Goal: Task Accomplishment & Management: Manage account settings

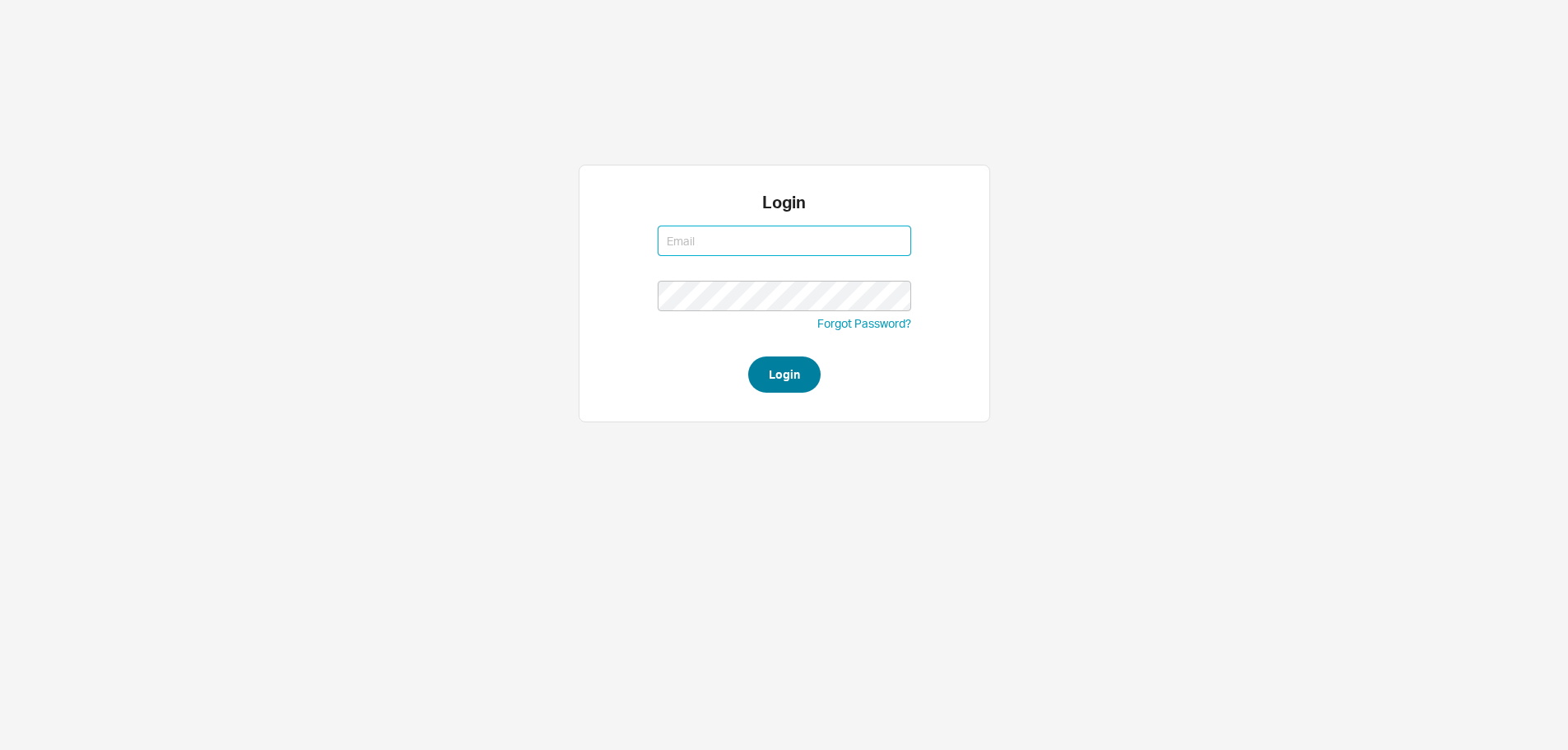
type input "sephrina@homeandstone.com"
click at [800, 365] on button "Login" at bounding box center [784, 374] width 72 height 36
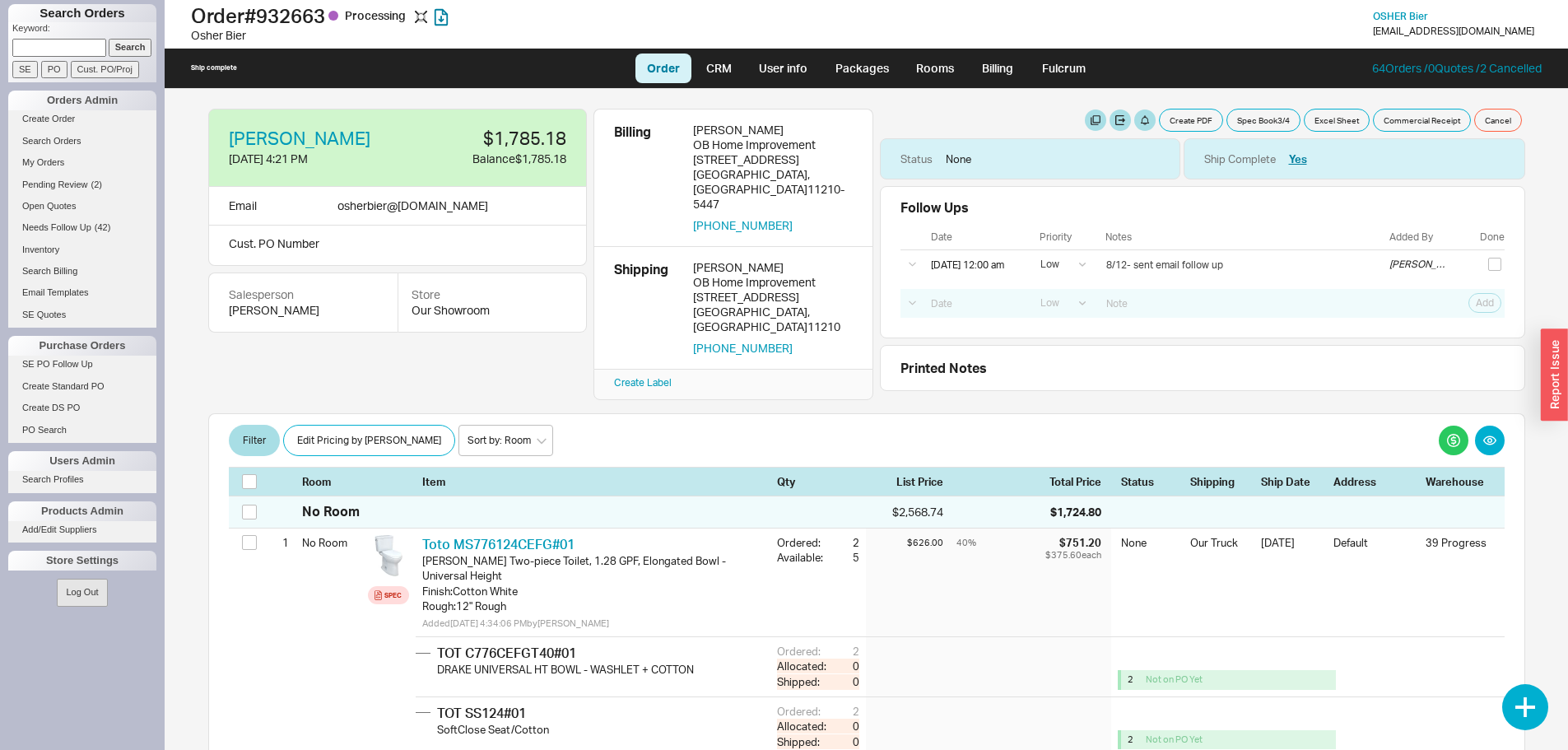
select select "LOW"
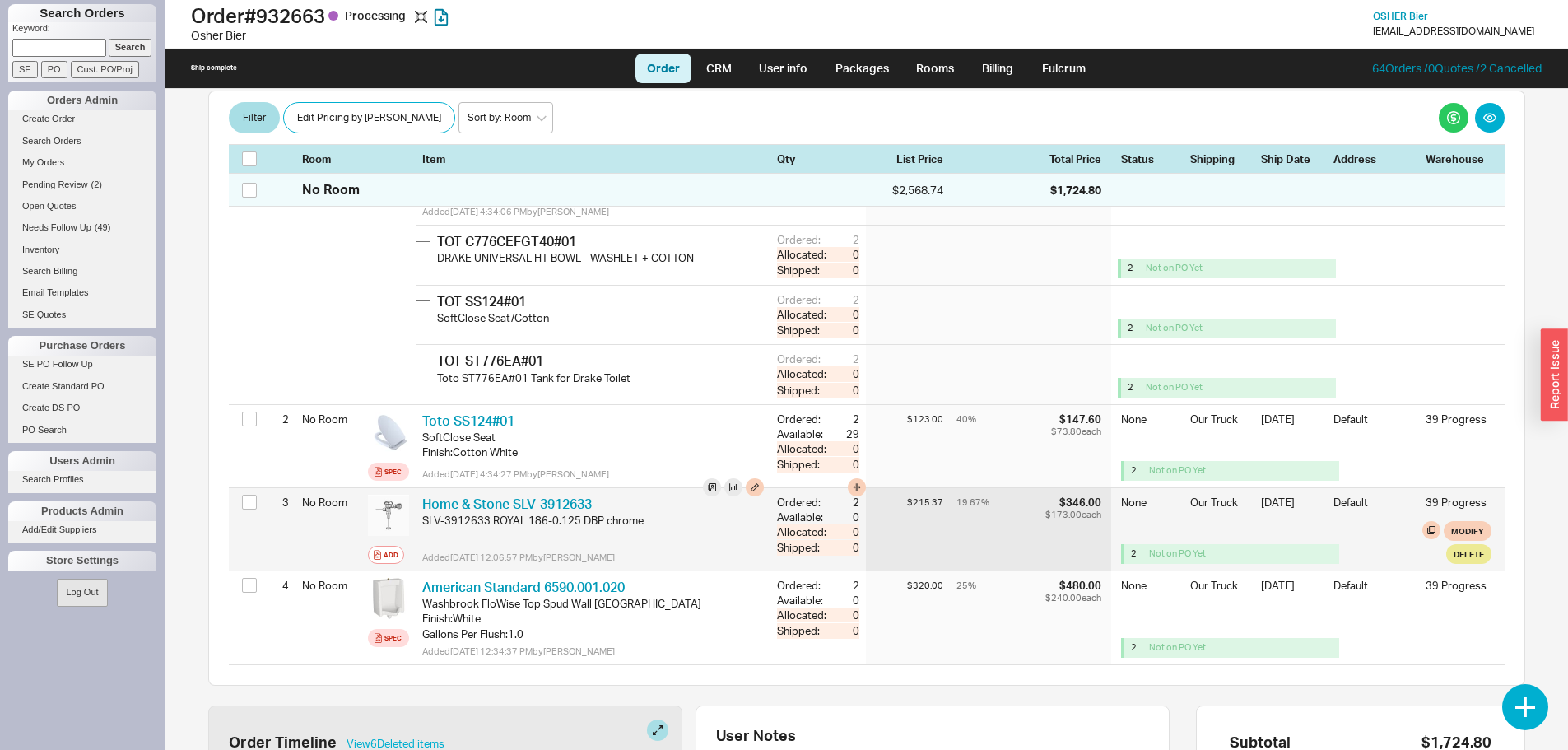
scroll to position [741, 0]
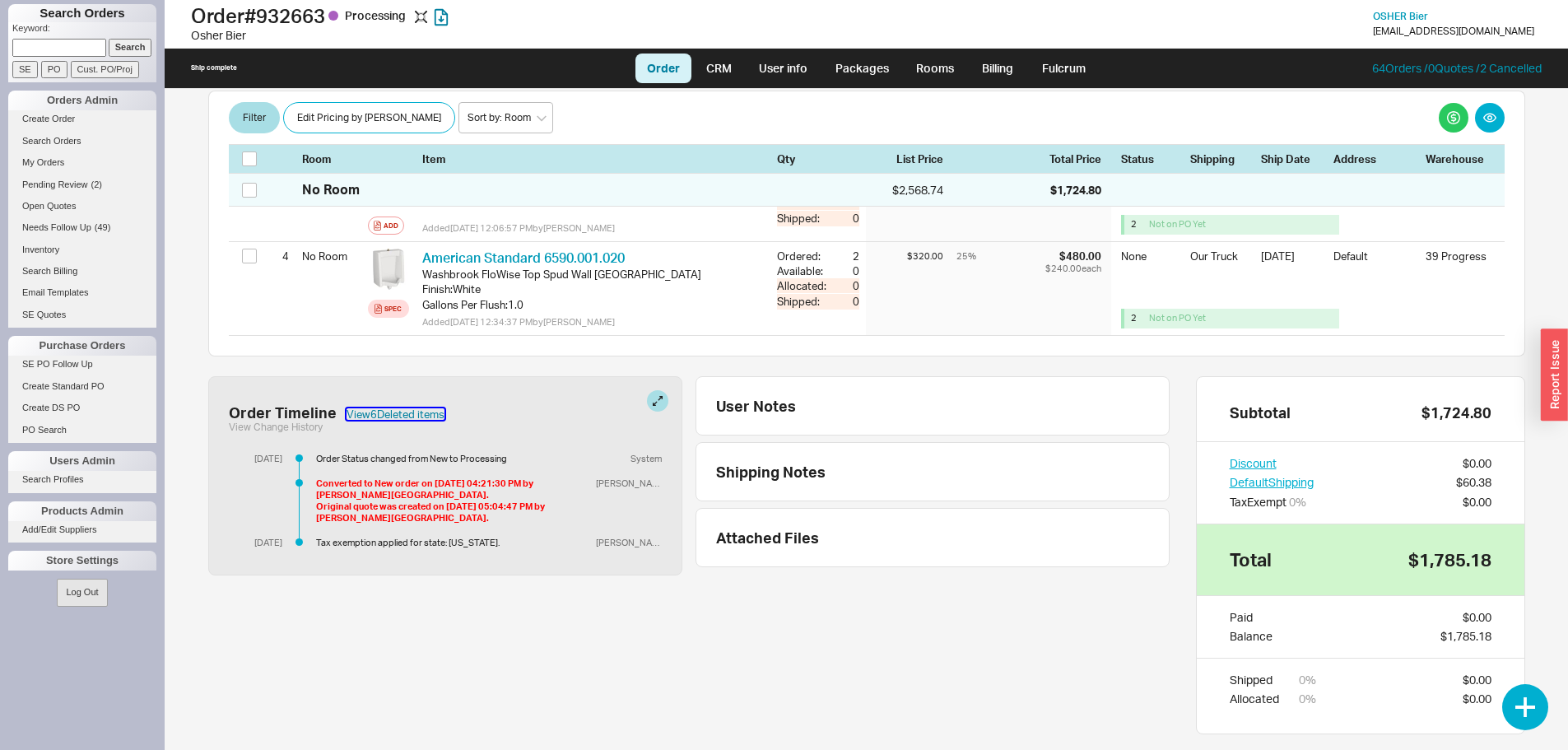
click at [404, 408] on button "View 6 Deleted item s" at bounding box center [396, 414] width 98 height 12
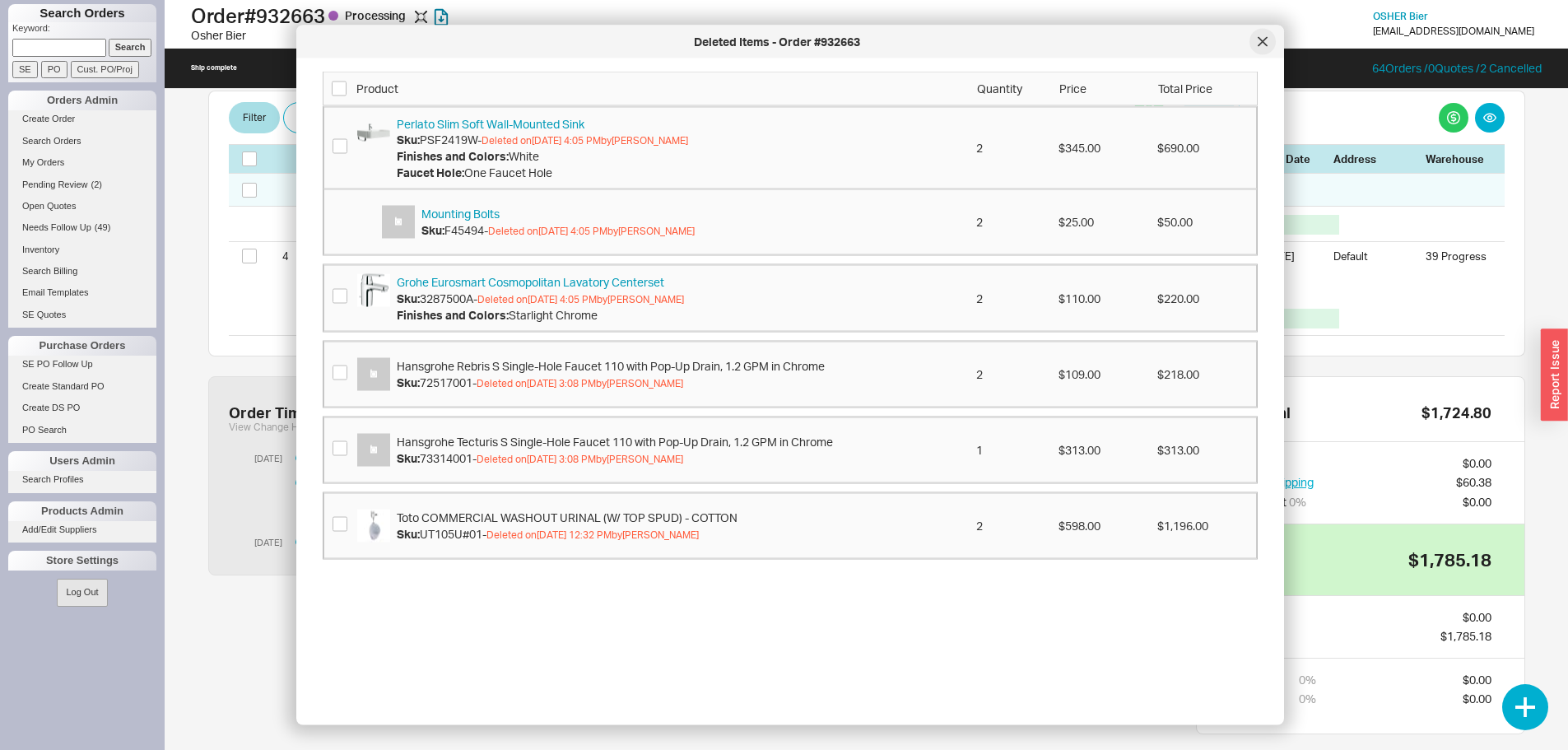
click at [1255, 38] on div at bounding box center [1262, 42] width 26 height 26
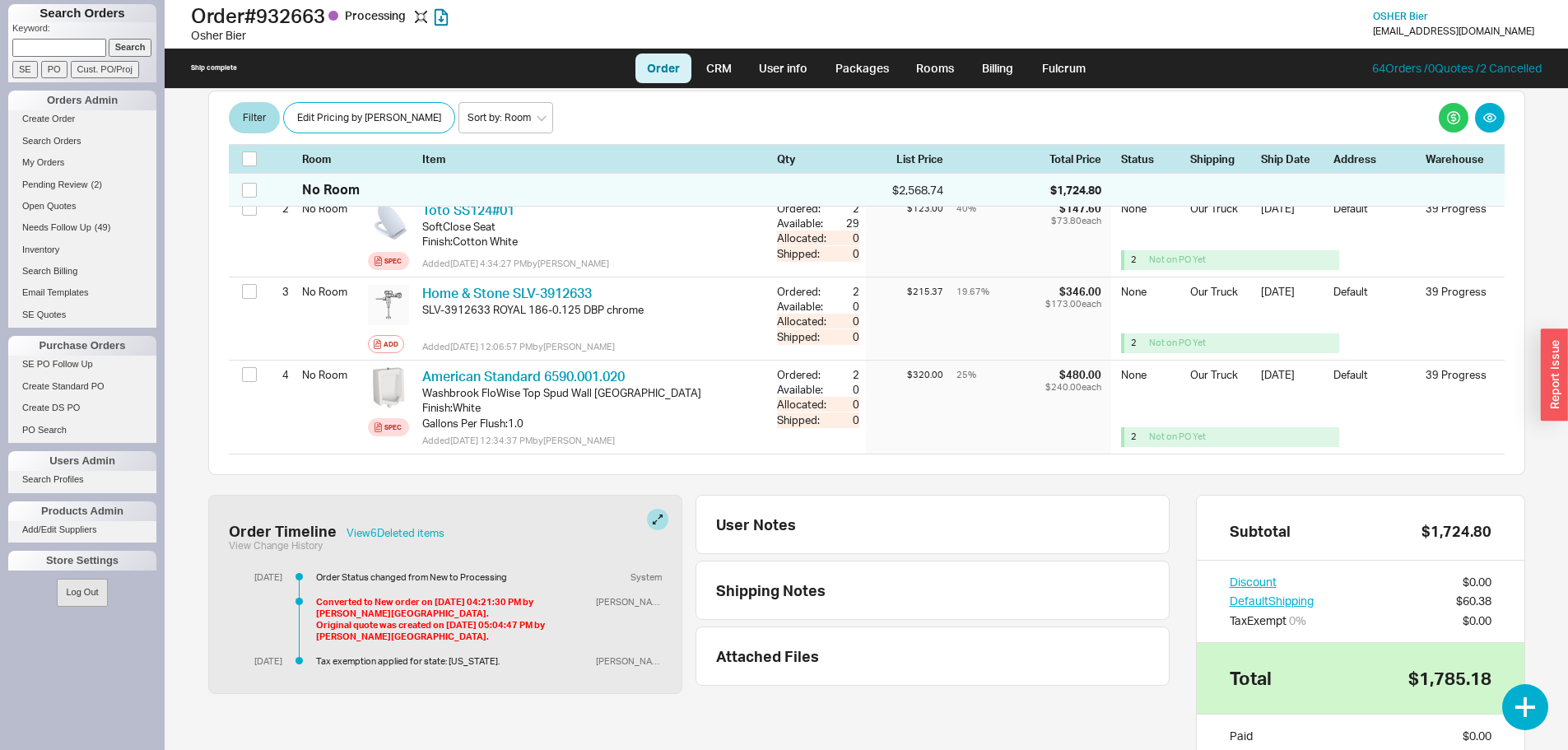
scroll to position [659, 0]
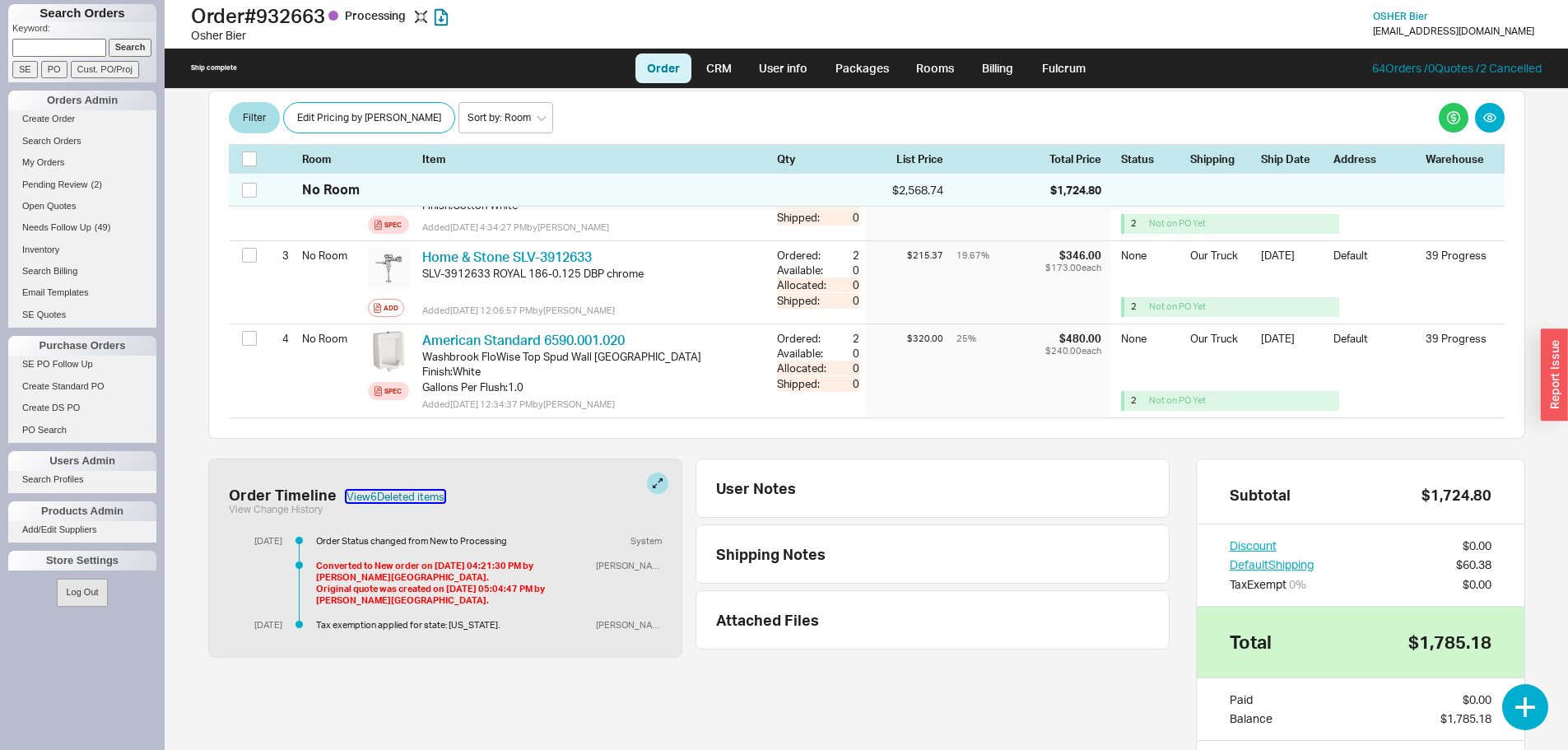
click at [388, 491] on button "View 6 Deleted item s" at bounding box center [396, 496] width 98 height 12
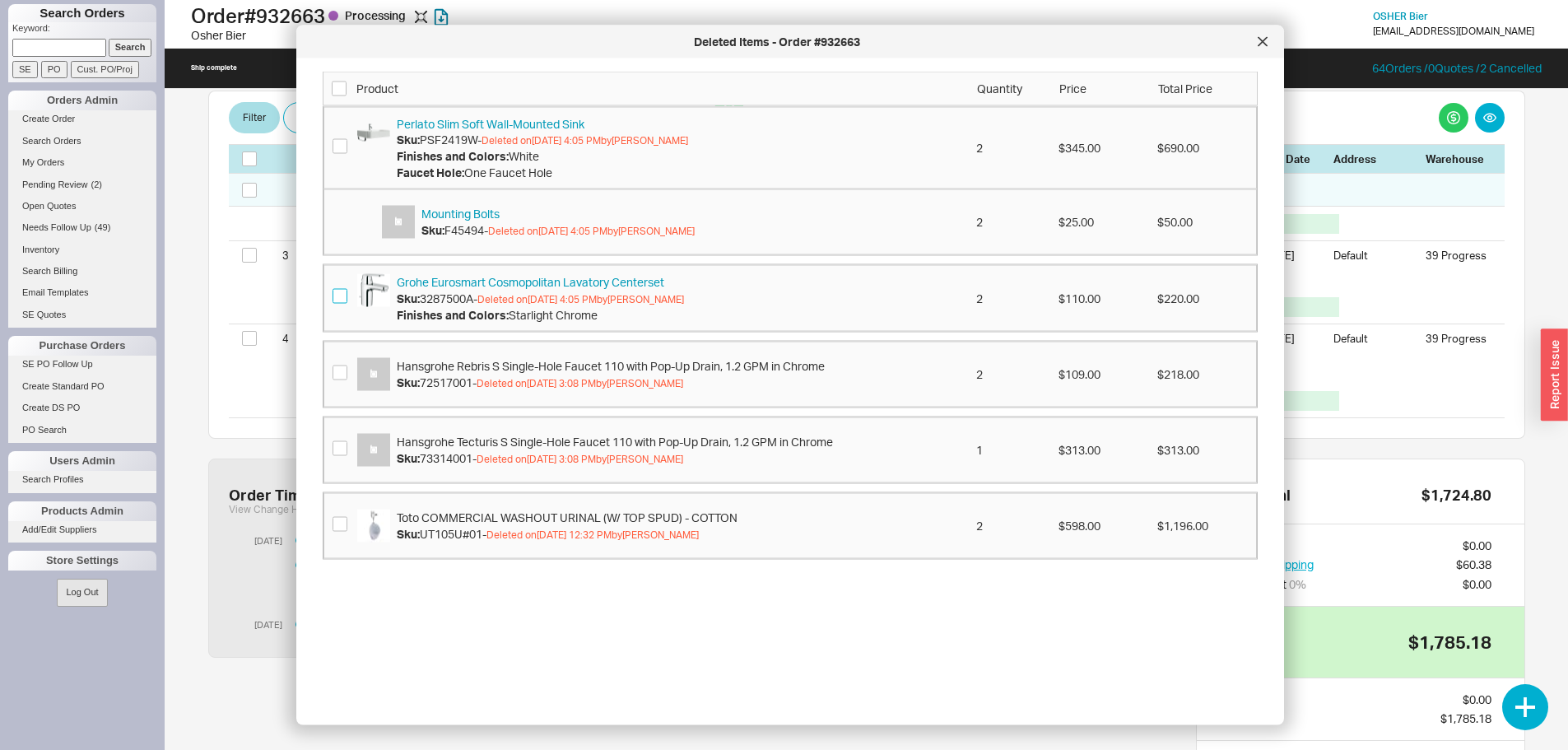
click at [341, 299] on input "checkbox" at bounding box center [340, 296] width 14 height 14
checkbox input "true"
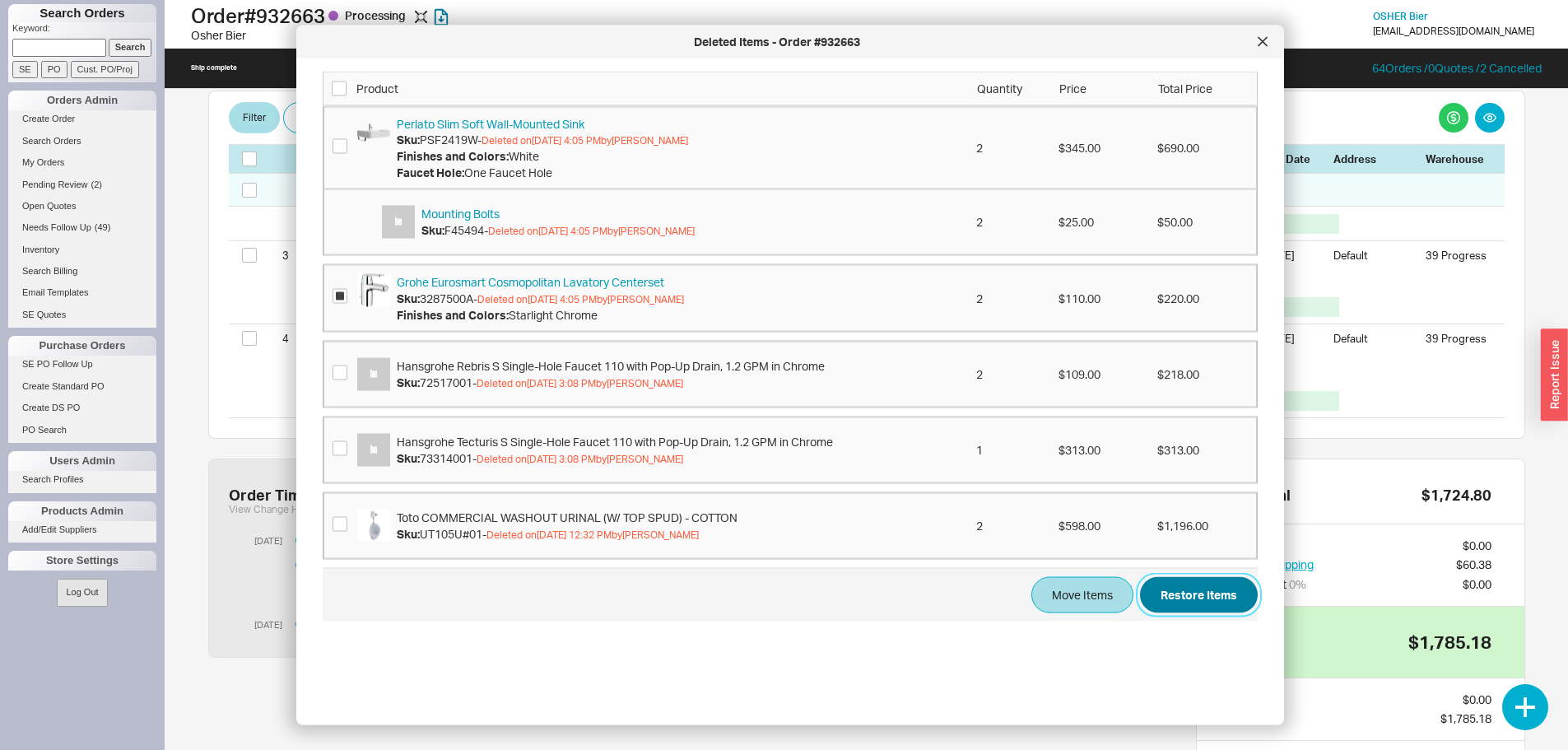
click at [1214, 604] on button "Restore Items" at bounding box center [1199, 595] width 117 height 36
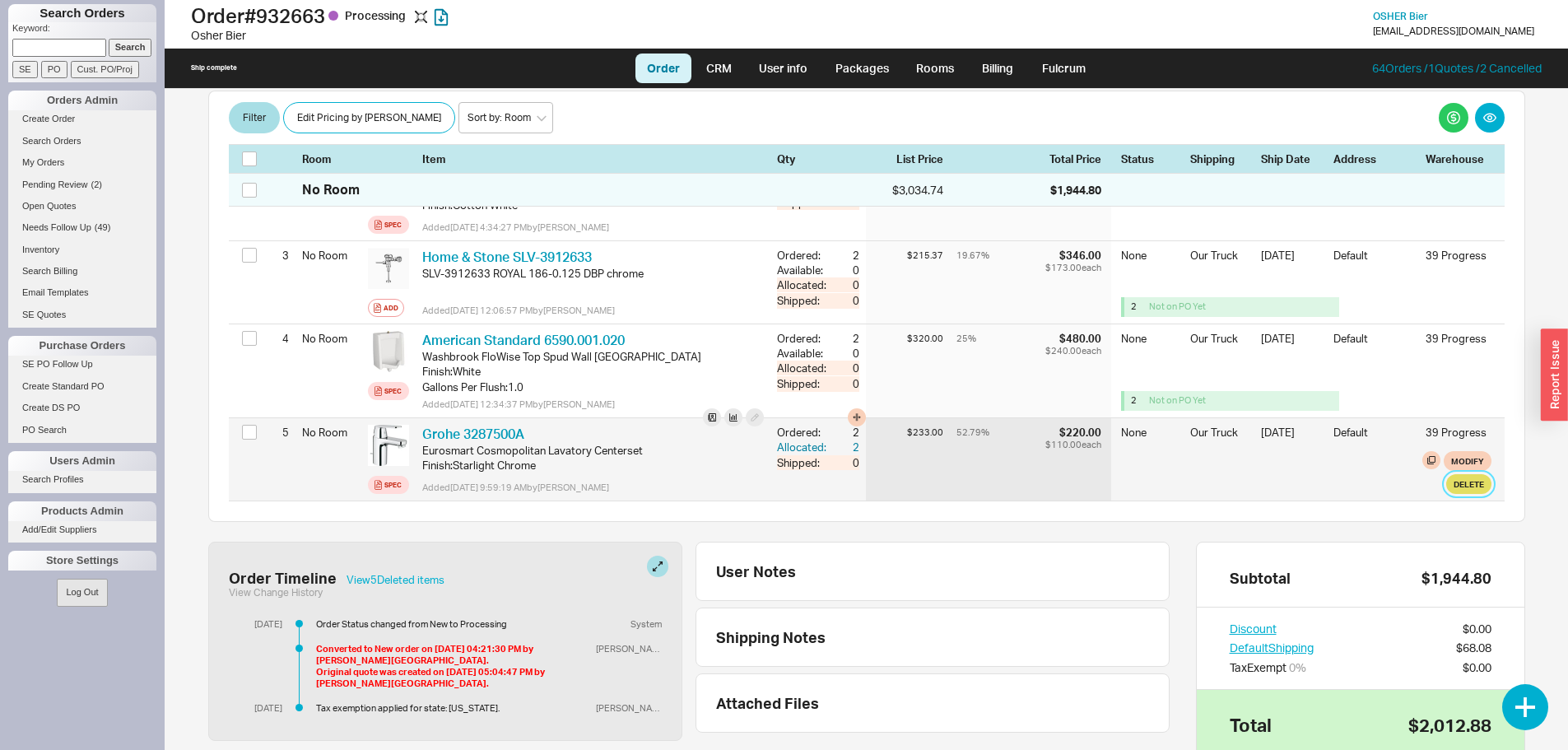
click at [1451, 474] on button "Delete" at bounding box center [1469, 484] width 45 height 20
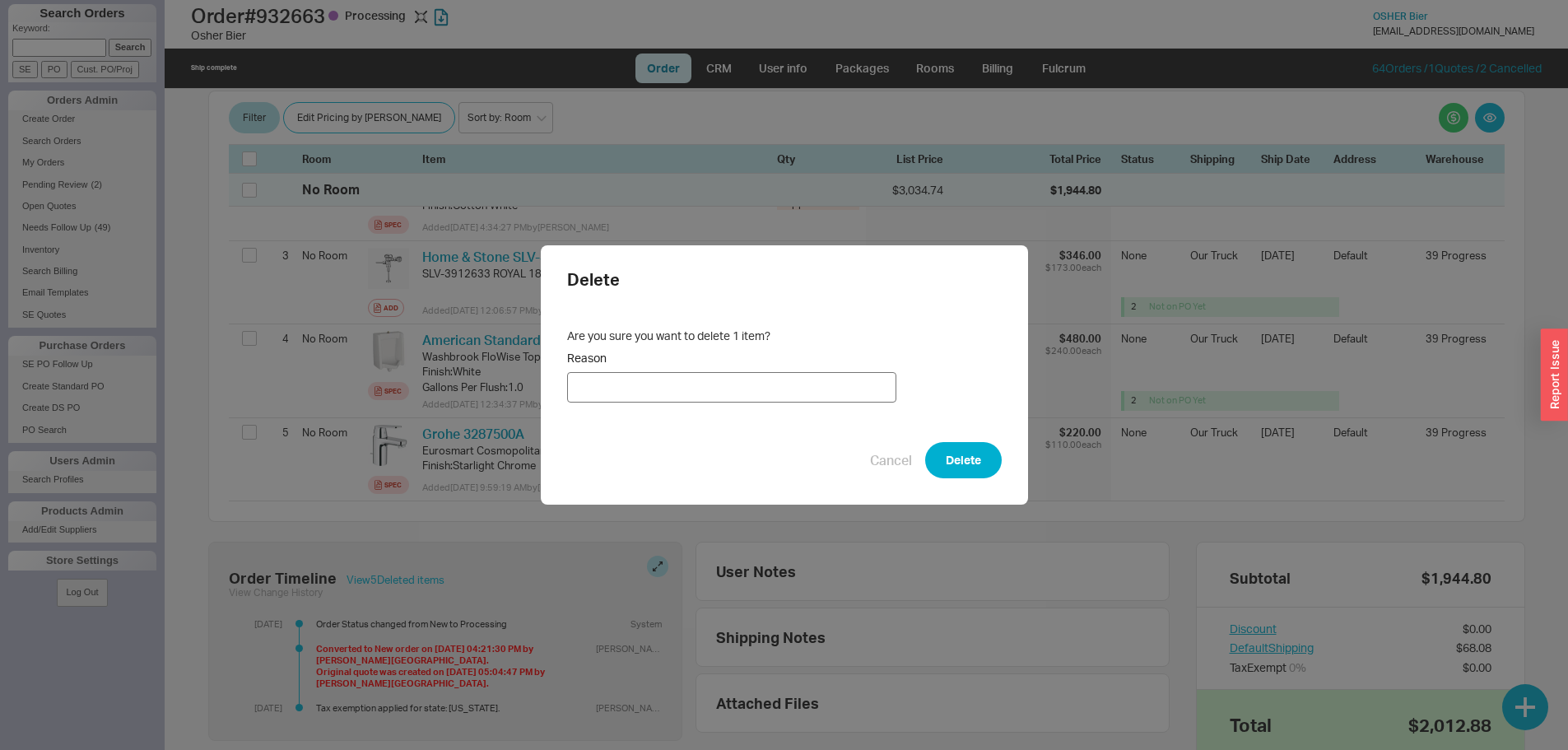
click at [778, 385] on input "Reason" at bounding box center [732, 388] width 329 height 31
type input "not needed"
click at [963, 459] on button "Delete" at bounding box center [963, 460] width 77 height 36
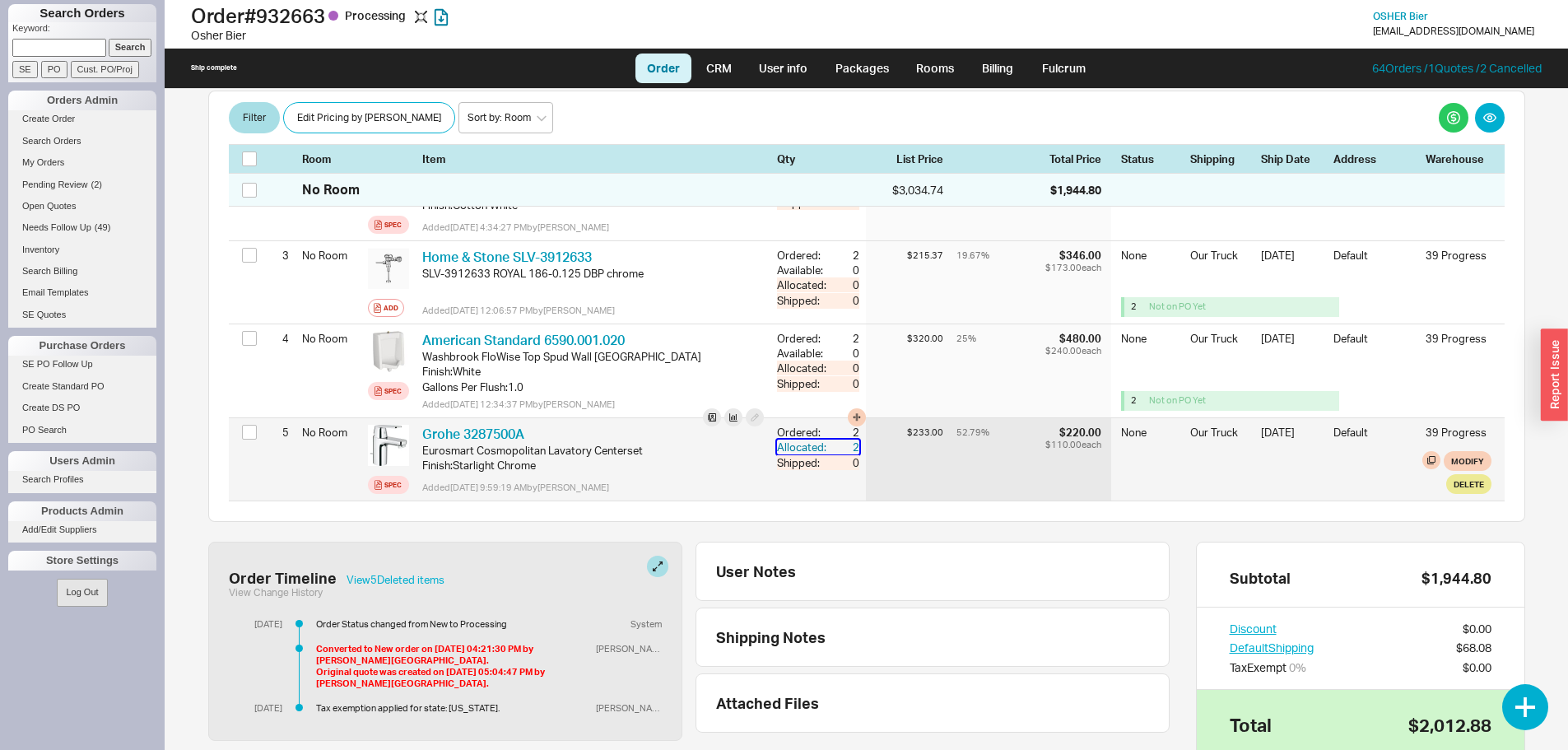
click at [790, 440] on div "Allocated:" at bounding box center [803, 447] width 52 height 14
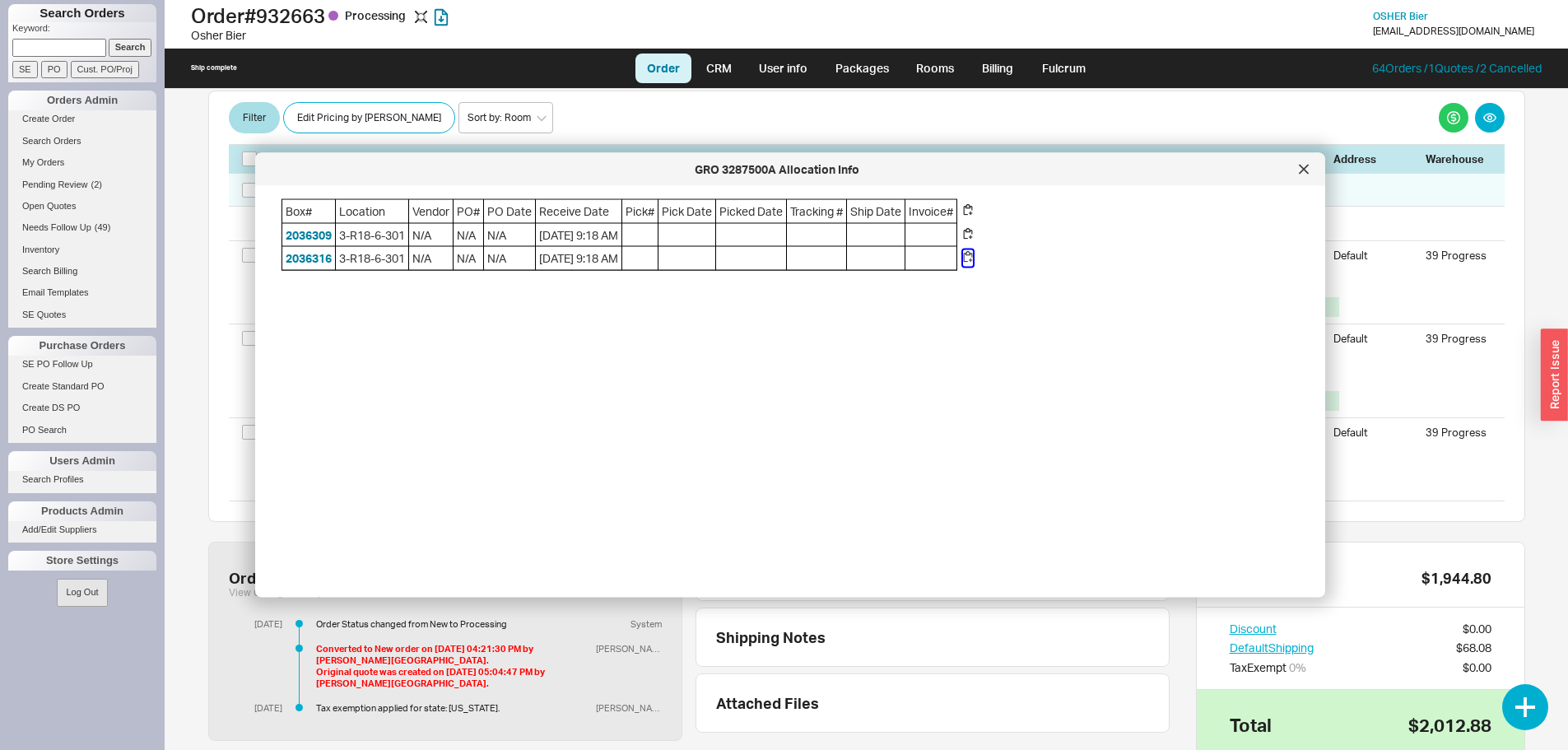
click at [973, 263] on button "button" at bounding box center [967, 258] width 10 height 16
click at [973, 260] on button "button" at bounding box center [967, 258] width 10 height 16
click at [1305, 164] on icon at bounding box center [1303, 169] width 10 height 10
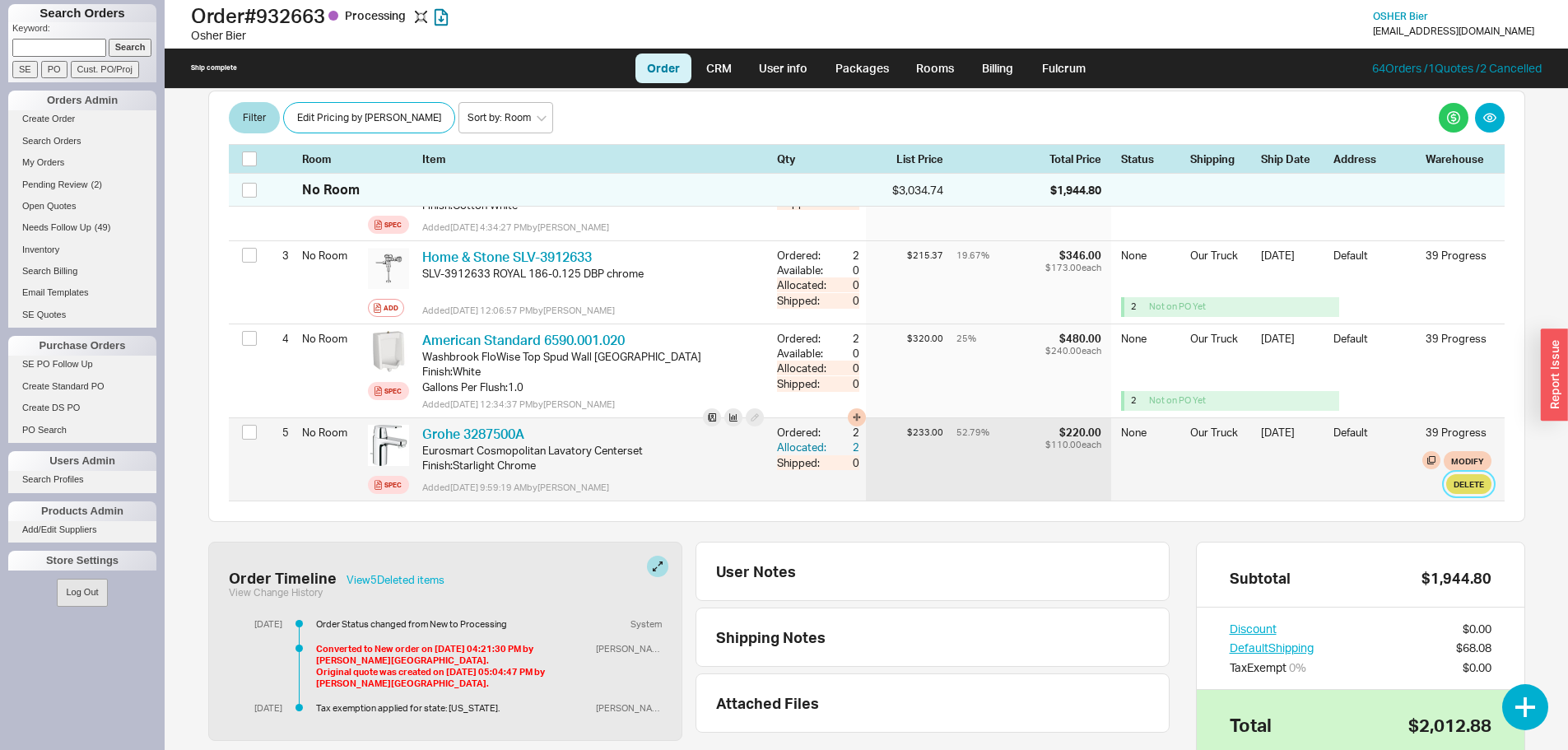
click at [1449, 474] on button "Delete" at bounding box center [1469, 484] width 45 height 20
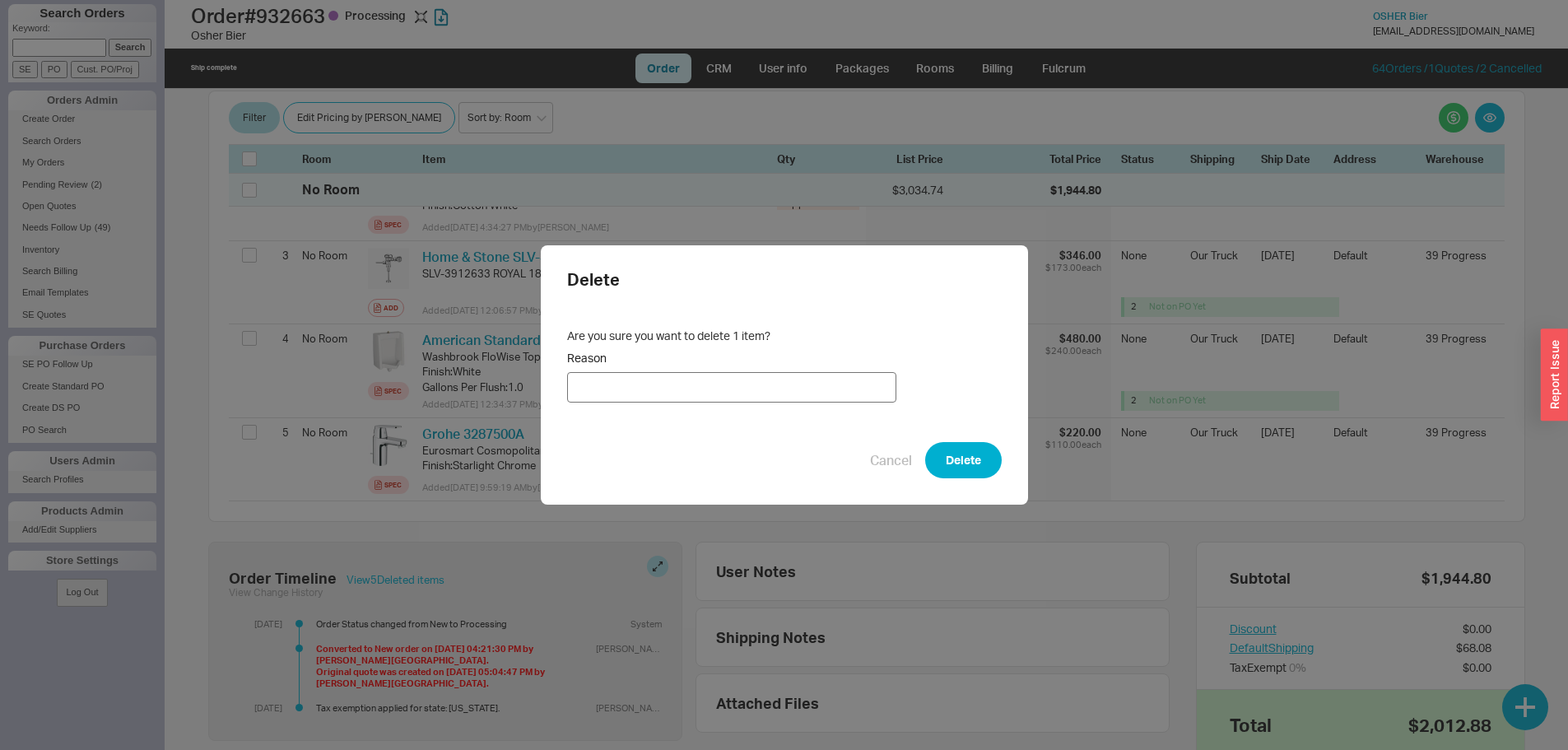
click at [843, 376] on input "Reason" at bounding box center [732, 388] width 329 height 31
type input "not needed"
click at [965, 464] on button "Delete" at bounding box center [963, 460] width 77 height 36
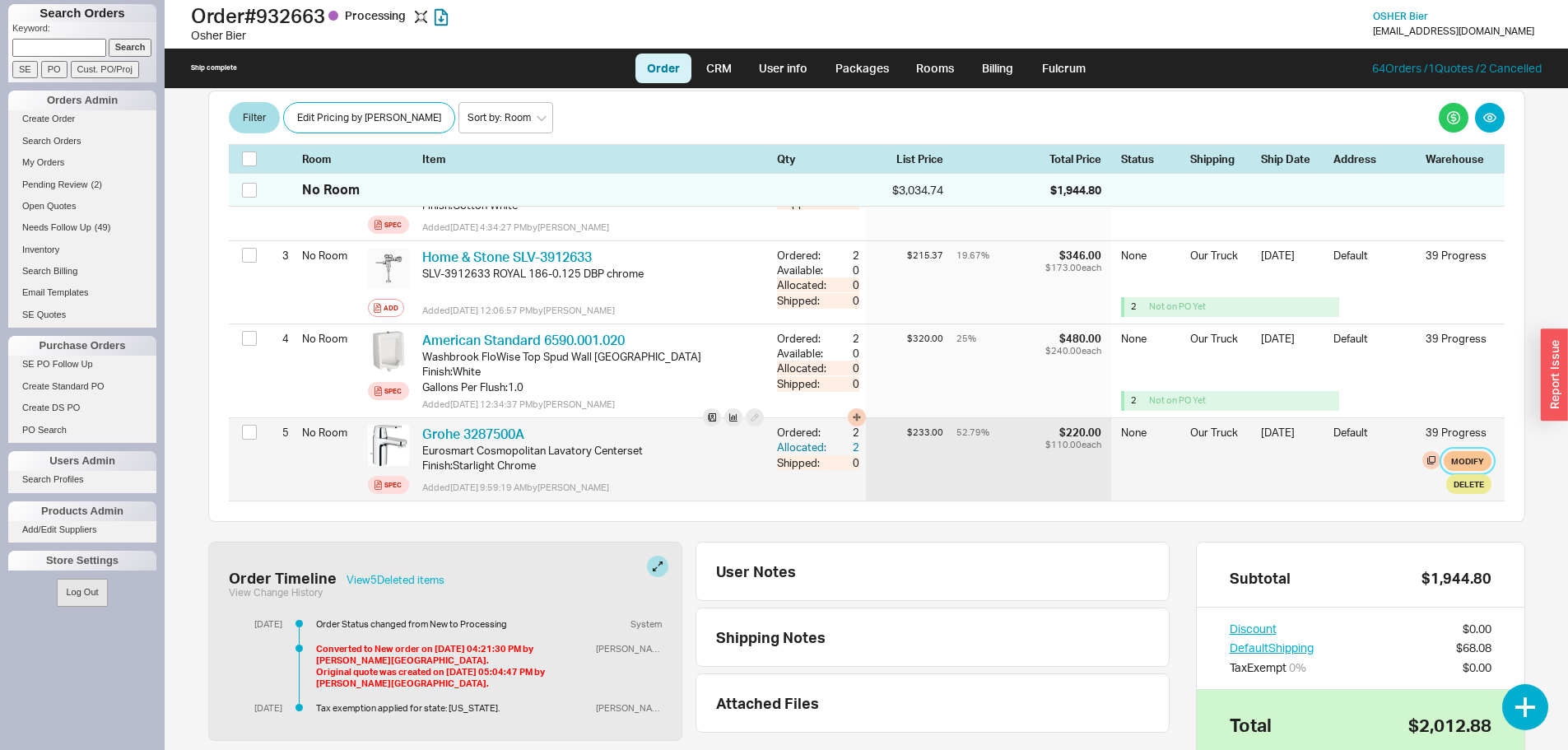
click at [1454, 451] on button "Modify" at bounding box center [1467, 461] width 48 height 20
select select "8"
select select "3"
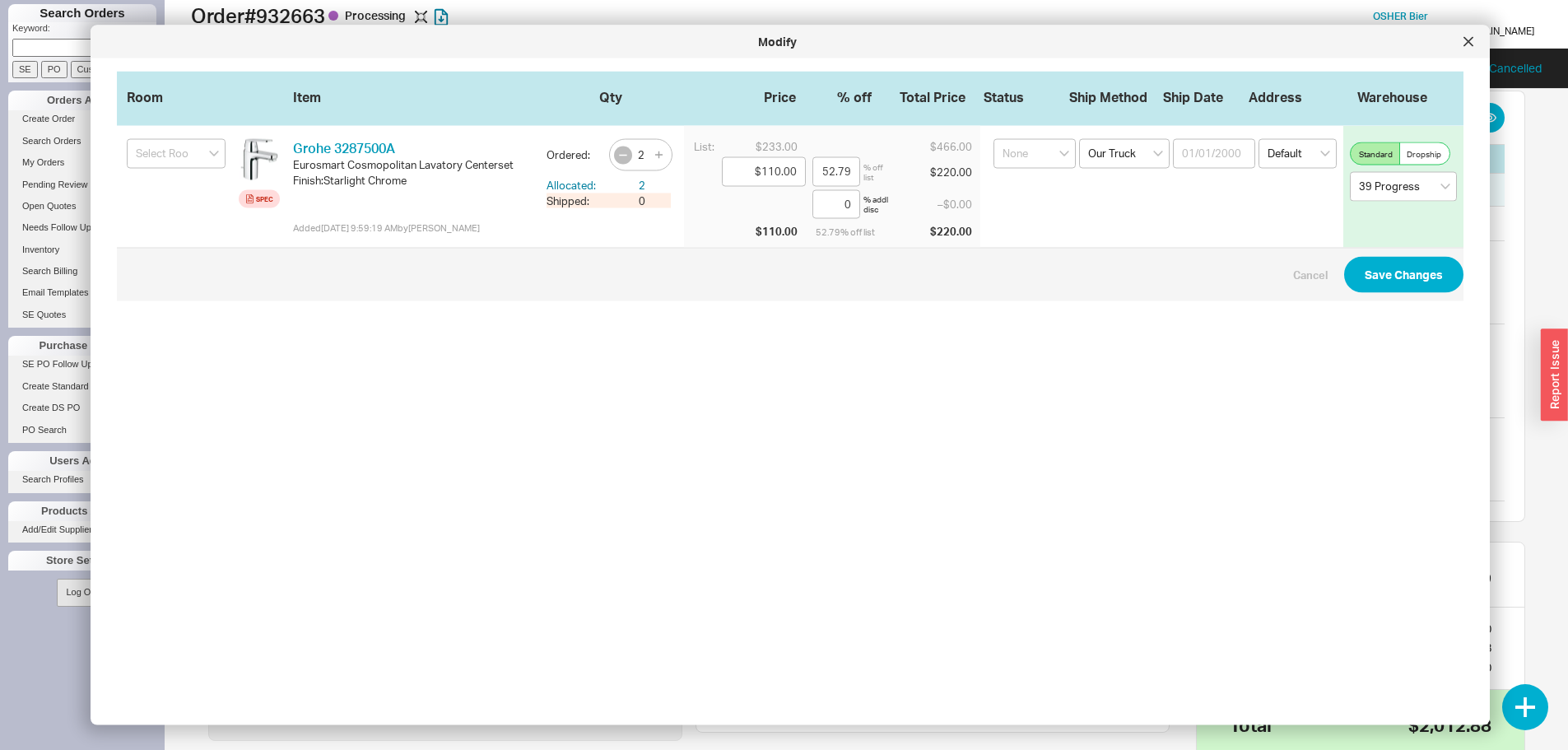
click at [616, 153] on icon "button" at bounding box center [622, 155] width 14 height 14
type input "0"
click at [1392, 271] on button "Save Changes" at bounding box center [1404, 275] width 119 height 36
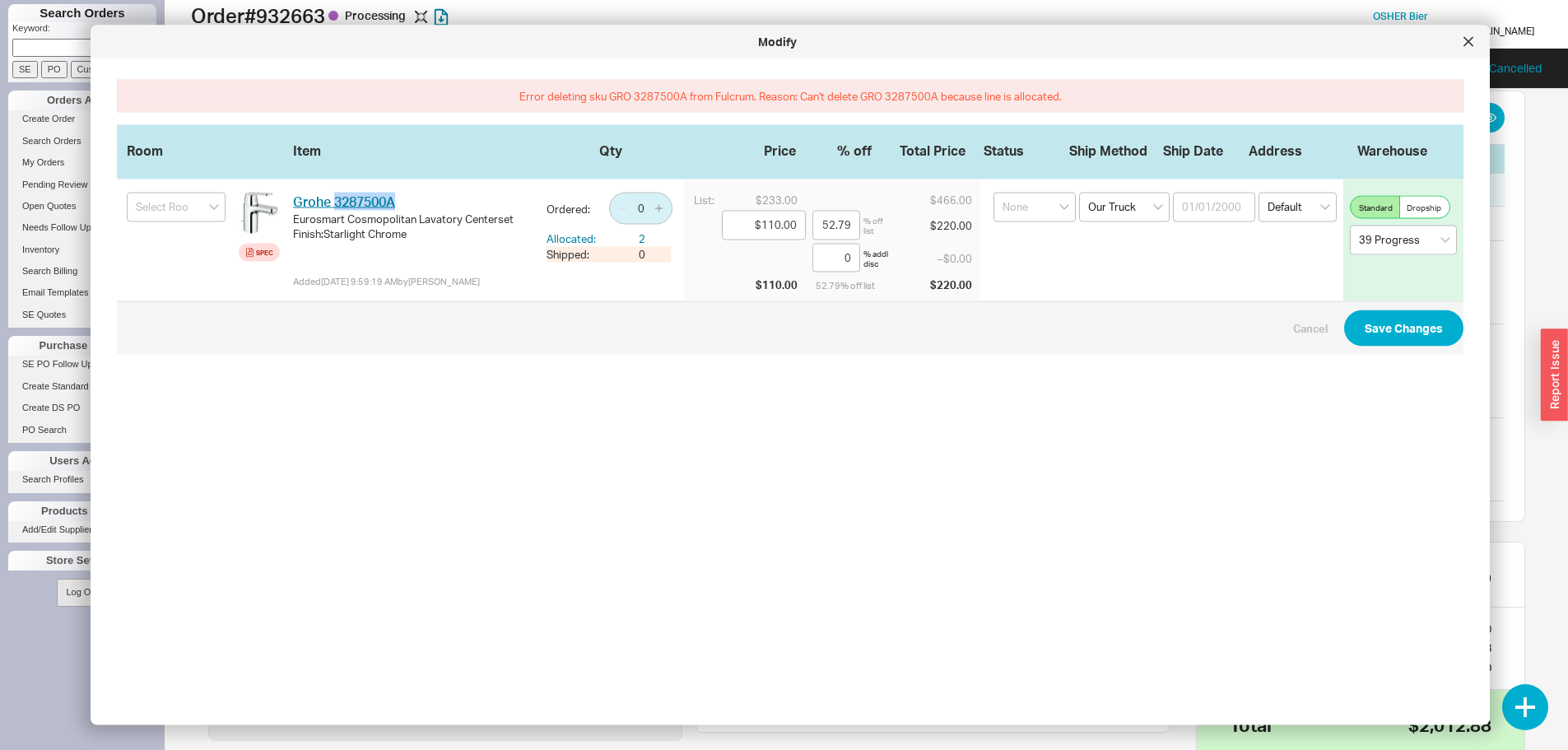
drag, startPoint x: 404, startPoint y: 196, endPoint x: 338, endPoint y: 202, distance: 66.3
click at [338, 202] on div "Grohe 3287500A GRO 3287500A" at bounding box center [413, 202] width 240 height 18
copy link "3287500A"
click at [1462, 49] on div at bounding box center [1468, 42] width 26 height 26
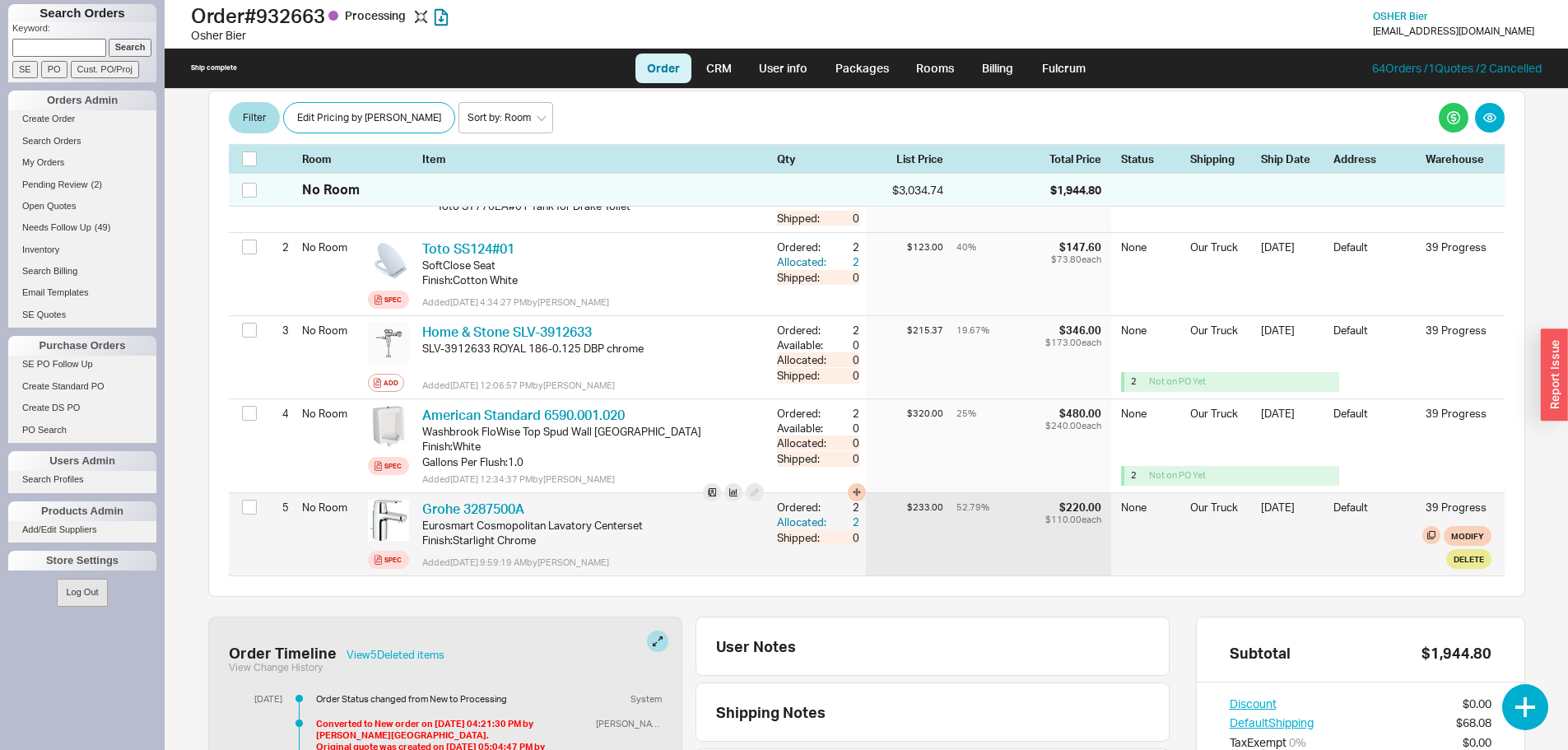
scroll to position [741, 0]
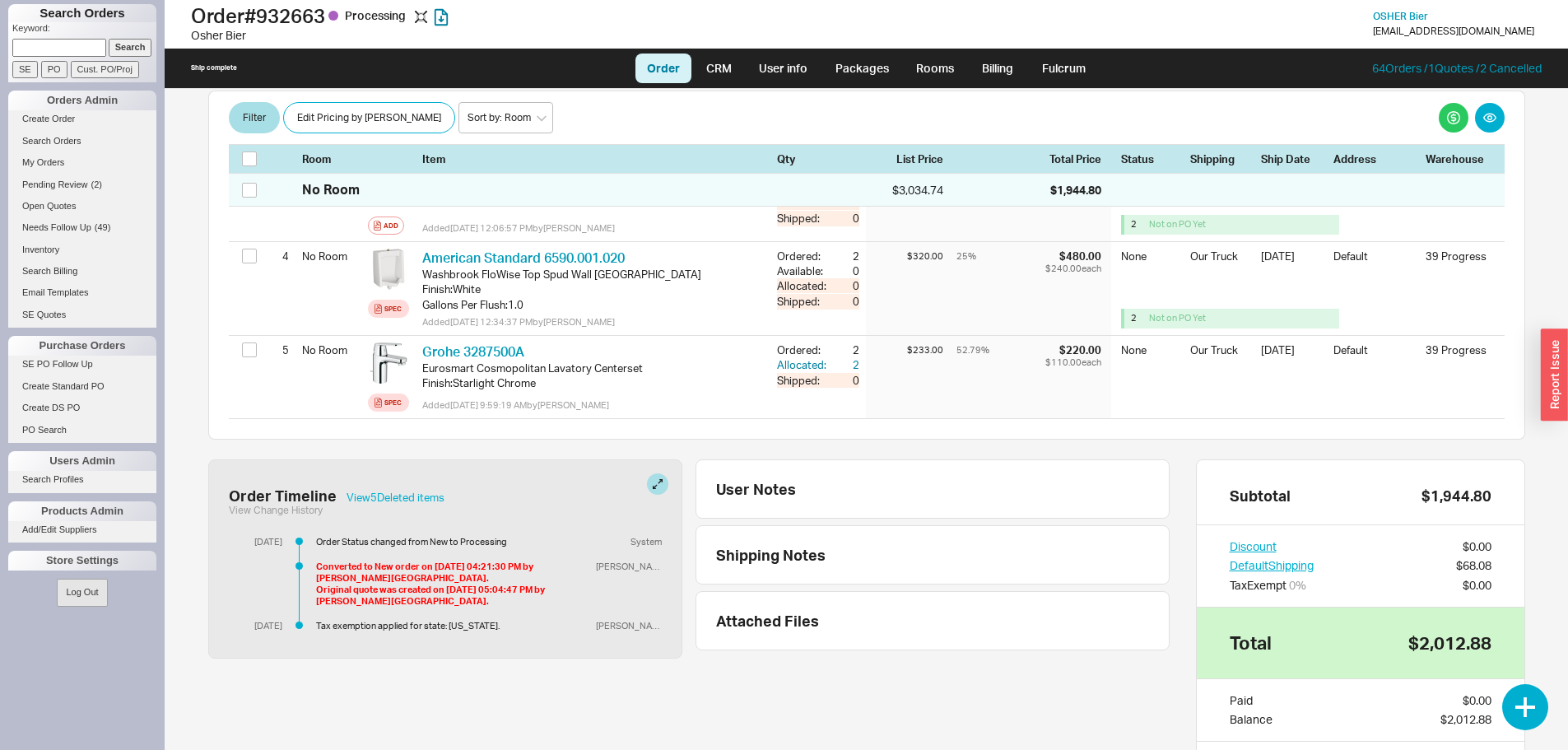
click at [408, 486] on div "Order Timeline View 5 Deleted item s" at bounding box center [444, 495] width 433 height 18
click at [408, 492] on button "View 5 Deleted item s" at bounding box center [396, 497] width 98 height 12
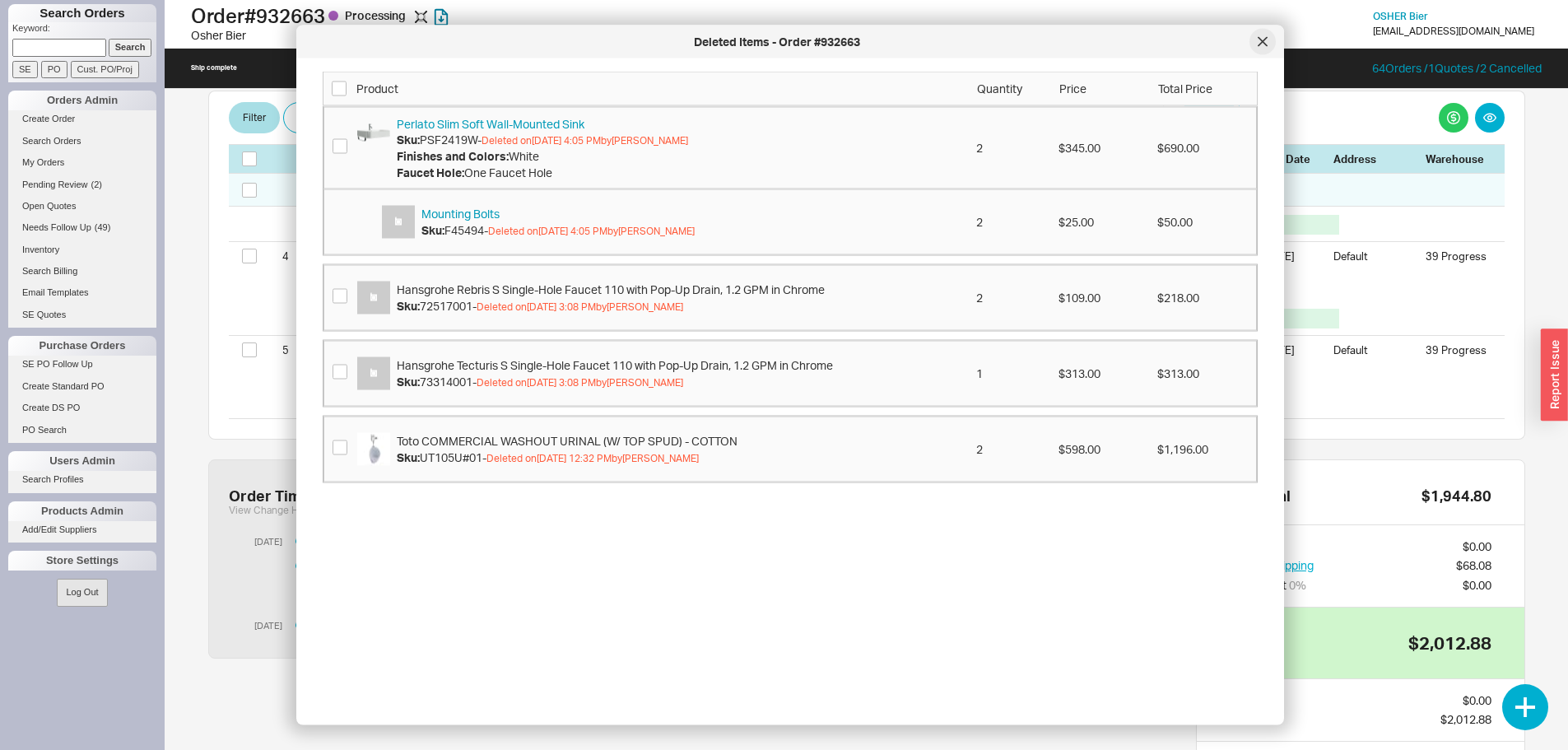
click at [1263, 45] on icon at bounding box center [1262, 42] width 10 height 10
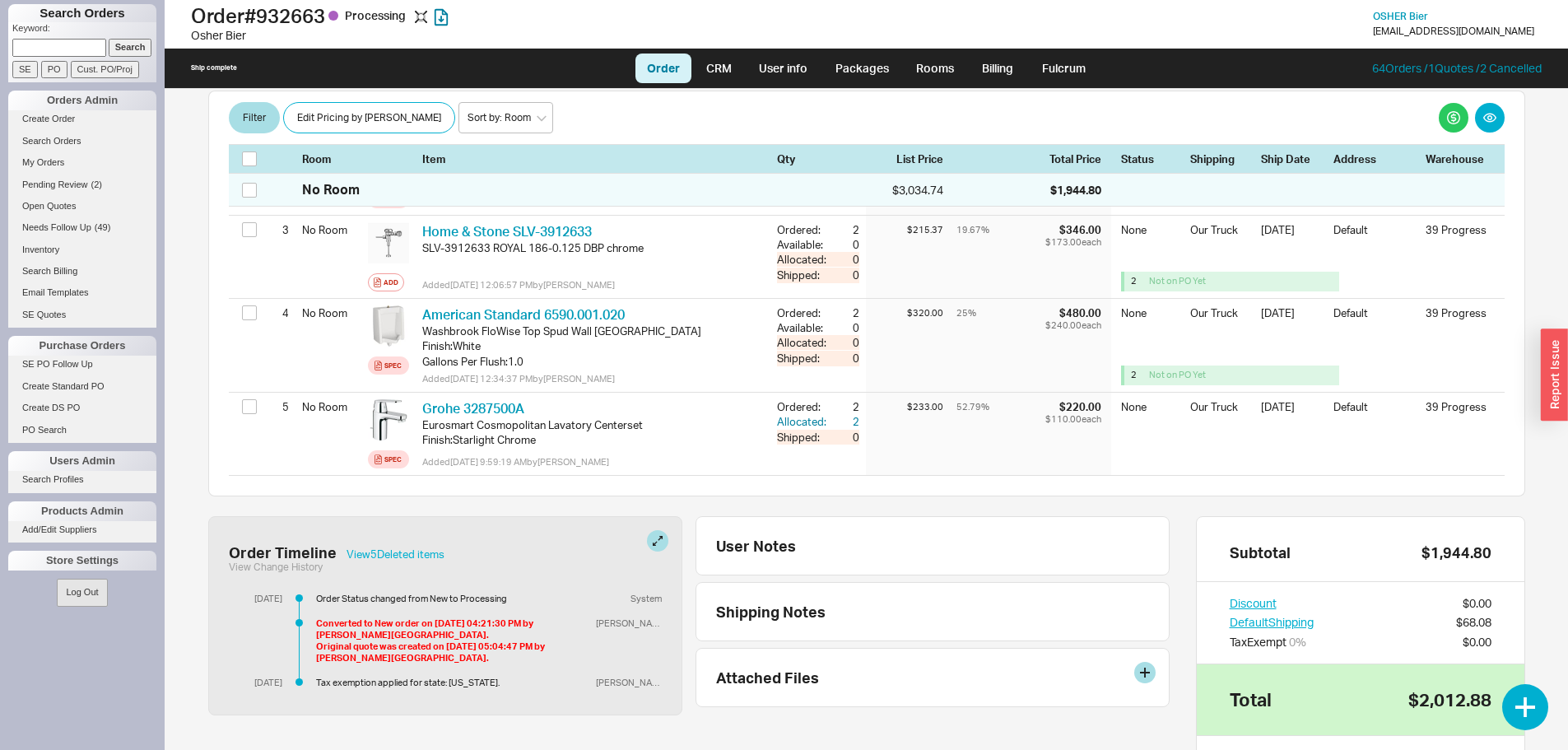
scroll to position [659, 0]
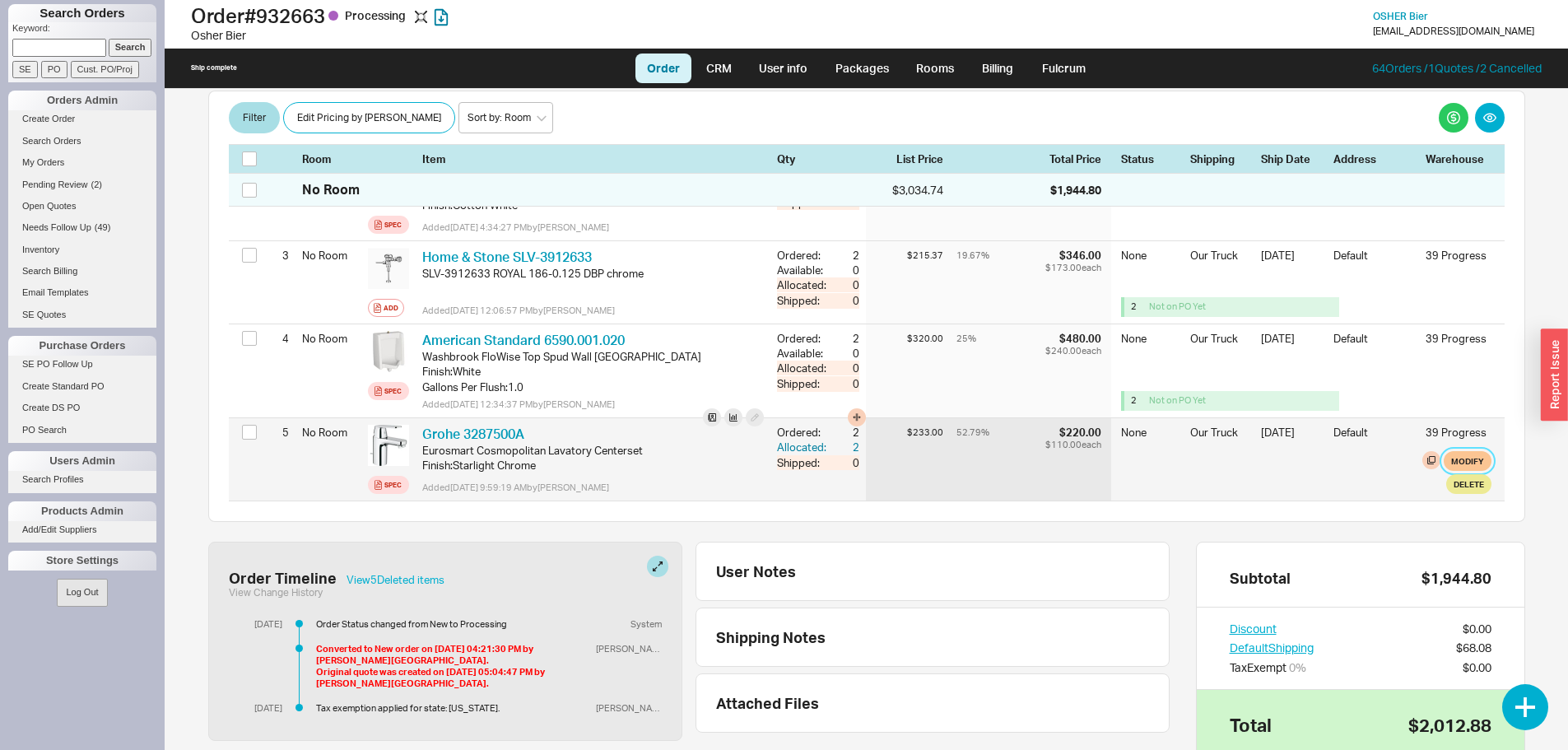
click at [1464, 451] on button "Modify" at bounding box center [1467, 461] width 48 height 20
select select "8"
select select "3"
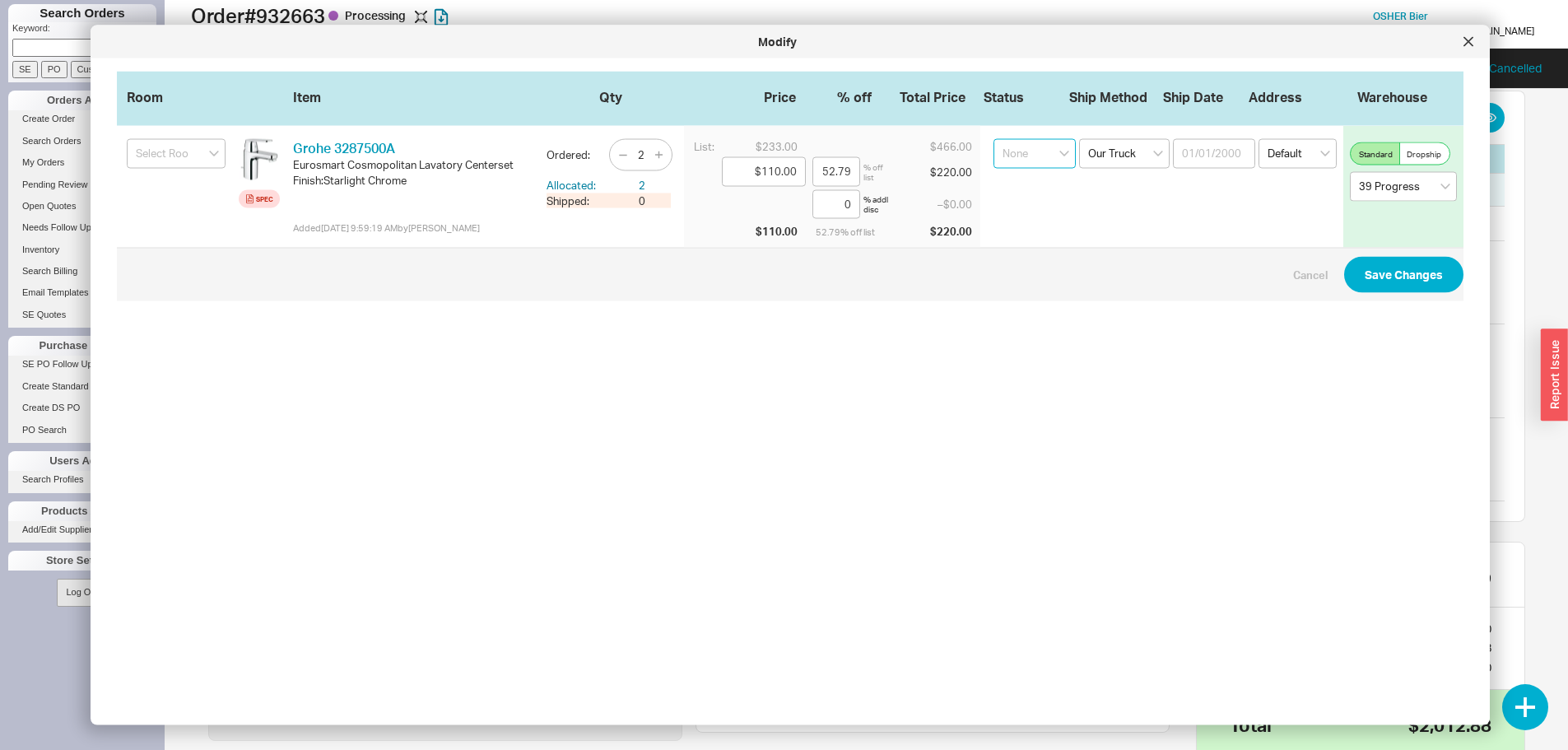
click at [1024, 157] on select "None On Hold Call Before Ship Hold for Balance Wait For Cust. Call Waiting for …" at bounding box center [1034, 154] width 82 height 30
select select "On Hold"
click at [994, 139] on select "None On Hold Call Before Ship Hold for Balance Wait For Cust. Call Waiting for …" at bounding box center [1034, 154] width 82 height 30
click at [1388, 276] on button "Save Changes" at bounding box center [1404, 275] width 119 height 36
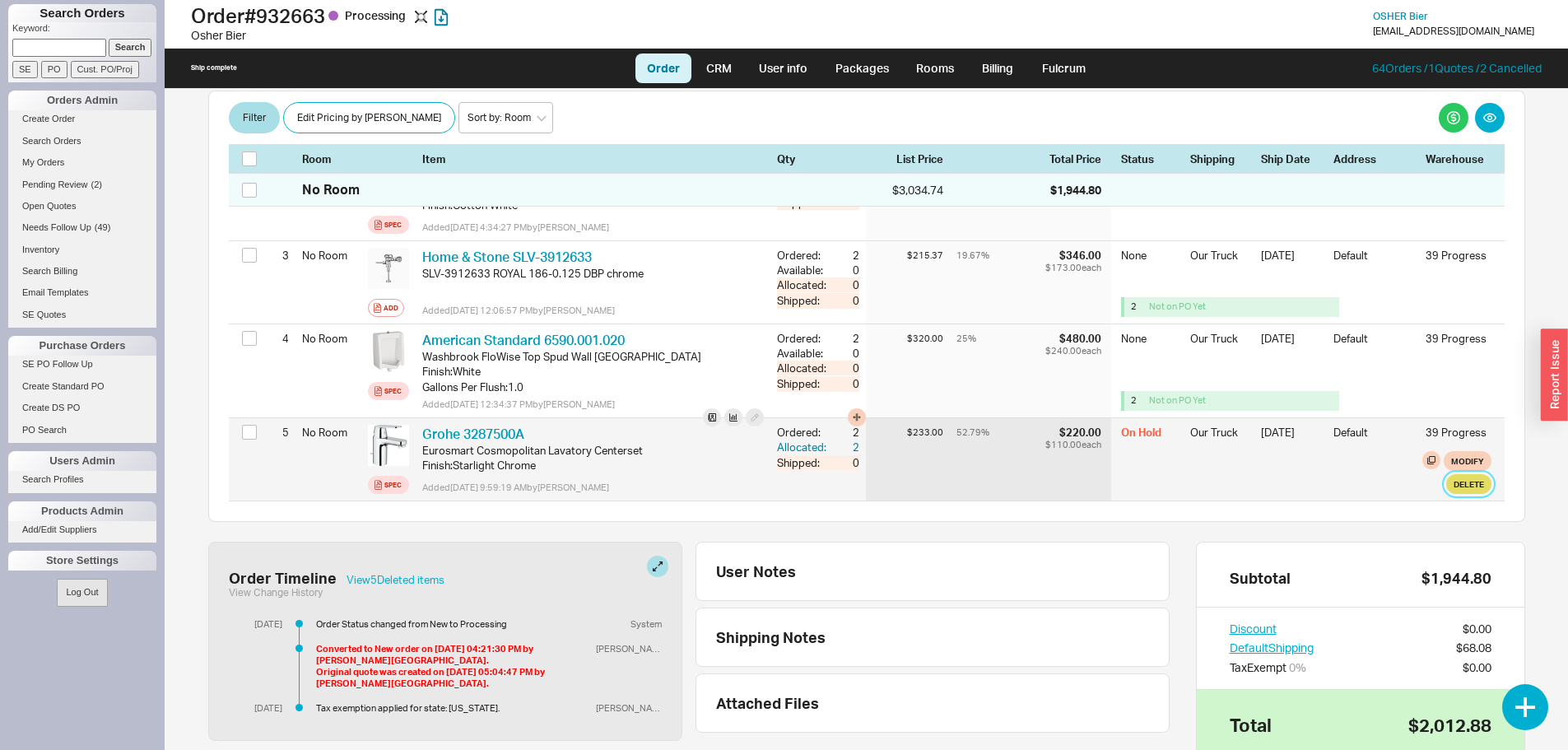
click at [1461, 474] on button "Delete" at bounding box center [1469, 484] width 45 height 20
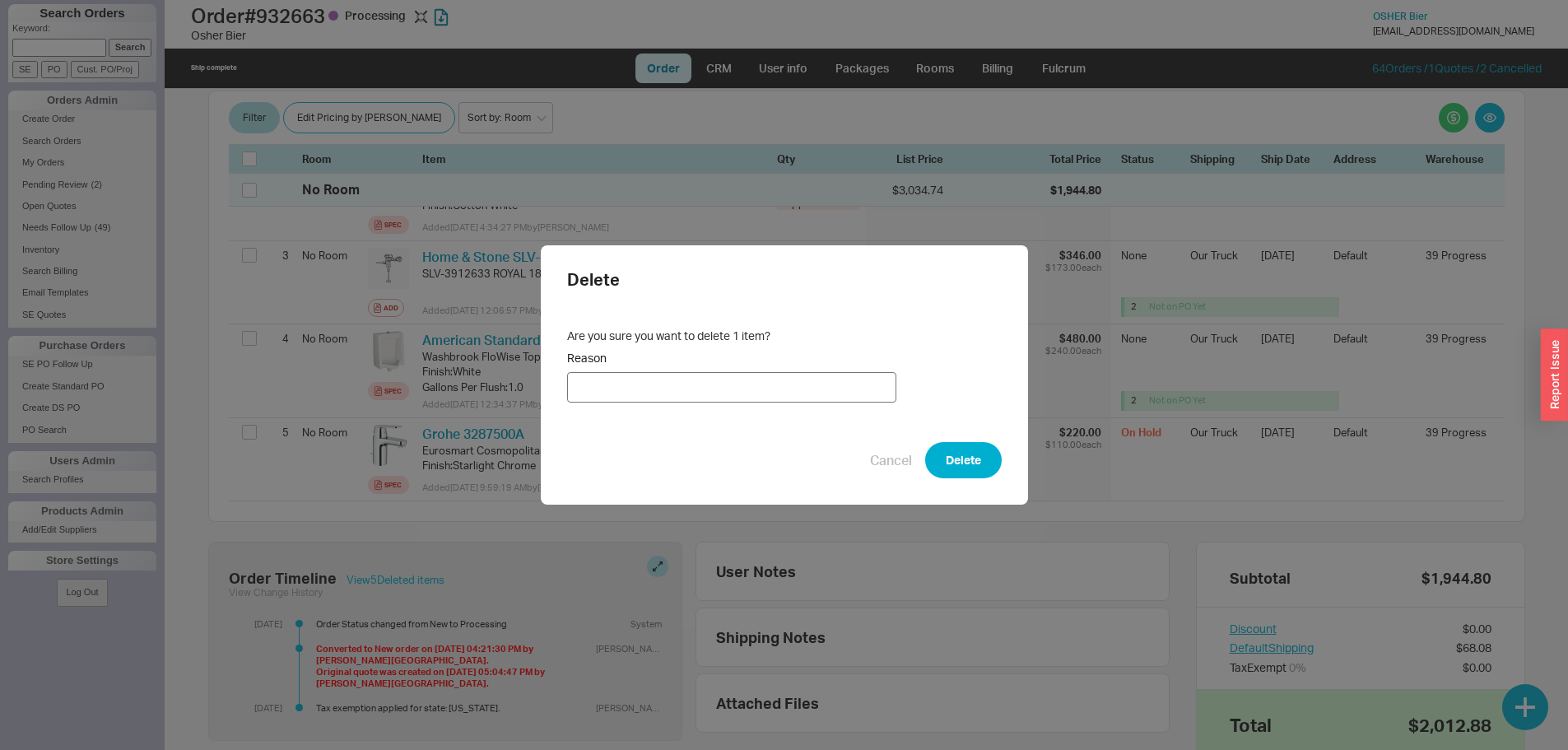
click at [664, 379] on input "Reason" at bounding box center [732, 388] width 329 height 31
type input "not needed"
click at [980, 456] on button "Delete" at bounding box center [963, 460] width 77 height 36
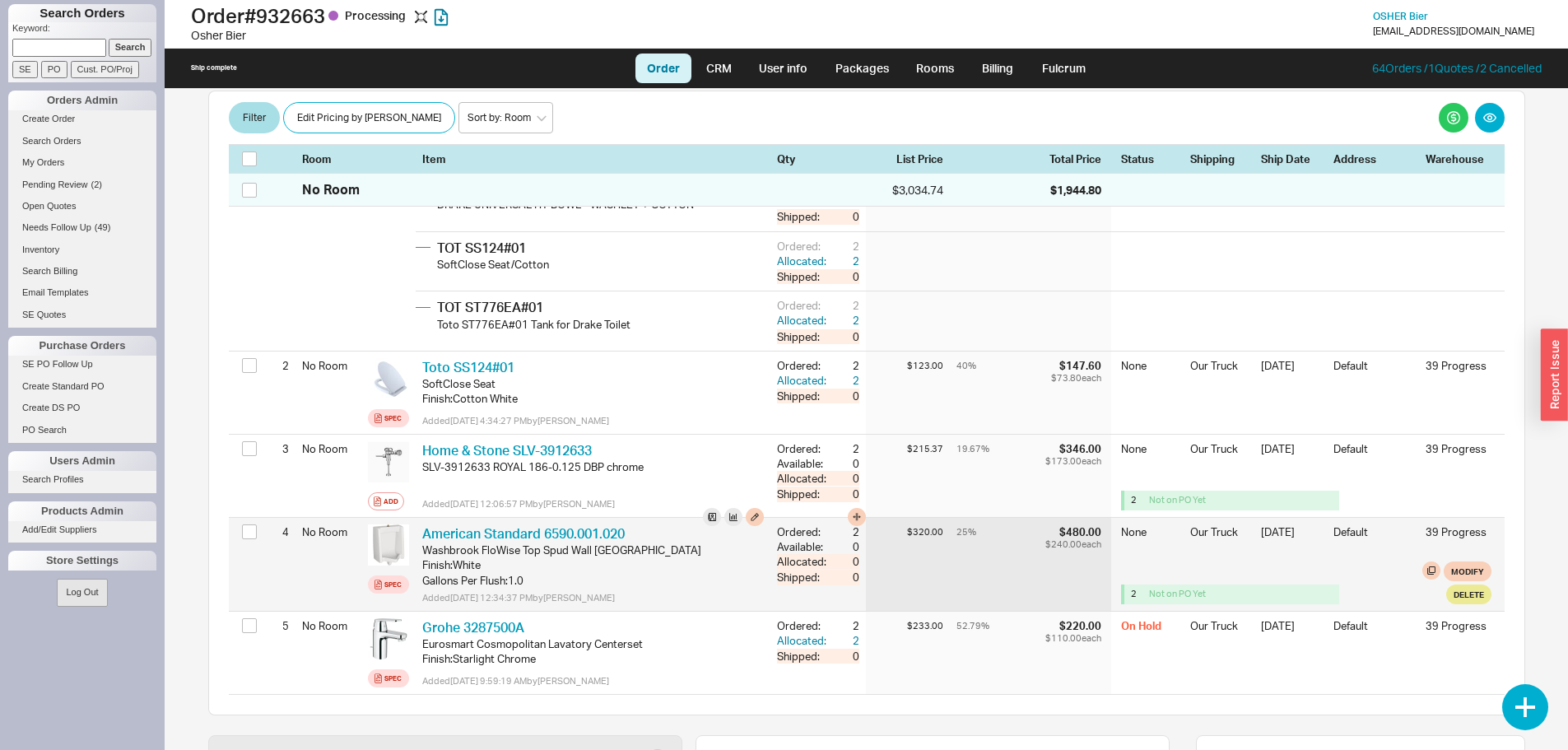
scroll to position [494, 0]
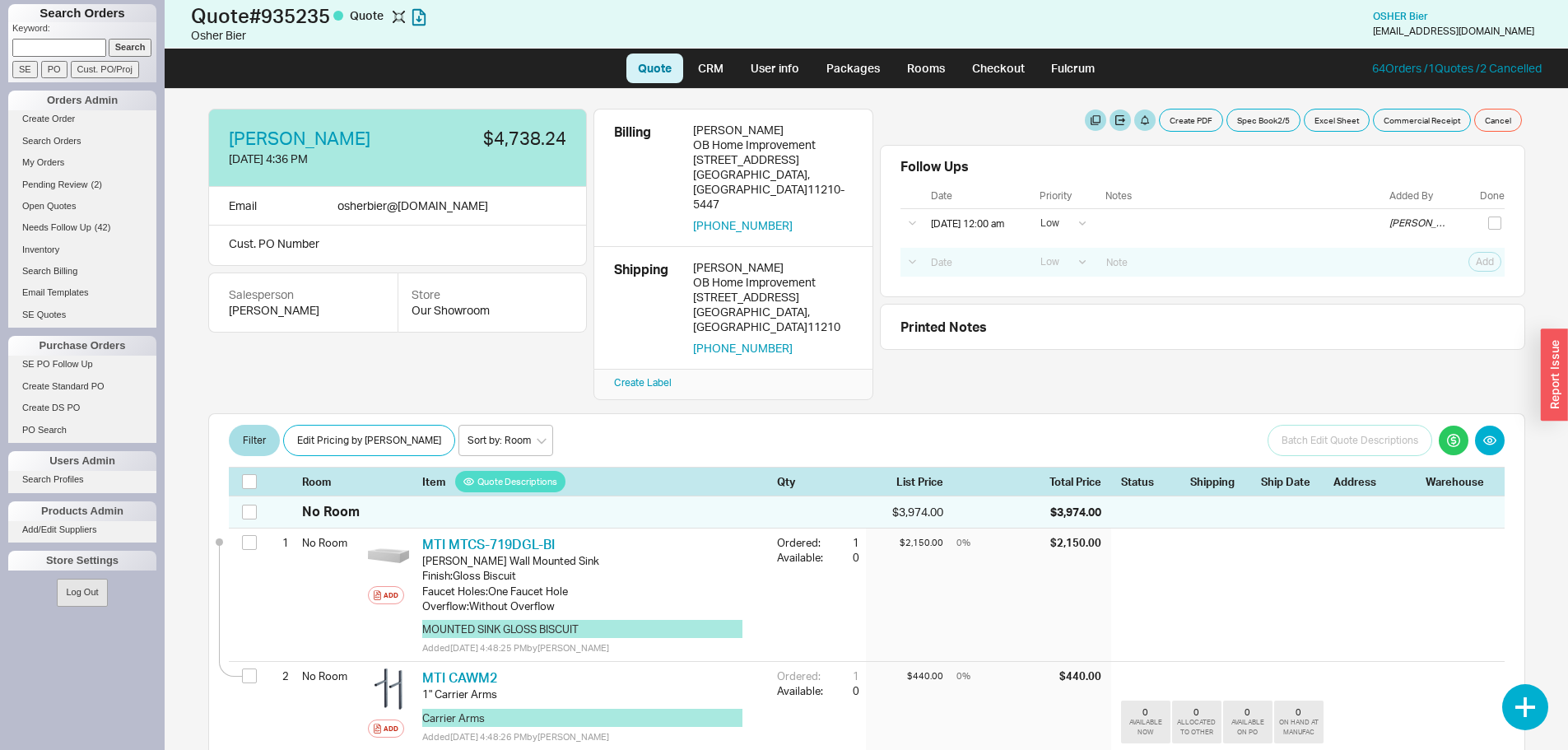
select select "LOW"
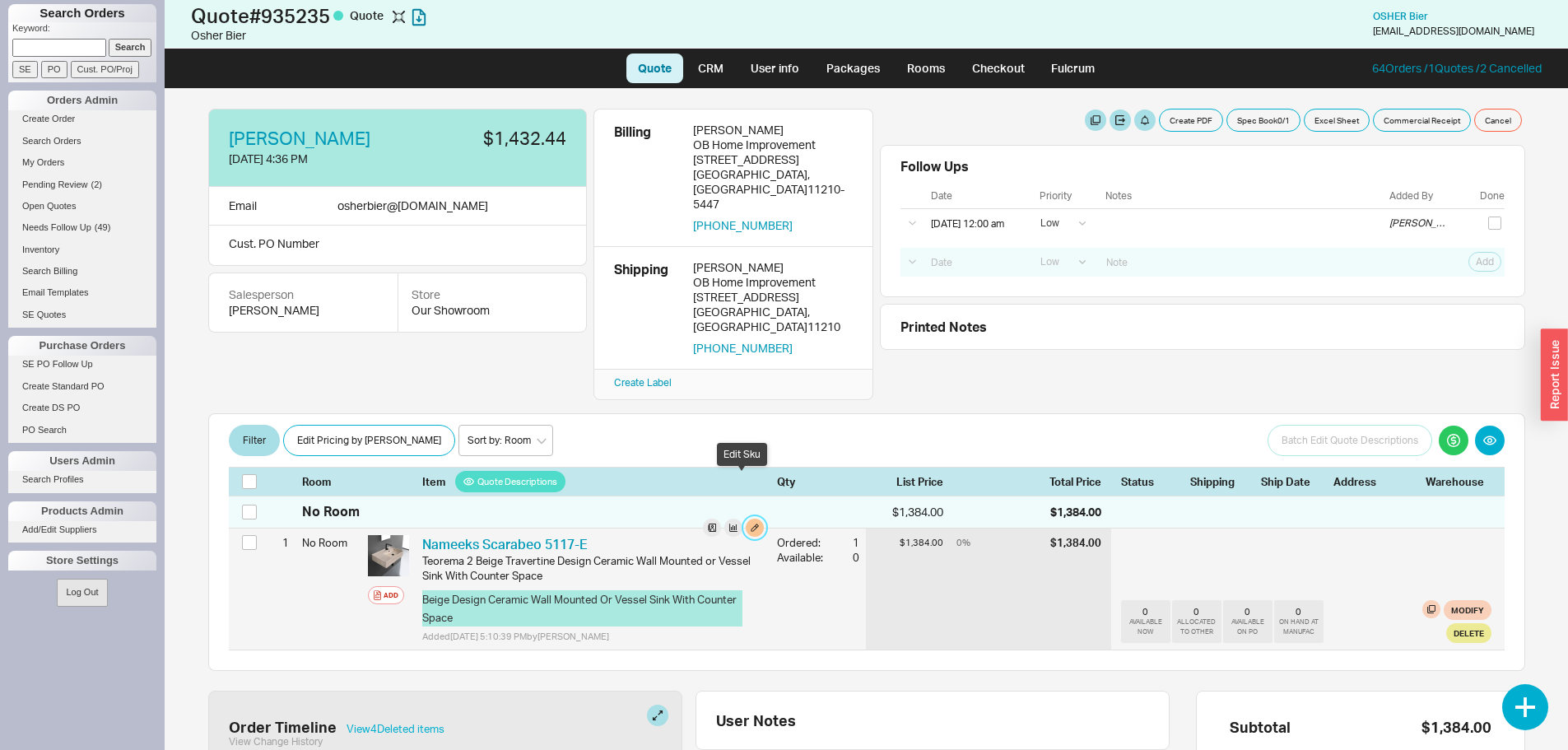
click at [745, 519] on button "button" at bounding box center [754, 528] width 18 height 18
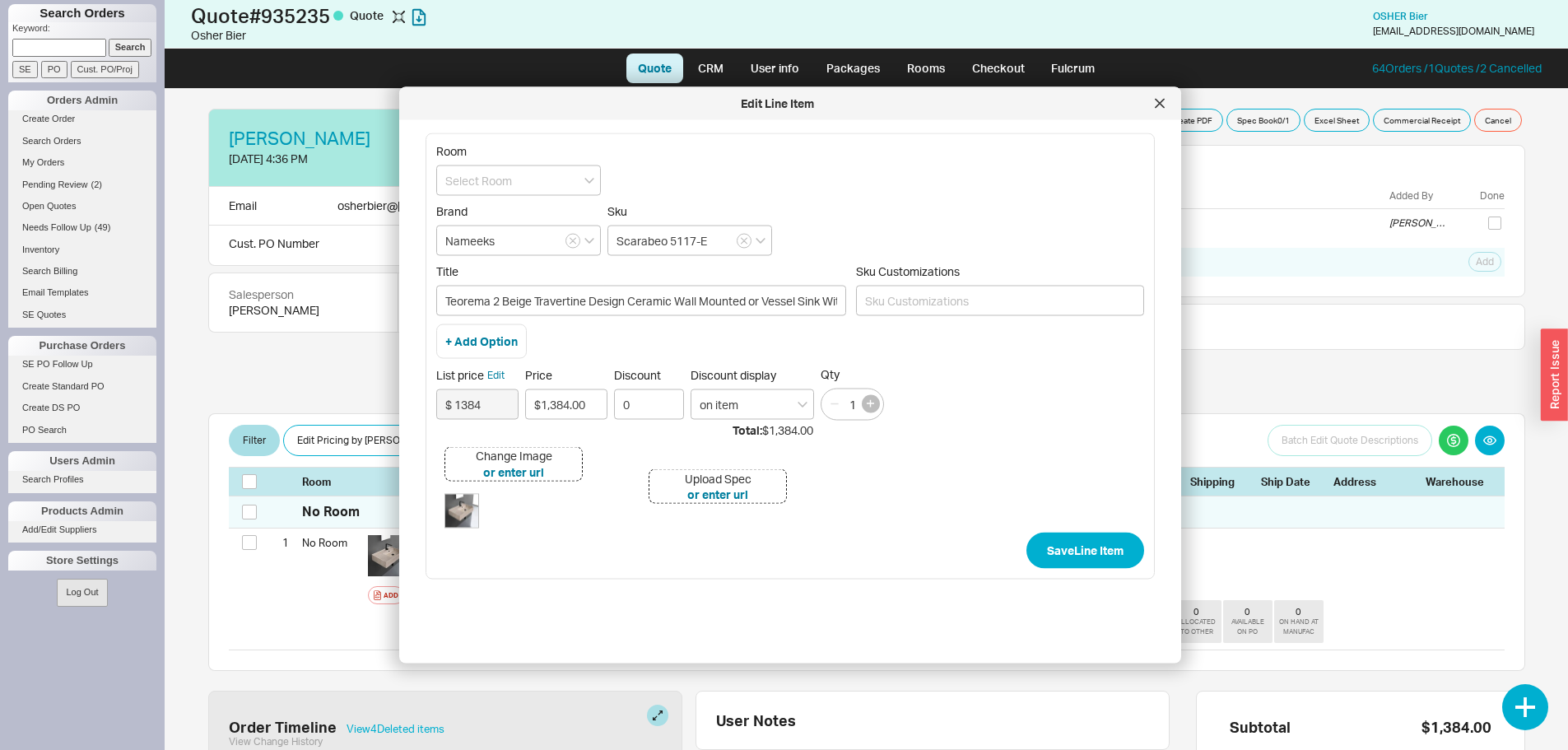
click at [876, 401] on button "button" at bounding box center [871, 404] width 18 height 18
type input "2"
click at [1091, 556] on button "Save Line Item" at bounding box center [1085, 550] width 117 height 36
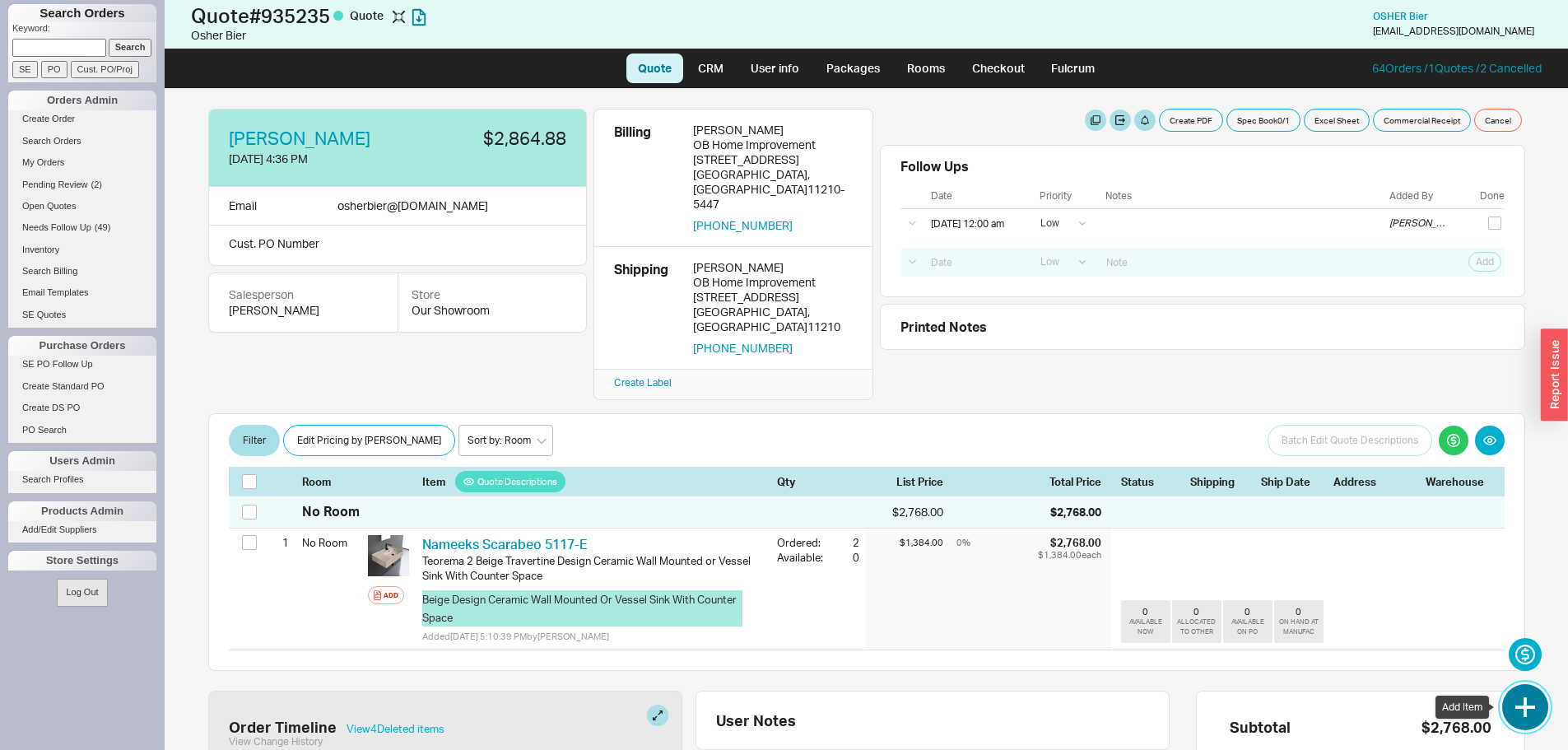
click at [1531, 709] on button "button" at bounding box center [1525, 707] width 46 height 46
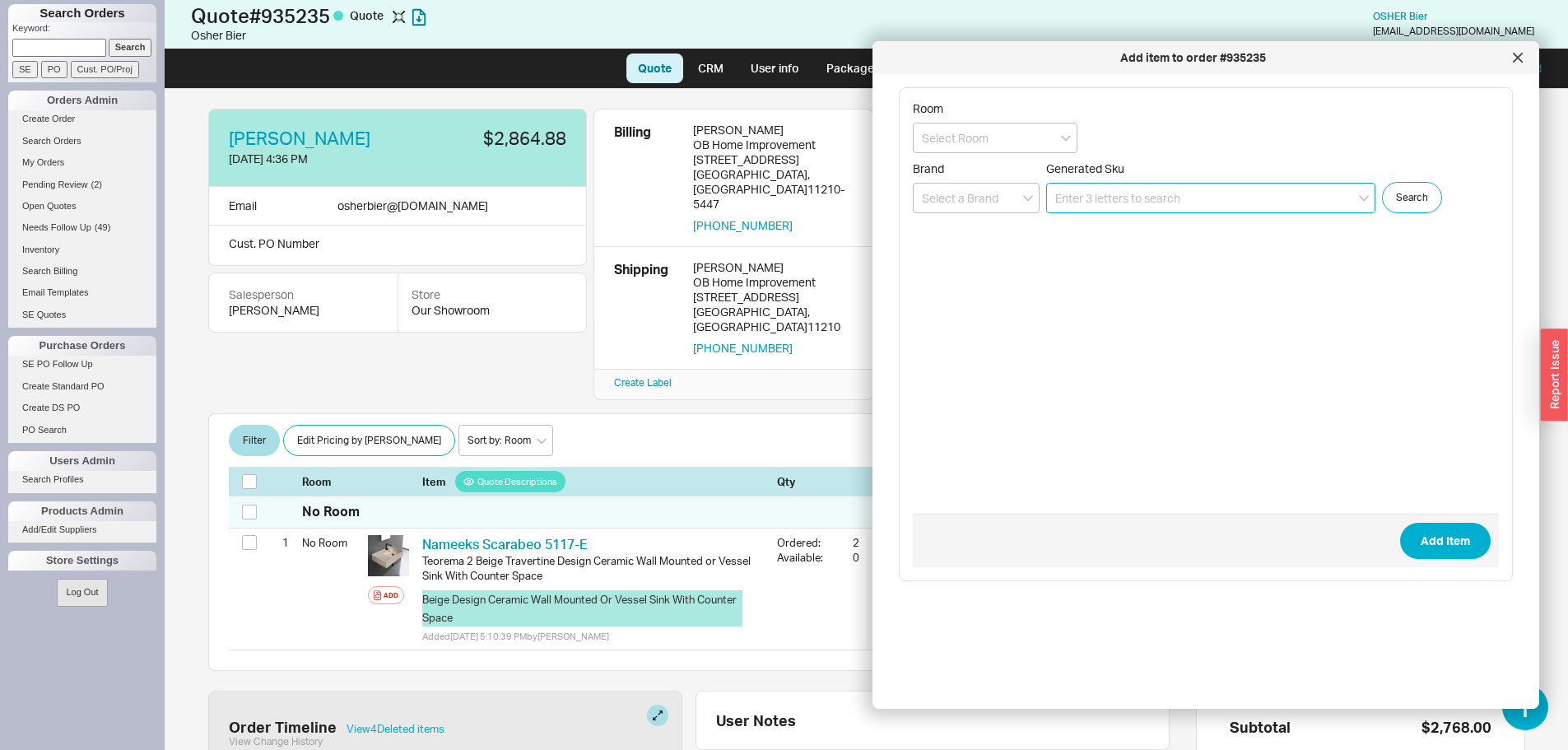
click at [1067, 195] on input at bounding box center [1210, 198] width 329 height 31
paste input "3287500A"
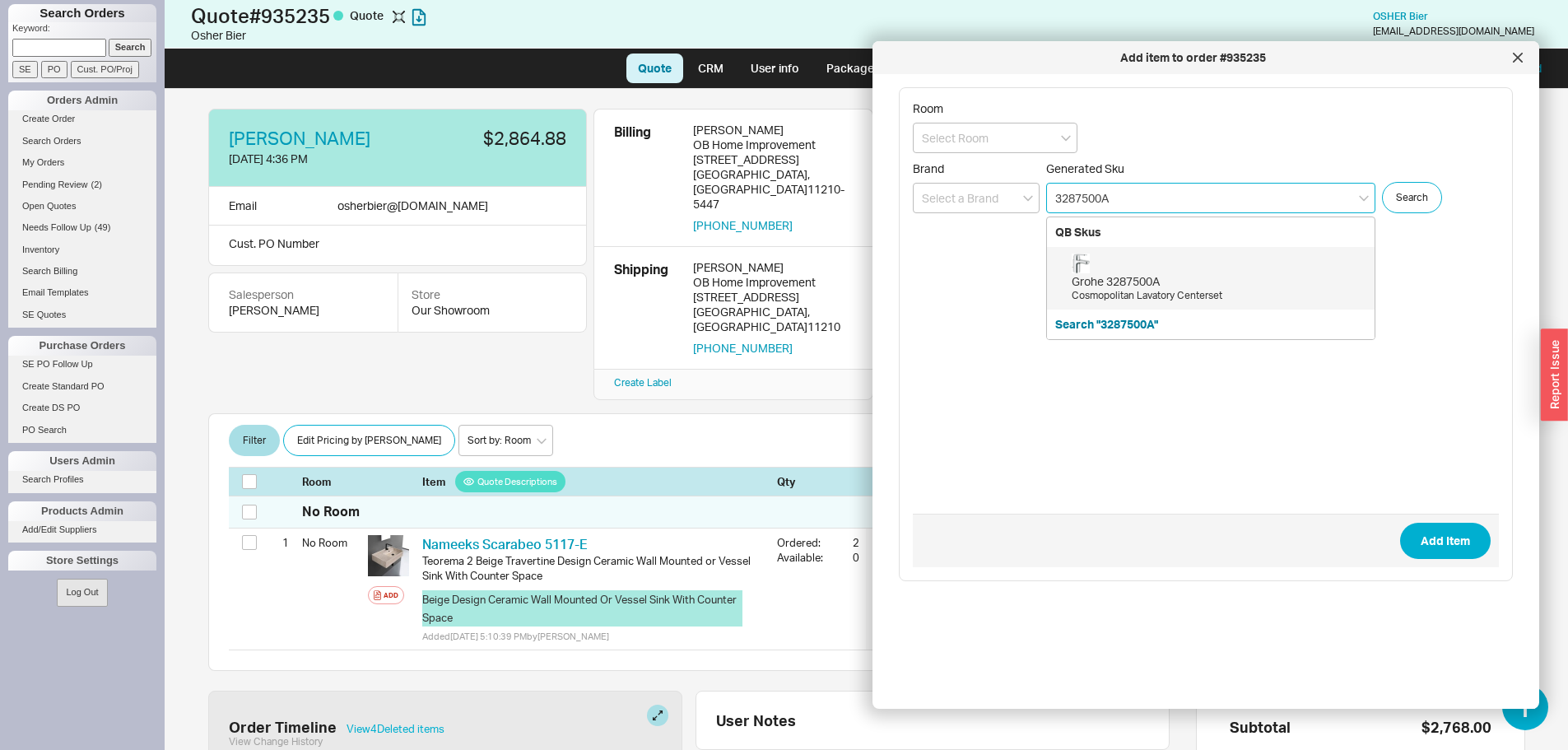
click at [1139, 282] on div "Grohe 3287500A" at bounding box center [1218, 281] width 294 height 16
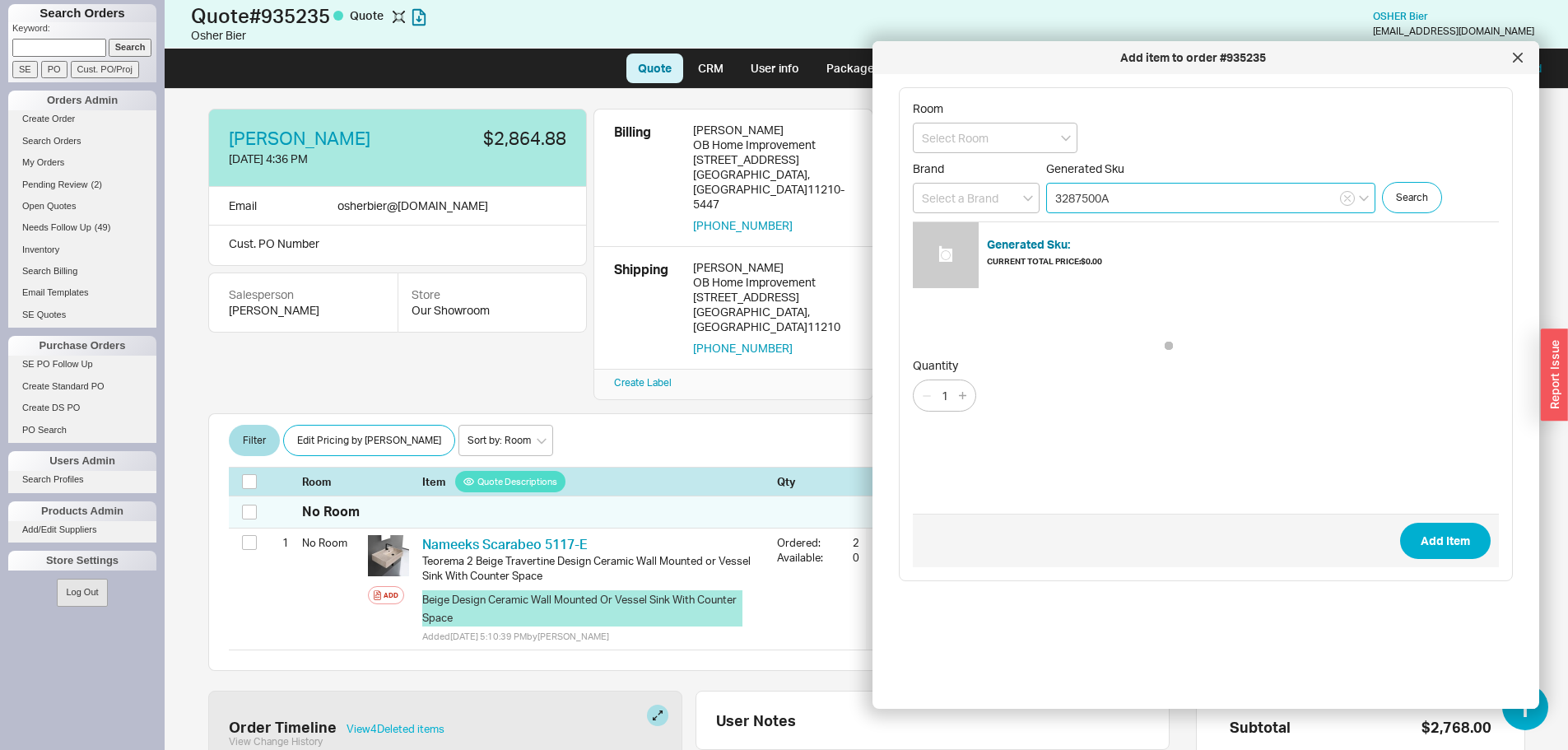
type input "3287500A"
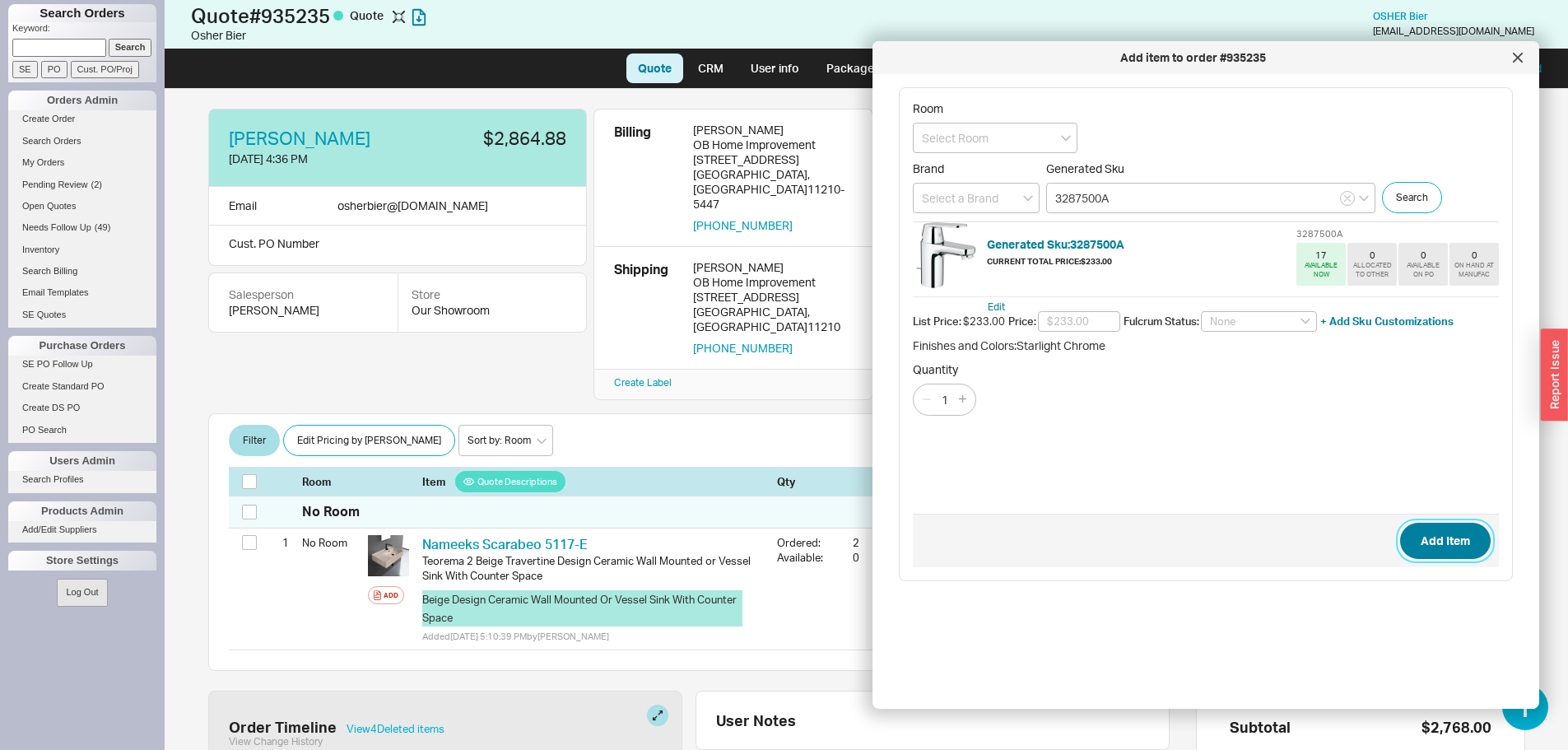
click at [1429, 538] on button "Add Item" at bounding box center [1445, 541] width 90 height 36
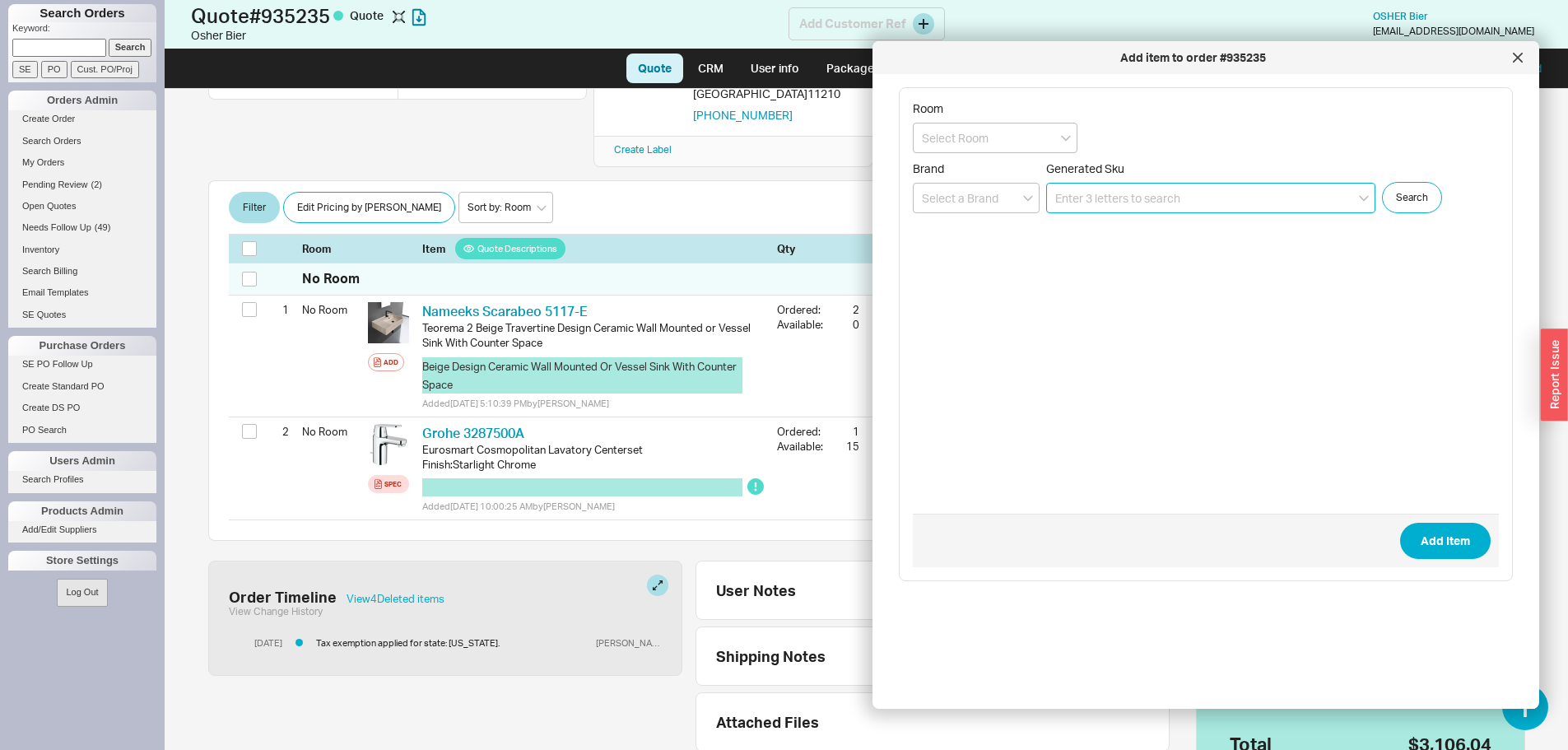
scroll to position [238, 0]
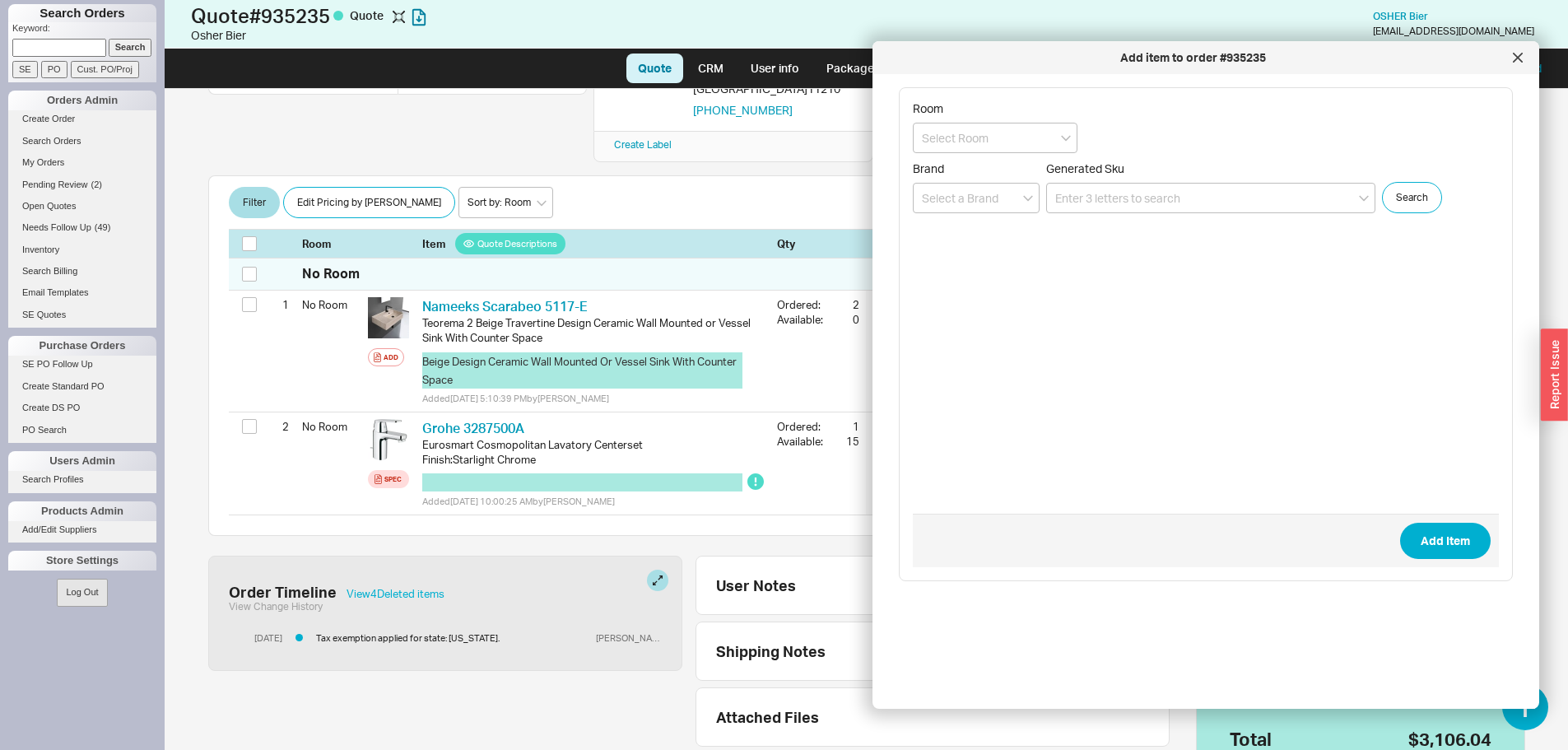
click at [1516, 60] on icon at bounding box center [1517, 57] width 8 height 8
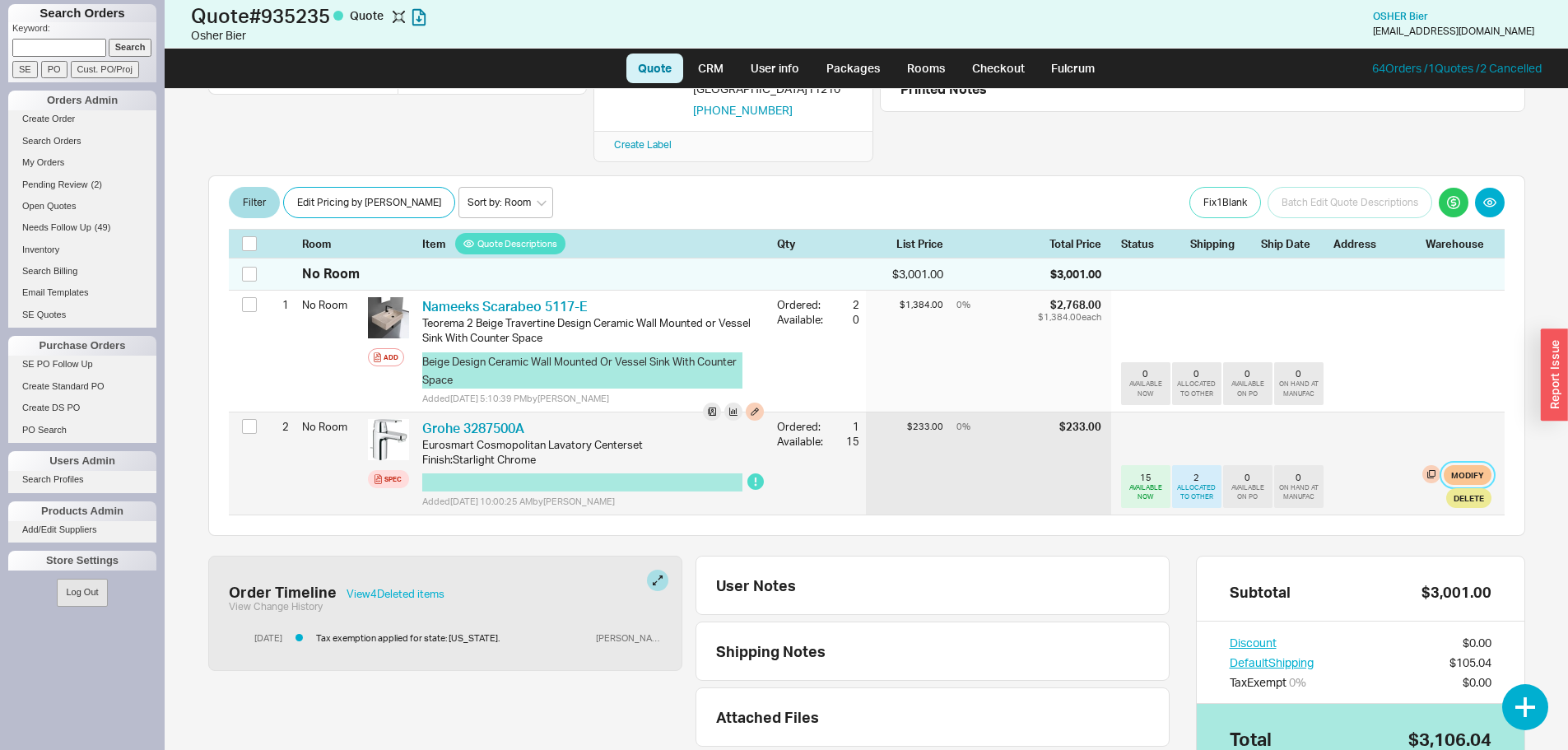
click at [1460, 465] on button "Modify" at bounding box center [1467, 475] width 48 height 20
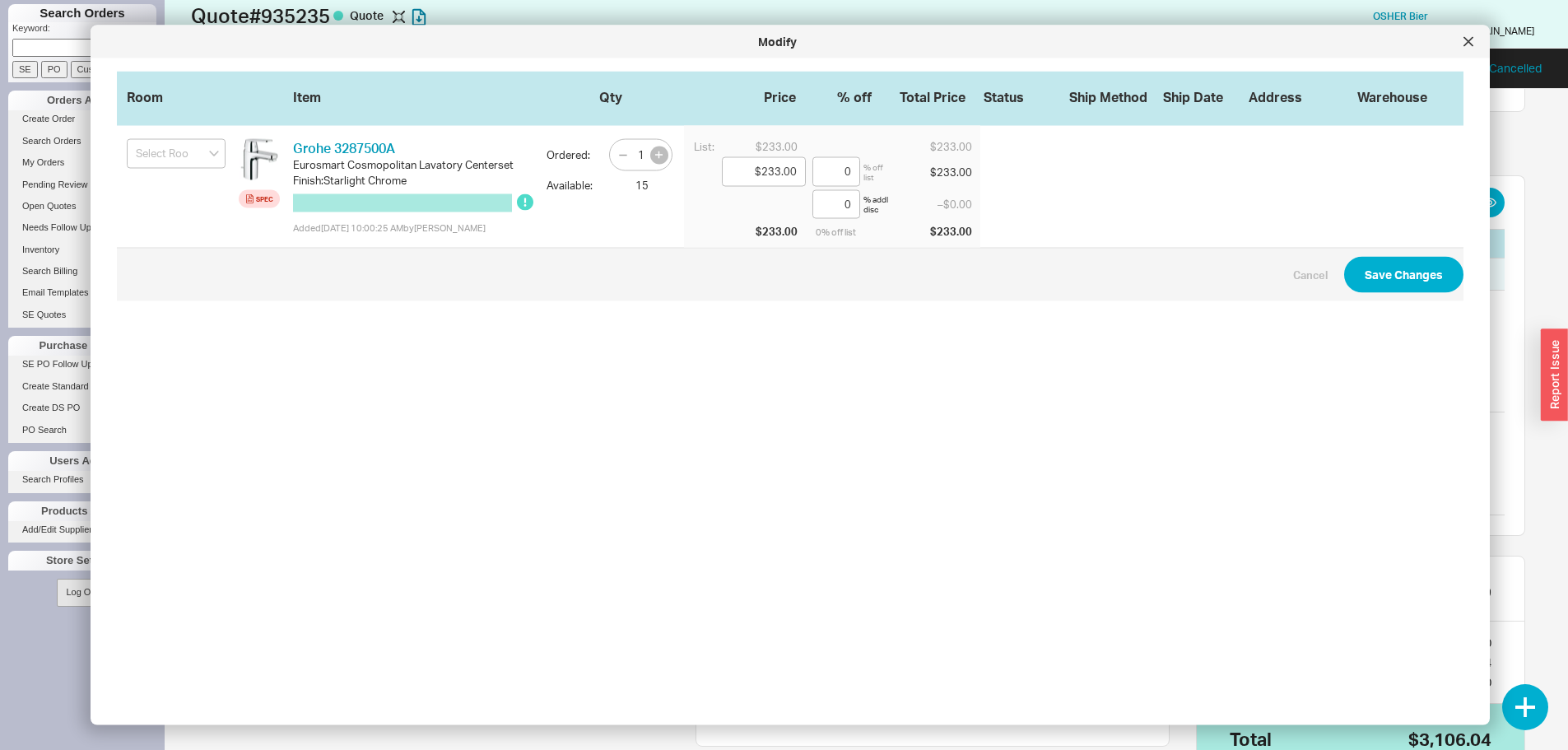
click at [650, 148] on button "button" at bounding box center [659, 155] width 18 height 18
type input "2"
click at [838, 165] on input "0" at bounding box center [835, 172] width 48 height 30
type input "$221.35"
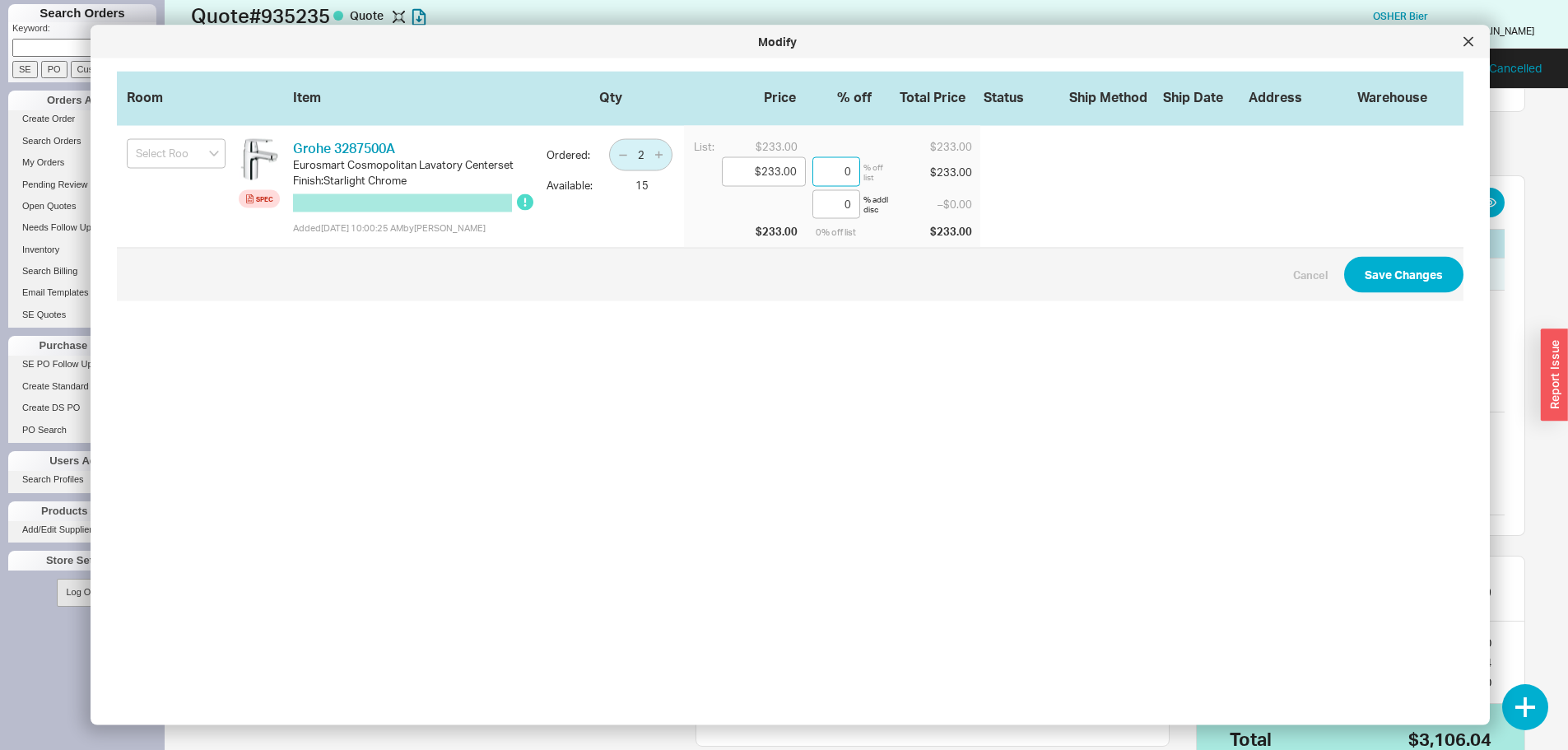
type input "5"
type input "$111.84"
type input "52."
type input "$110.21"
type input "52.7"
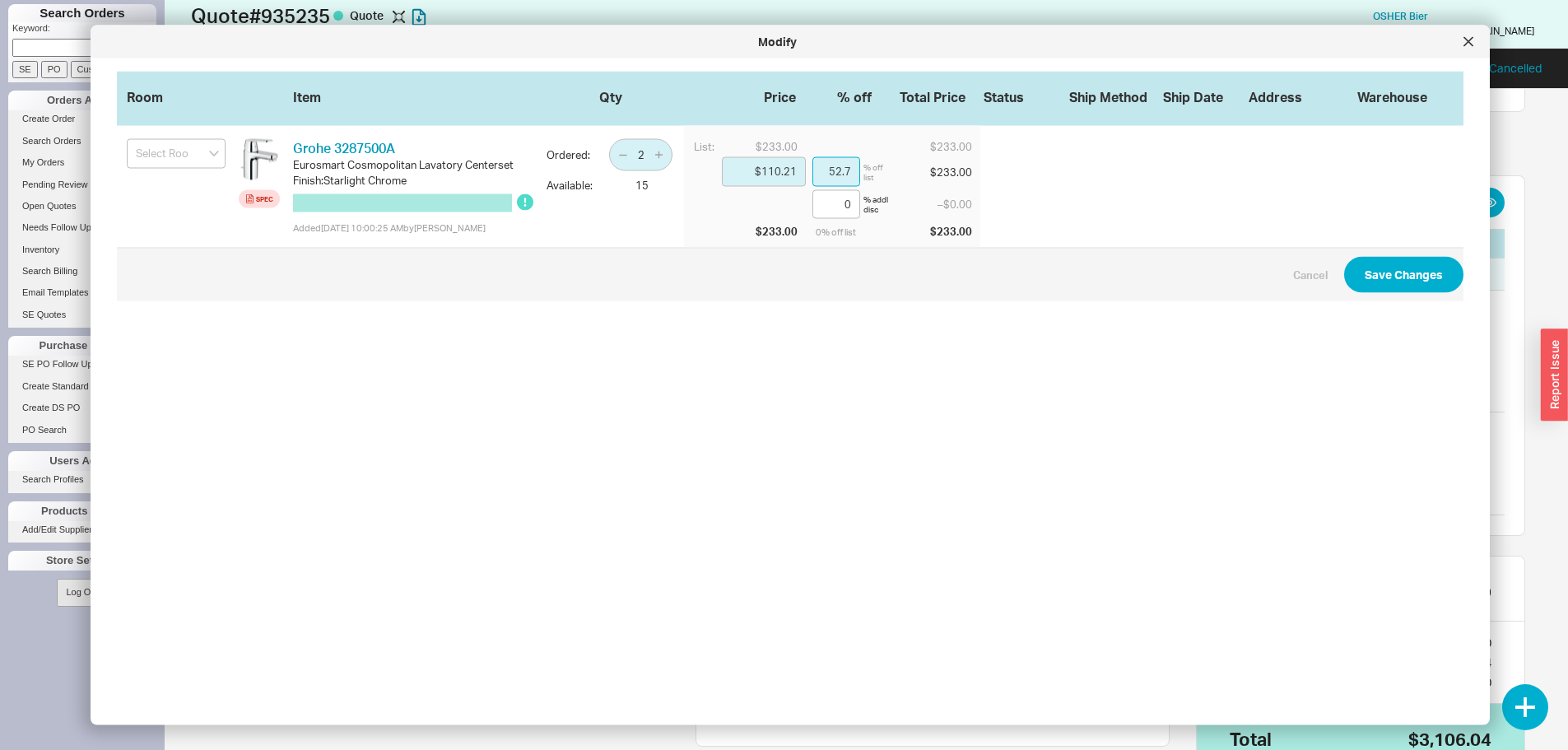
type input "$110.00"
type input "52.79"
type input "$109.98"
type input "52.8"
type input "$111.84"
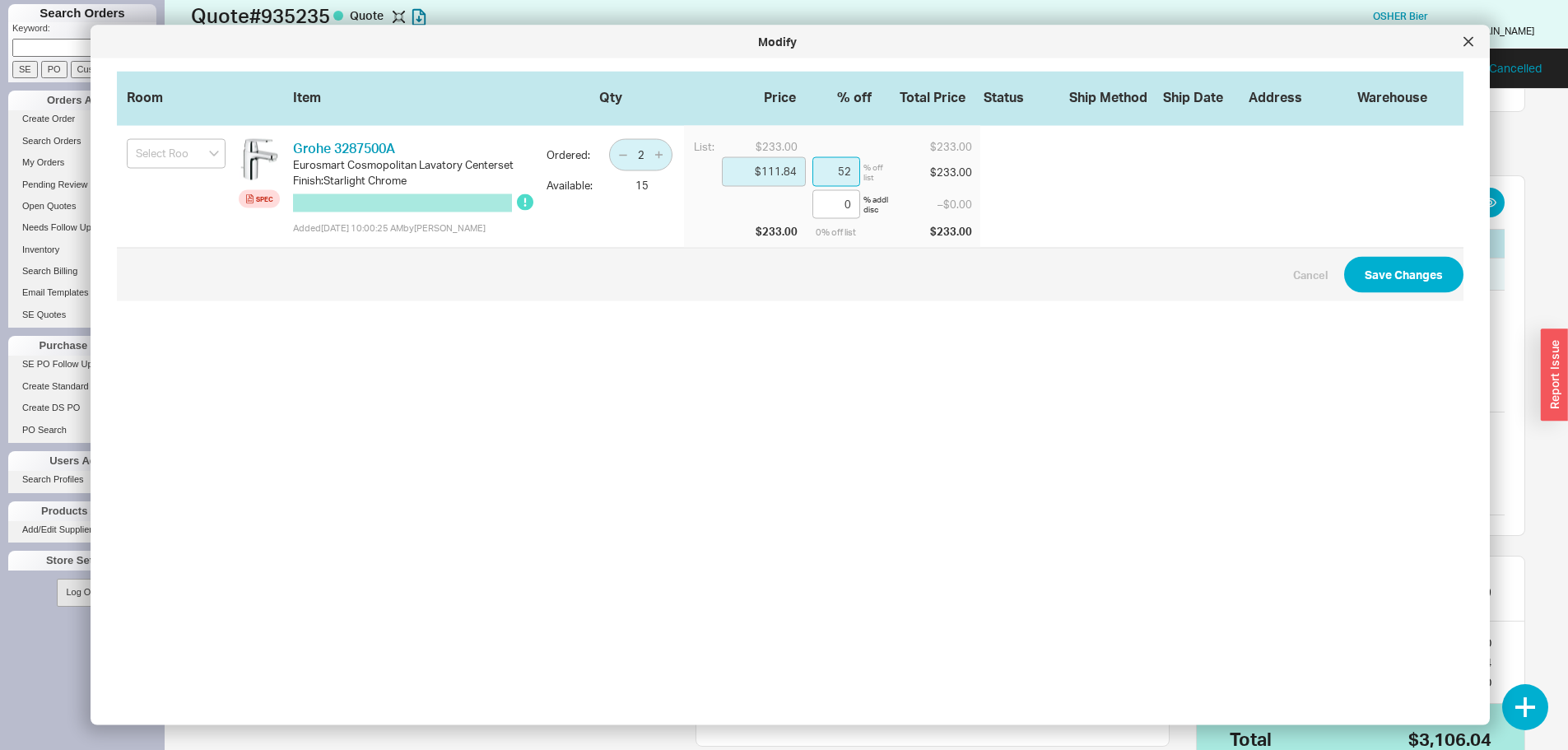
type input "52."
type input "$110.21"
type input "52.7"
type input "$110.00"
type input "52.79"
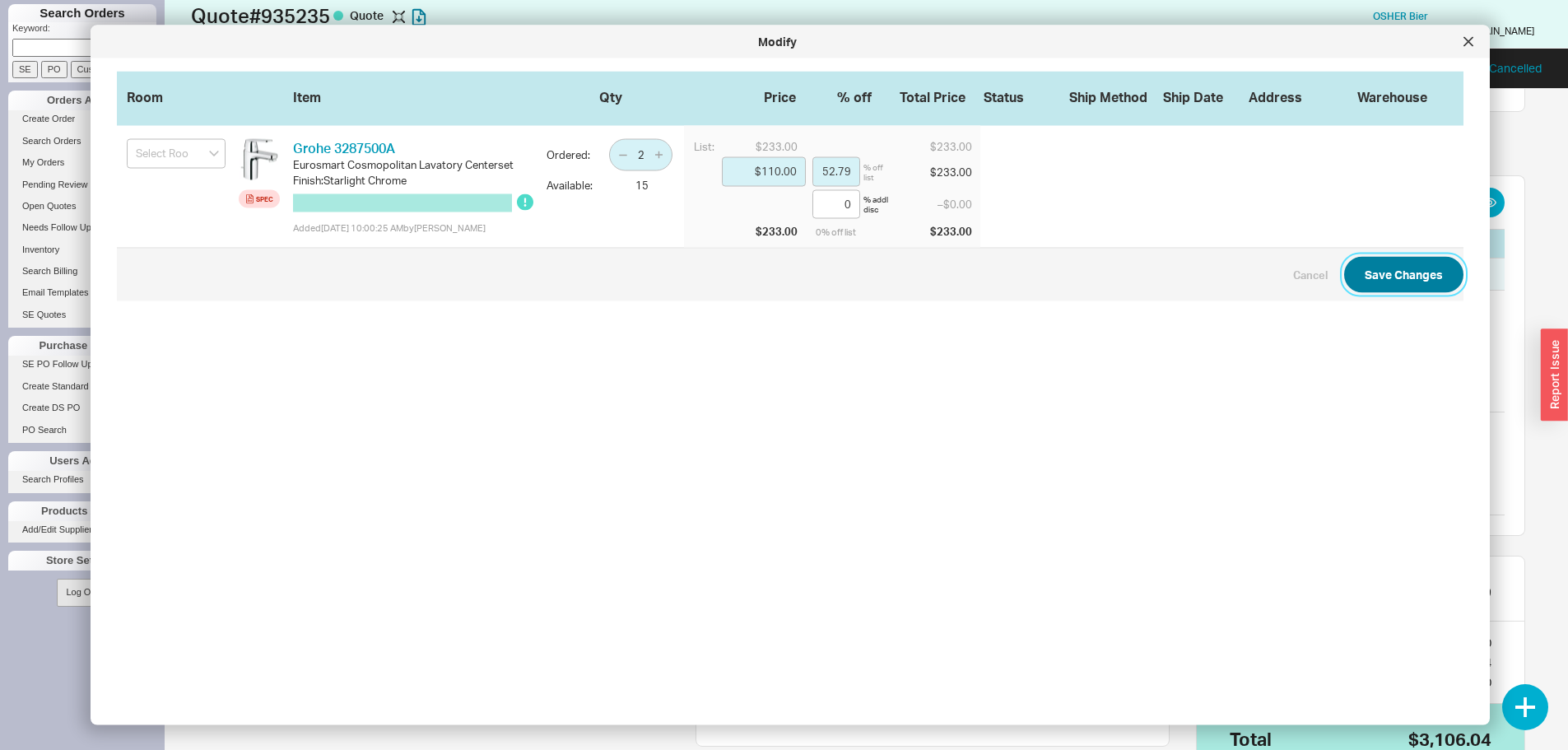
click at [1377, 286] on button "Save Changes" at bounding box center [1404, 275] width 119 height 36
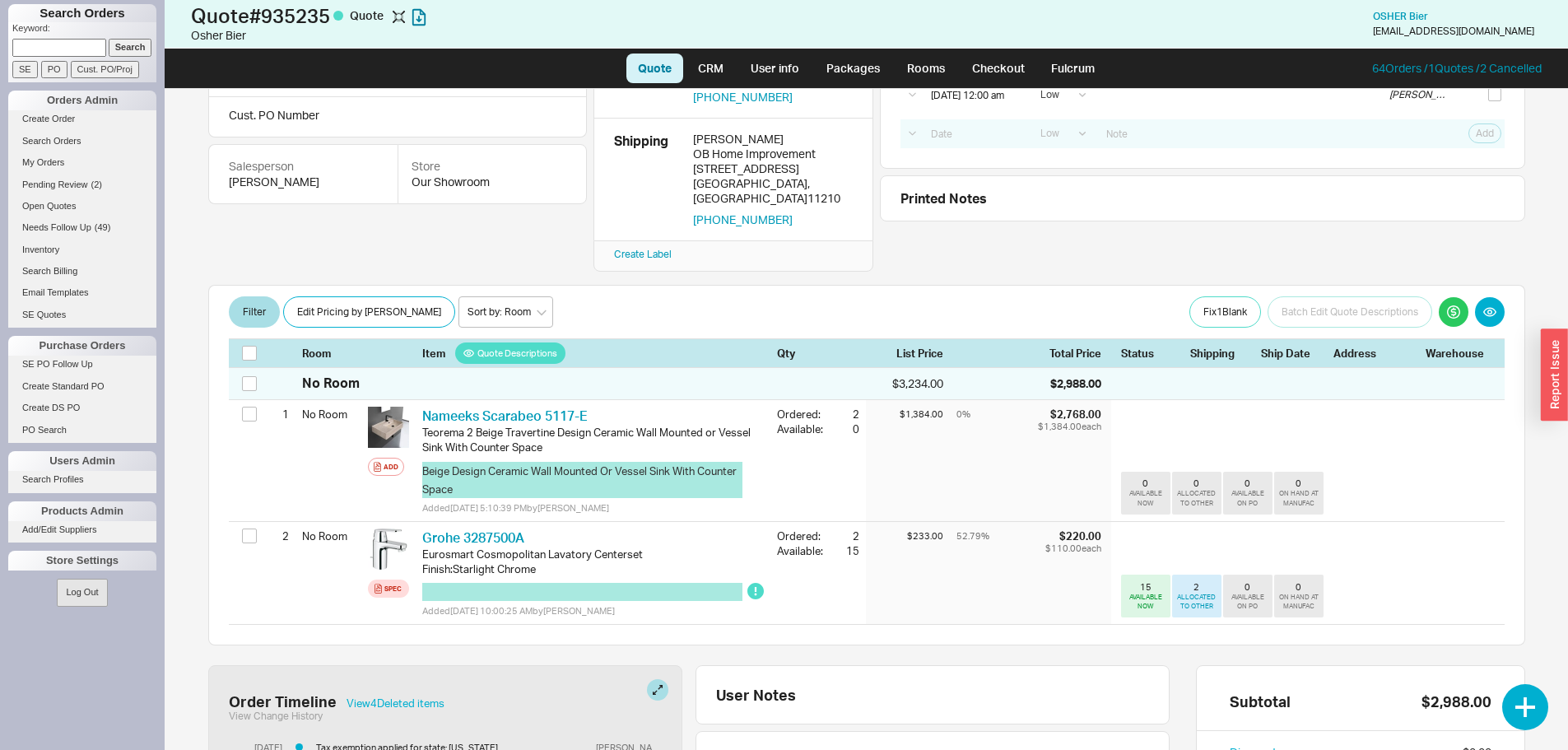
scroll to position [155, 0]
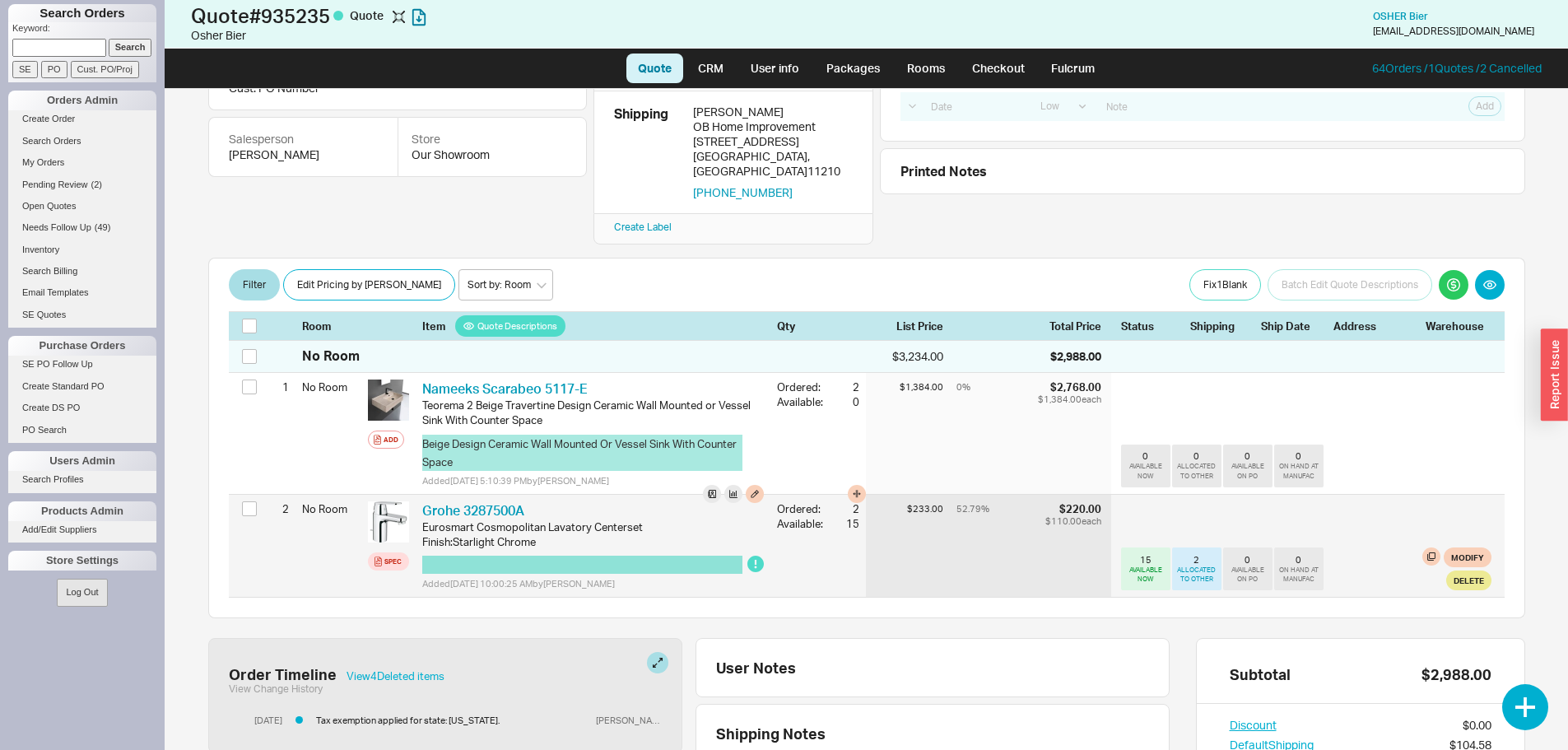
click at [524, 556] on button "button" at bounding box center [582, 565] width 320 height 18
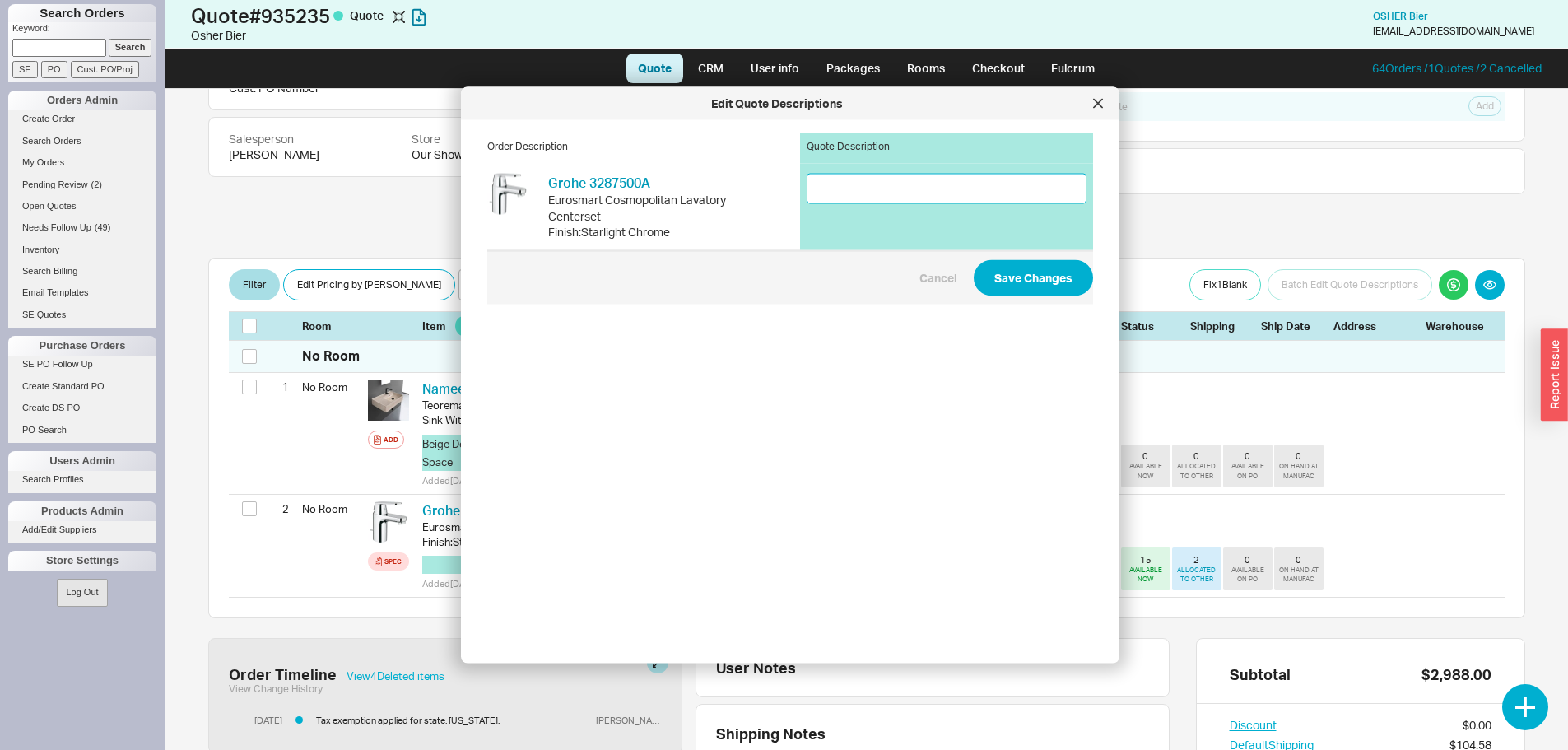
click at [843, 190] on input at bounding box center [947, 188] width 280 height 31
type input "Single lav faucet chrome"
click at [1017, 276] on button "Save Changes" at bounding box center [1033, 277] width 119 height 36
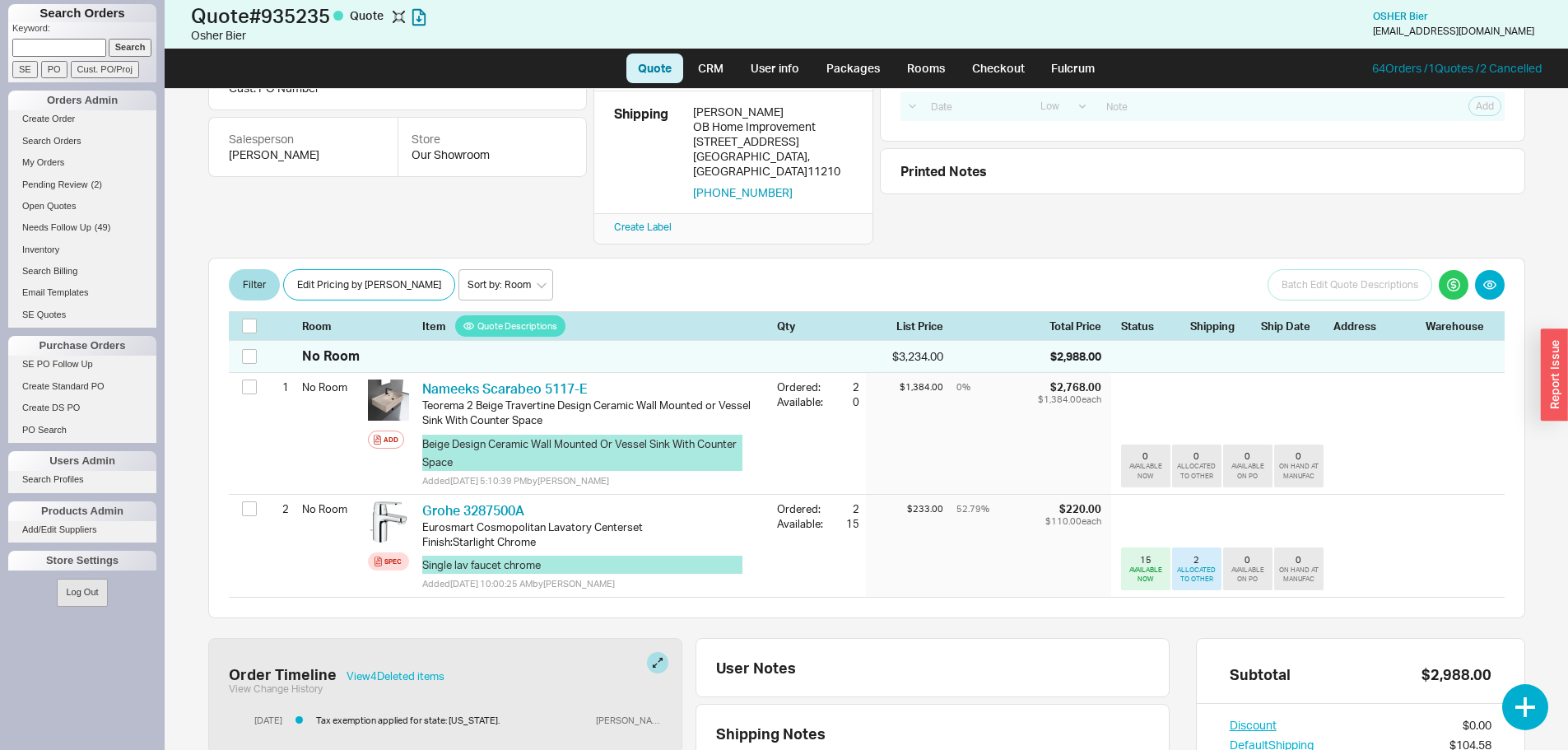
click at [409, 641] on div "Order Timeline View 4 Deleted item s View Change History 8/20/25 Tax exemption …" at bounding box center [445, 696] width 474 height 116
click at [410, 670] on button "View 4 Deleted item s" at bounding box center [396, 676] width 98 height 12
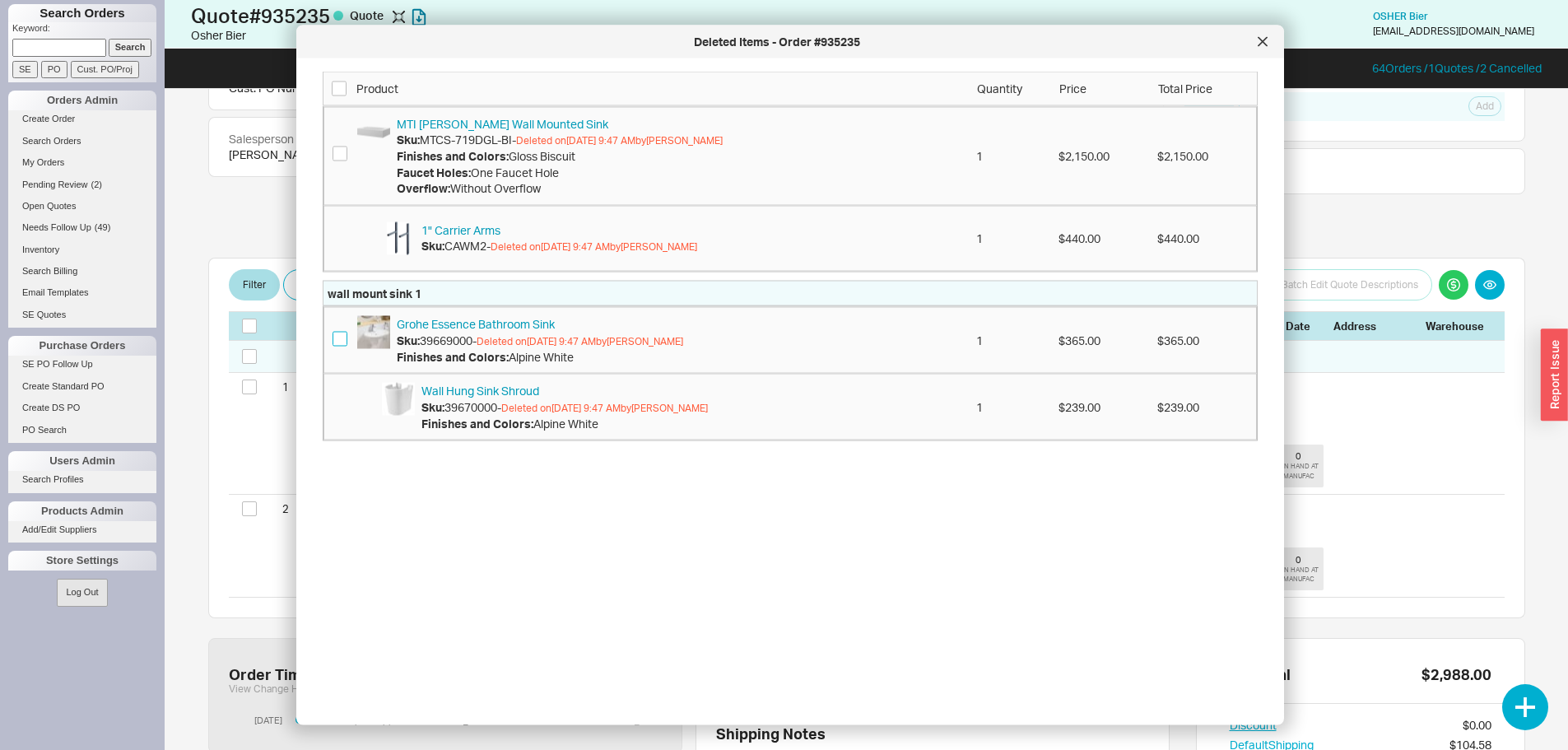
click at [338, 340] on input "checkbox" at bounding box center [340, 338] width 14 height 14
checkbox input "true"
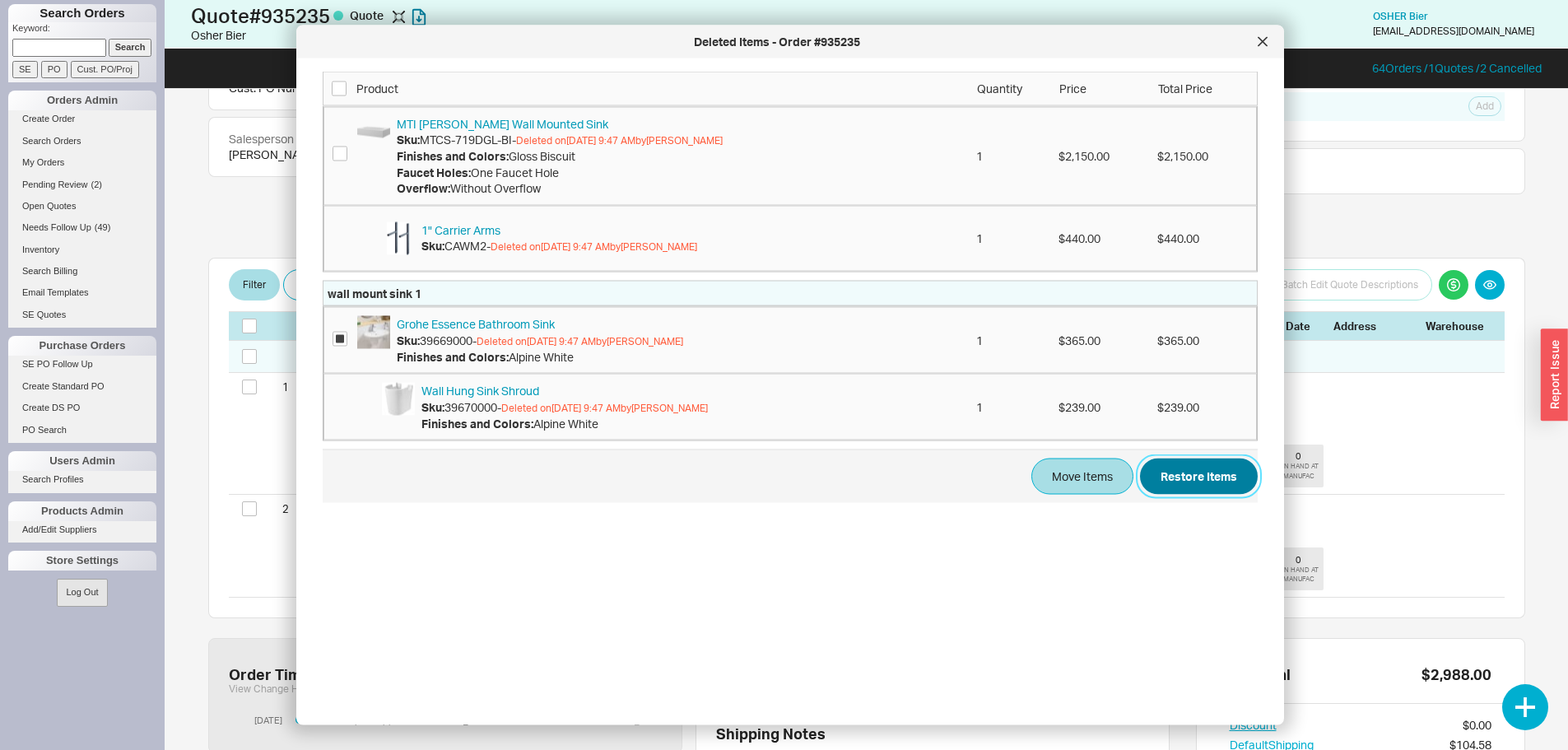
click at [1197, 474] on button "Restore Items" at bounding box center [1199, 476] width 117 height 36
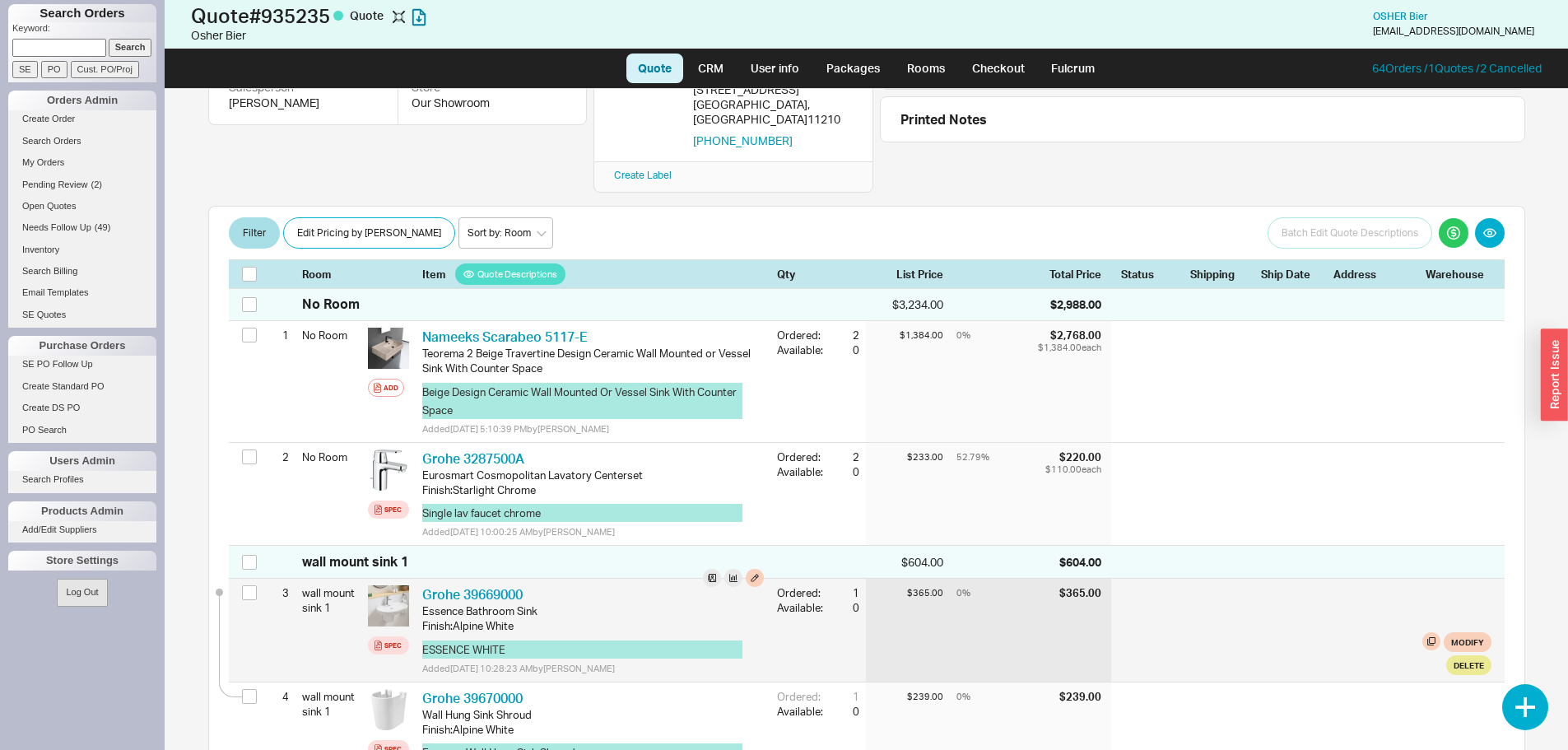
scroll to position [320, 0]
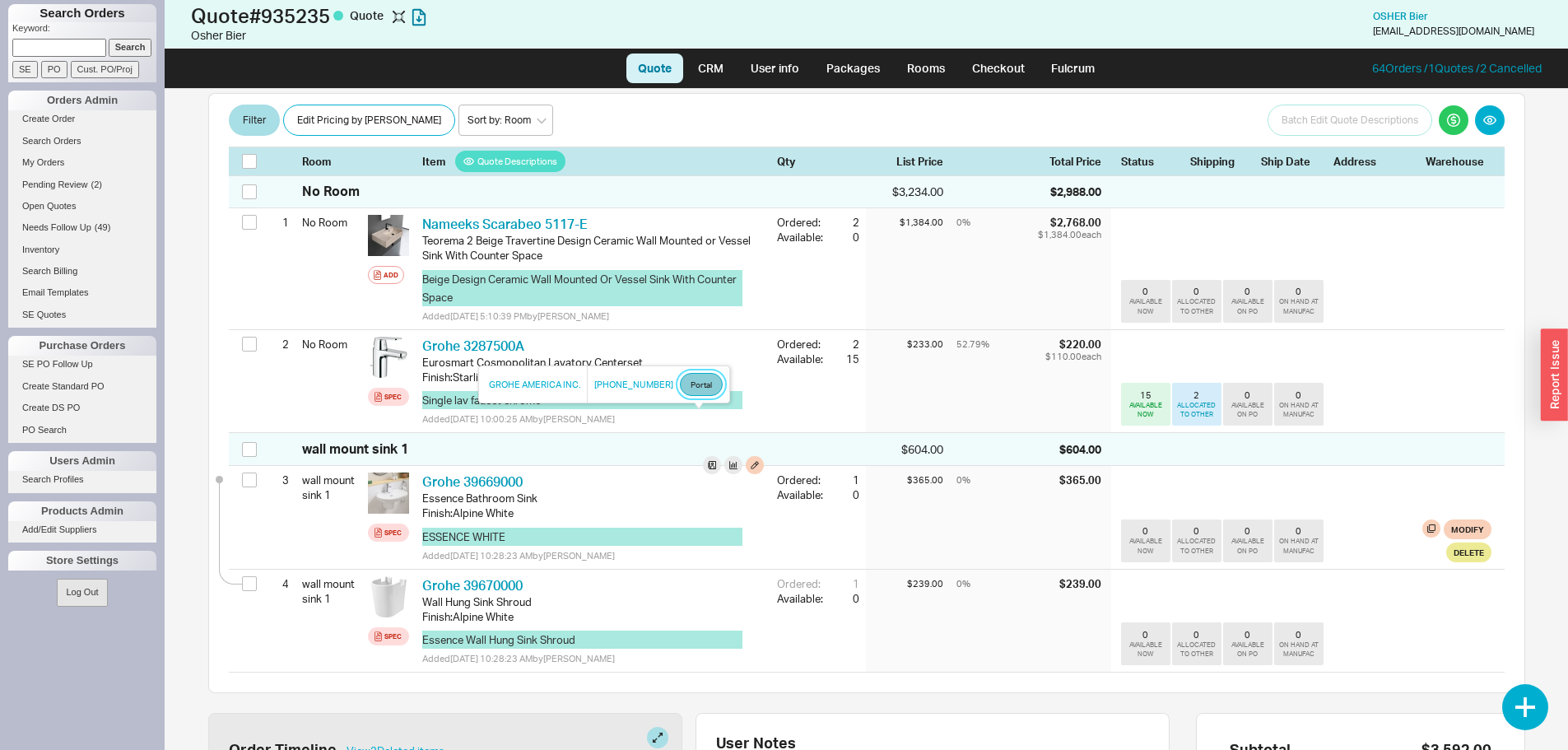
click at [687, 389] on link "Portal" at bounding box center [701, 385] width 42 height 23
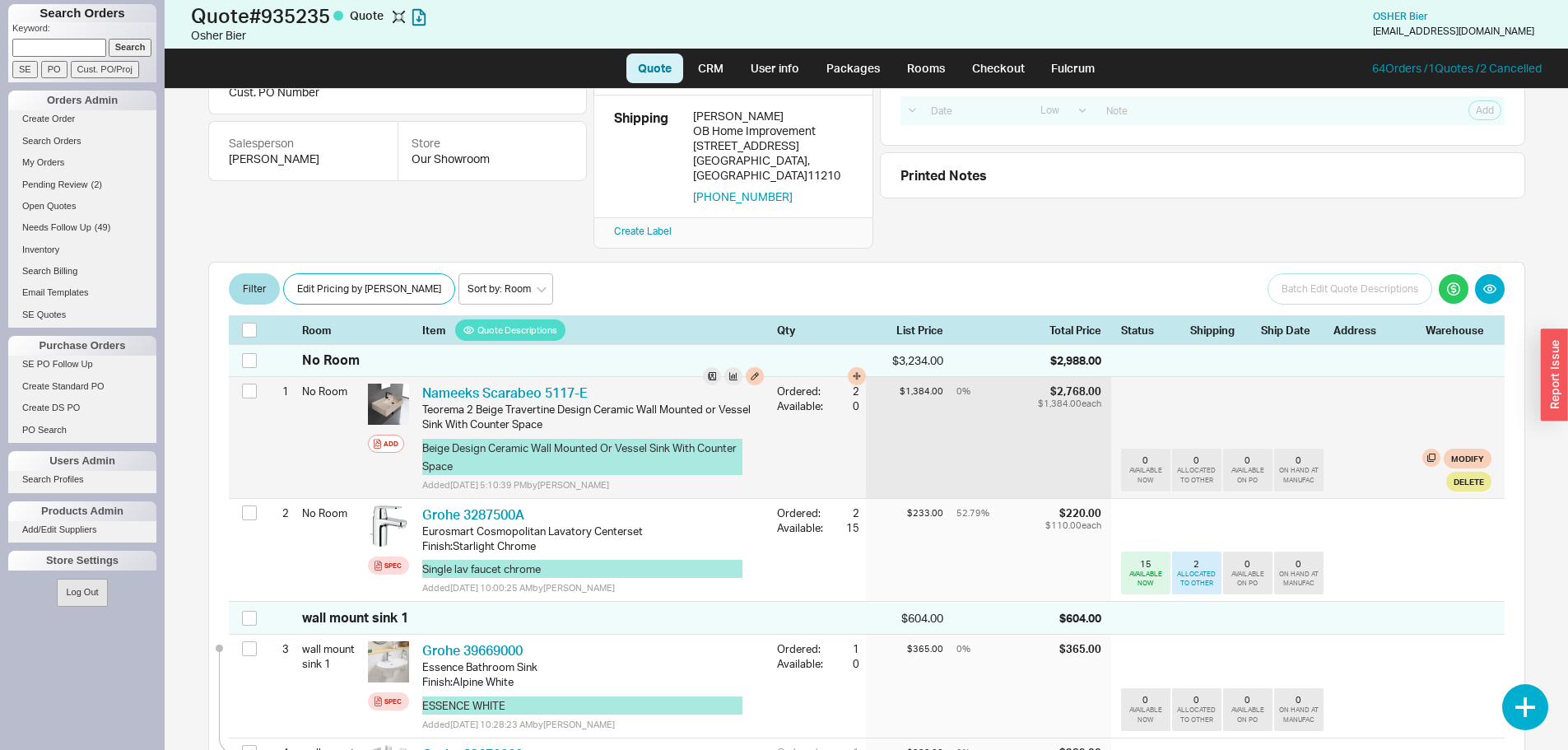
scroll to position [164, 0]
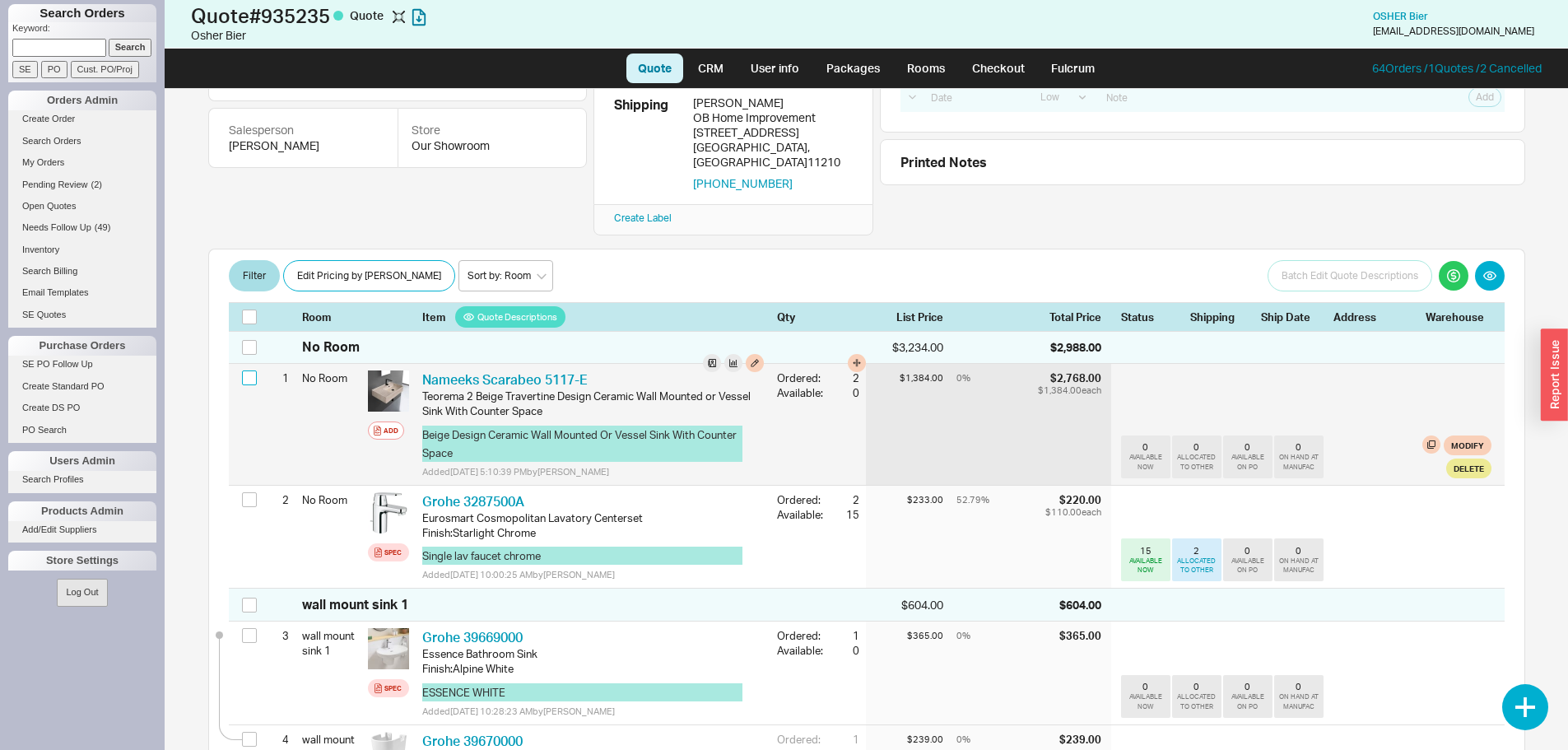
click at [246, 370] on input "checkbox" at bounding box center [249, 378] width 14 height 14
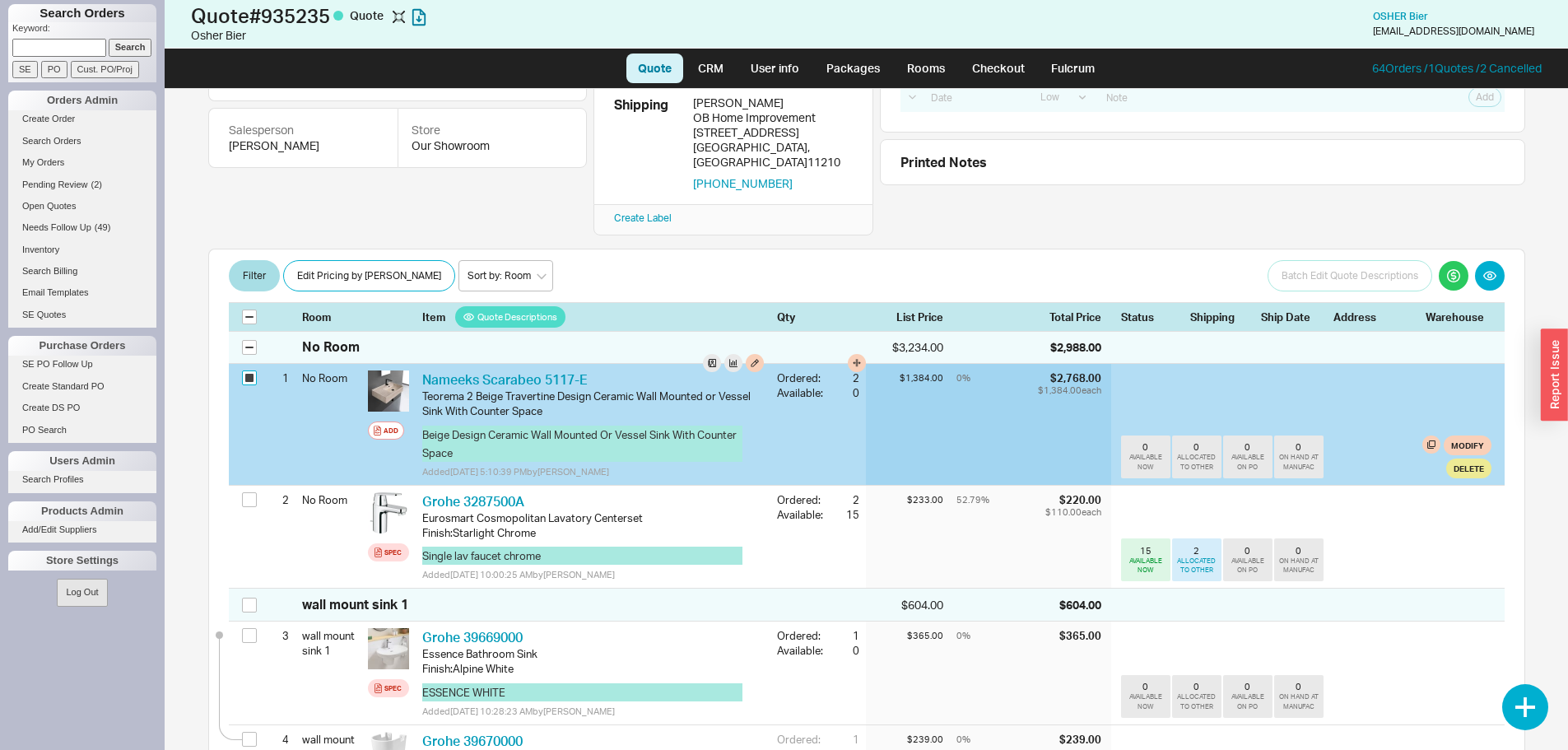
checkbox input "true"
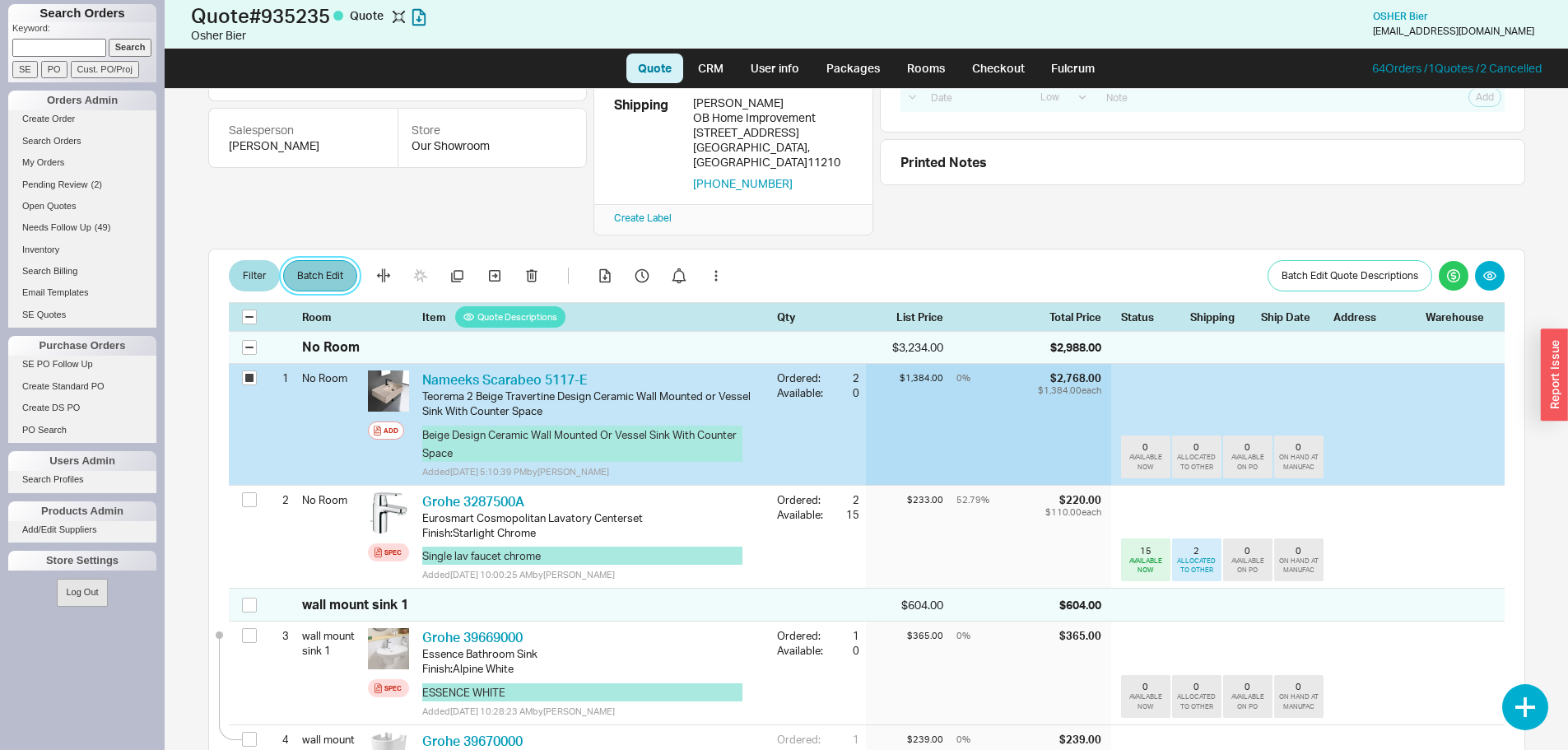
click at [334, 260] on button "Batch Edit" at bounding box center [320, 276] width 74 height 32
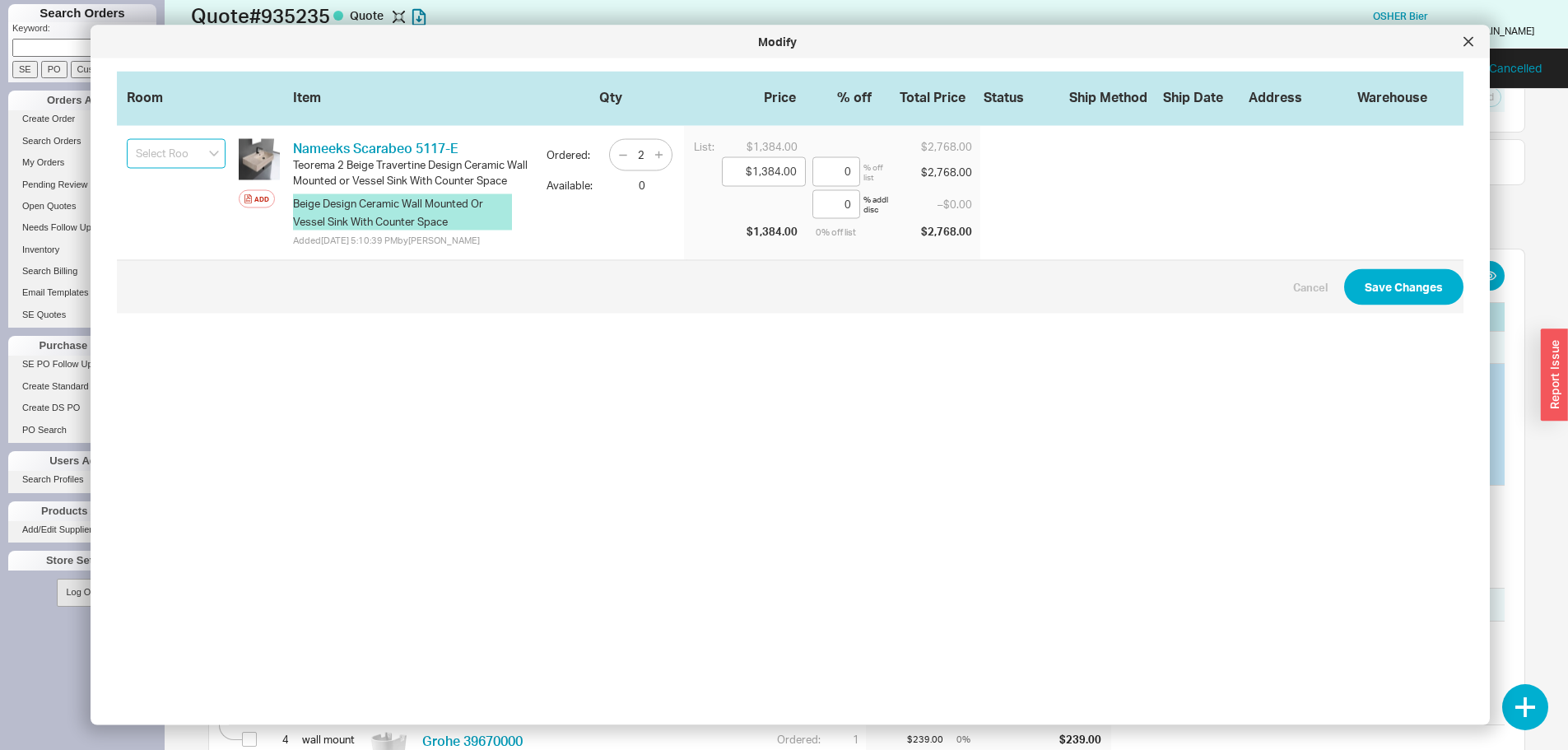
click at [187, 149] on input at bounding box center [175, 154] width 98 height 30
click at [162, 206] on icon "create option travertine sink" at bounding box center [175, 201] width 79 height 42
type input "travertine sink"
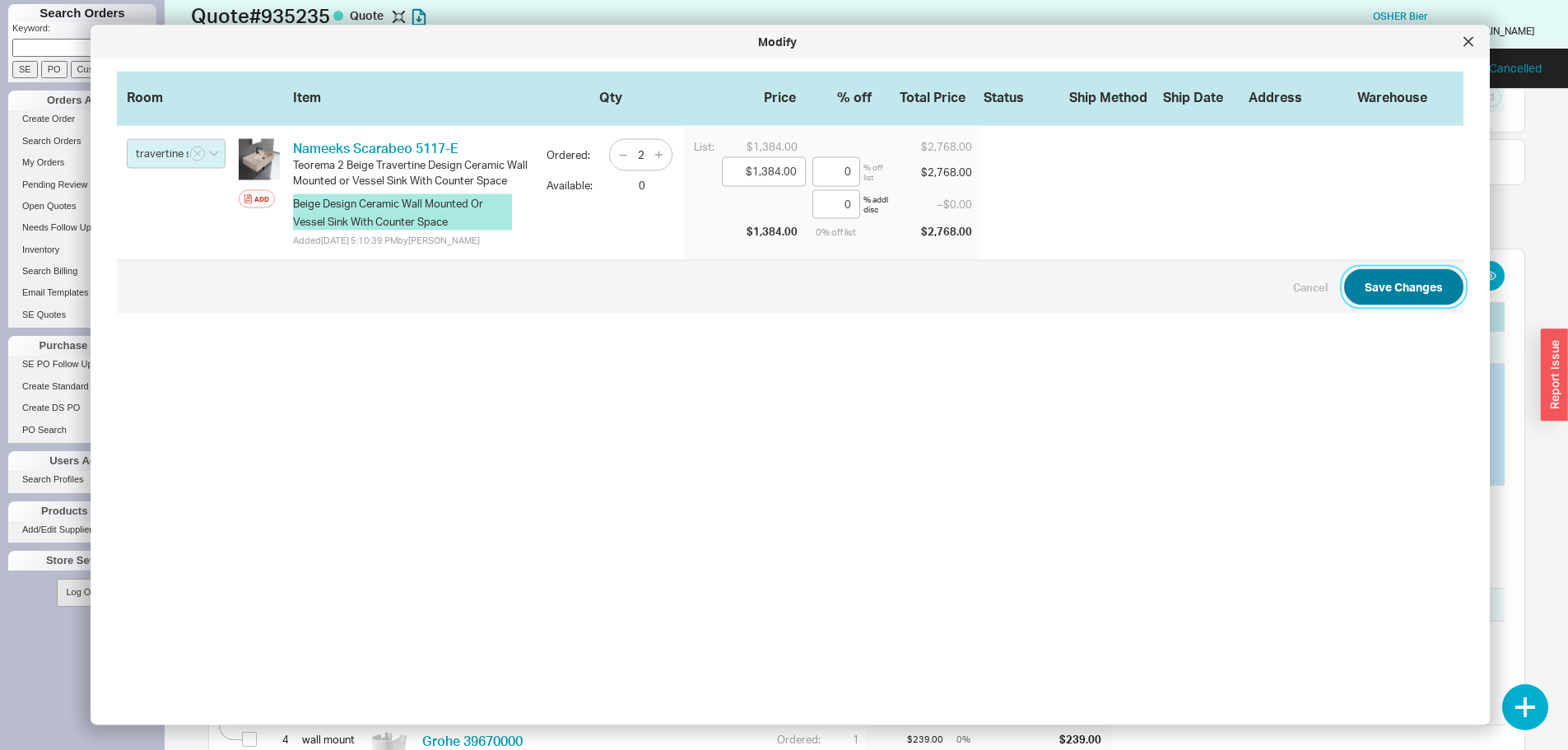
click at [1360, 296] on button "Save Changes" at bounding box center [1404, 286] width 119 height 36
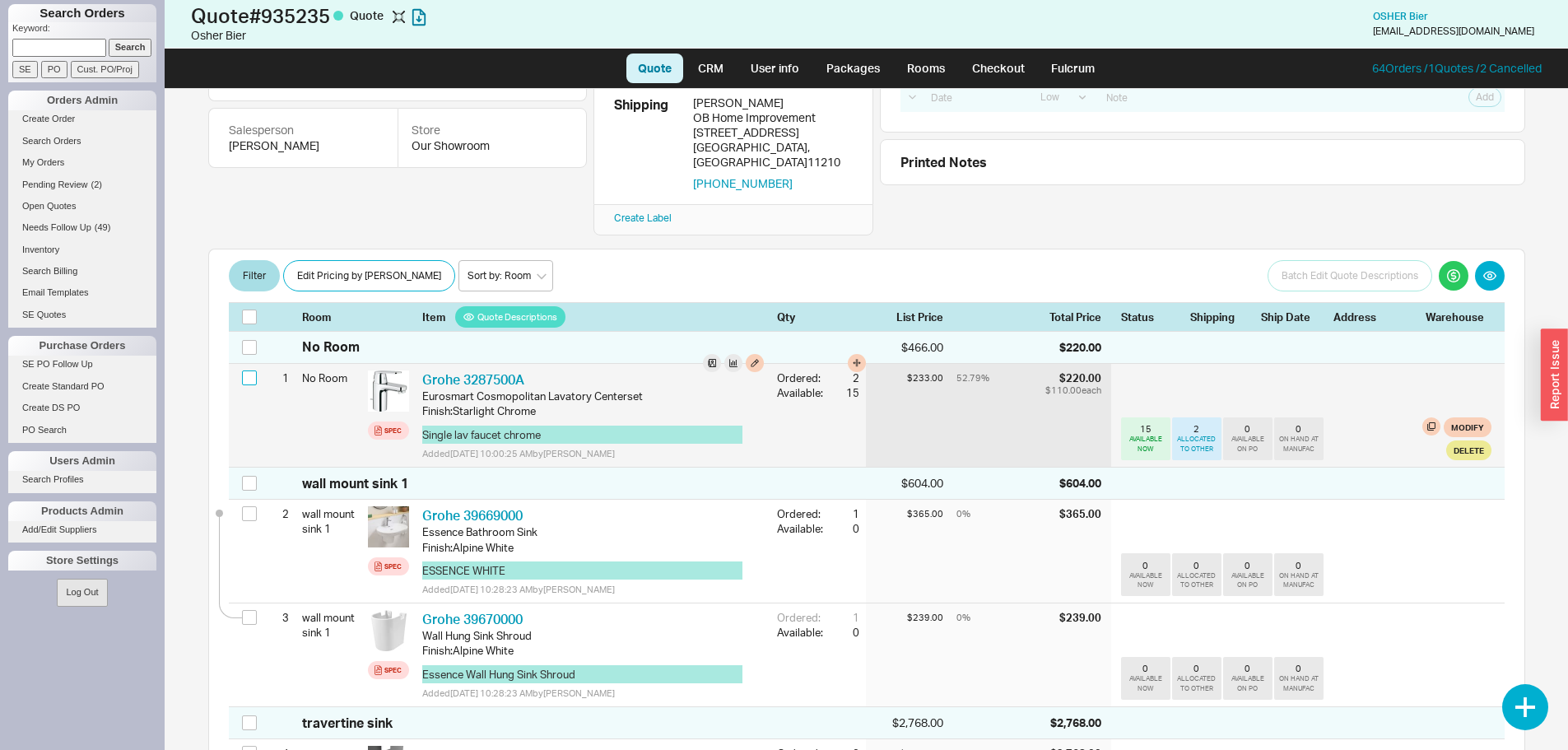
click at [250, 370] on input "checkbox" at bounding box center [249, 378] width 14 height 14
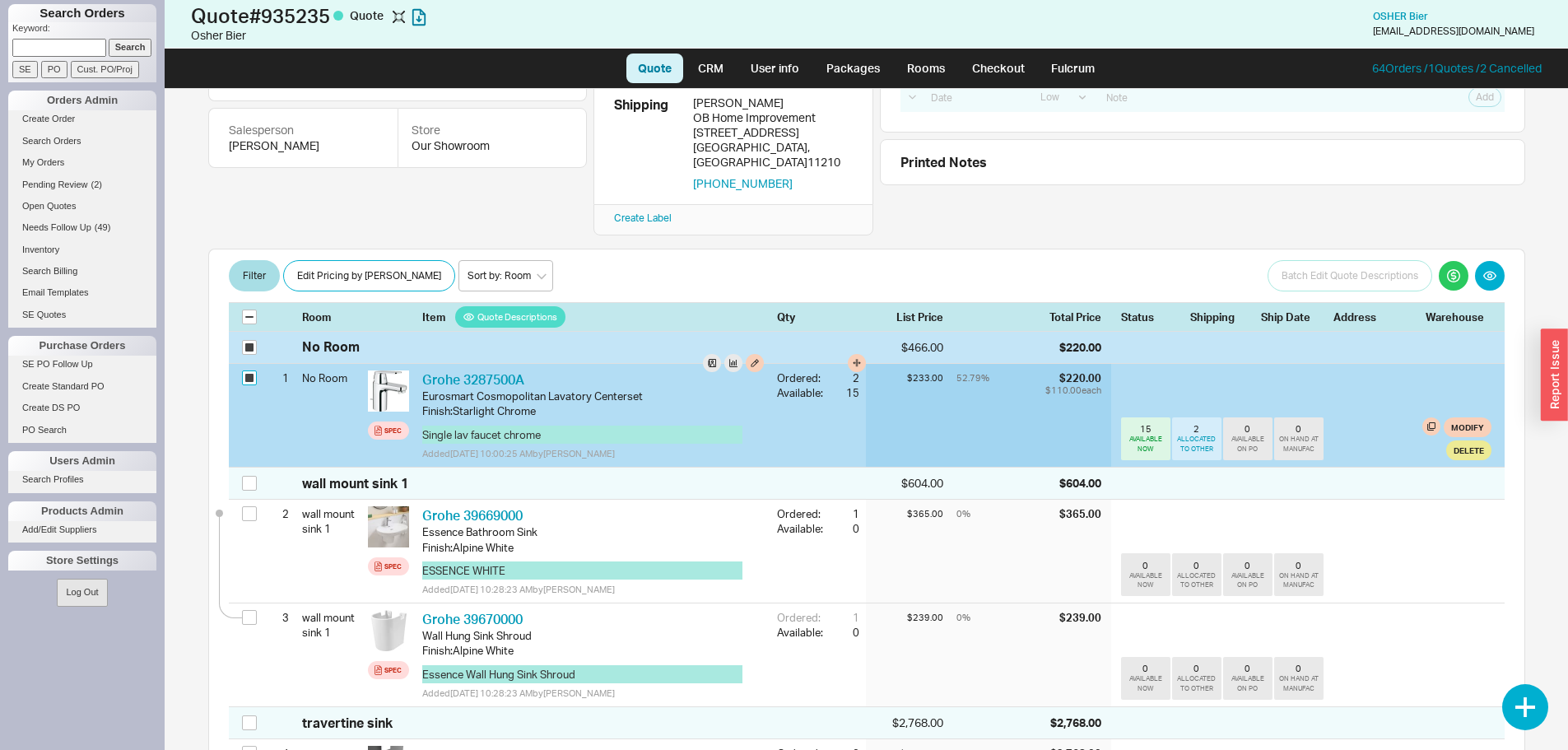
checkbox input "true"
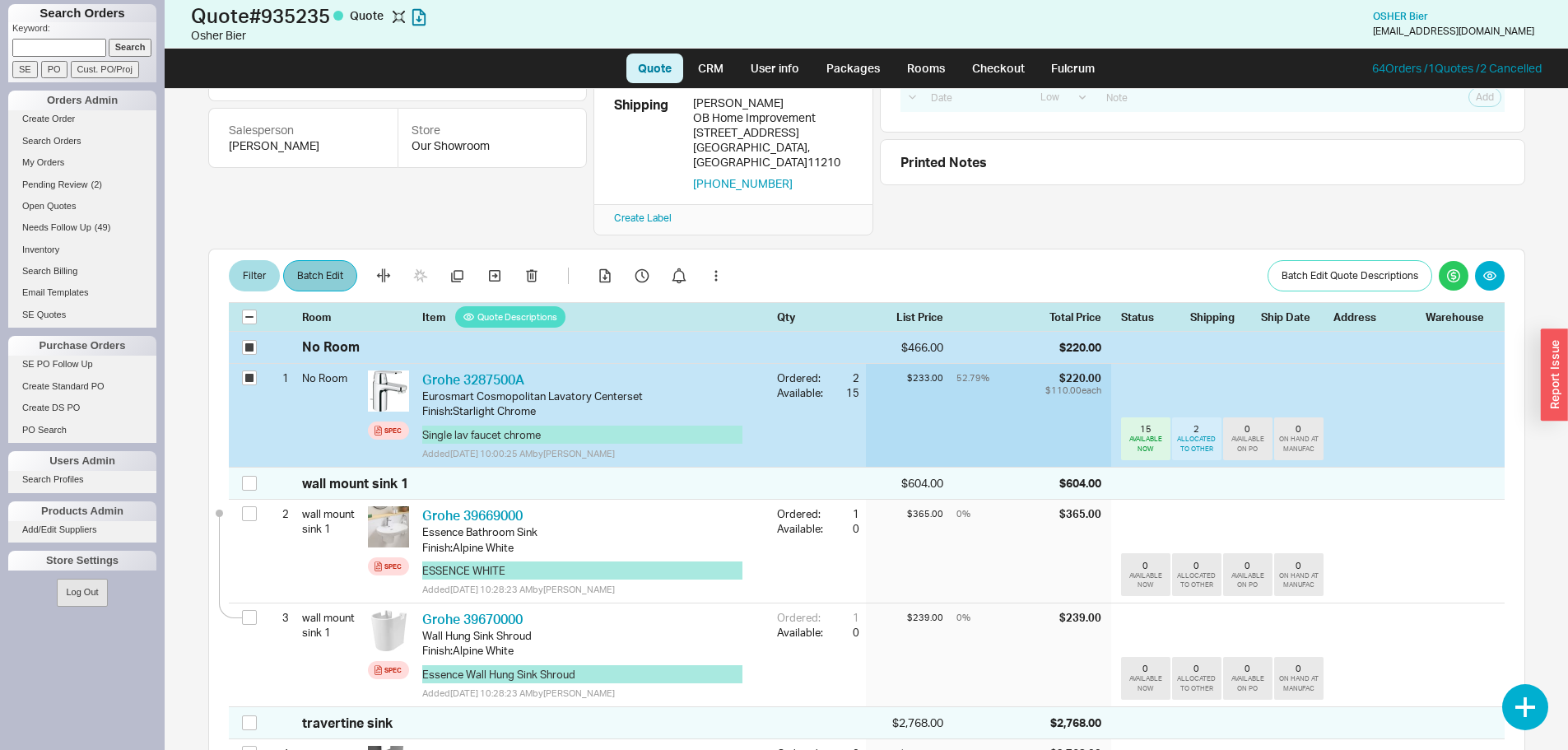
drag, startPoint x: 322, startPoint y: 248, endPoint x: 329, endPoint y: 233, distance: 16.6
click at [322, 248] on div "Filter Batch Edit Batch Edit Quote Descriptions Room Item Quote Descriptions Qt…" at bounding box center [867, 289] width 1317 height 82
click at [329, 260] on button "Batch Edit" at bounding box center [320, 276] width 74 height 32
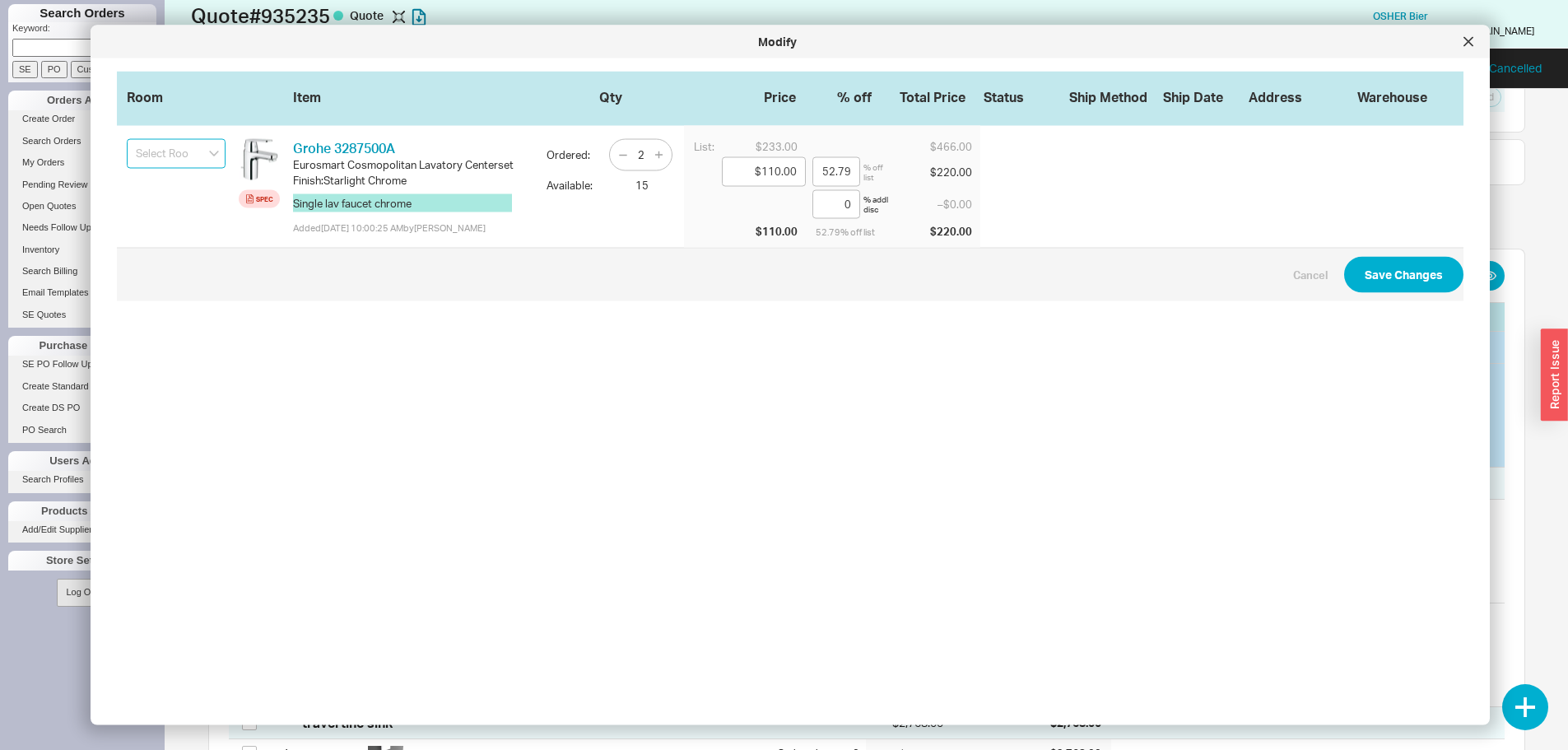
click at [171, 148] on input at bounding box center [175, 154] width 98 height 30
click at [177, 192] on icon "create option faucets" at bounding box center [170, 193] width 69 height 28
type input "faucets"
click at [1394, 282] on button "Save Changes" at bounding box center [1404, 275] width 119 height 36
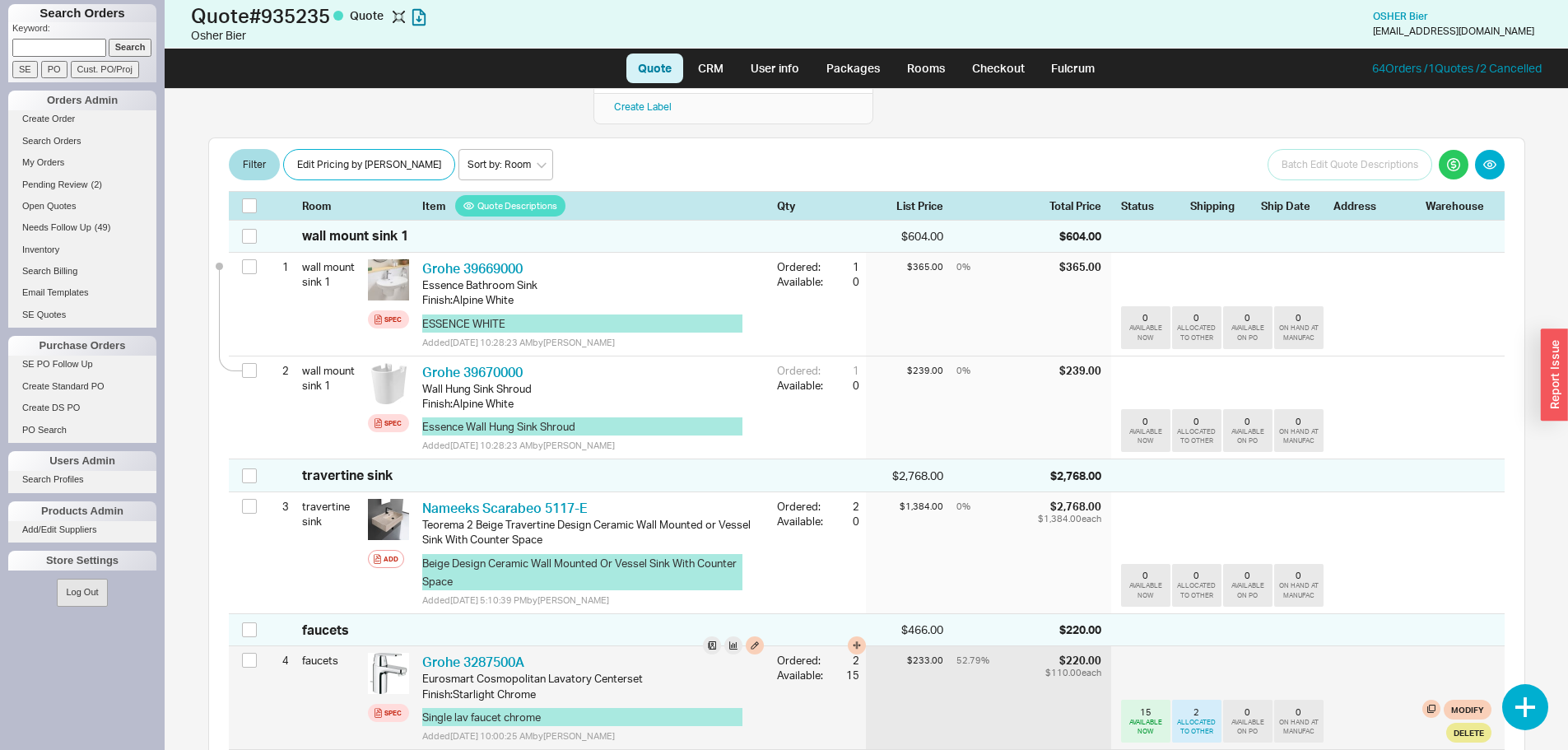
scroll to position [247, 0]
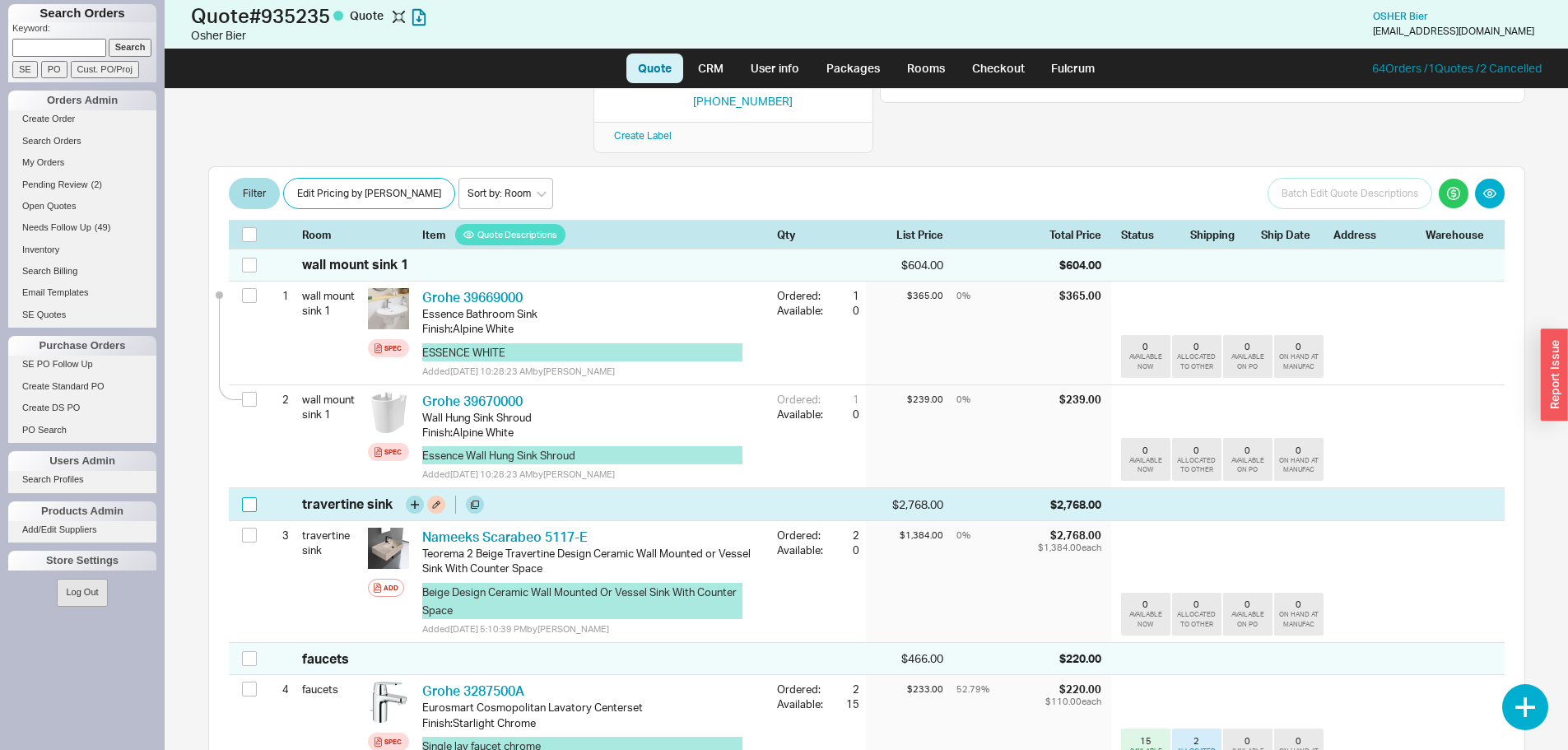
click at [252, 497] on input "checkbox" at bounding box center [249, 504] width 14 height 14
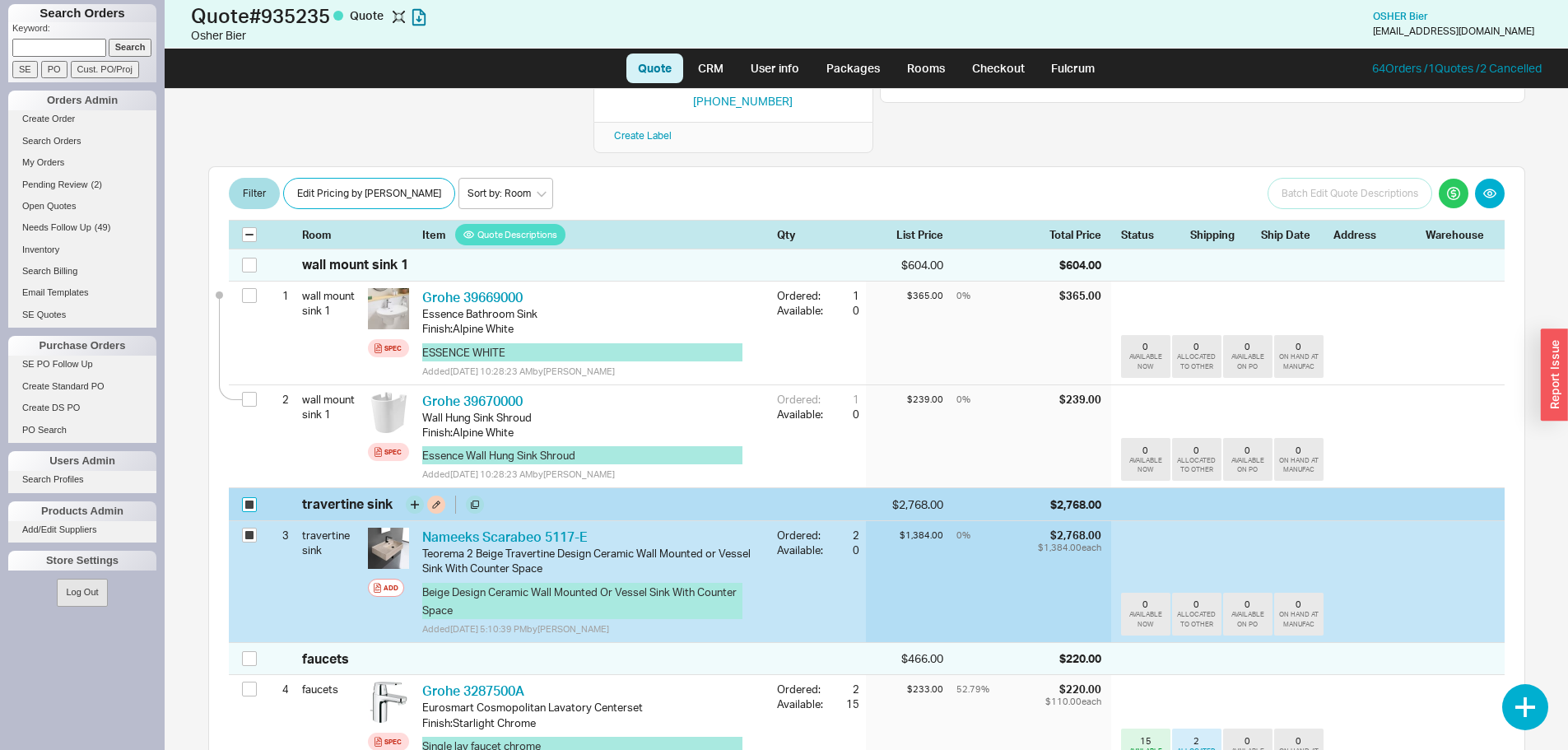
checkbox input "true"
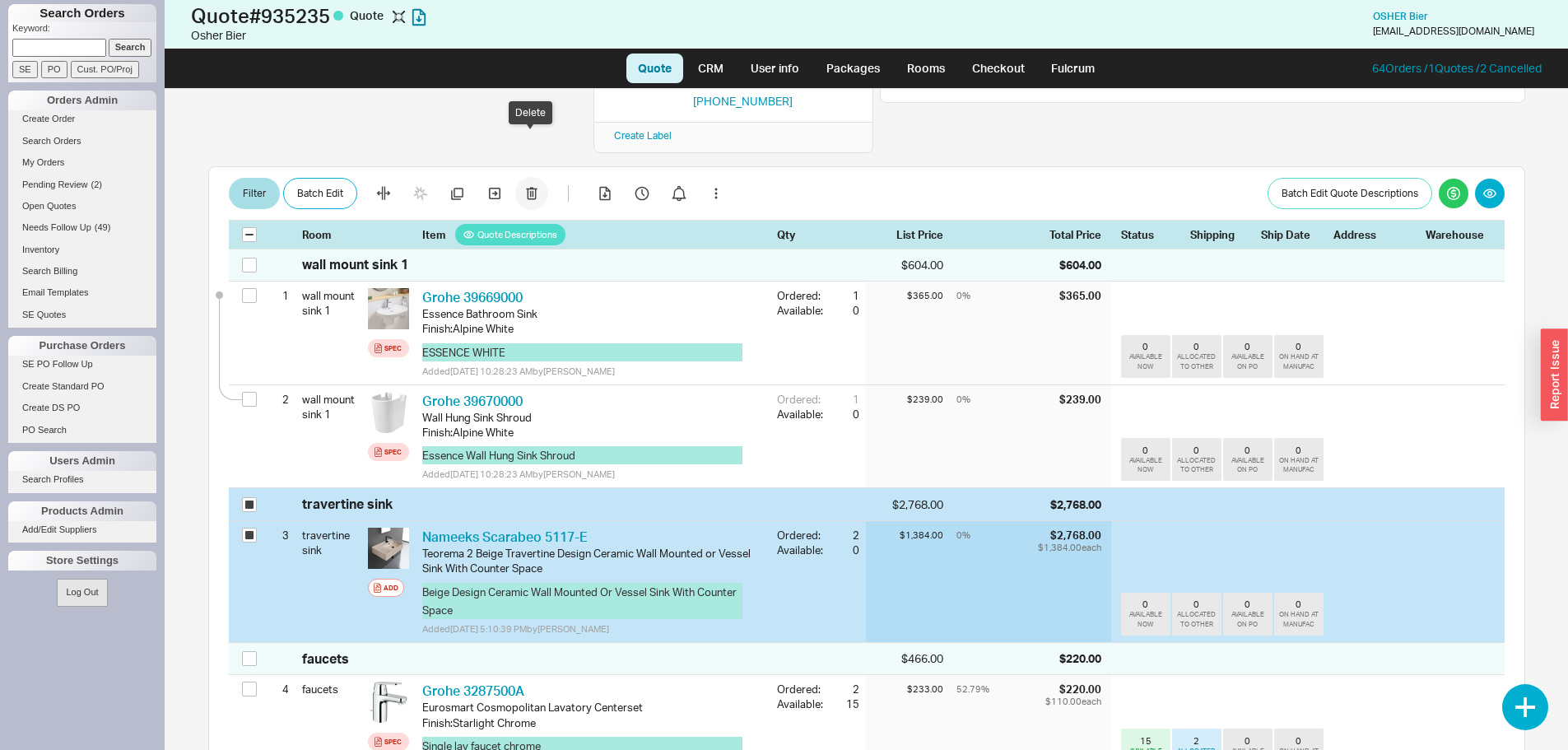
drag, startPoint x: 525, startPoint y: 132, endPoint x: 531, endPoint y: 145, distance: 14.3
click at [525, 166] on div "Filter Batch Edit Batch Edit Quote Descriptions Room Item Quote Descriptions Qt…" at bounding box center [867, 207] width 1317 height 82
click at [531, 188] on icon "button" at bounding box center [531, 194] width 11 height 13
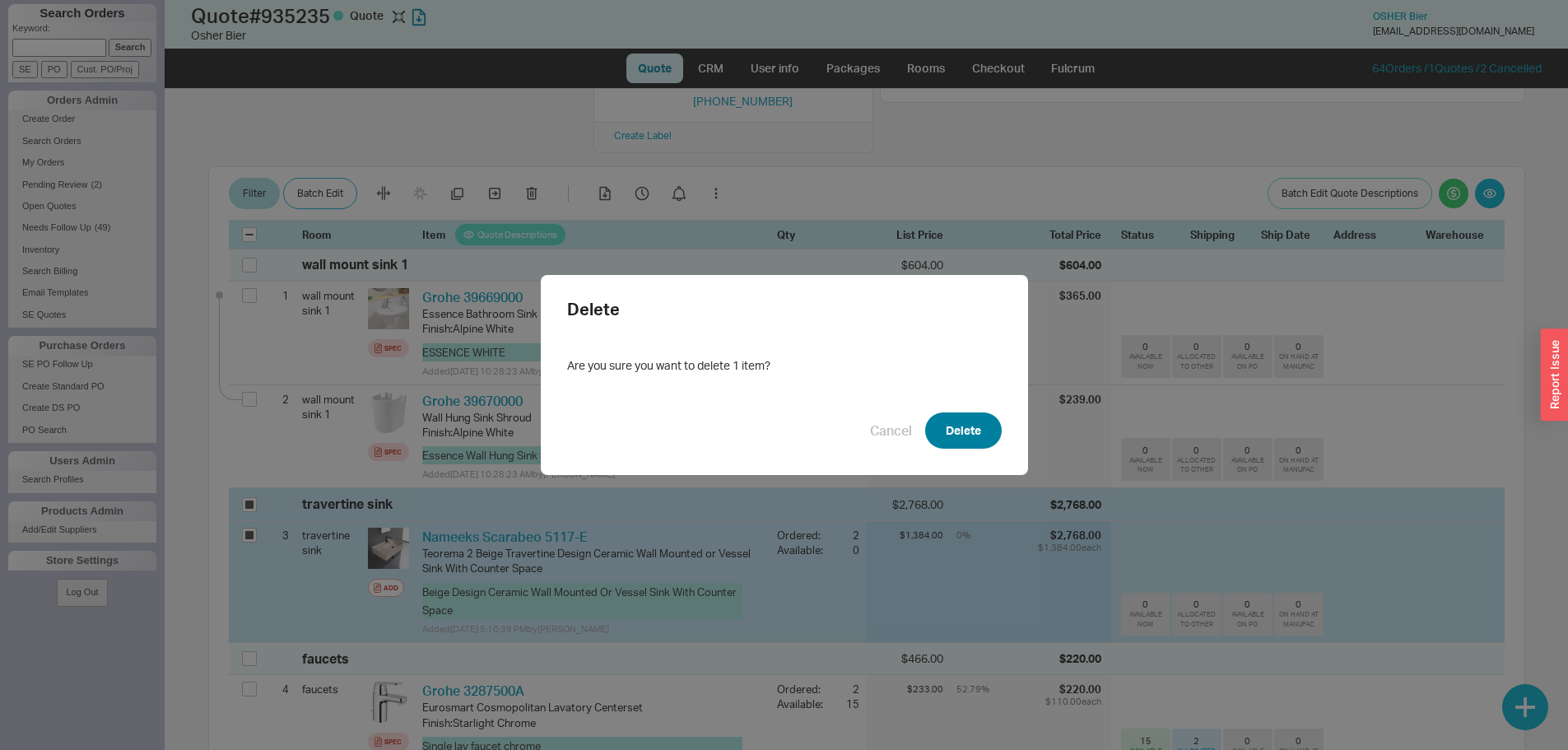
click at [967, 418] on button "Delete" at bounding box center [963, 430] width 77 height 36
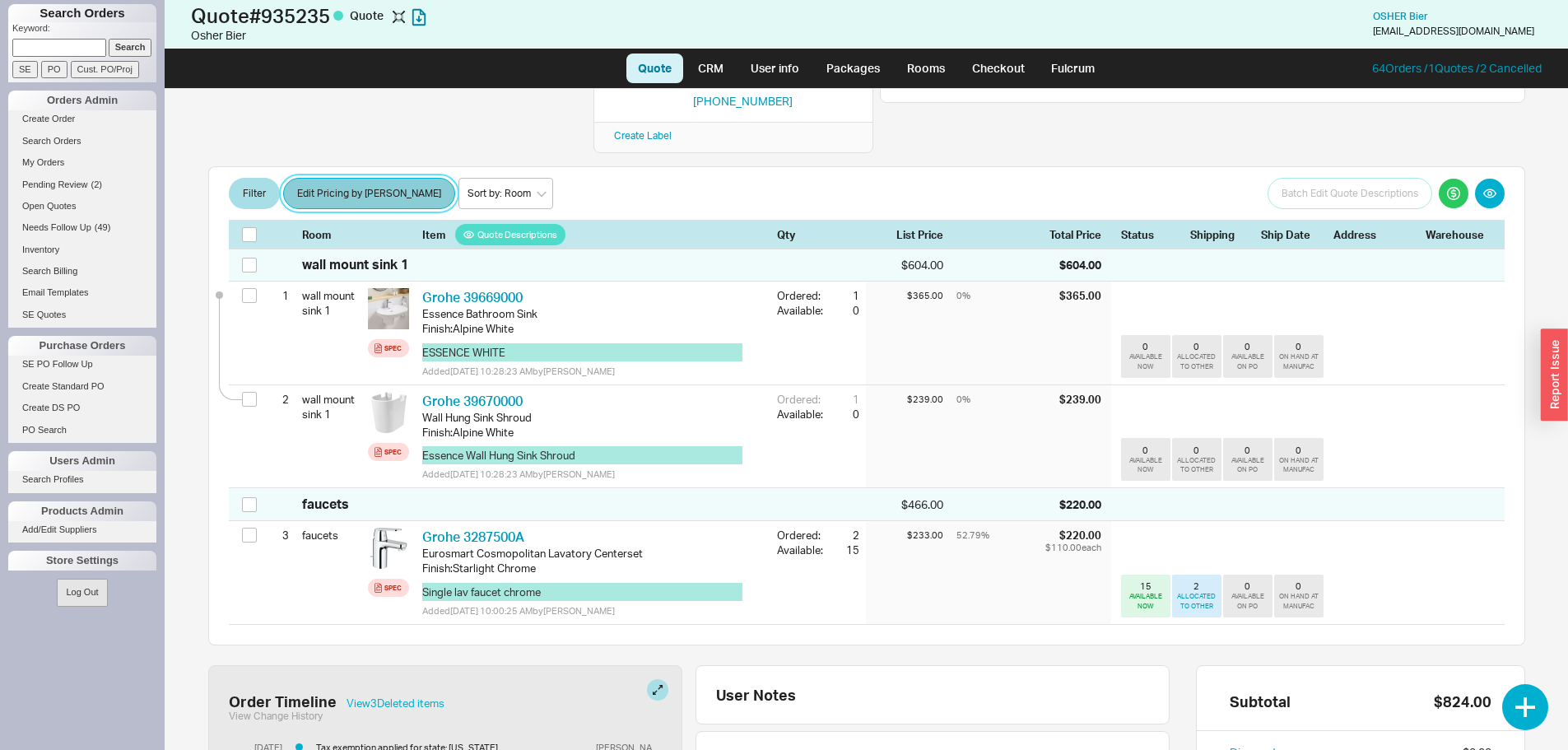
click at [354, 178] on button "Edit Pricing by Brand" at bounding box center [369, 193] width 172 height 32
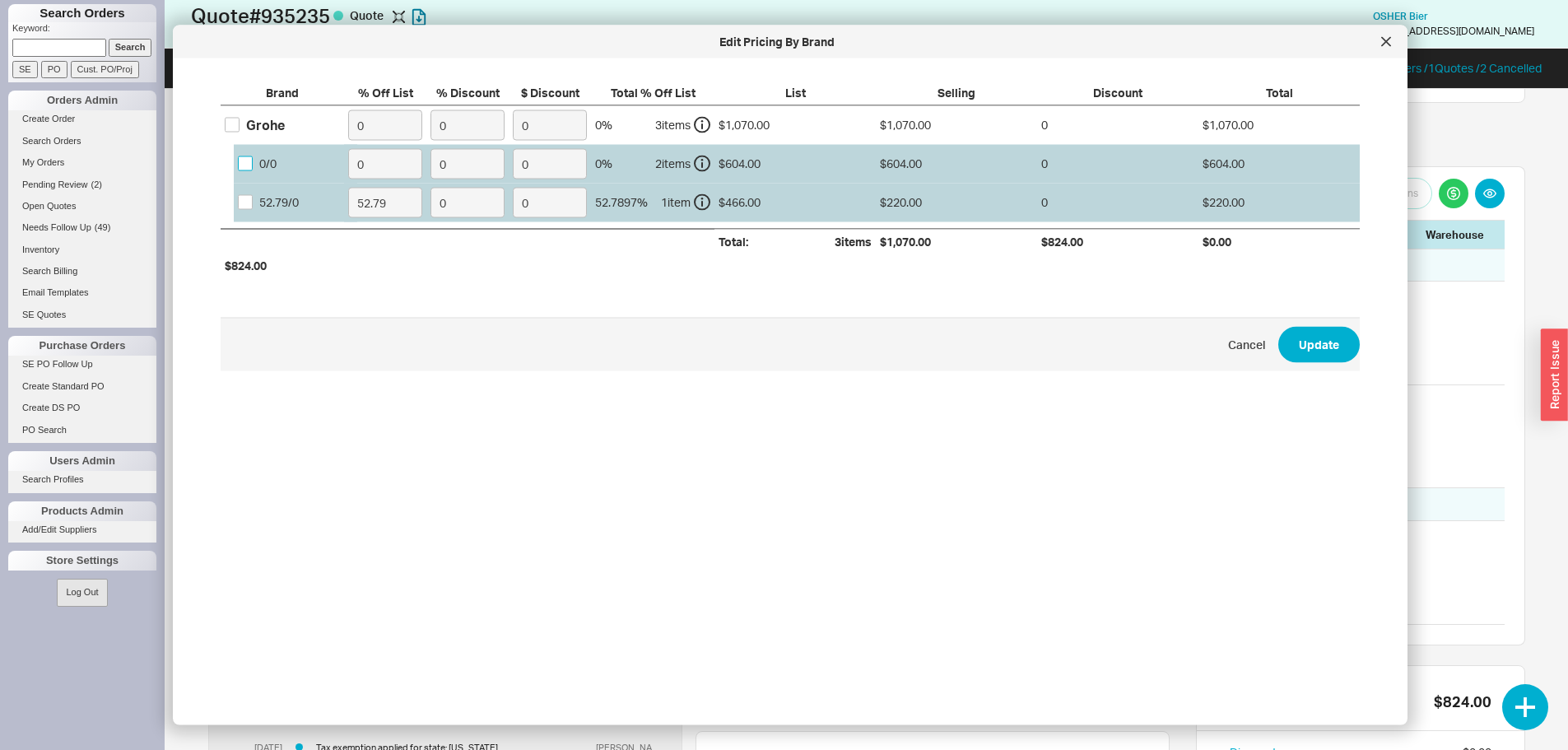
drag, startPoint x: 247, startPoint y: 162, endPoint x: 274, endPoint y: 170, distance: 28.2
click at [248, 162] on input "0 / 0" at bounding box center [245, 164] width 14 height 14
checkbox input "true"
drag, startPoint x: 346, startPoint y: 158, endPoint x: 353, endPoint y: 164, distance: 9.2
click at [347, 159] on label "0" at bounding box center [385, 163] width 82 height 39
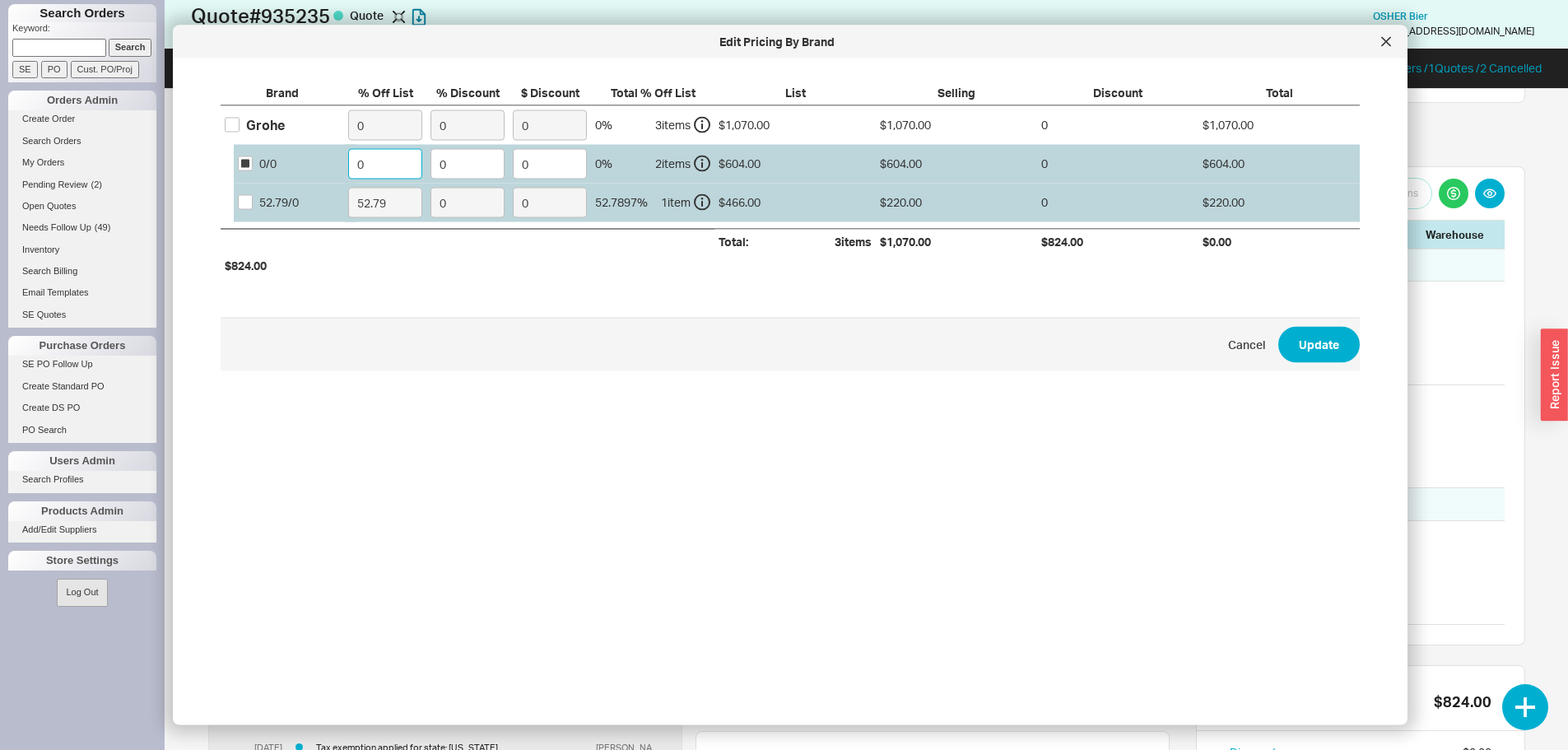
click at [348, 159] on input "0" at bounding box center [385, 164] width 74 height 31
click at [353, 164] on input "0" at bounding box center [385, 164] width 74 height 31
type input "40"
click at [1325, 343] on button "Update" at bounding box center [1319, 344] width 81 height 36
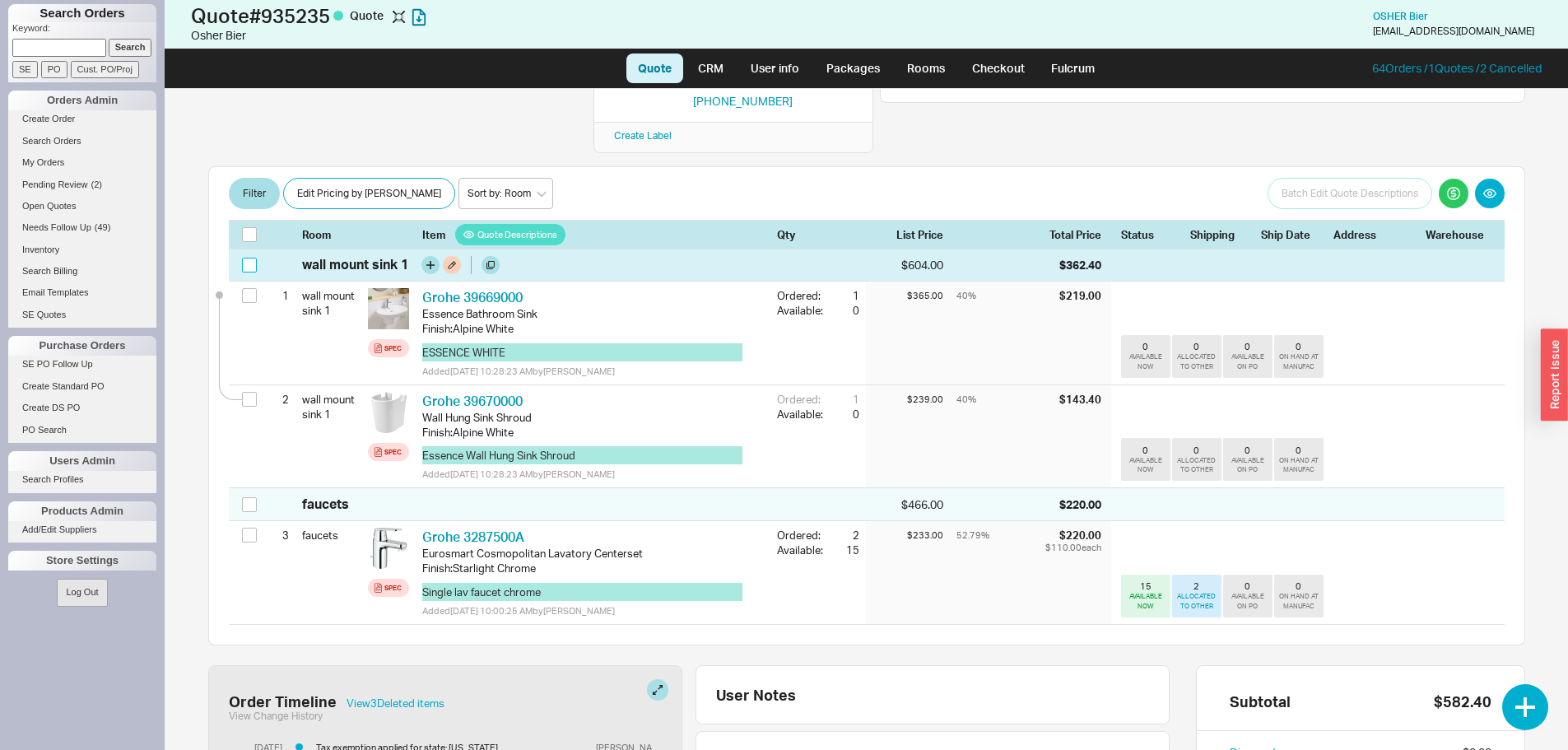
click at [247, 258] on input "checkbox" at bounding box center [249, 265] width 14 height 14
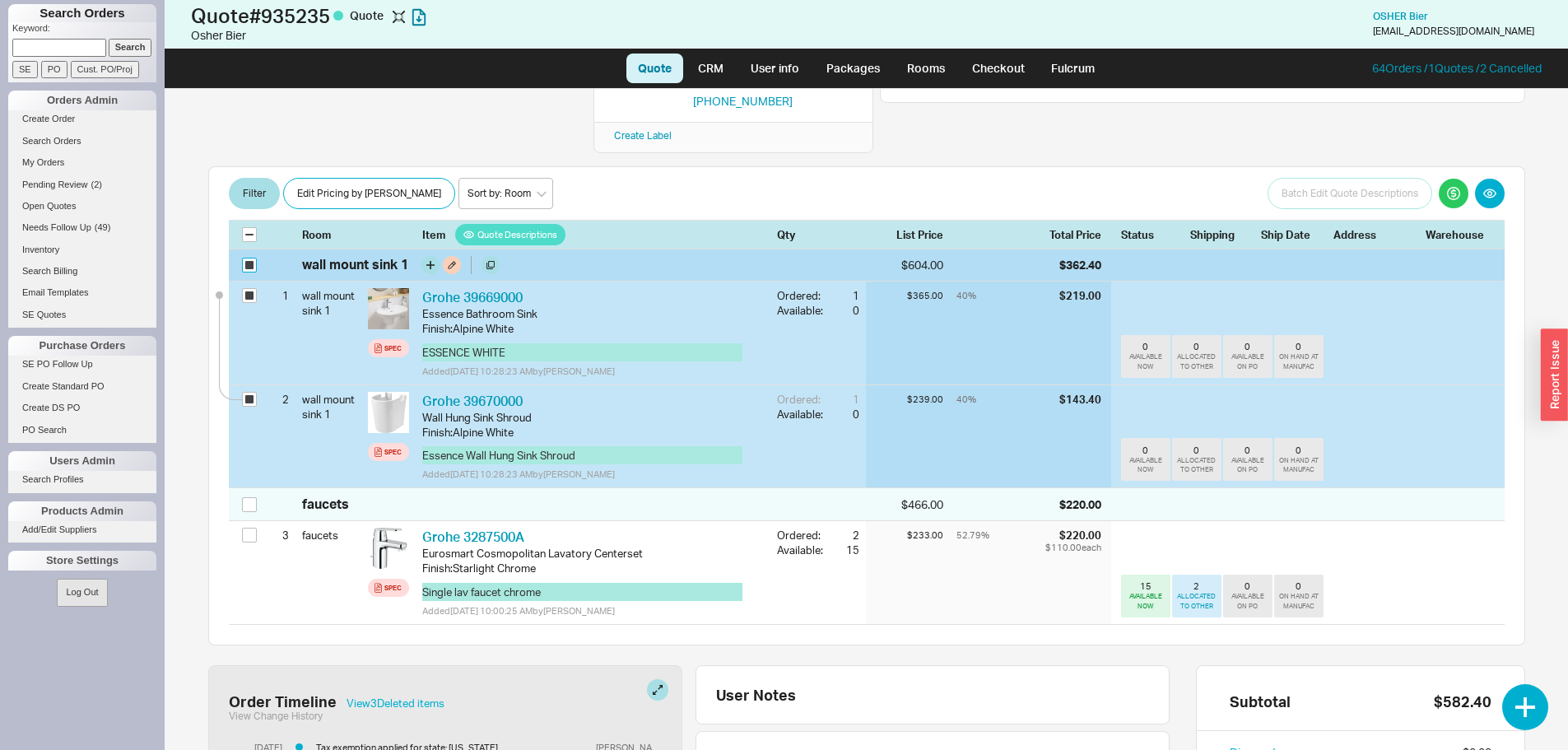
checkbox input "true"
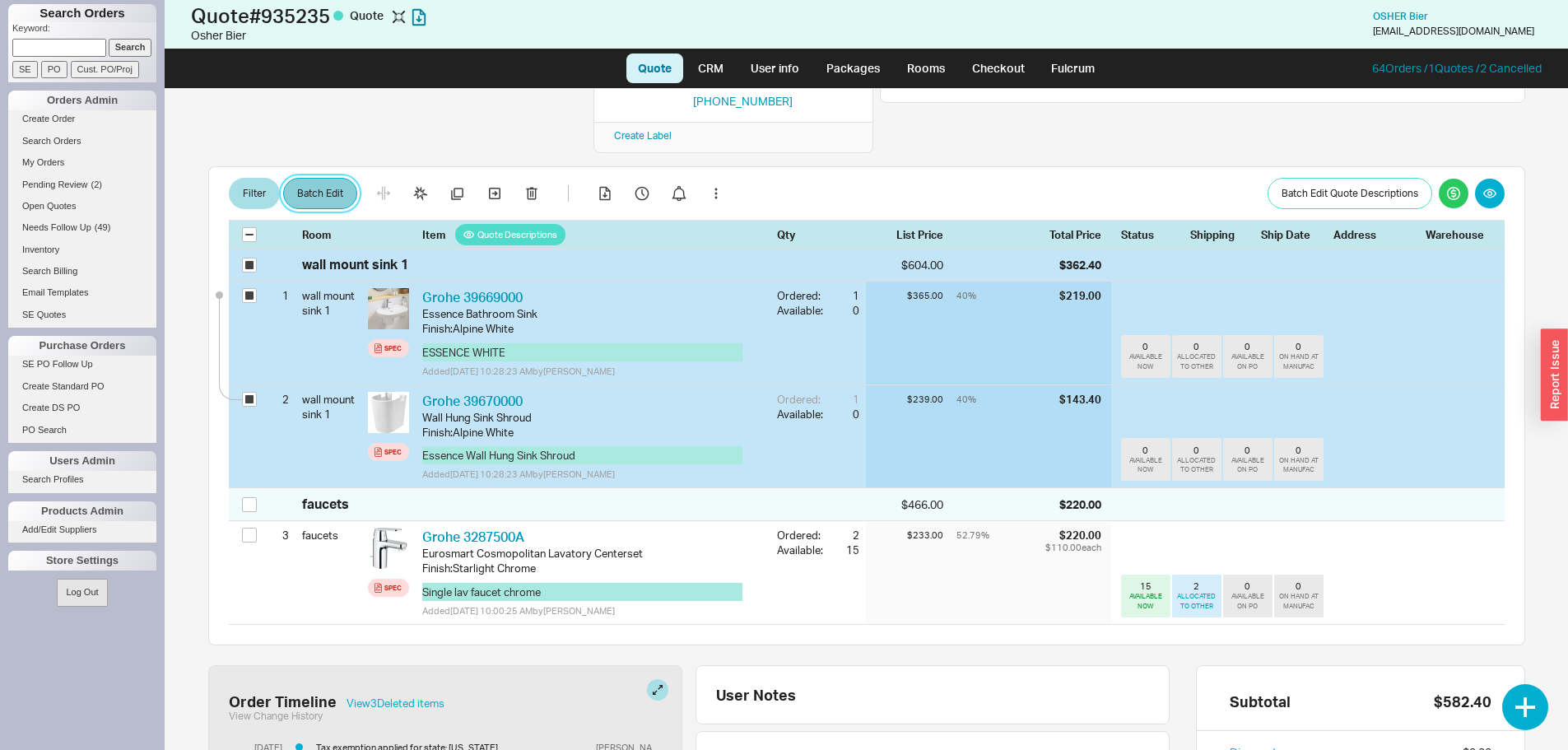
click at [318, 178] on button "Batch Edit" at bounding box center [320, 193] width 74 height 32
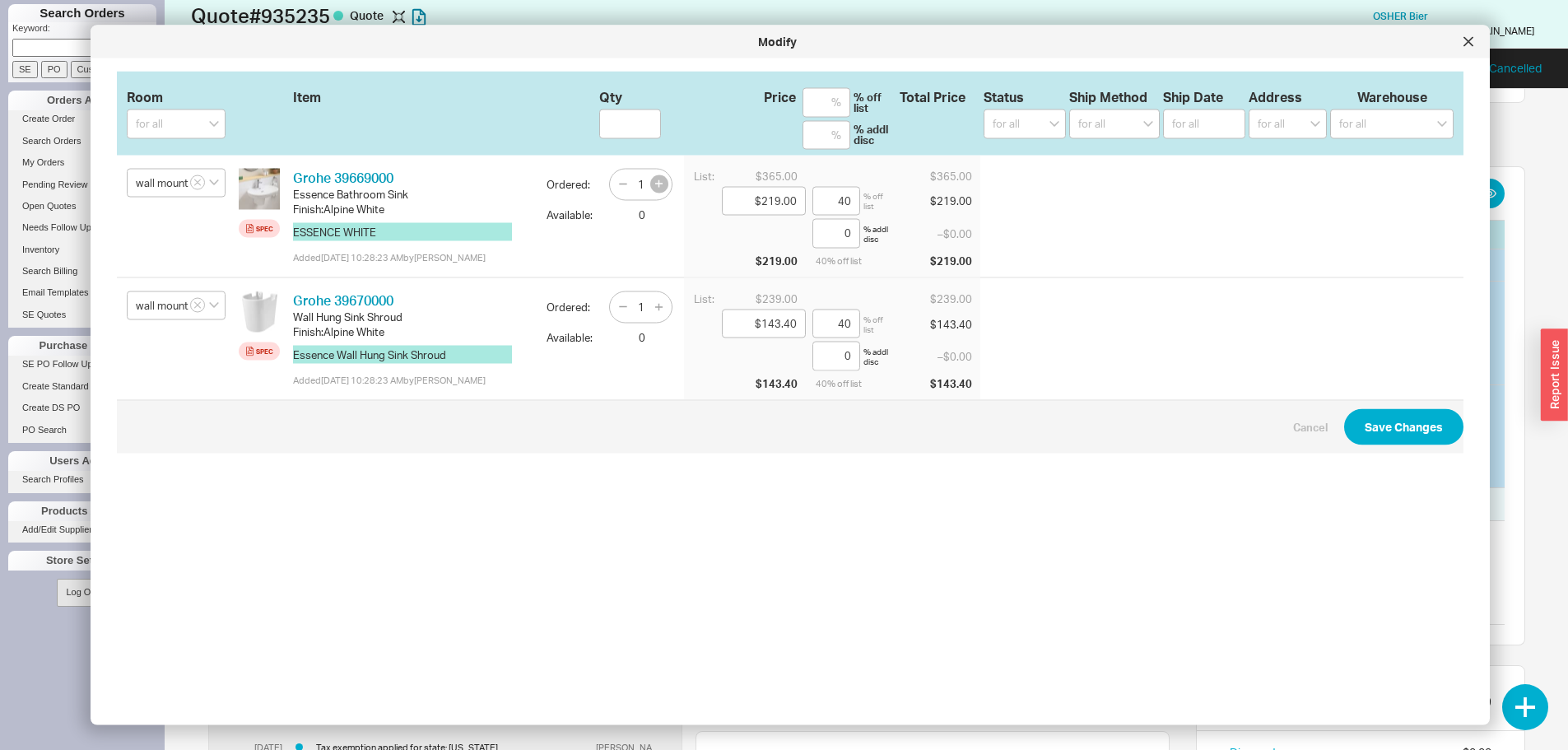
drag, startPoint x: 639, startPoint y: 183, endPoint x: 657, endPoint y: 199, distance: 24.1
click at [650, 183] on button "button" at bounding box center [659, 184] width 18 height 18
type input "2"
click at [1392, 445] on button "Save Changes" at bounding box center [1404, 427] width 119 height 36
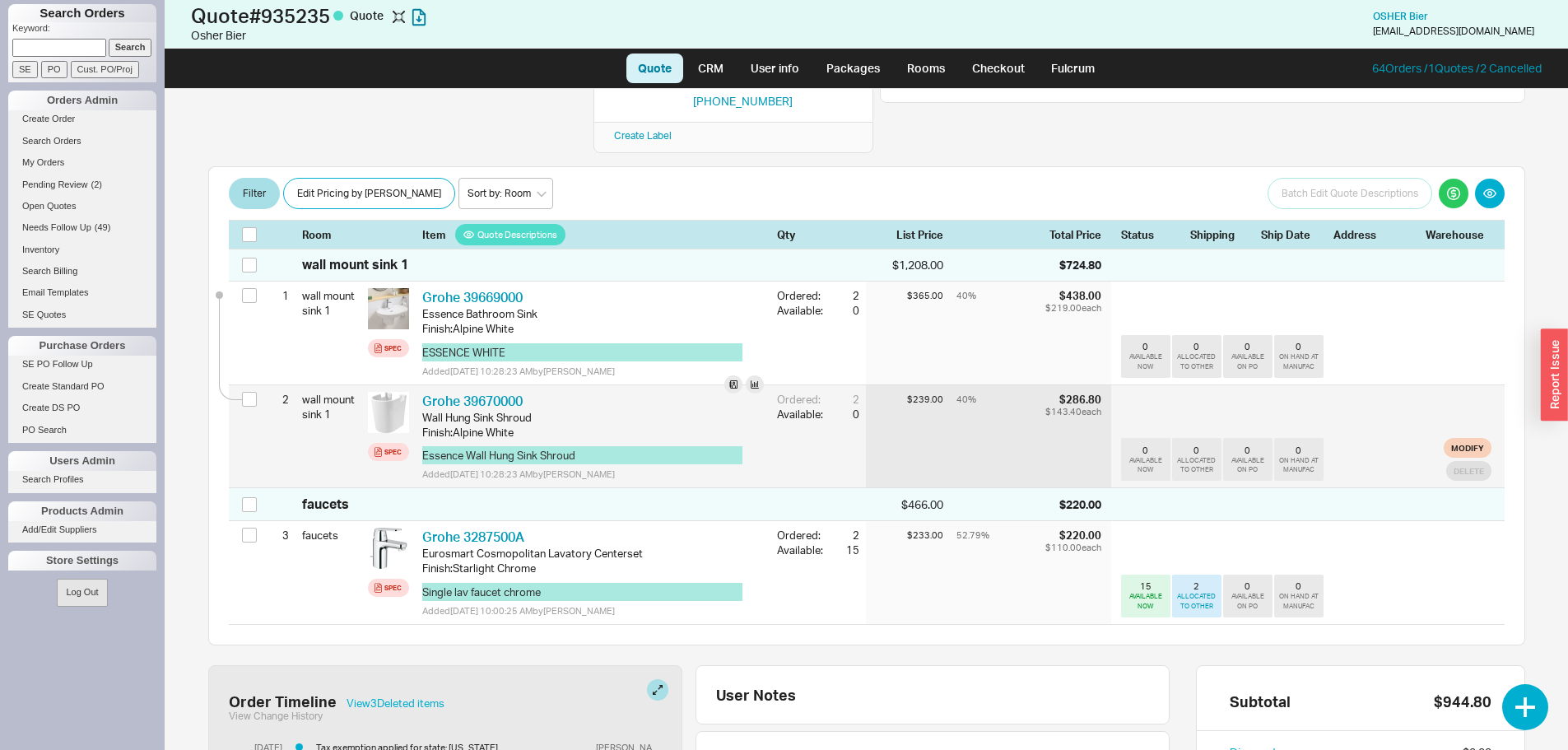
checkbox input "false"
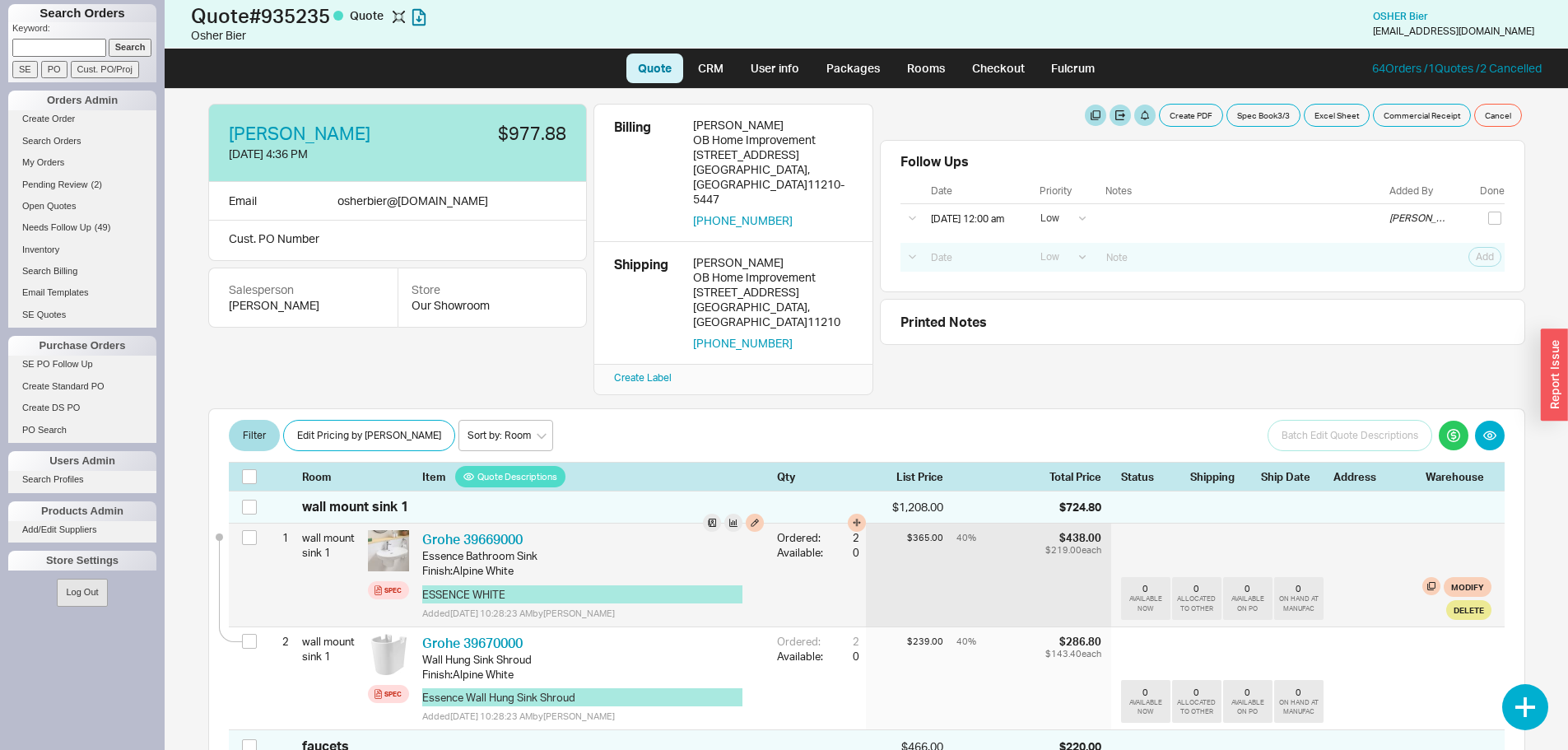
scroll to position [0, 0]
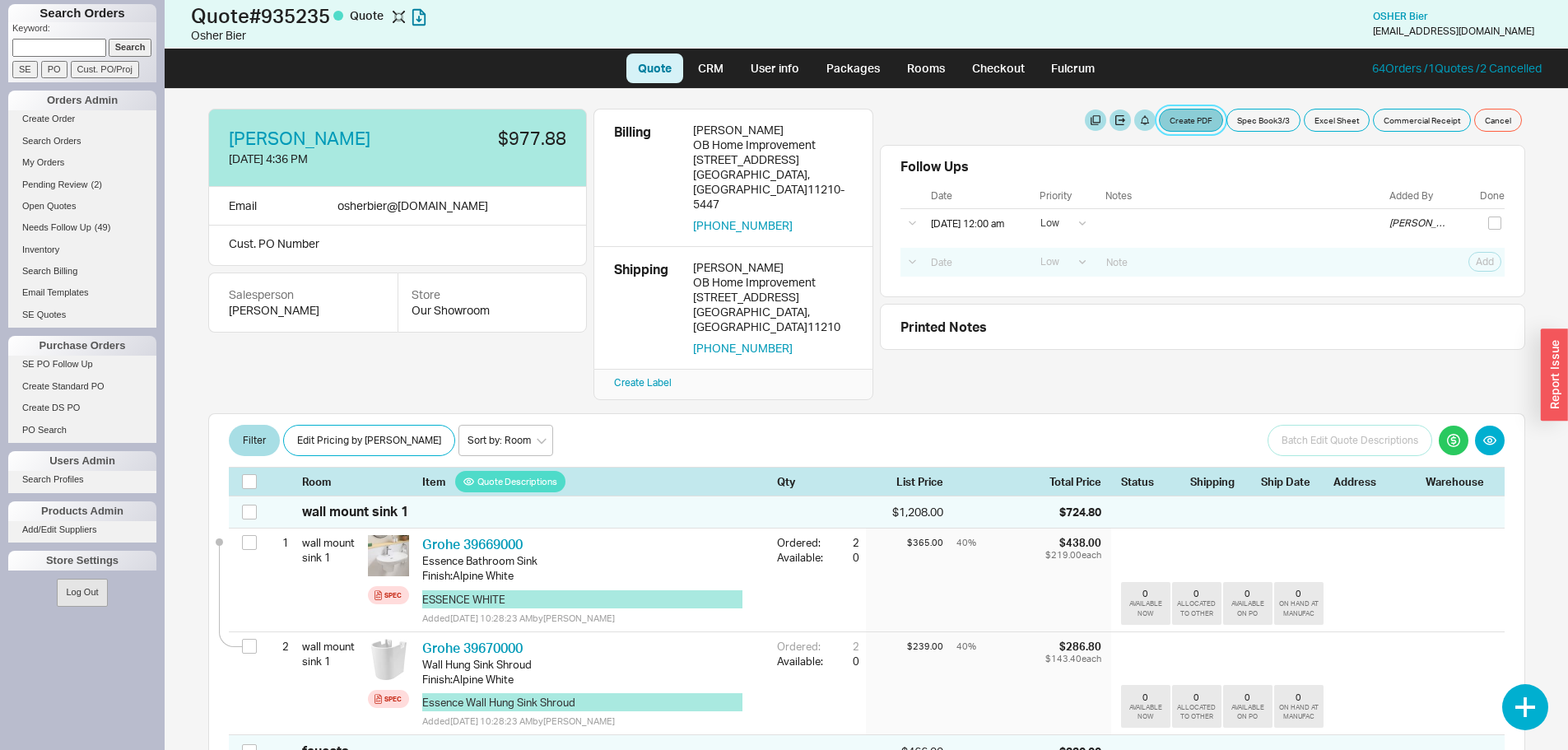
click at [1170, 127] on button "Create PDF" at bounding box center [1190, 120] width 64 height 23
select select "69473513"
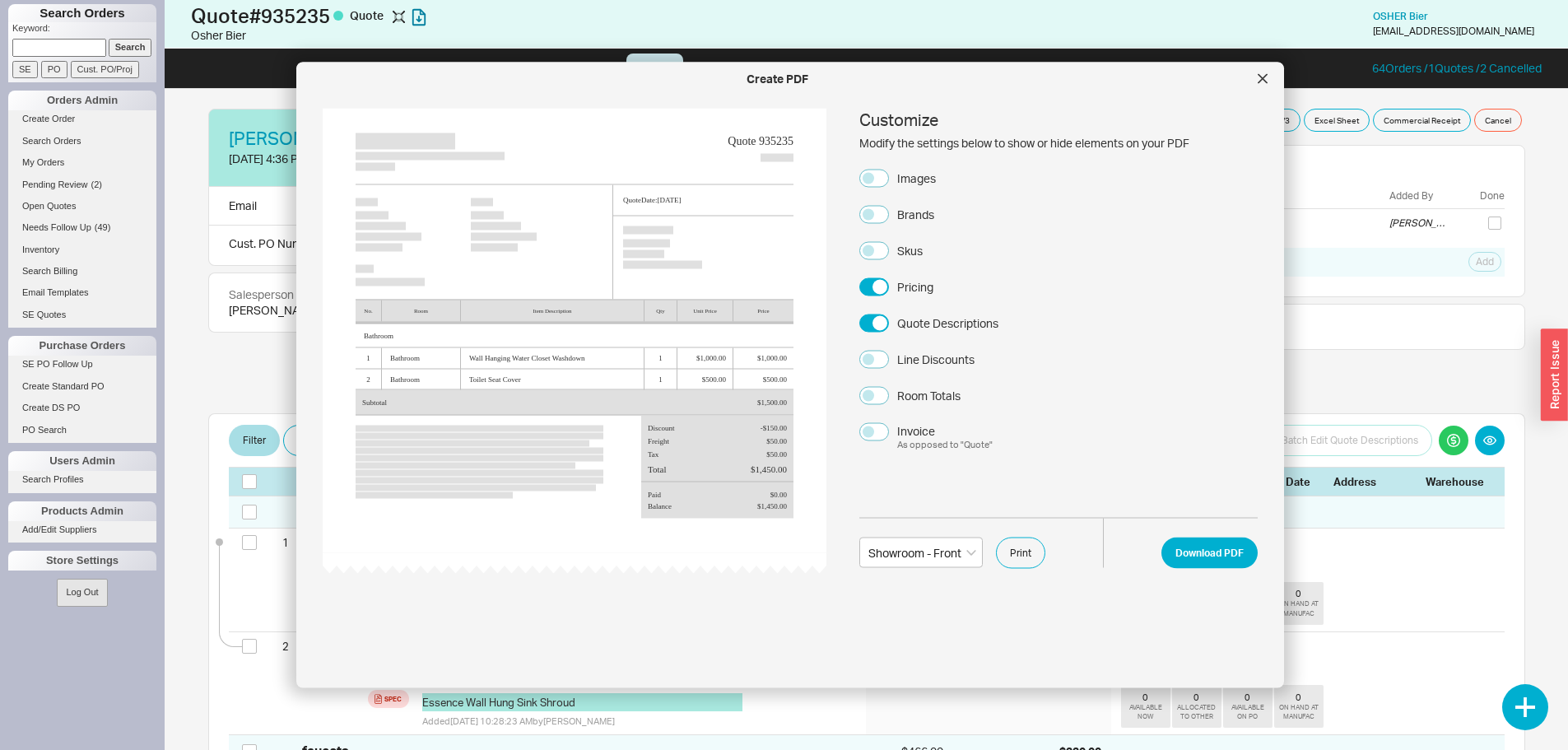
click at [916, 183] on div "Images" at bounding box center [916, 178] width 39 height 16
click at [889, 183] on button "Images" at bounding box center [873, 178] width 30 height 18
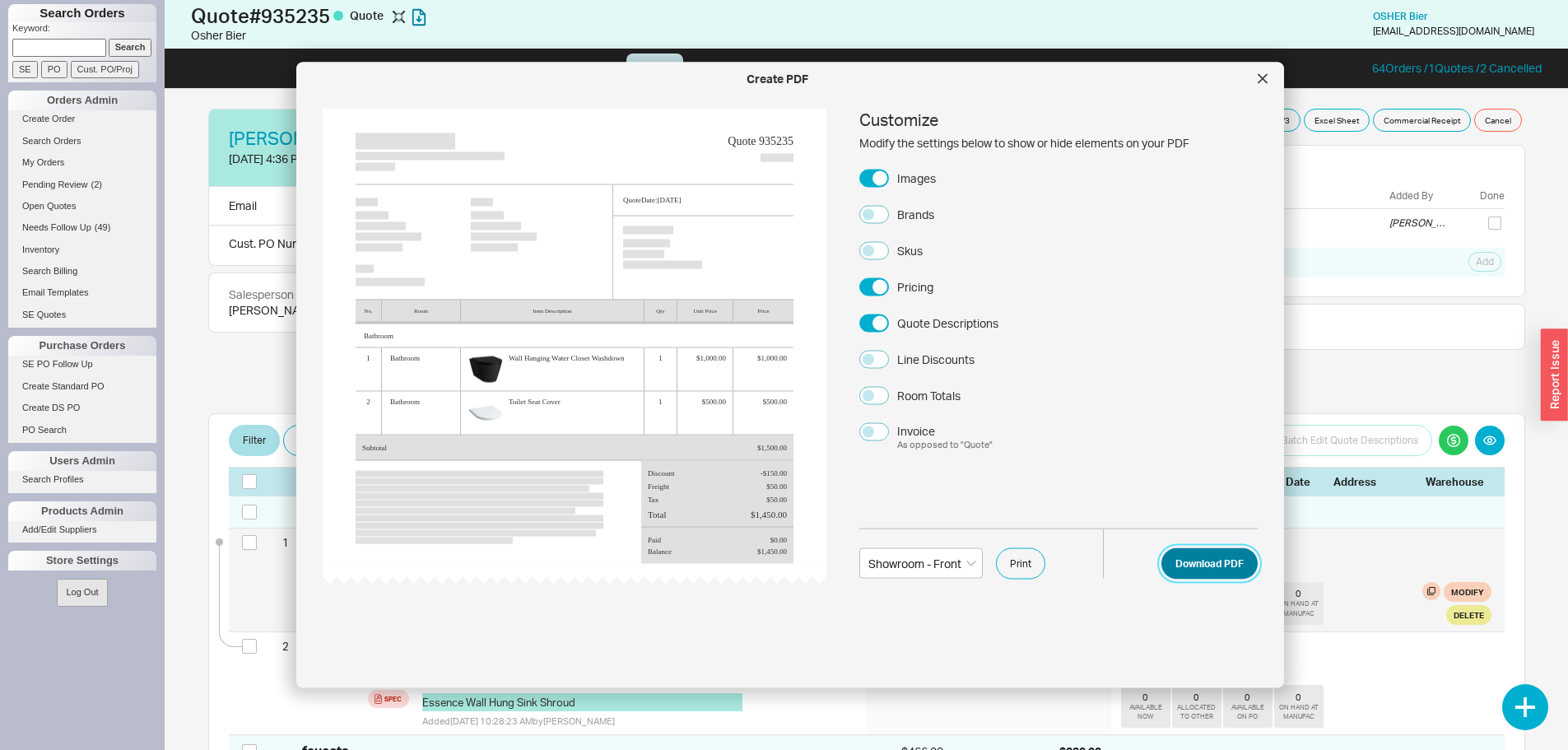
click at [1199, 567] on button "Download PDF" at bounding box center [1209, 563] width 97 height 32
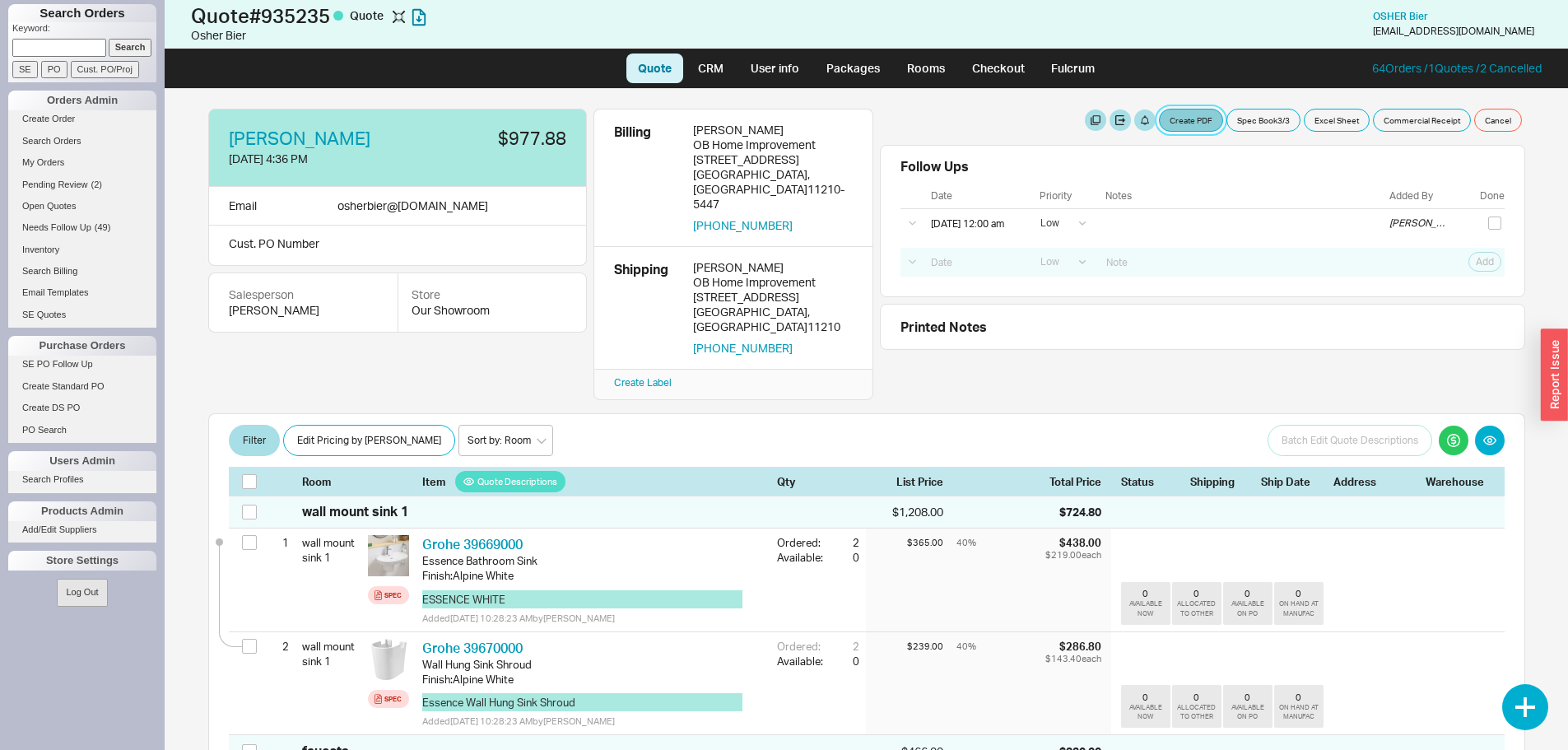
click at [1190, 110] on button "Create PDF" at bounding box center [1190, 120] width 64 height 23
select select "69473513"
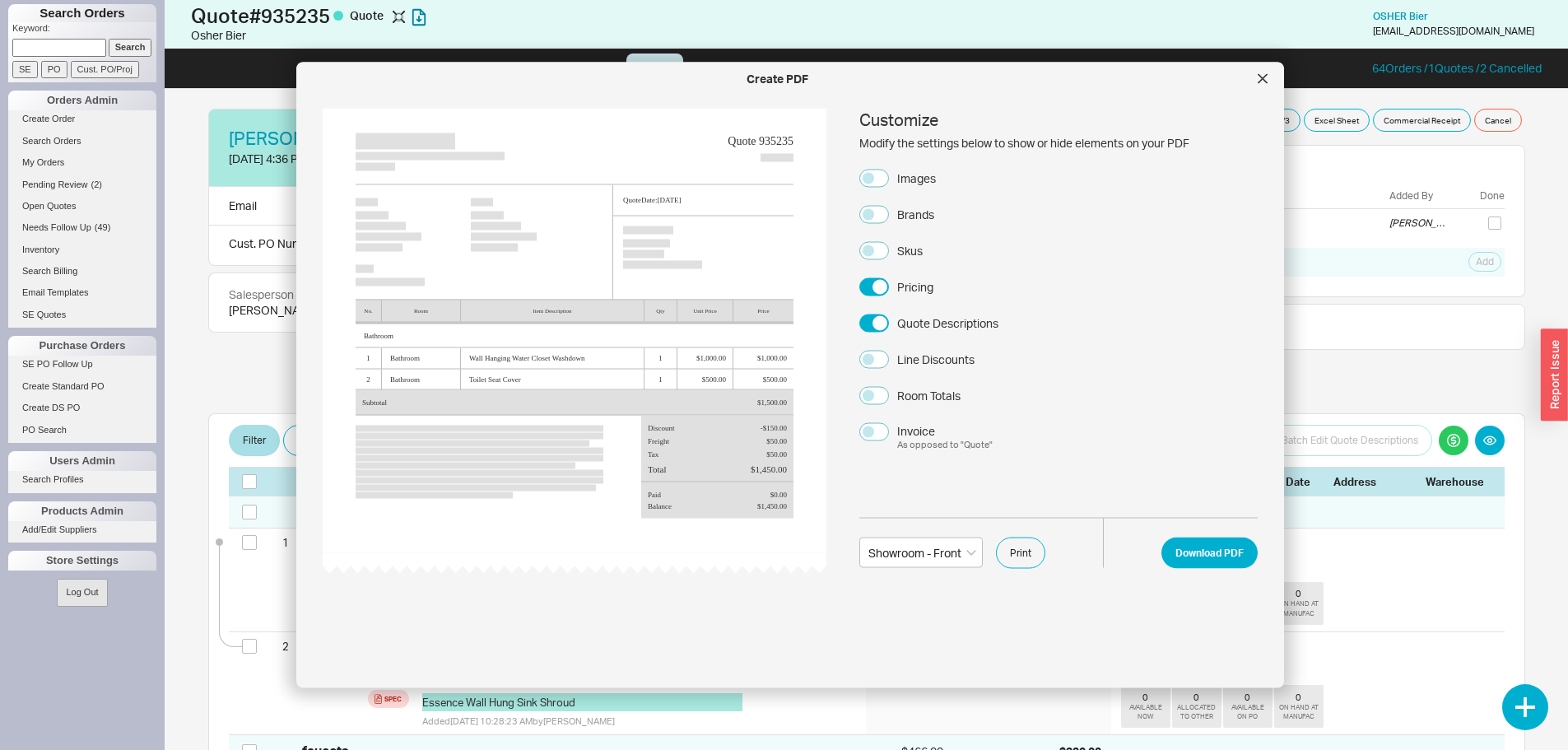
click at [1331, 157] on div "Follow Ups Show Completed Date Priority Notes Added By Done Select a Date Now O…" at bounding box center [1202, 220] width 645 height 153
click at [1255, 77] on div at bounding box center [1262, 79] width 26 height 26
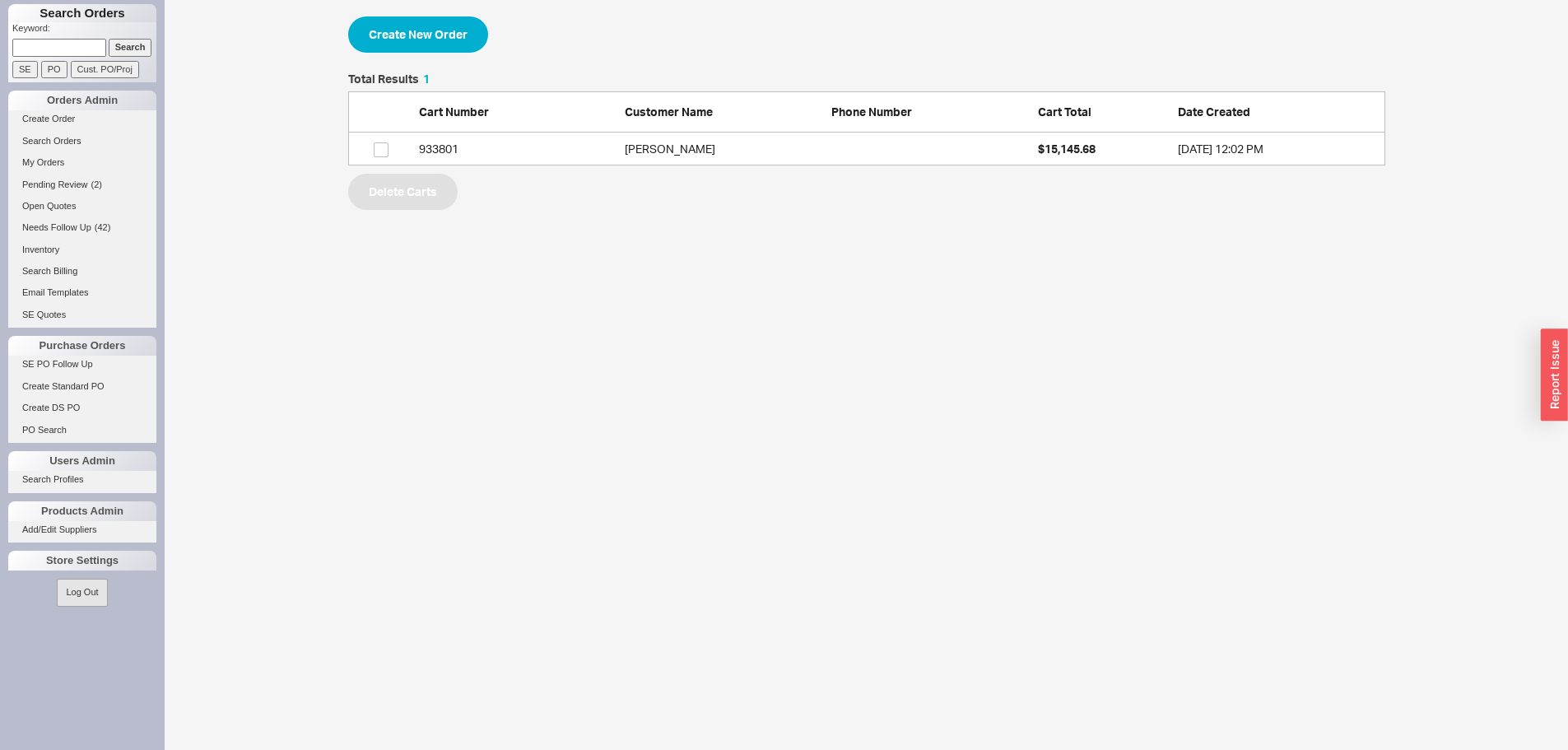
scroll to position [80, 1024]
click at [54, 205] on link "Open Quotes" at bounding box center [82, 206] width 148 height 17
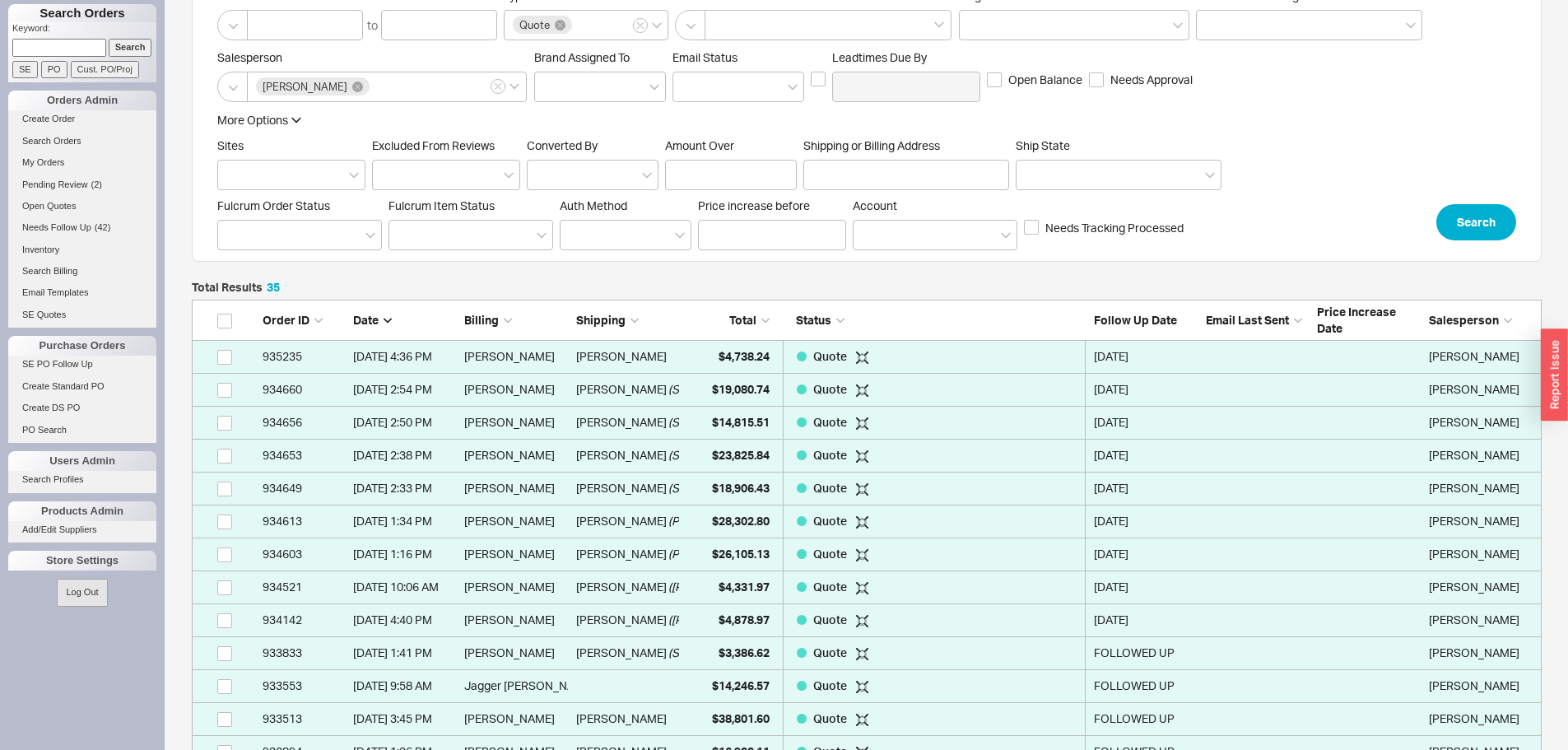
scroll to position [164, 0]
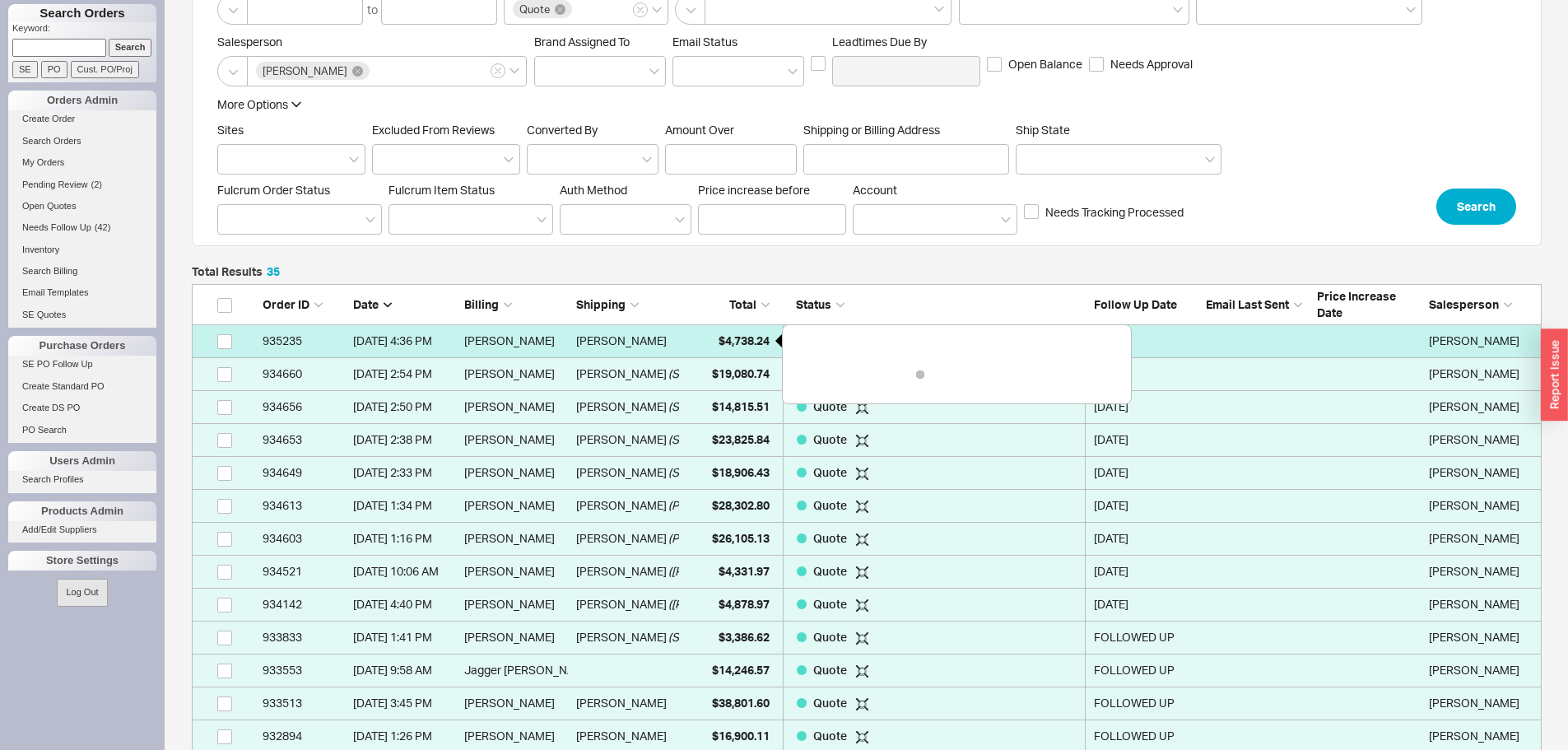
click at [732, 333] on div "$4,738.24" at bounding box center [728, 341] width 82 height 33
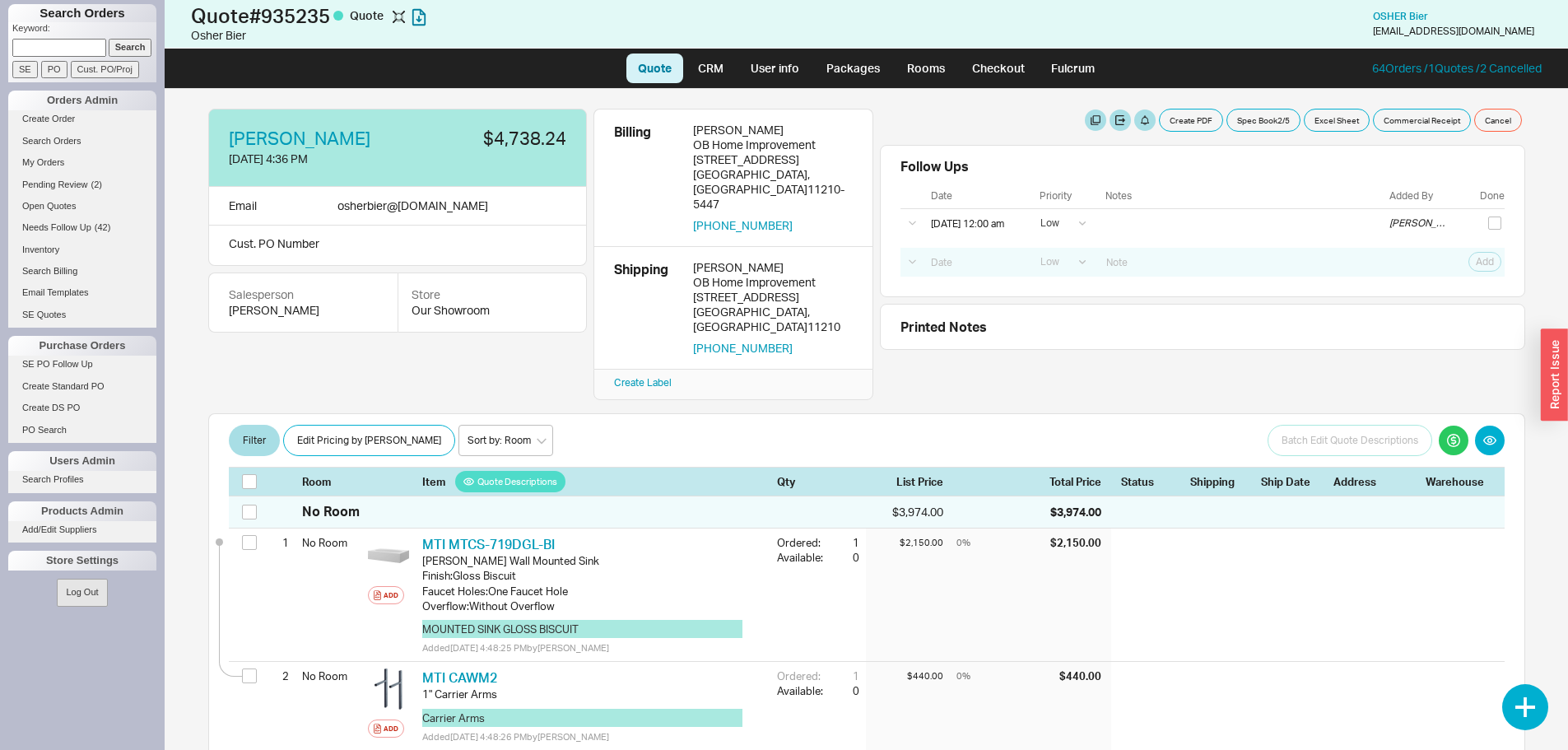
select select "LOW"
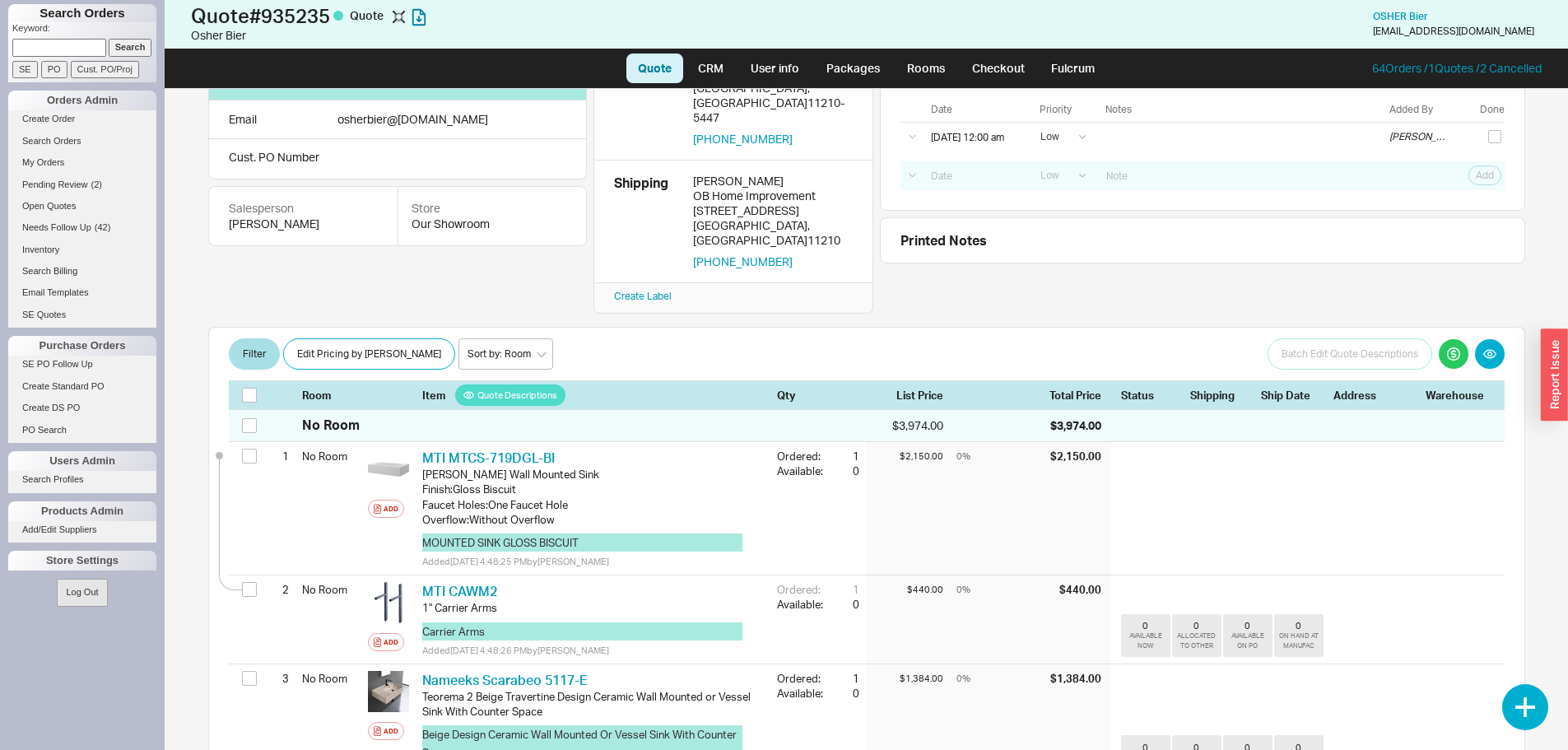
scroll to position [82, 0]
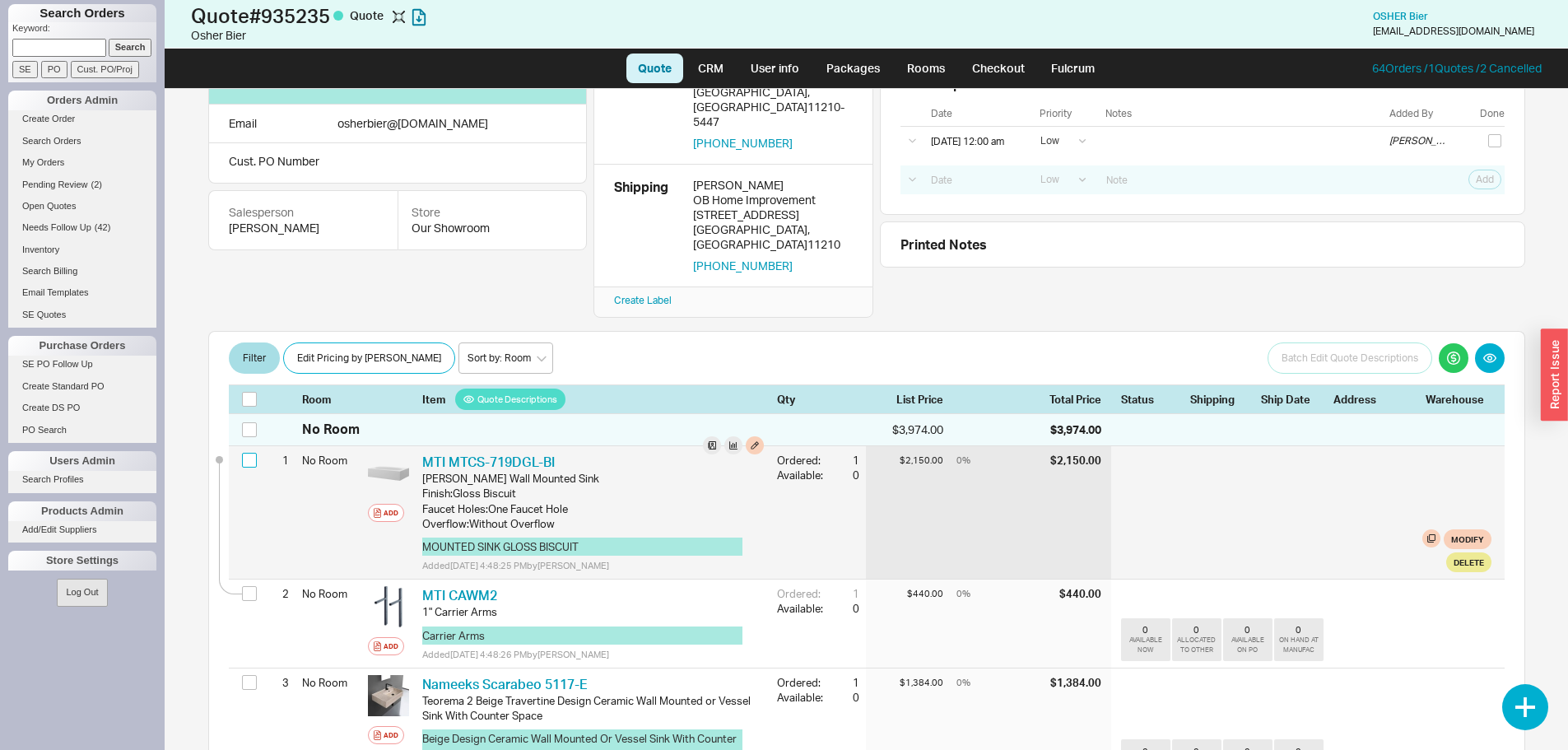
click at [251, 453] on input "checkbox" at bounding box center [249, 460] width 14 height 14
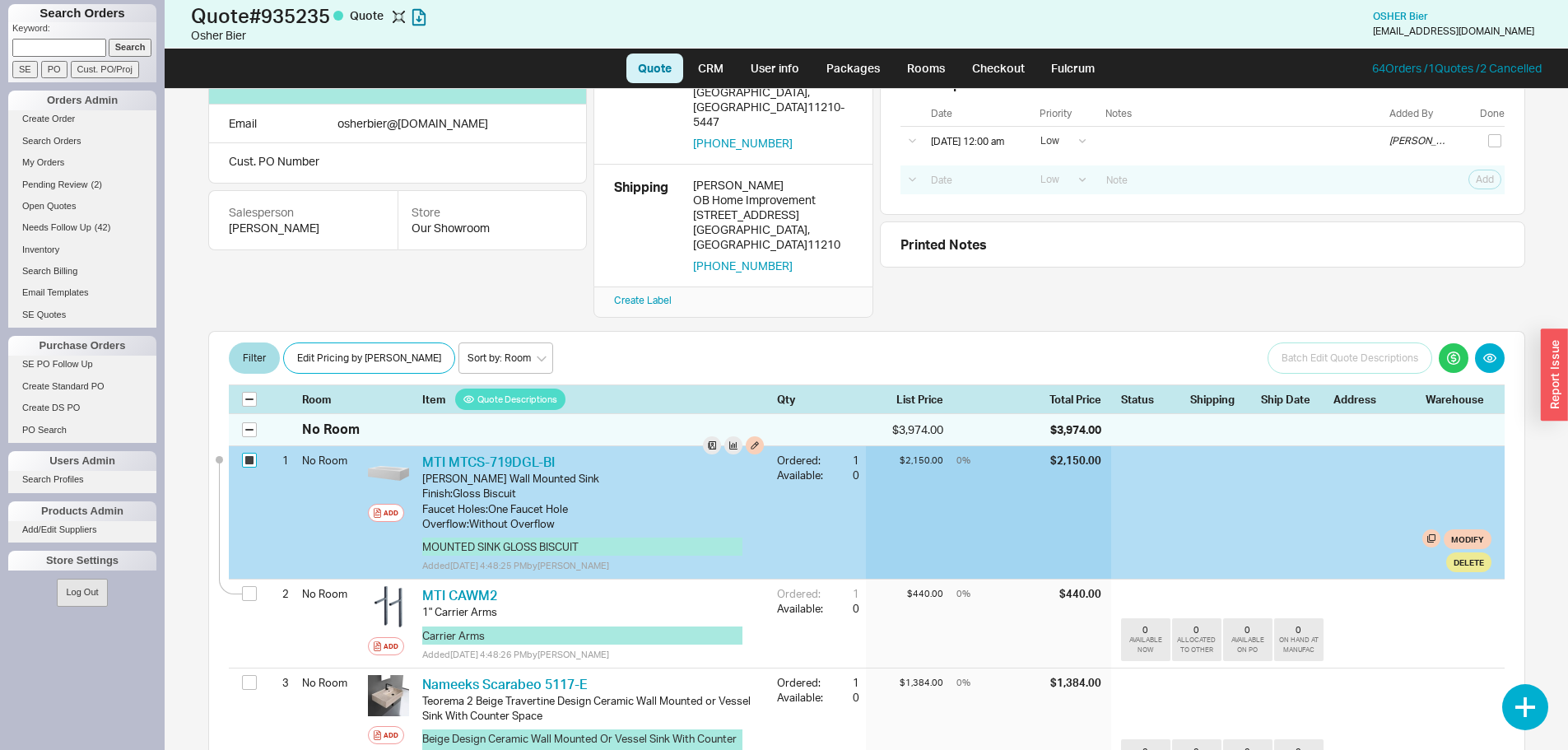
checkbox input "true"
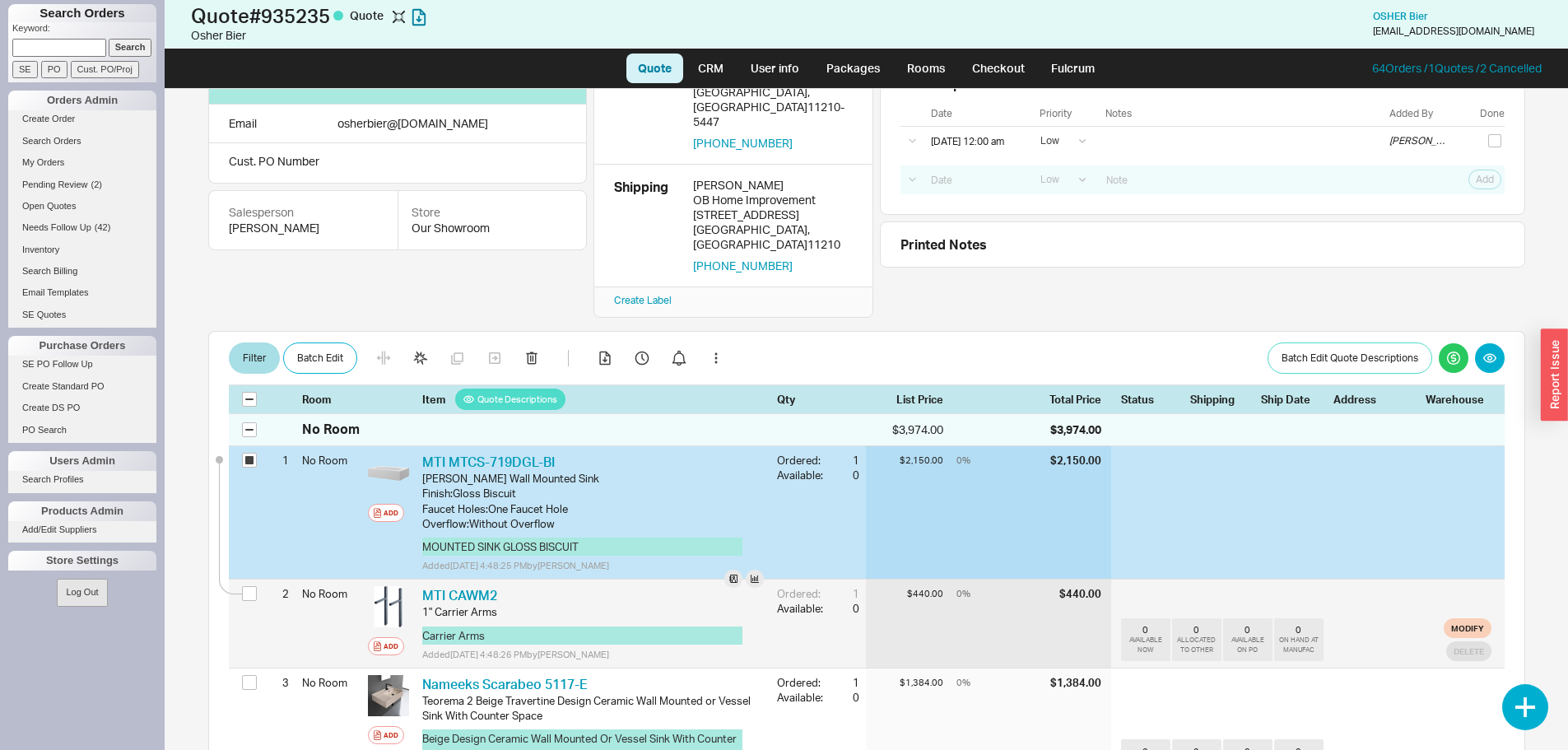
click at [257, 579] on div at bounding box center [252, 595] width 20 height 32
click at [252, 586] on input "checkbox" at bounding box center [249, 594] width 14 height 14
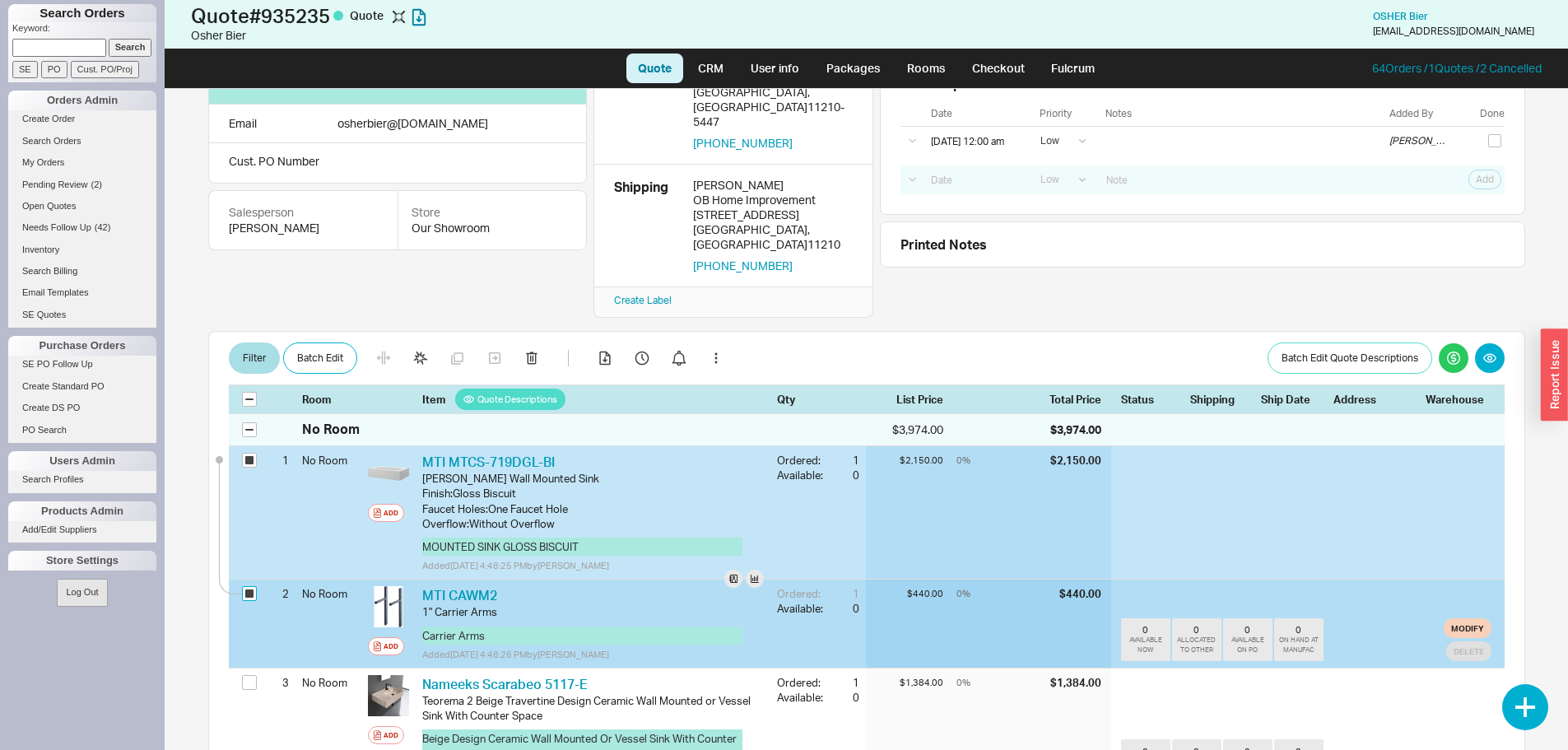
checkbox input "true"
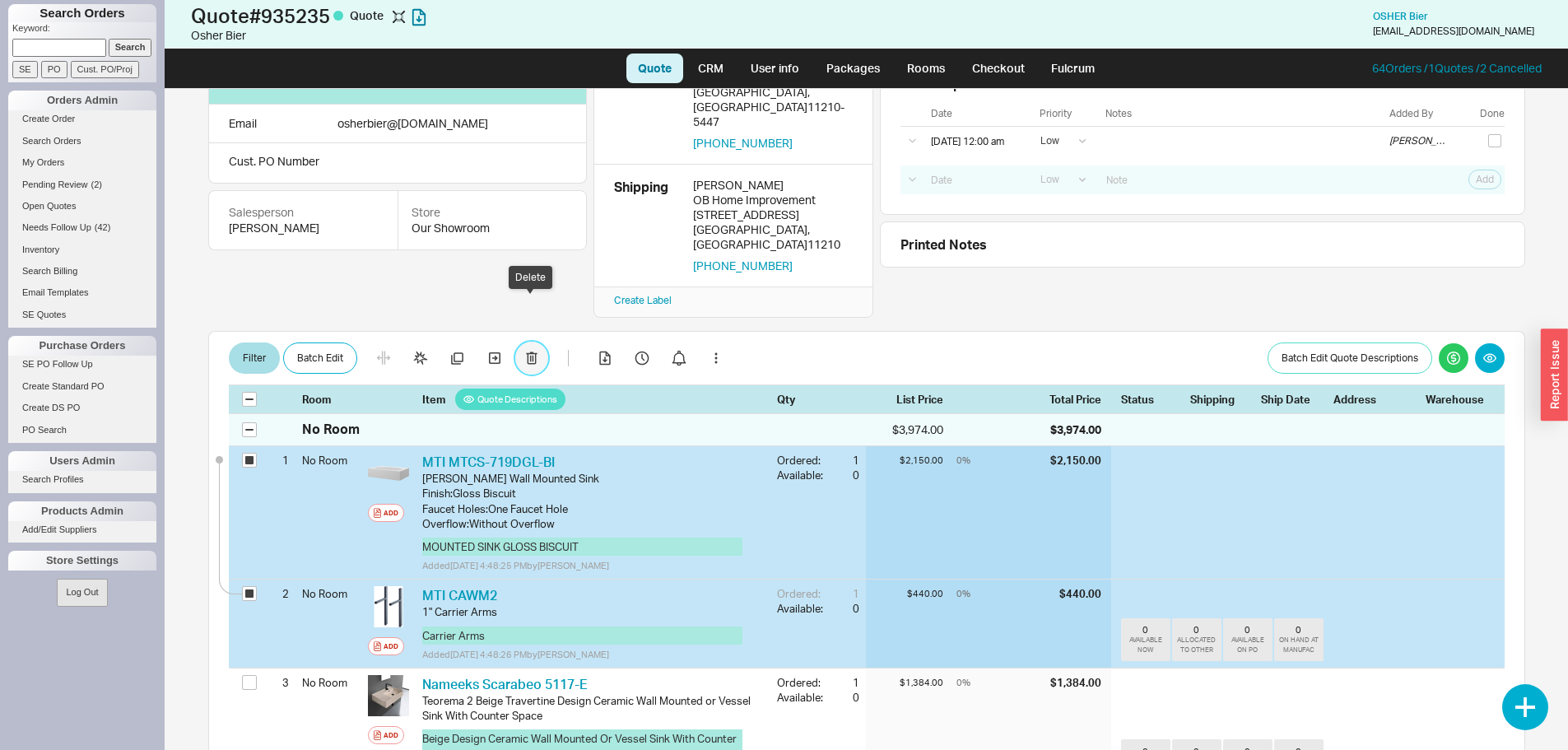
click at [532, 356] on icon "button" at bounding box center [533, 359] width 2 height 6
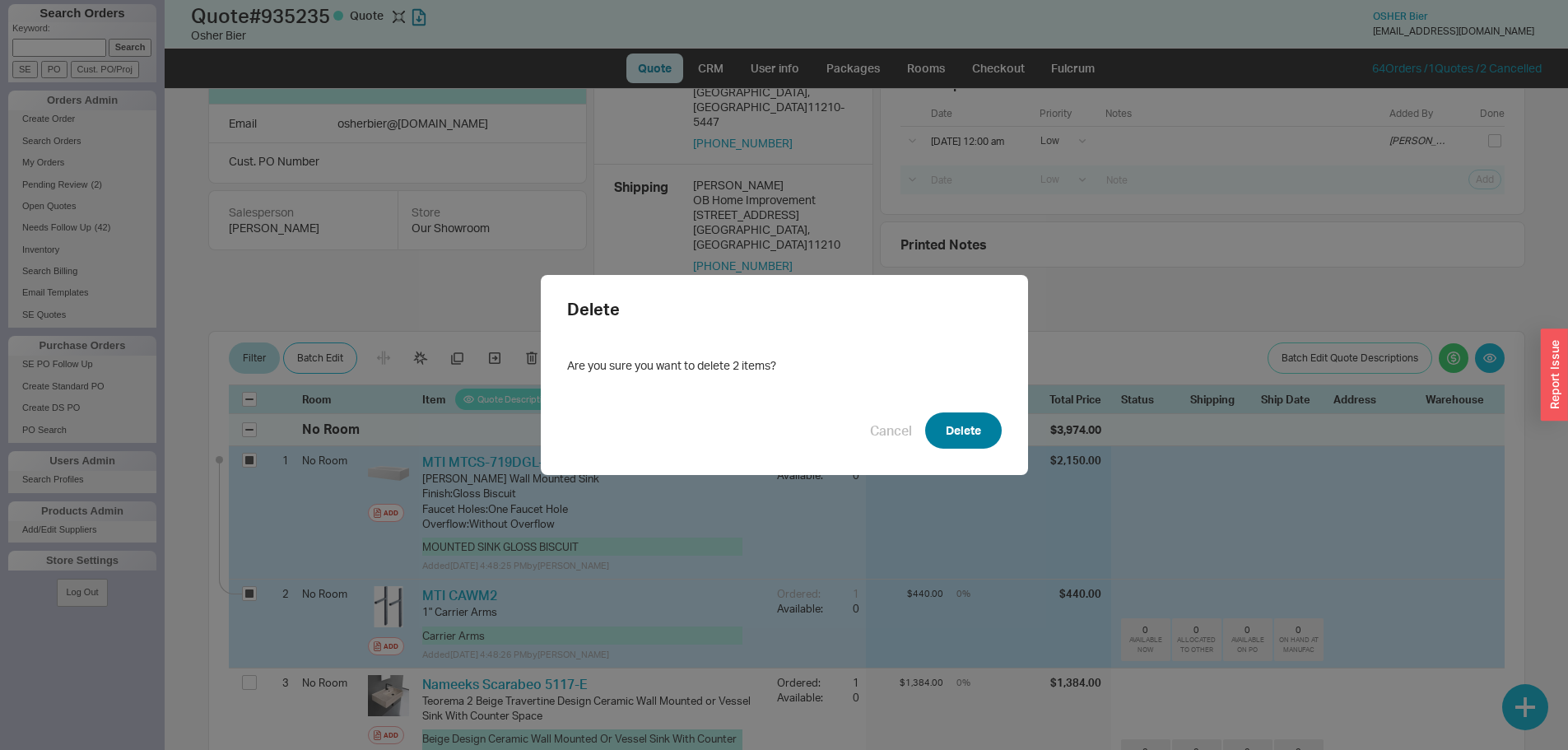
click at [957, 430] on button "Delete" at bounding box center [963, 430] width 77 height 36
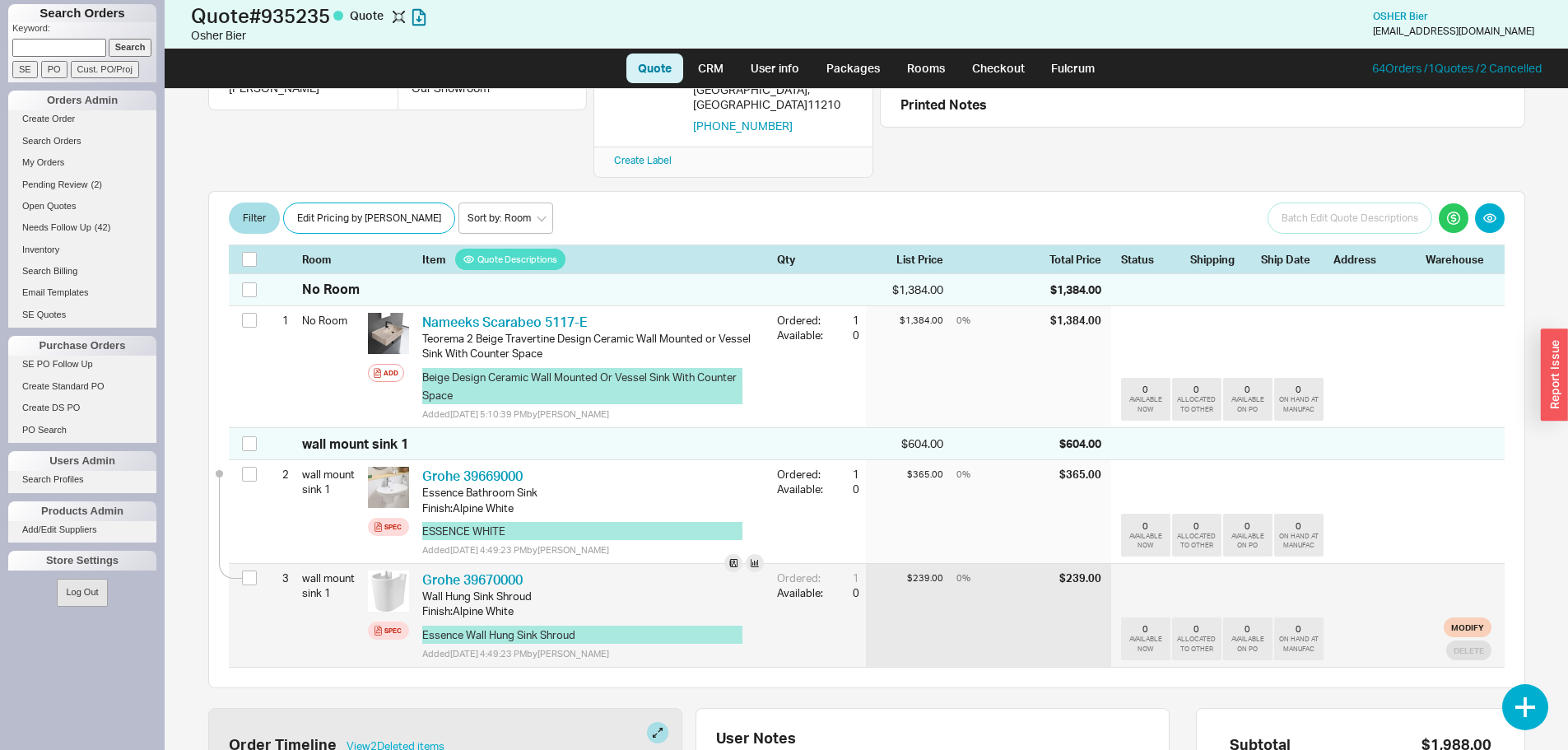
scroll to position [247, 0]
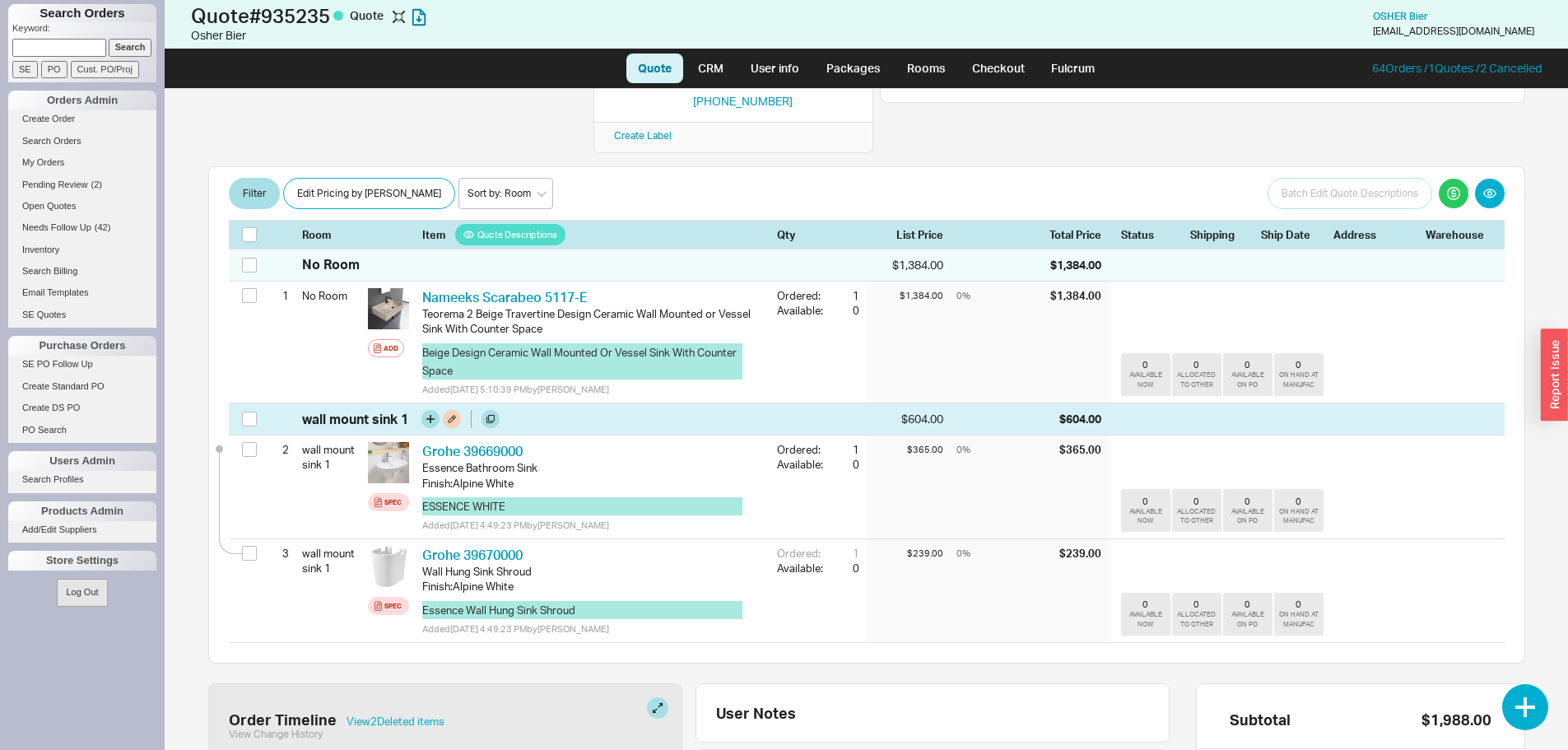
click at [245, 403] on div "wall mount sink 1 $604.00 $604.00" at bounding box center [866, 419] width 1275 height 33
click at [243, 412] on input "checkbox" at bounding box center [249, 419] width 14 height 14
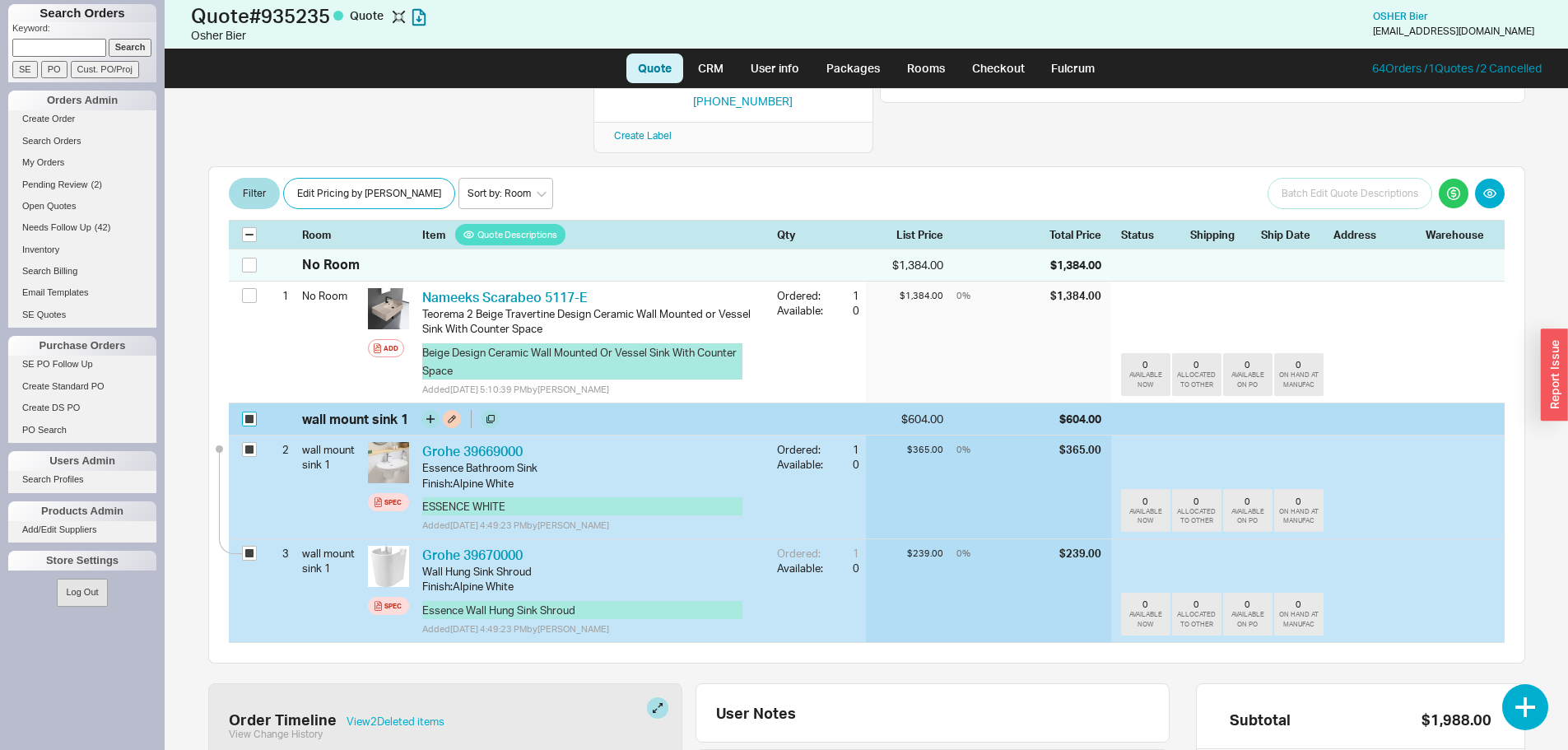
checkbox input "true"
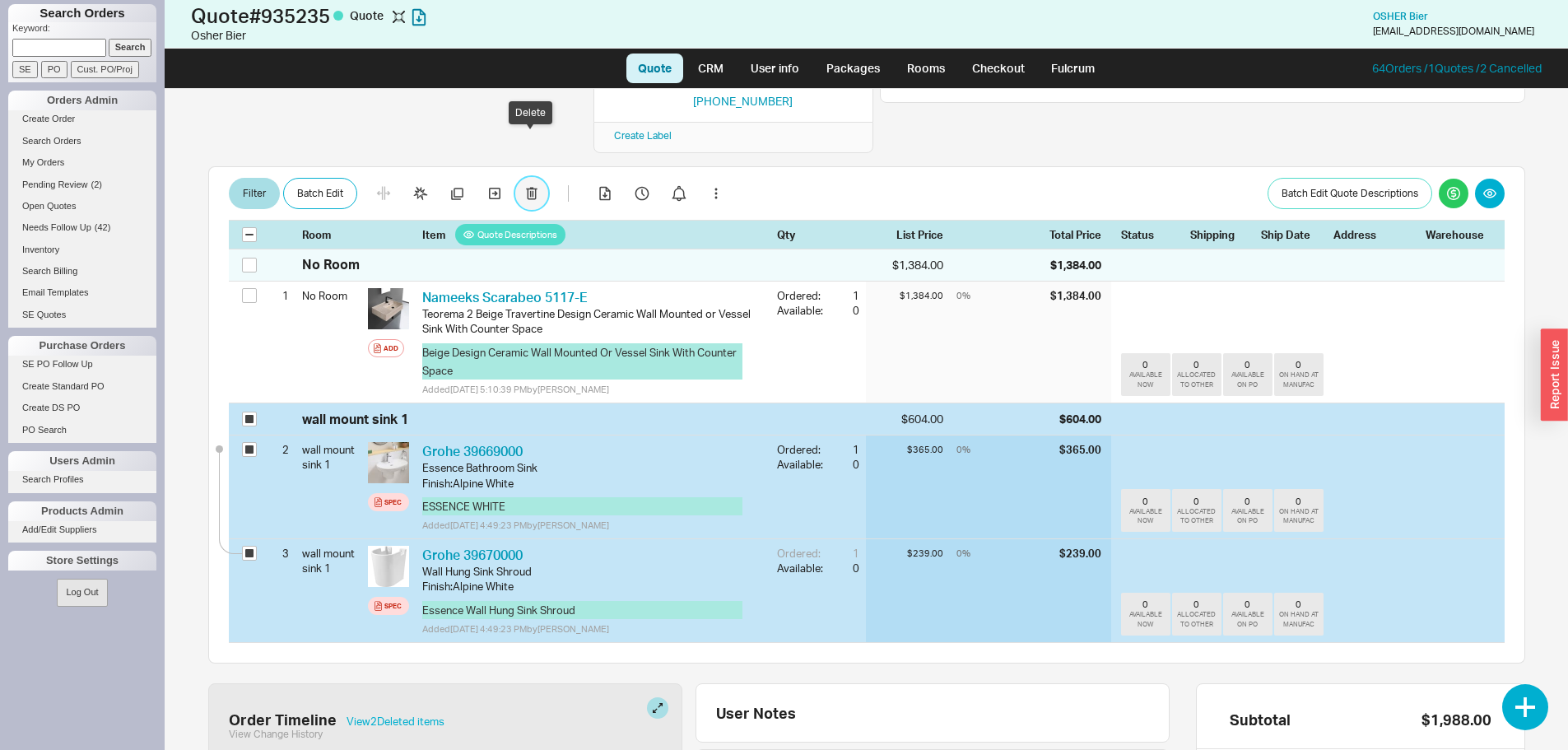
click at [537, 177] on button "button" at bounding box center [531, 193] width 33 height 33
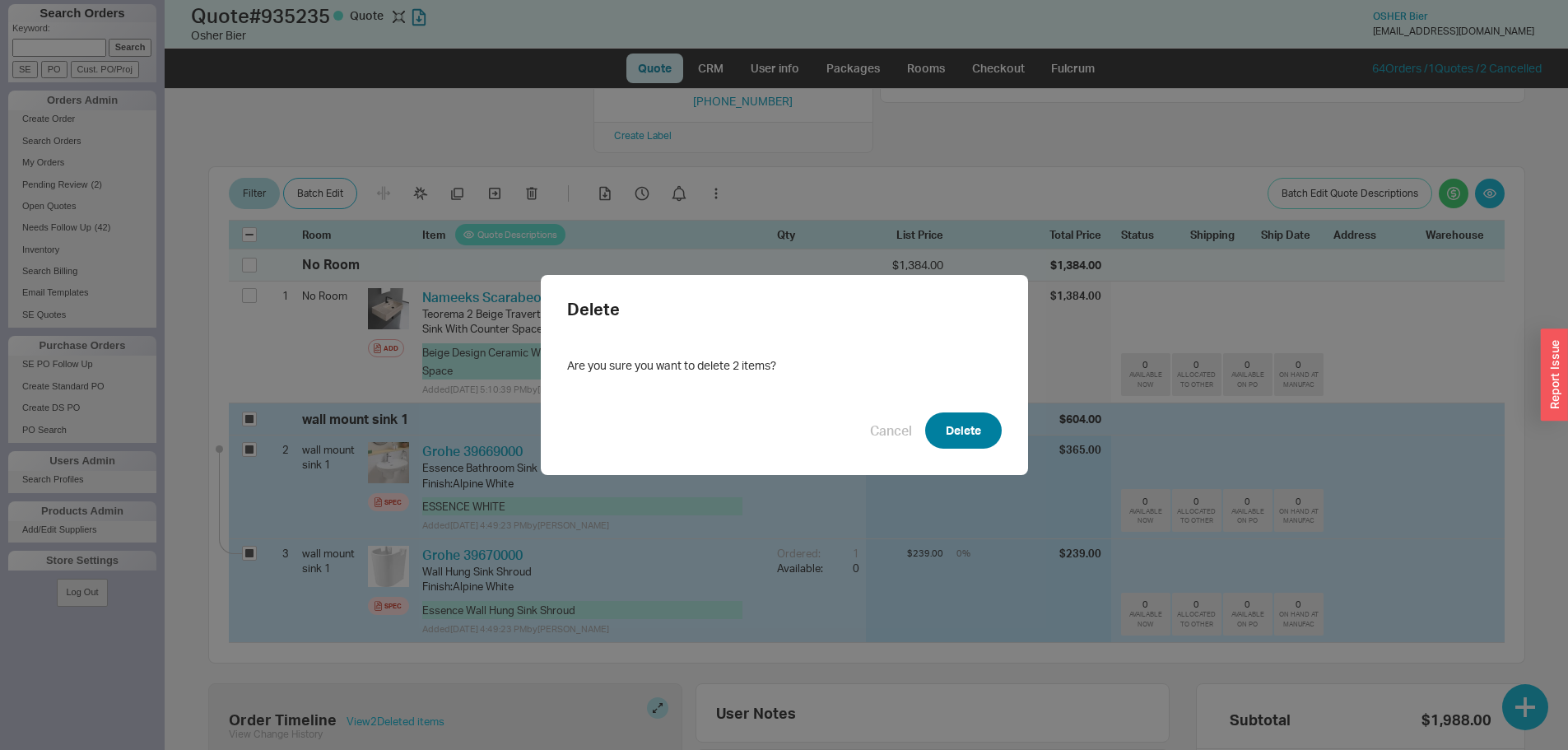
click at [966, 425] on button "Delete" at bounding box center [963, 430] width 77 height 36
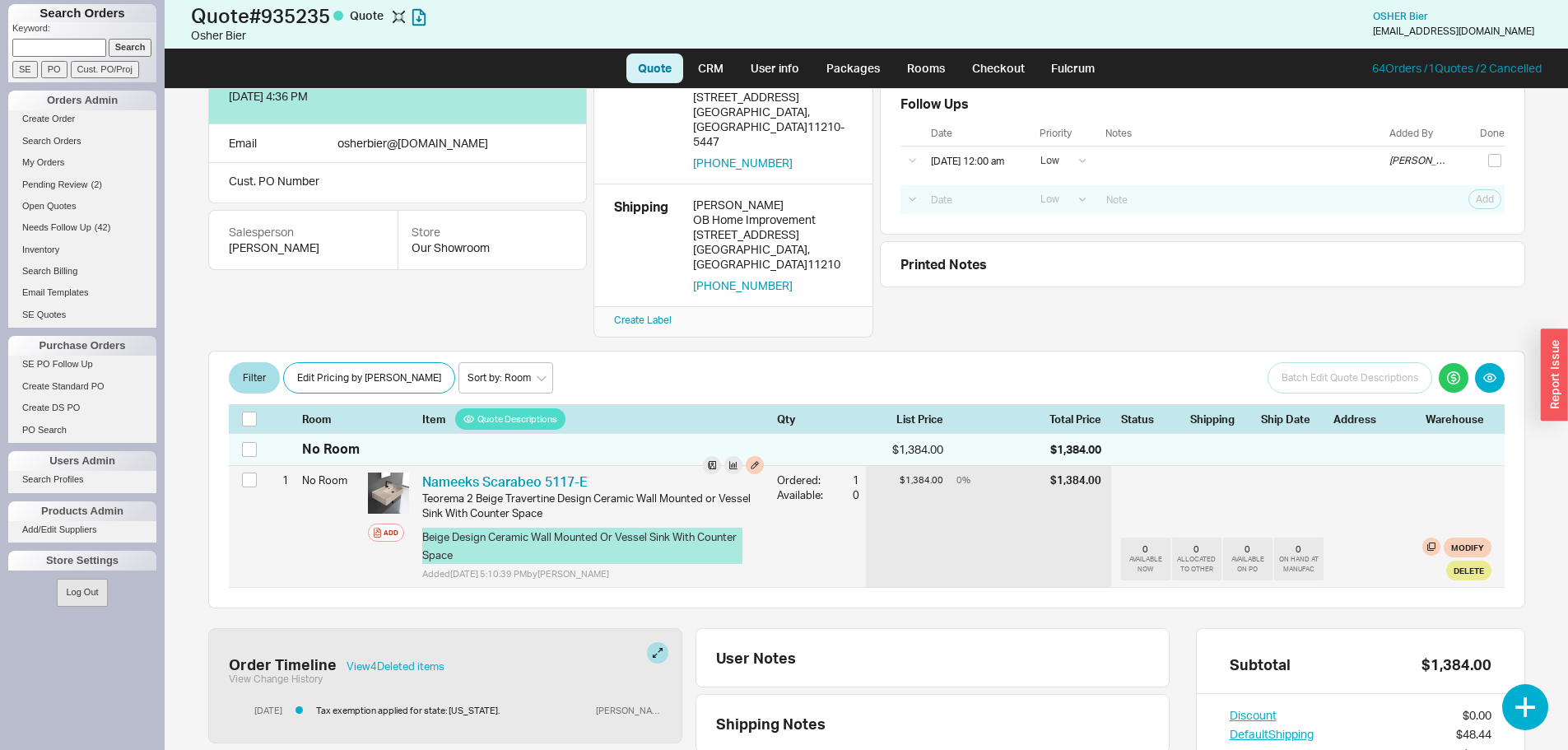
scroll to position [91, 0]
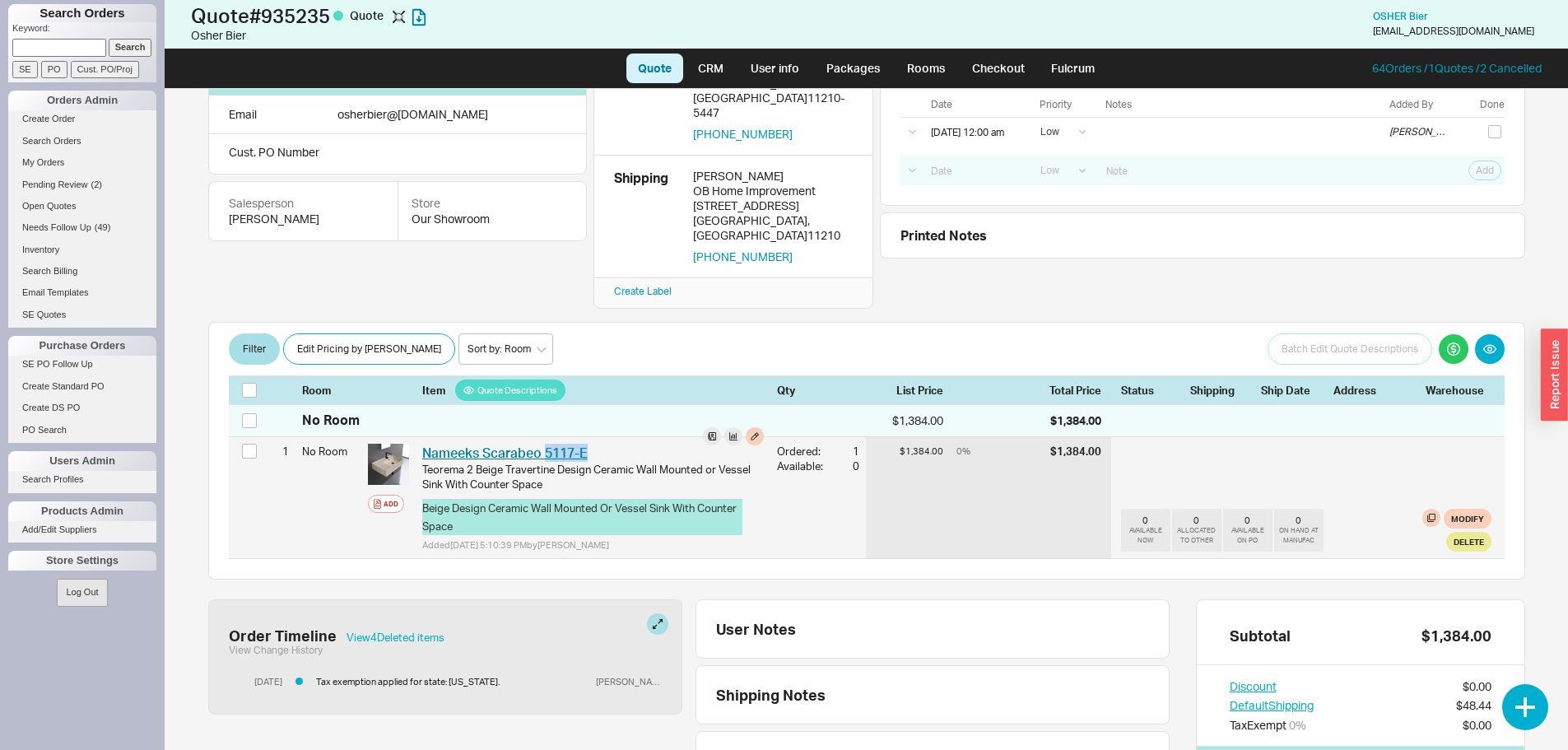
drag, startPoint x: 597, startPoint y: 404, endPoint x: 547, endPoint y: 411, distance: 50.5
click at [547, 444] on div "Nameeks Scarabeo 5117-E NMK Scarabeo 5117-E" at bounding box center [593, 453] width 341 height 18
copy link "5117-E"
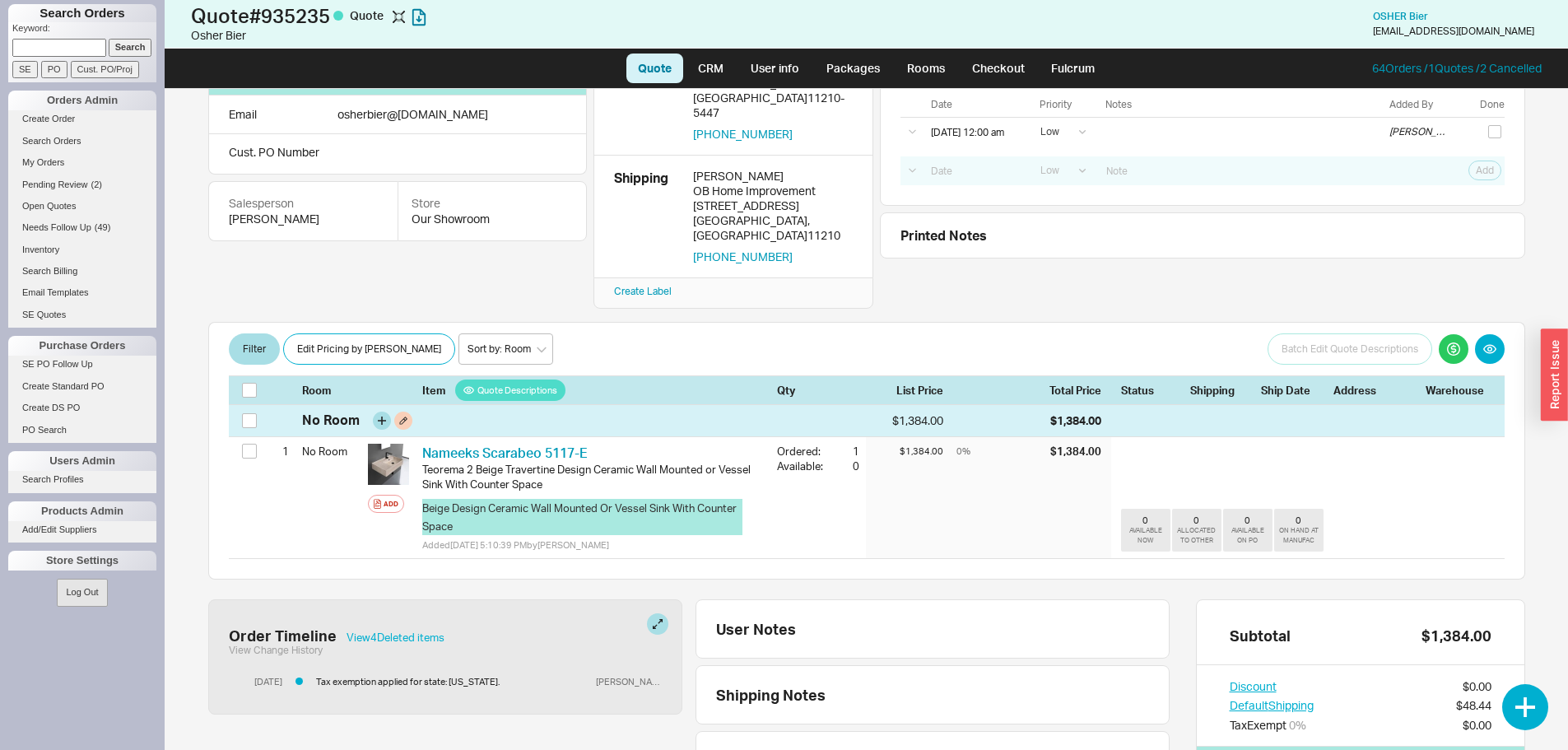
drag, startPoint x: 627, startPoint y: 375, endPoint x: 621, endPoint y: 391, distance: 17.1
click at [626, 411] on div "No Room" at bounding box center [536, 420] width 468 height 18
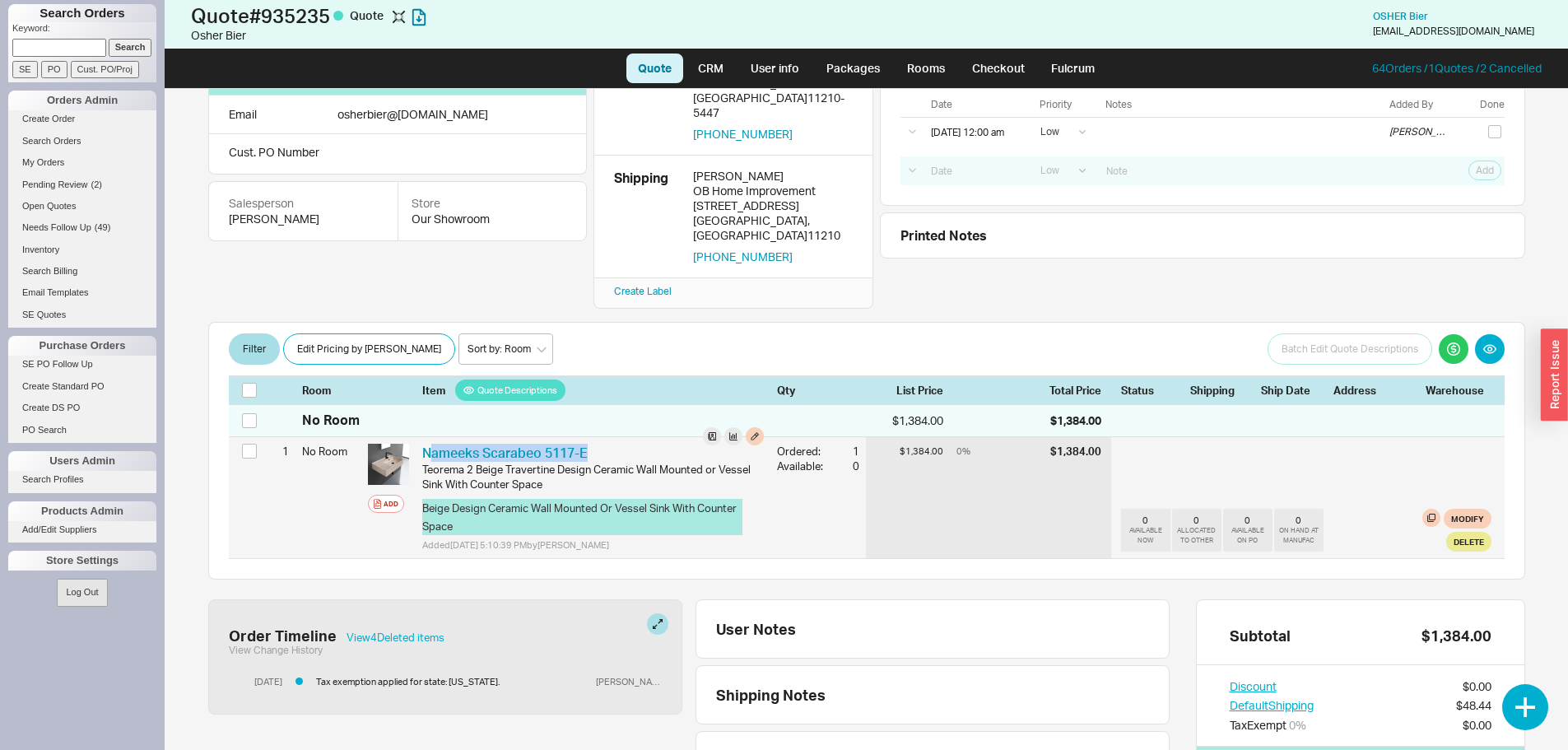
drag, startPoint x: 594, startPoint y: 412, endPoint x: 429, endPoint y: 398, distance: 165.6
click at [429, 437] on div "Nameeks Scarabeo 5117-E NMK Scarabeo 5117-E Teorema 2 Beige Travertine Design C…" at bounding box center [593, 498] width 355 height 121
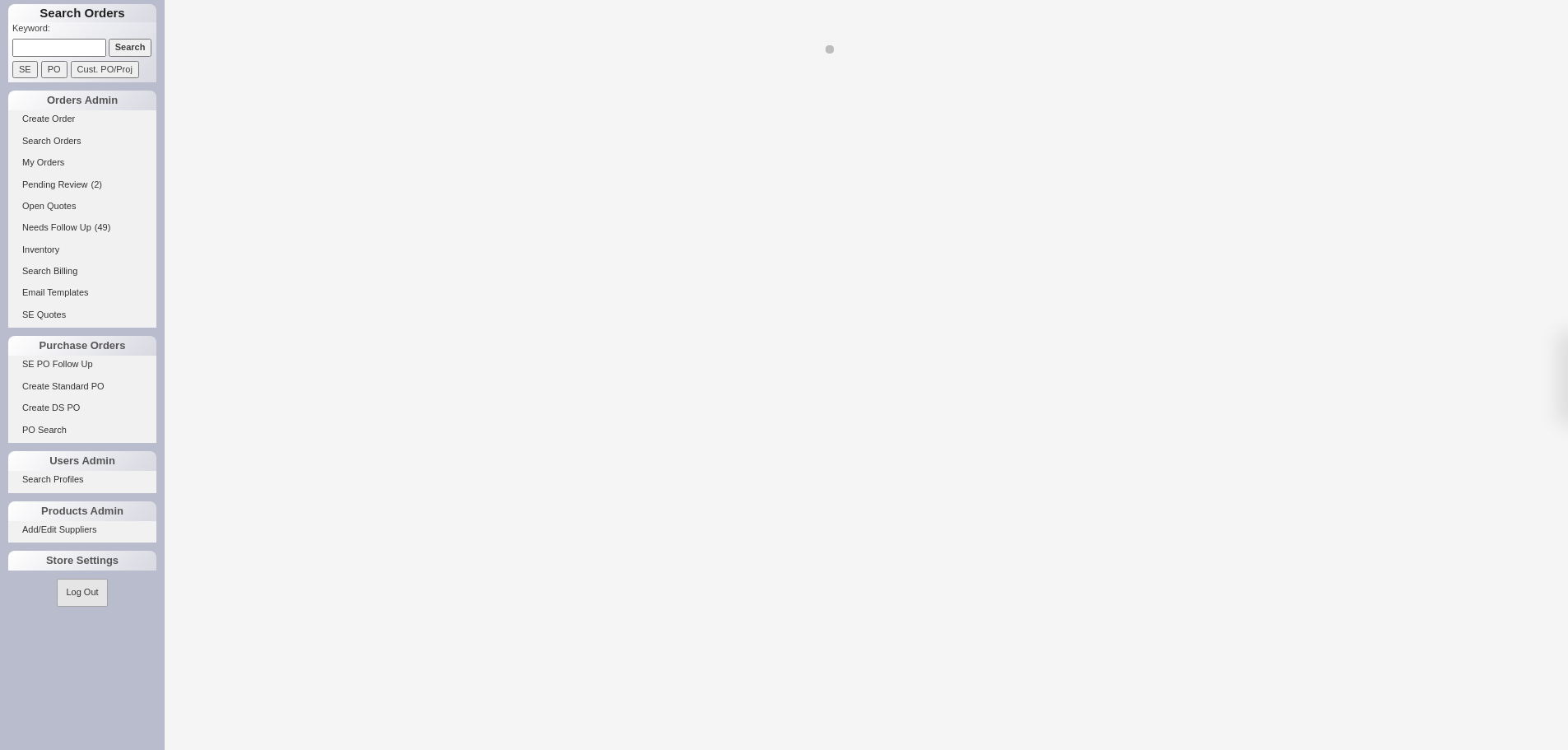
select select "LOW"
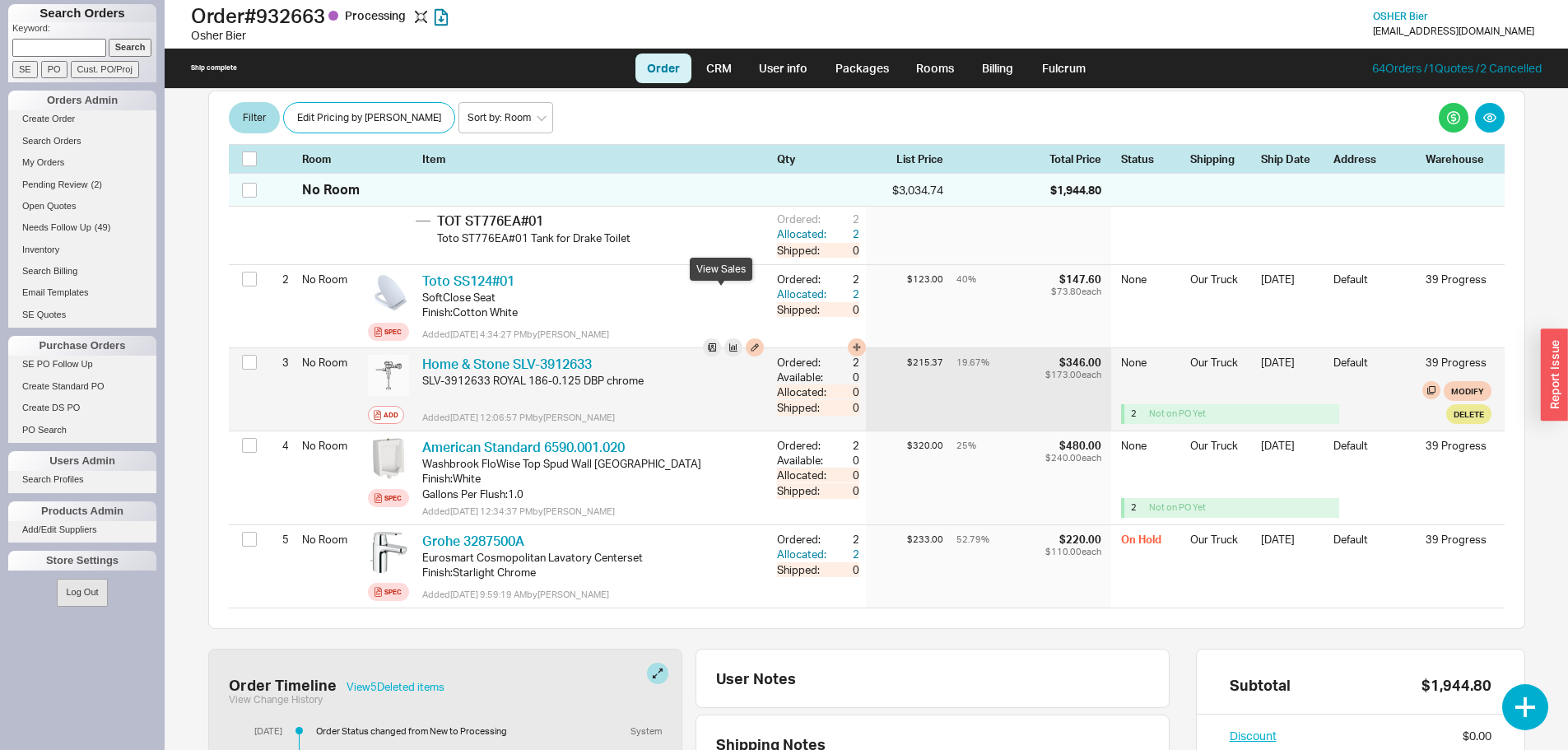
scroll to position [577, 0]
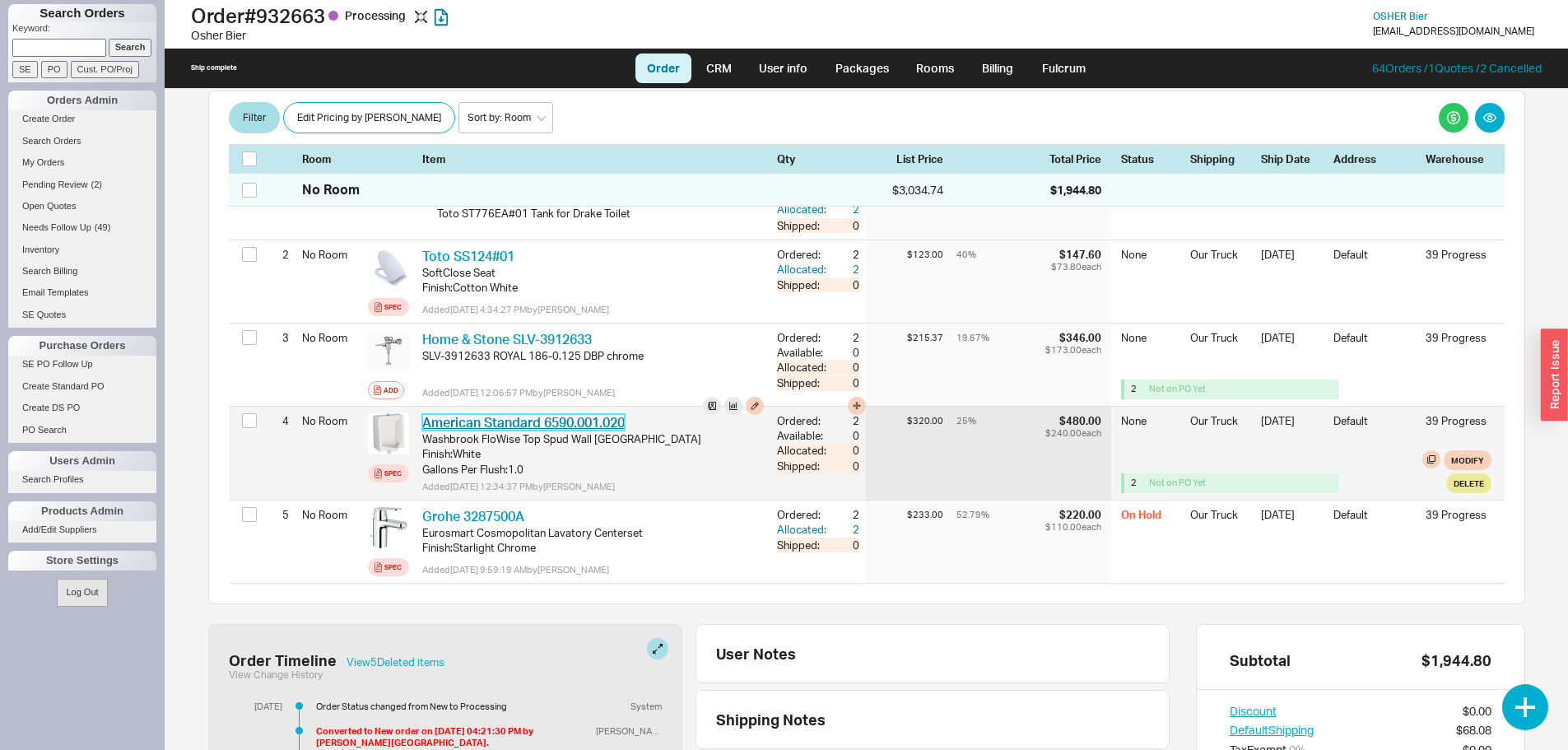
click at [555, 414] on link "American Standard 6590.001.020" at bounding box center [523, 422] width 202 height 16
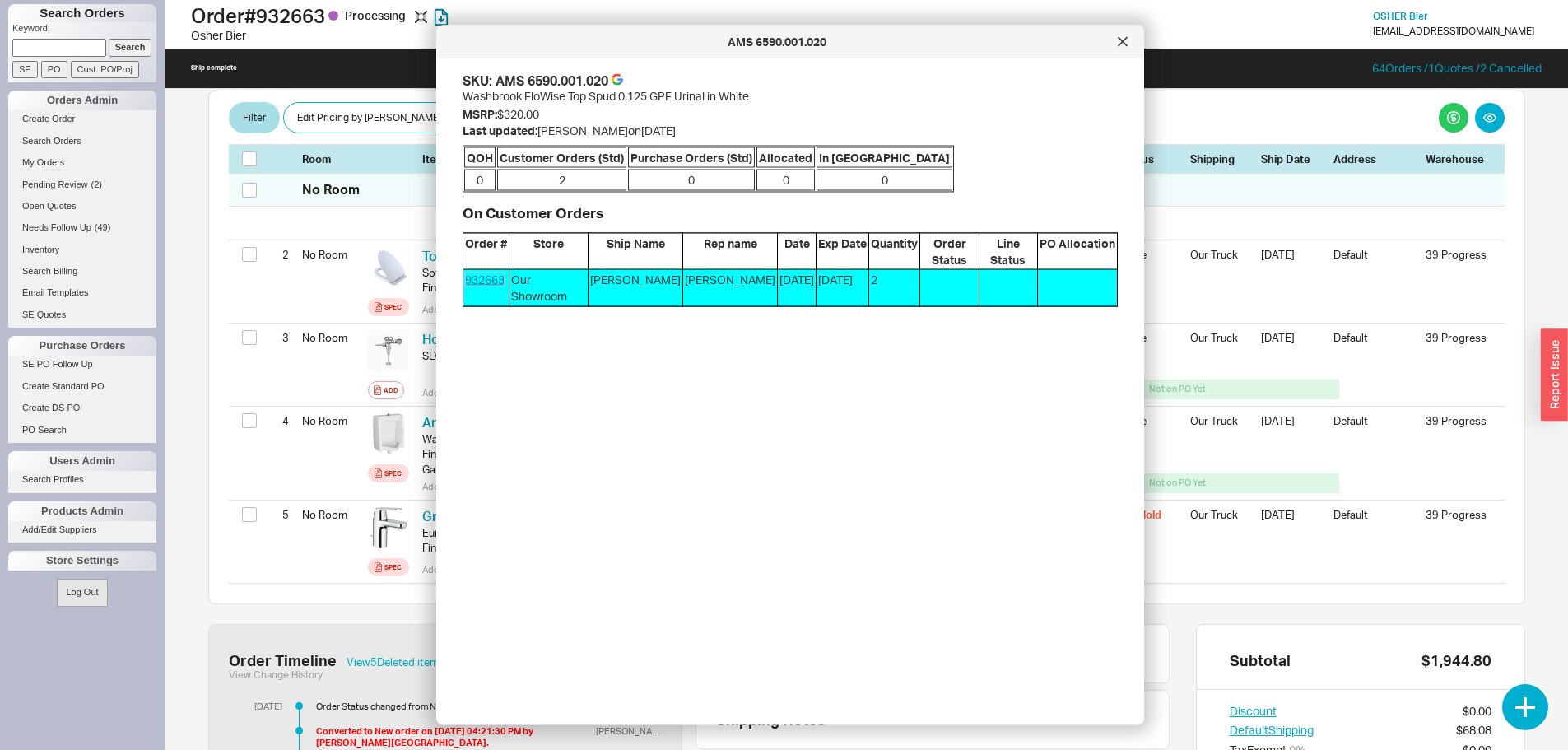
click at [474, 273] on link "932663" at bounding box center [485, 279] width 40 height 14
click at [1117, 47] on div at bounding box center [1122, 42] width 26 height 26
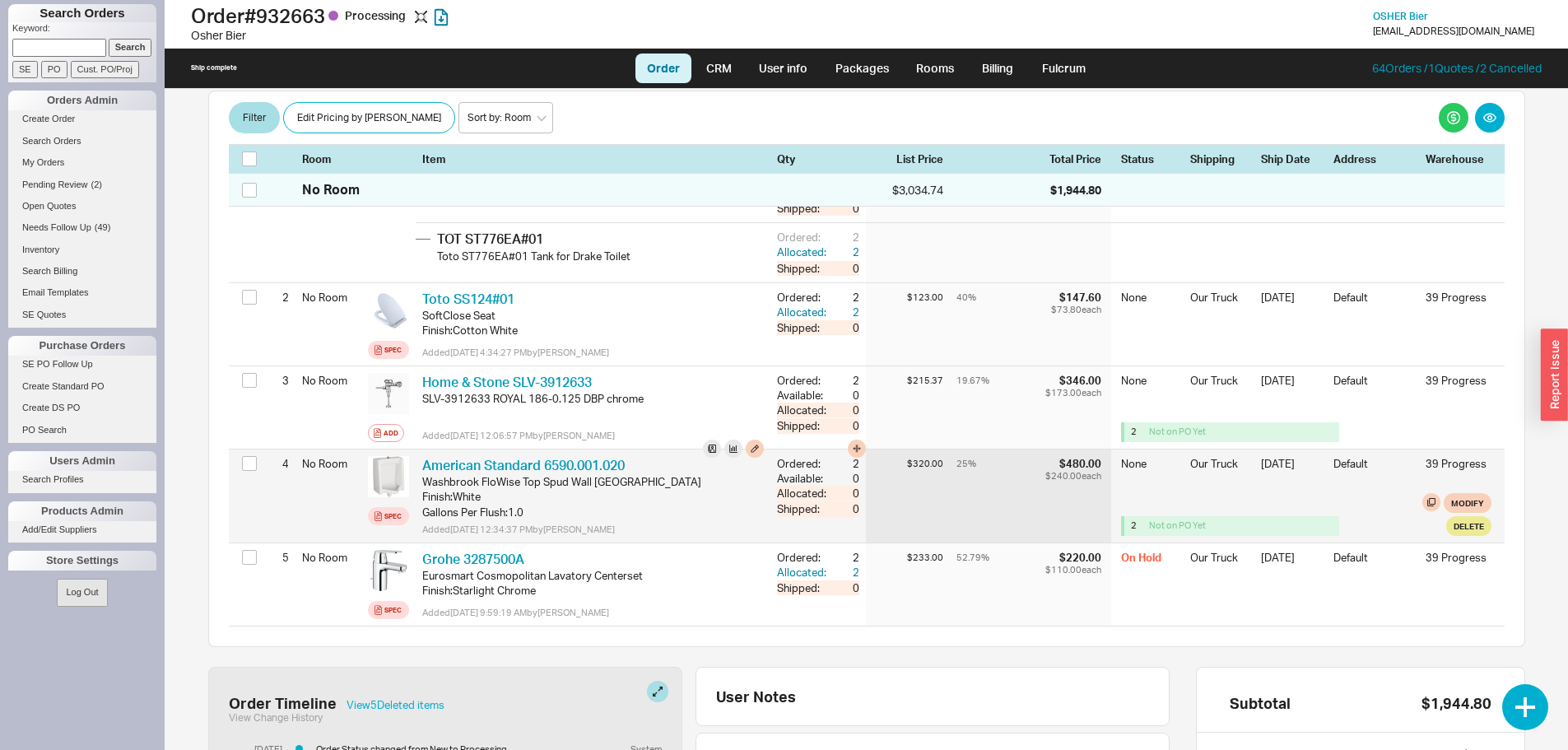
scroll to position [741, 0]
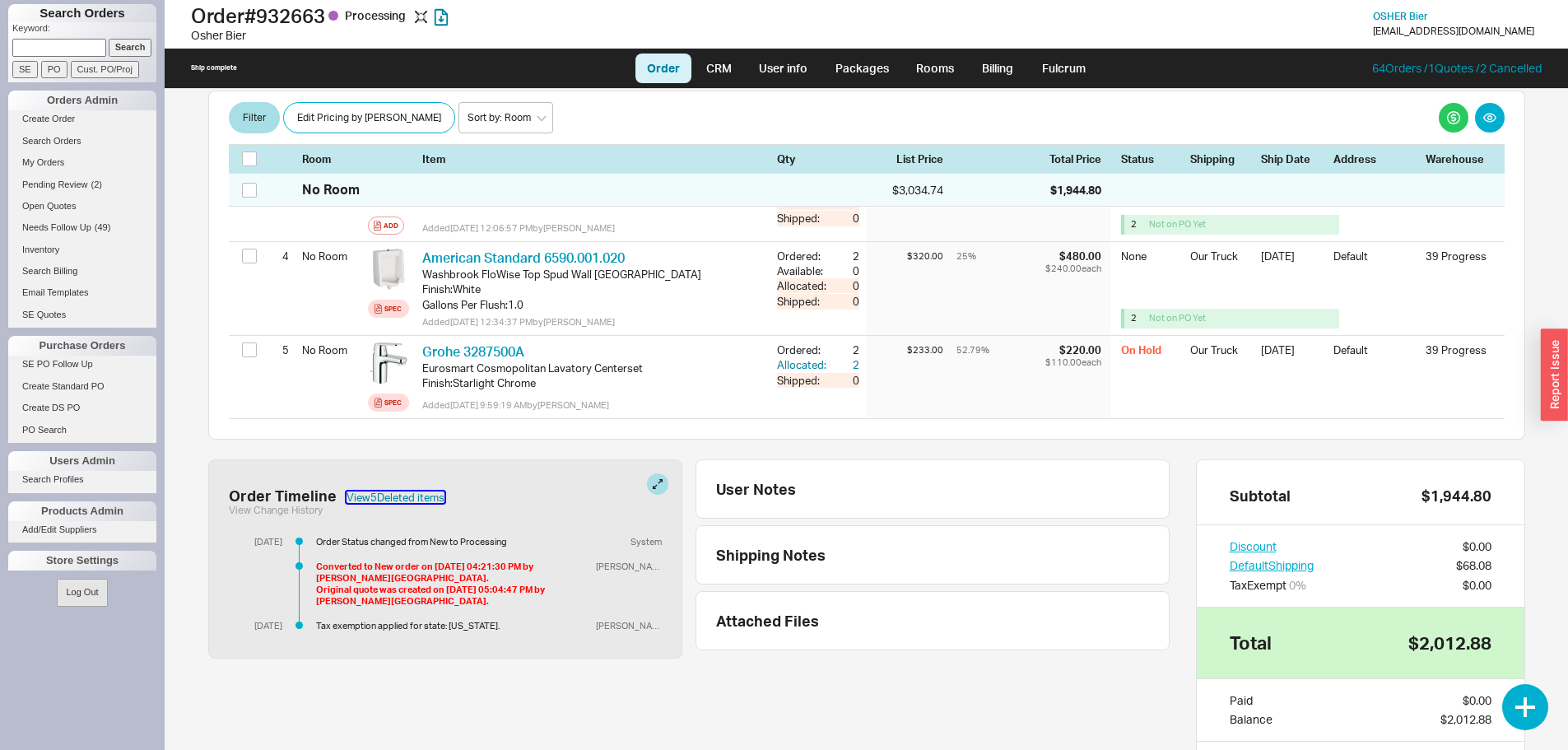
click at [403, 492] on button "View 5 Deleted item s" at bounding box center [396, 497] width 98 height 12
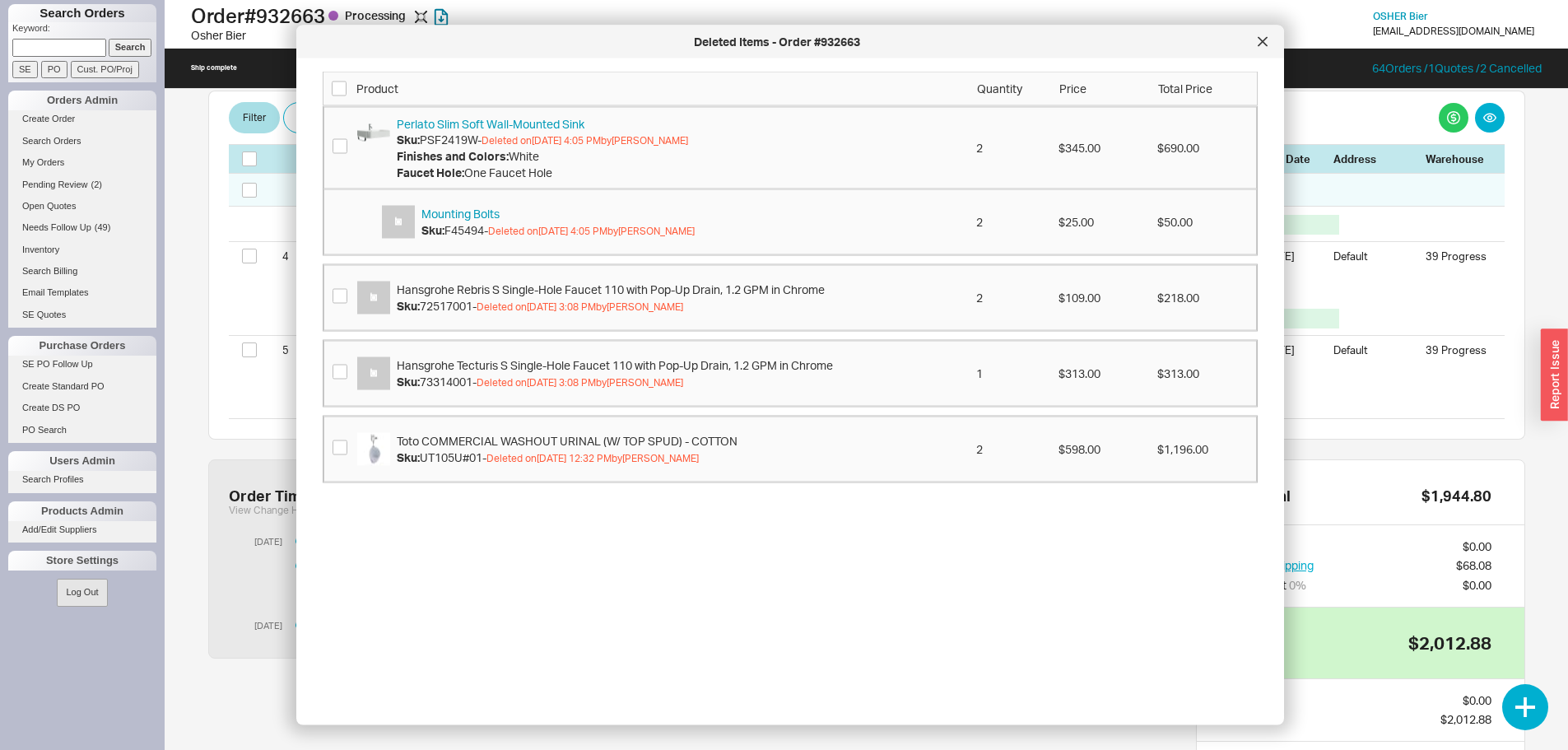
drag, startPoint x: 1265, startPoint y: 42, endPoint x: 1217, endPoint y: 152, distance: 120.0
click at [1266, 48] on div at bounding box center [1262, 42] width 26 height 26
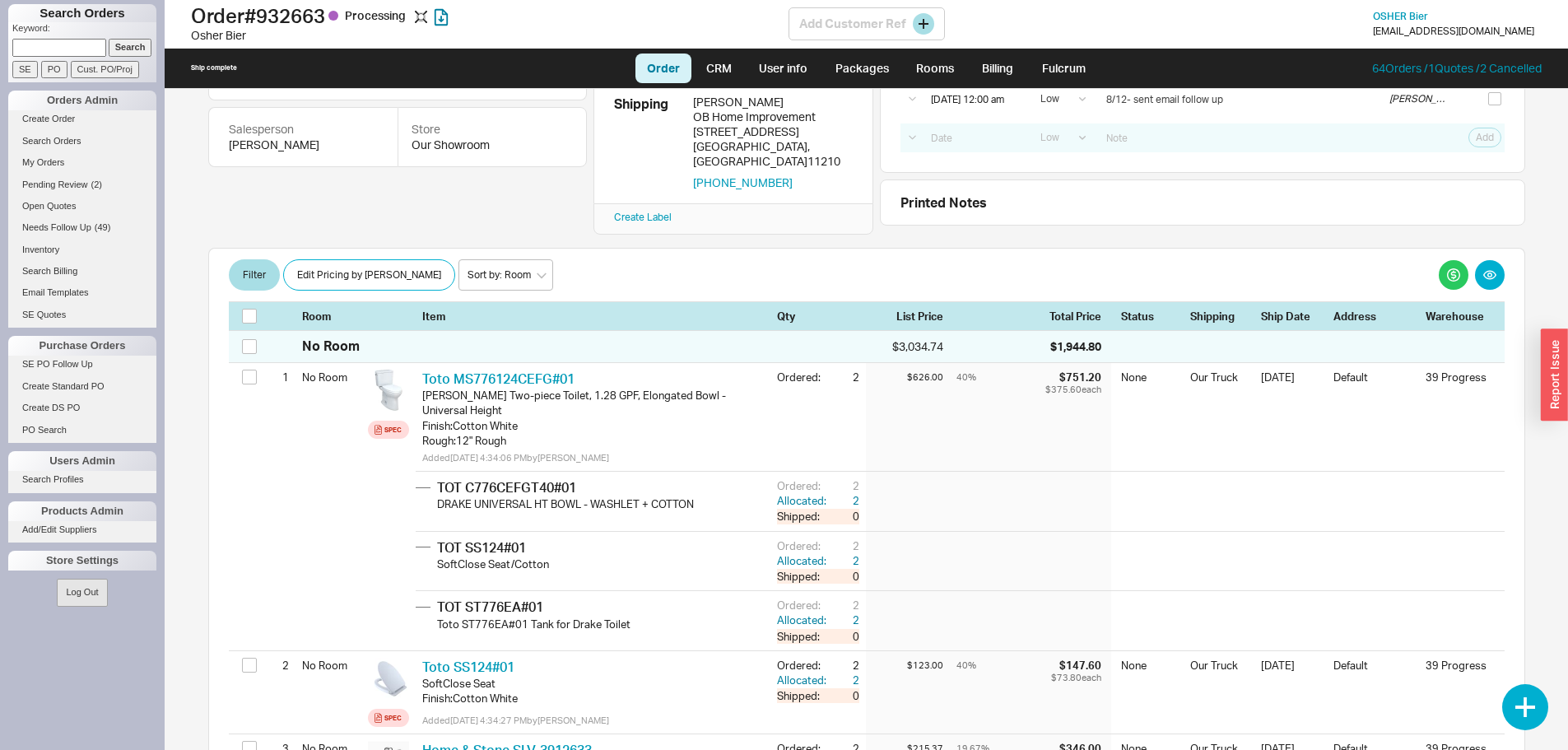
scroll to position [164, 0]
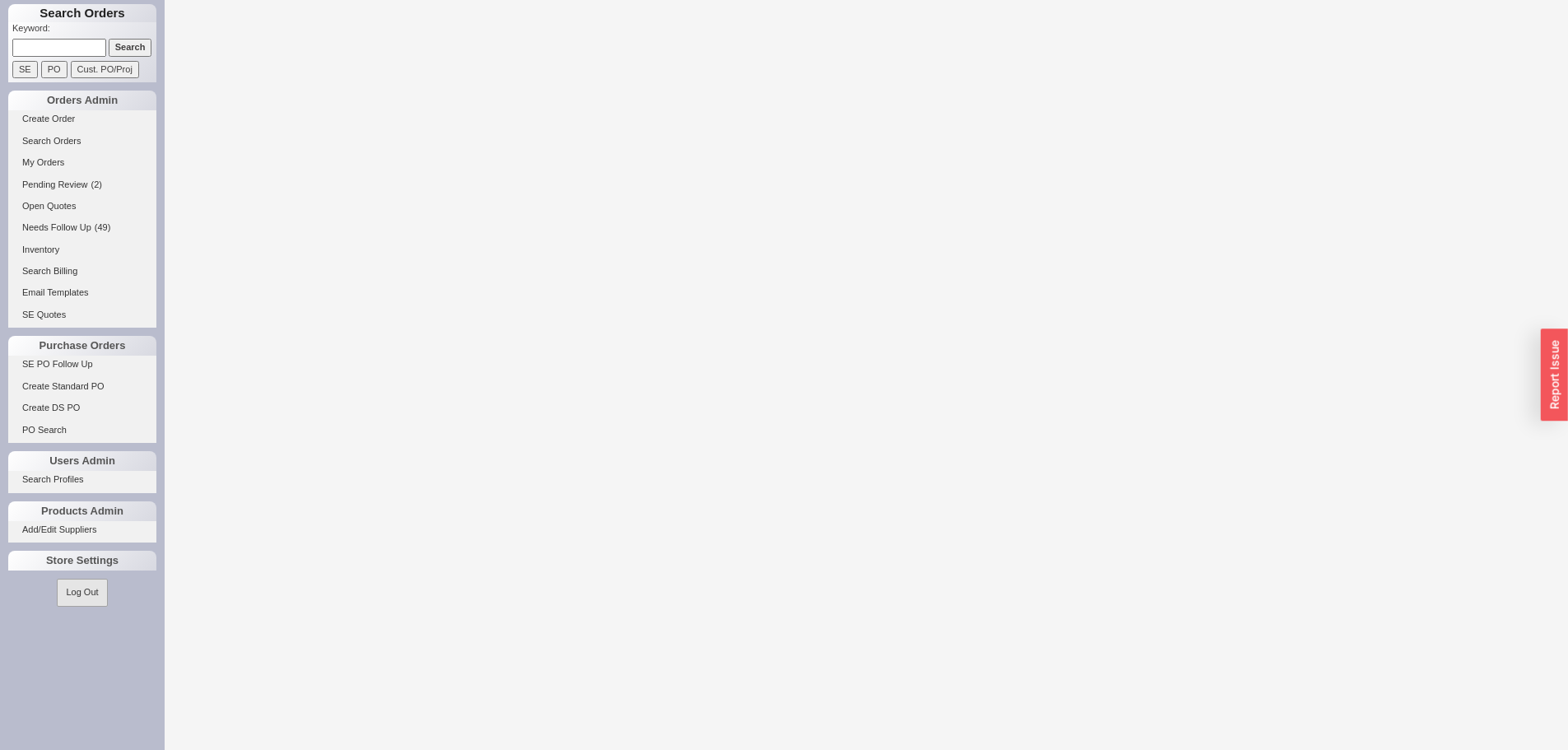
select select "LOW"
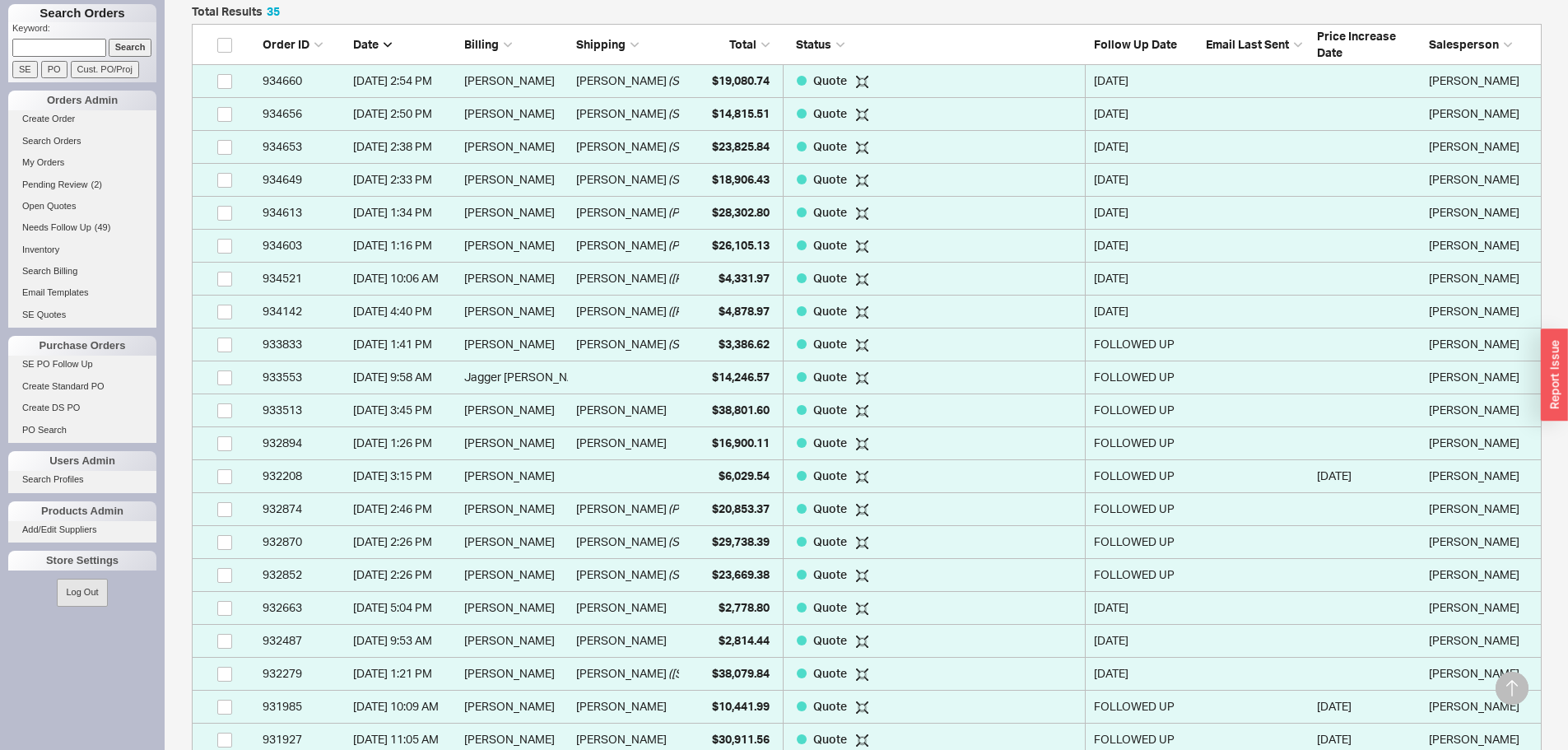
scroll to position [494, 0]
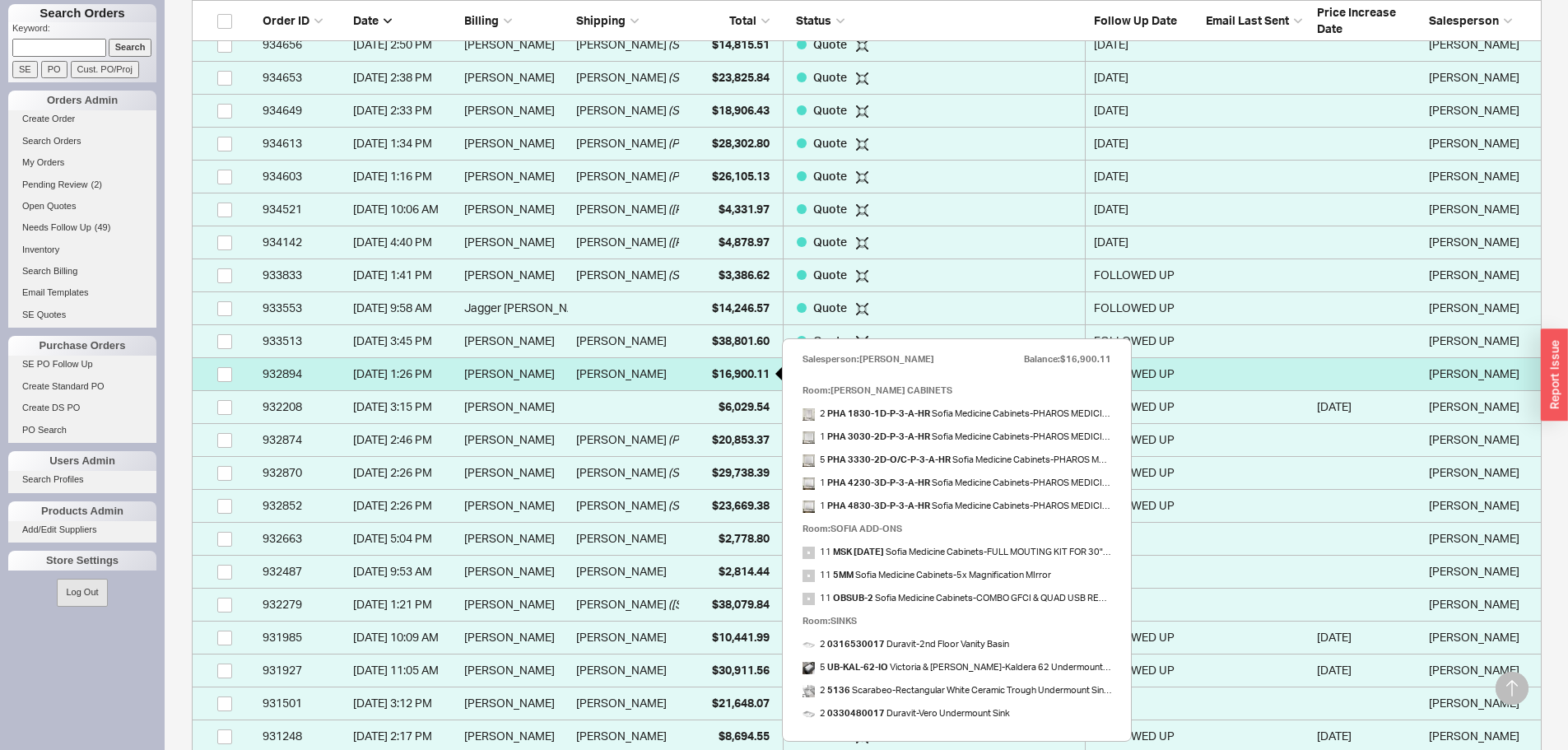
click at [748, 370] on span "$16,900.11" at bounding box center [741, 372] width 58 height 14
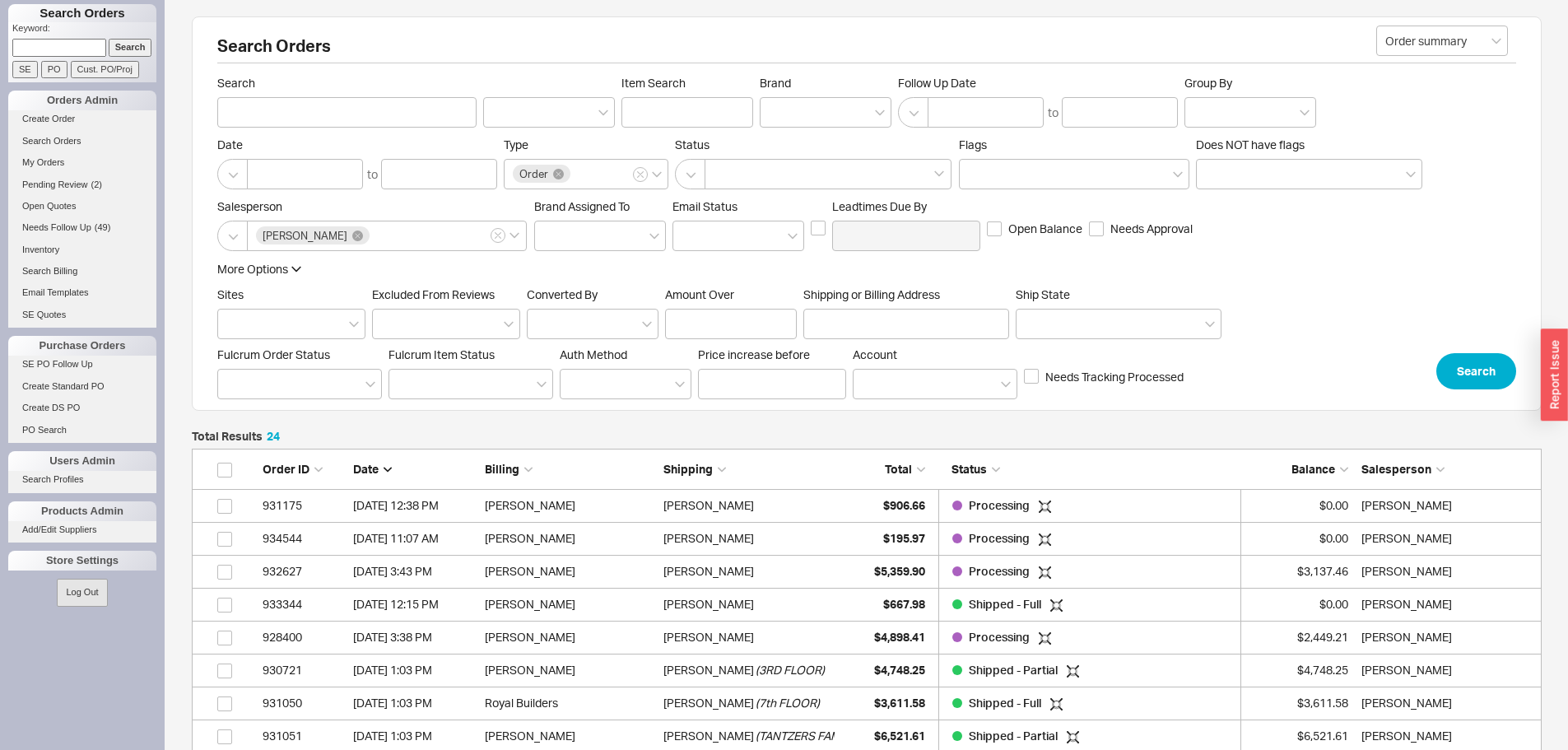
click at [48, 50] on input at bounding box center [60, 47] width 94 height 17
paste input "932627"
type input "932627"
click at [108, 39] on input "Search" at bounding box center [130, 47] width 43 height 17
type input "932627"
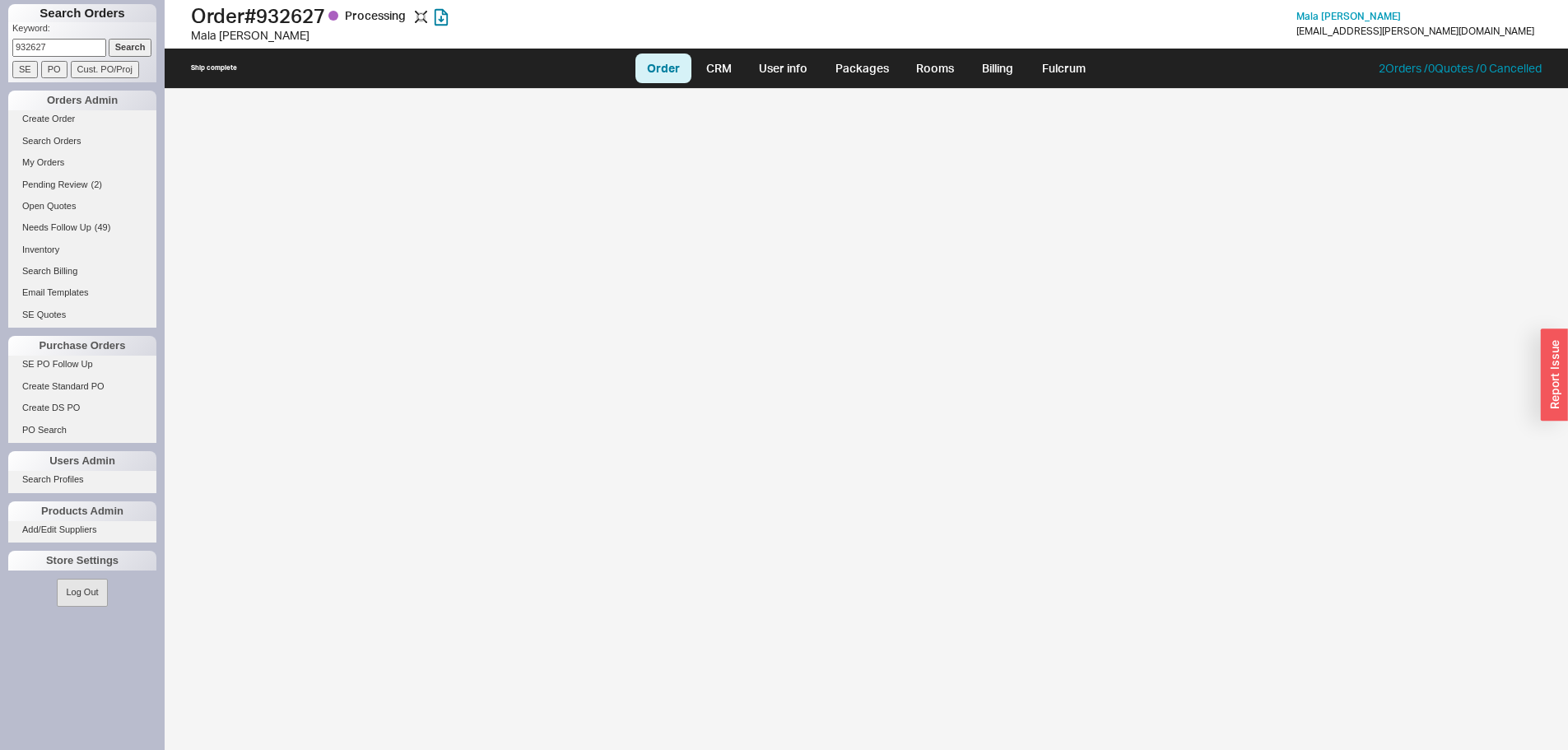
select select "LOW"
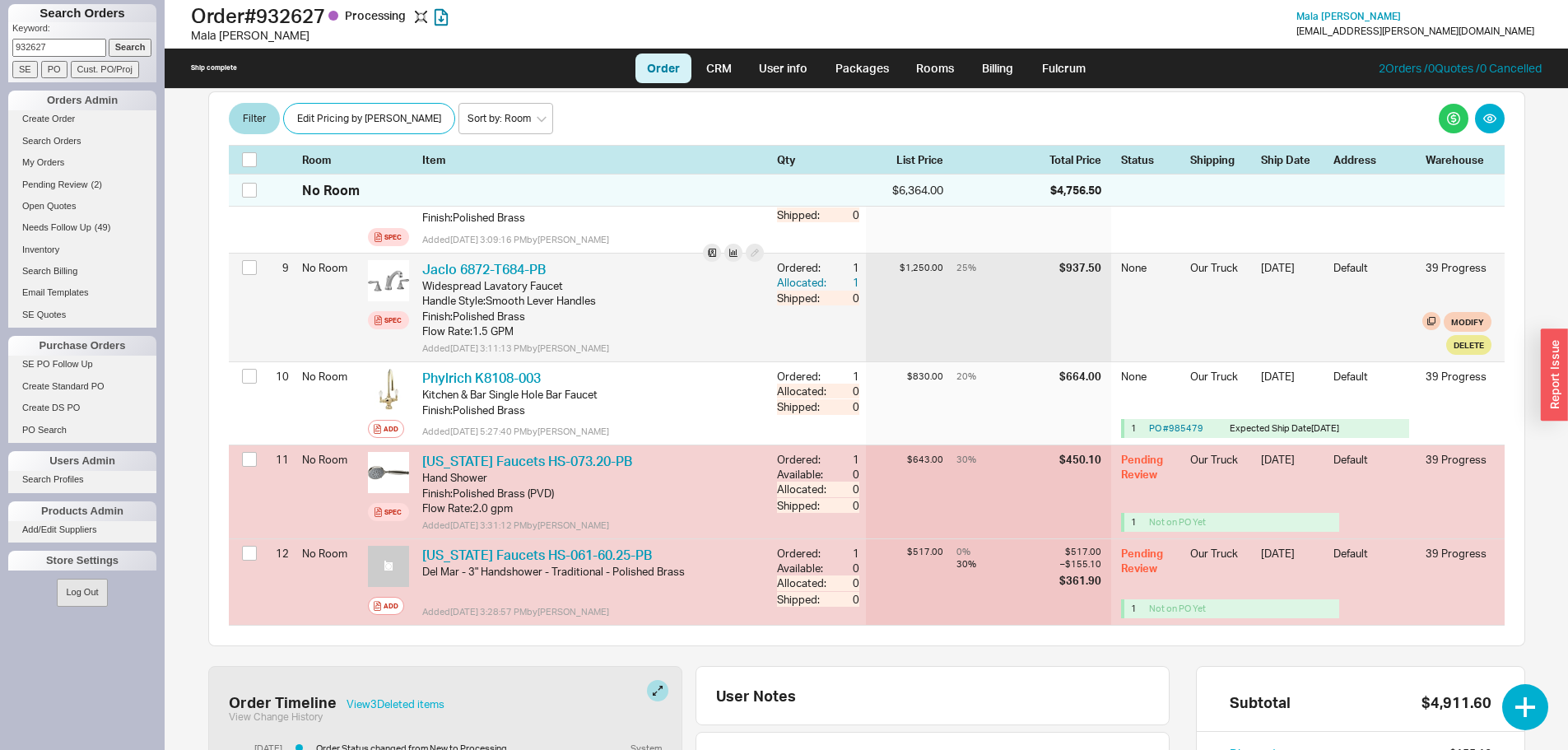
scroll to position [1070, 0]
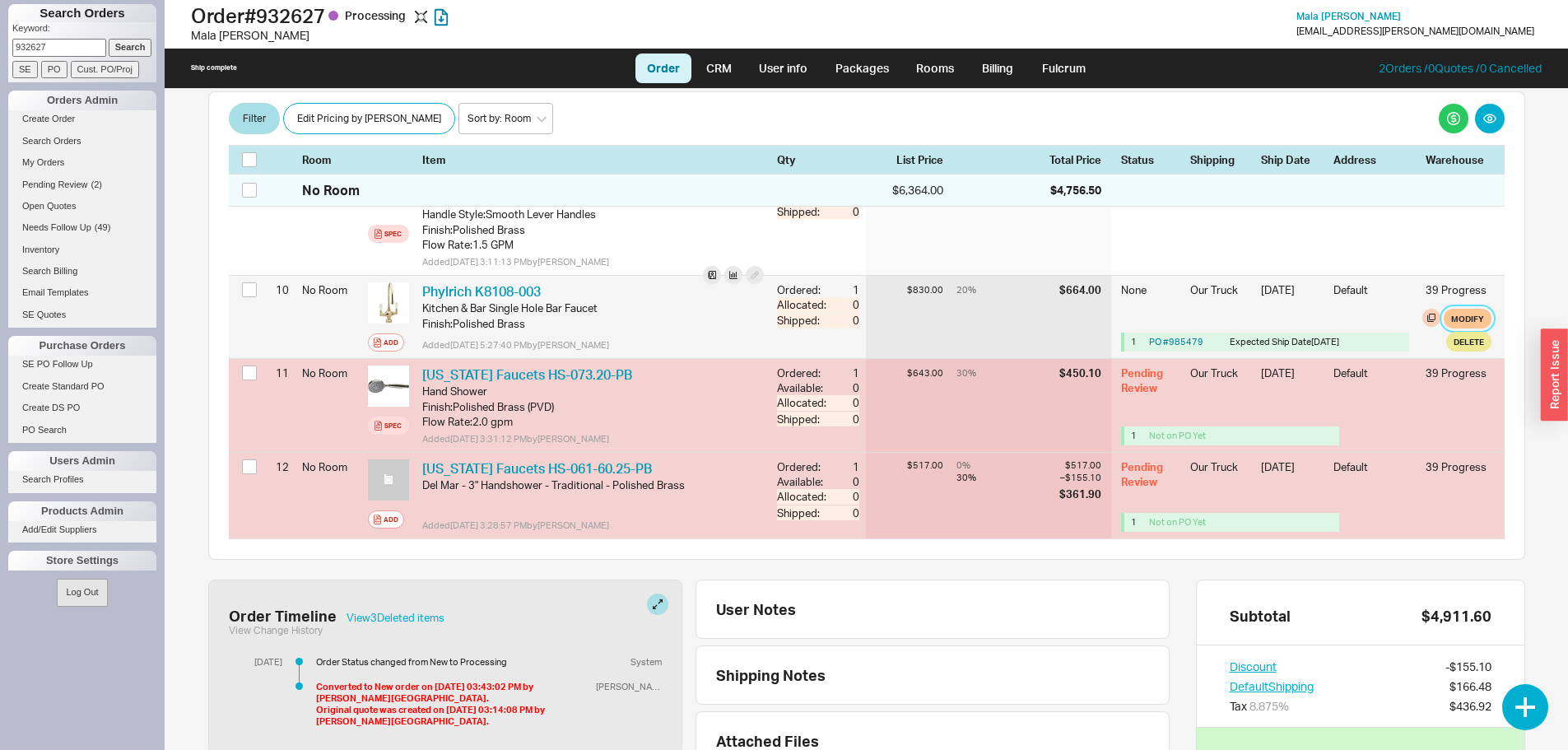
click at [1470, 318] on button "Modify" at bounding box center [1467, 319] width 48 height 20
select select "8"
select select "3"
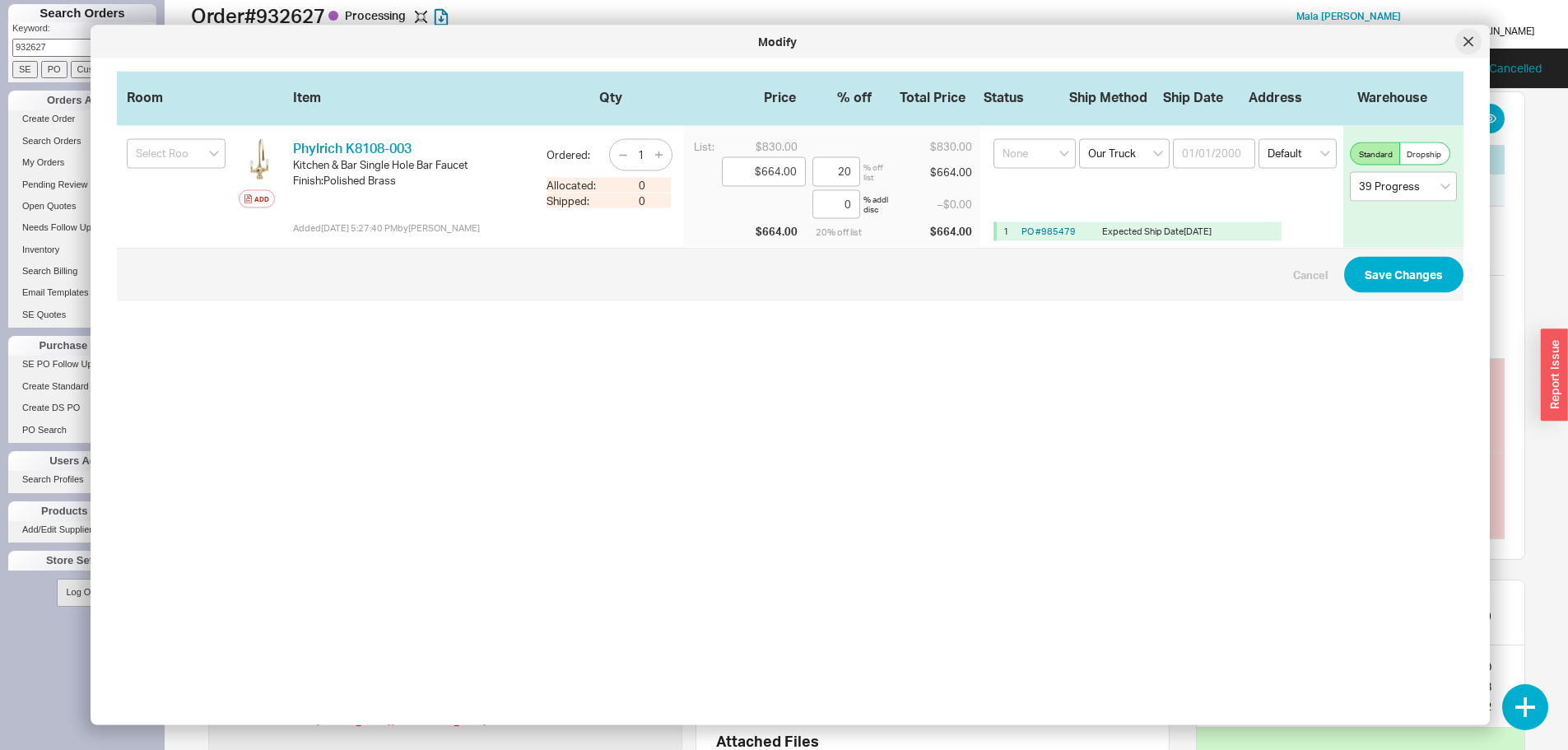
click at [1469, 52] on div at bounding box center [1468, 42] width 26 height 26
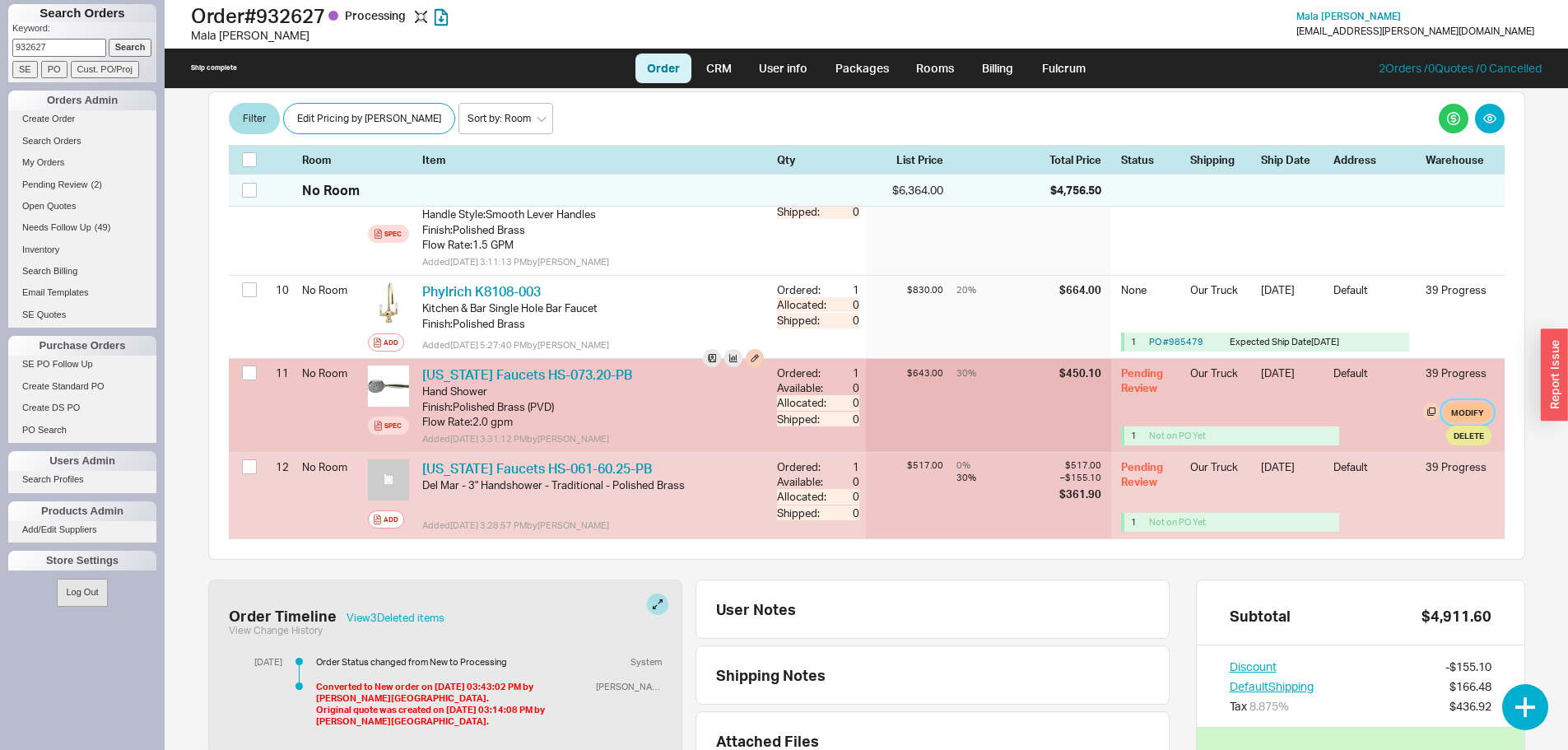
click at [1450, 408] on button "Modify" at bounding box center [1467, 413] width 48 height 20
select select "8"
select select "3"
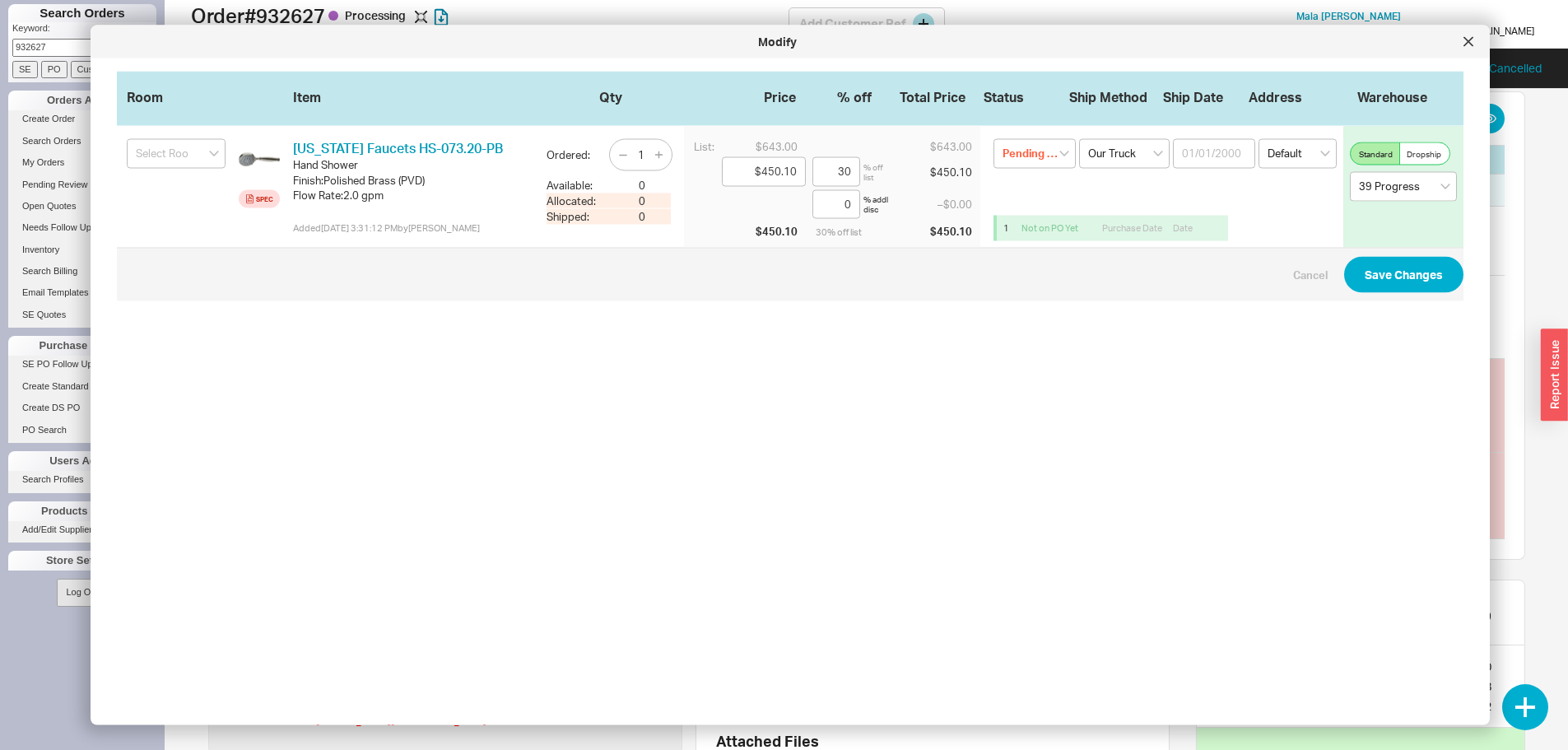
click at [1467, 44] on icon at bounding box center [1468, 42] width 10 height 10
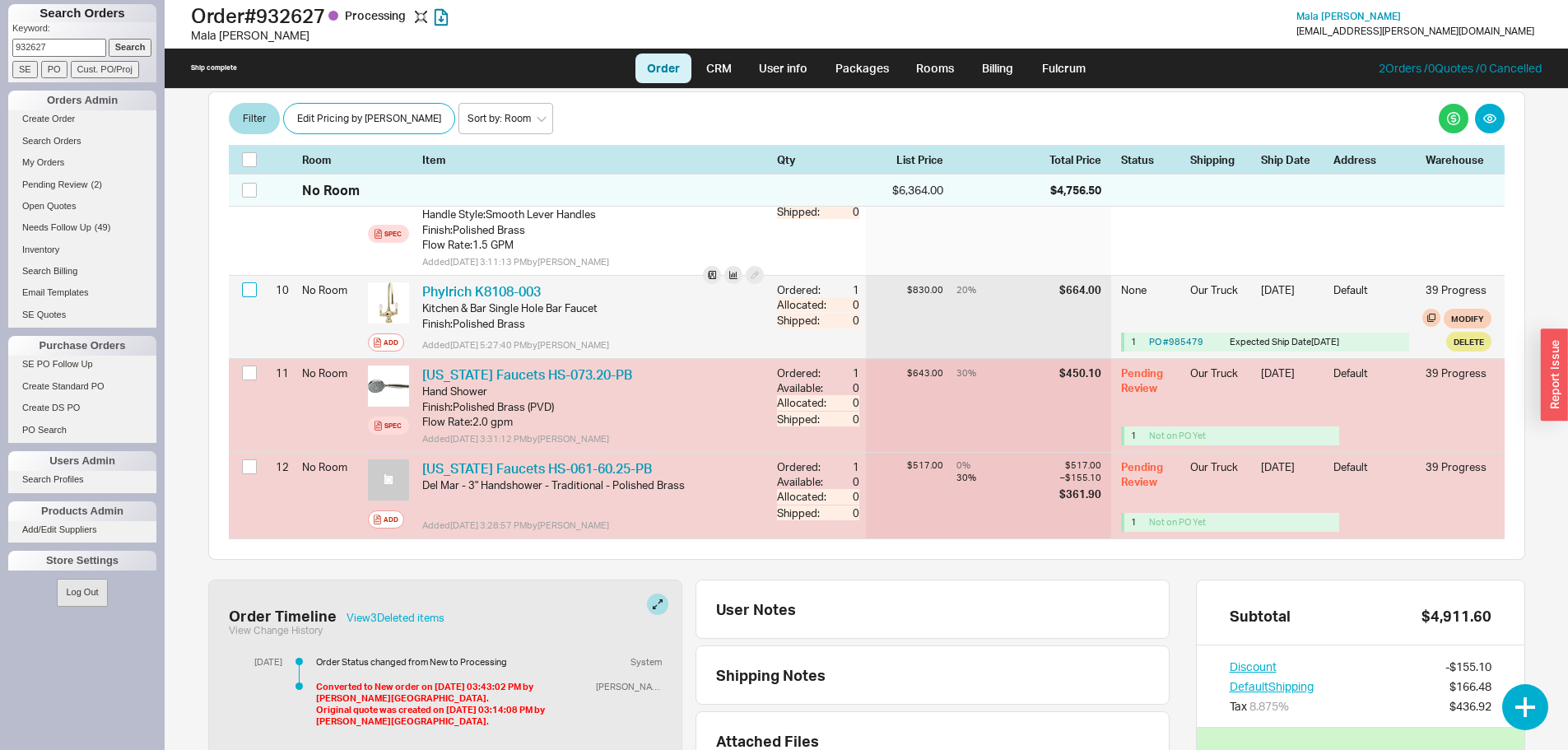
click at [246, 292] on input "checkbox" at bounding box center [249, 289] width 14 height 14
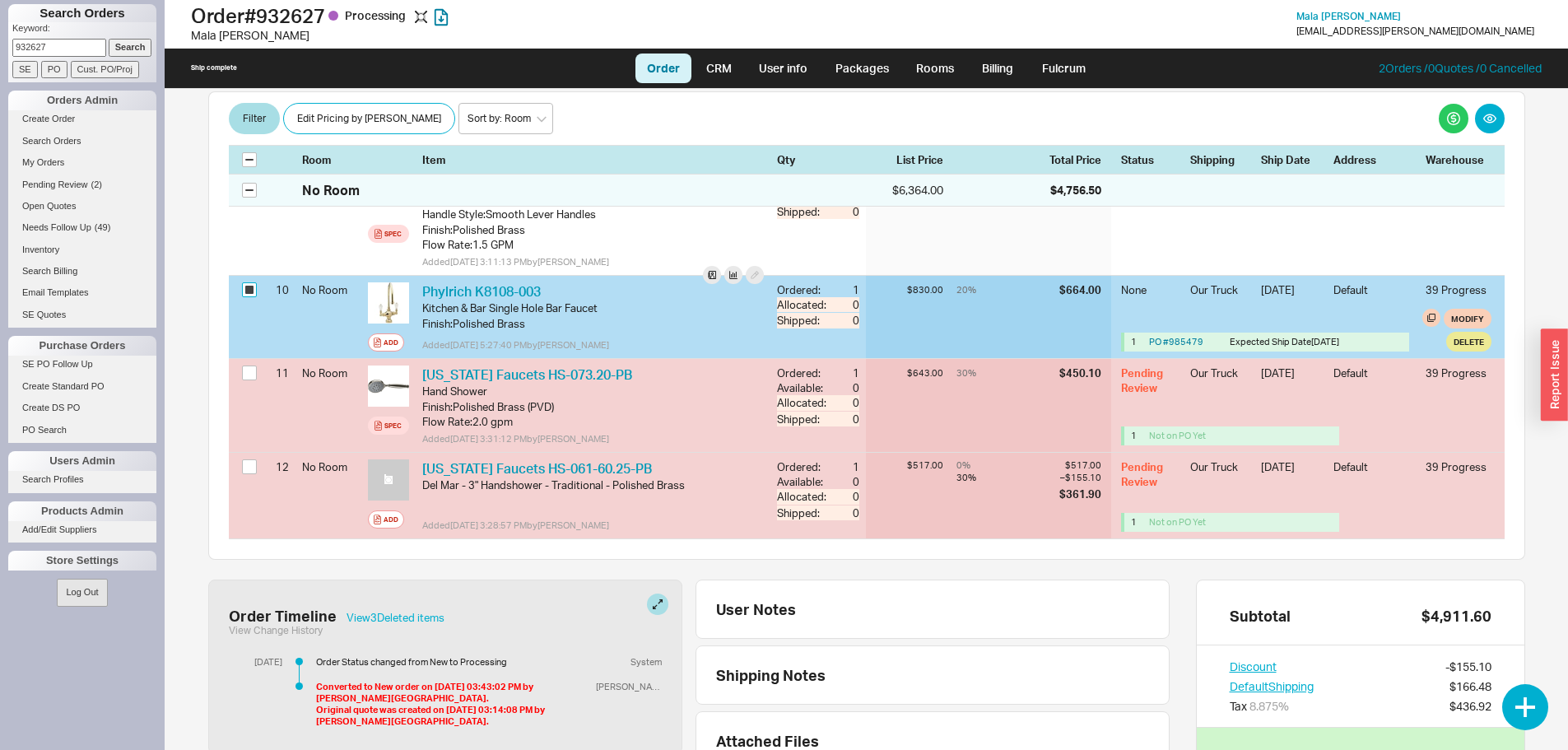
checkbox input "true"
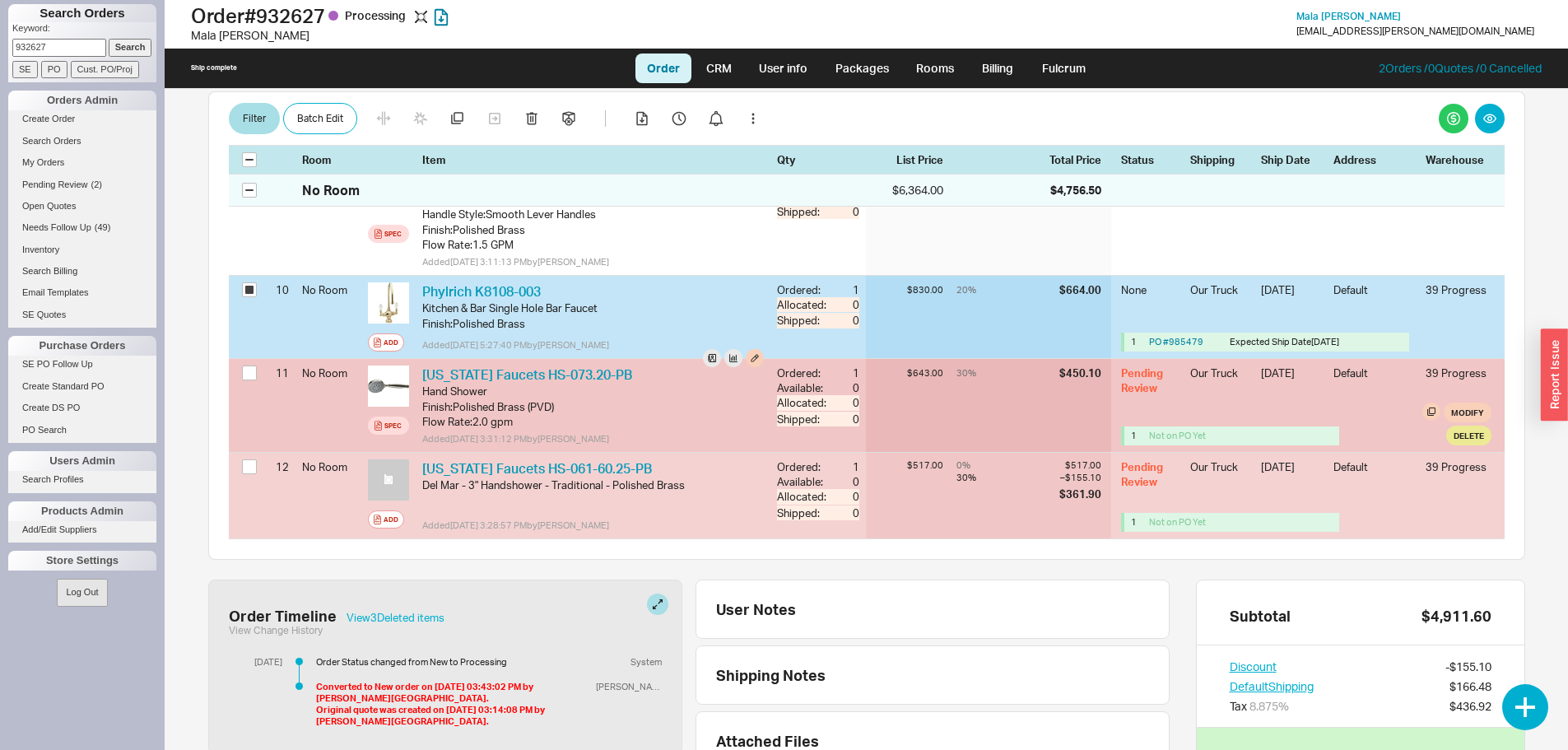
click at [243, 384] on div at bounding box center [252, 374] width 20 height 32
click at [247, 380] on input "checkbox" at bounding box center [249, 373] width 14 height 14
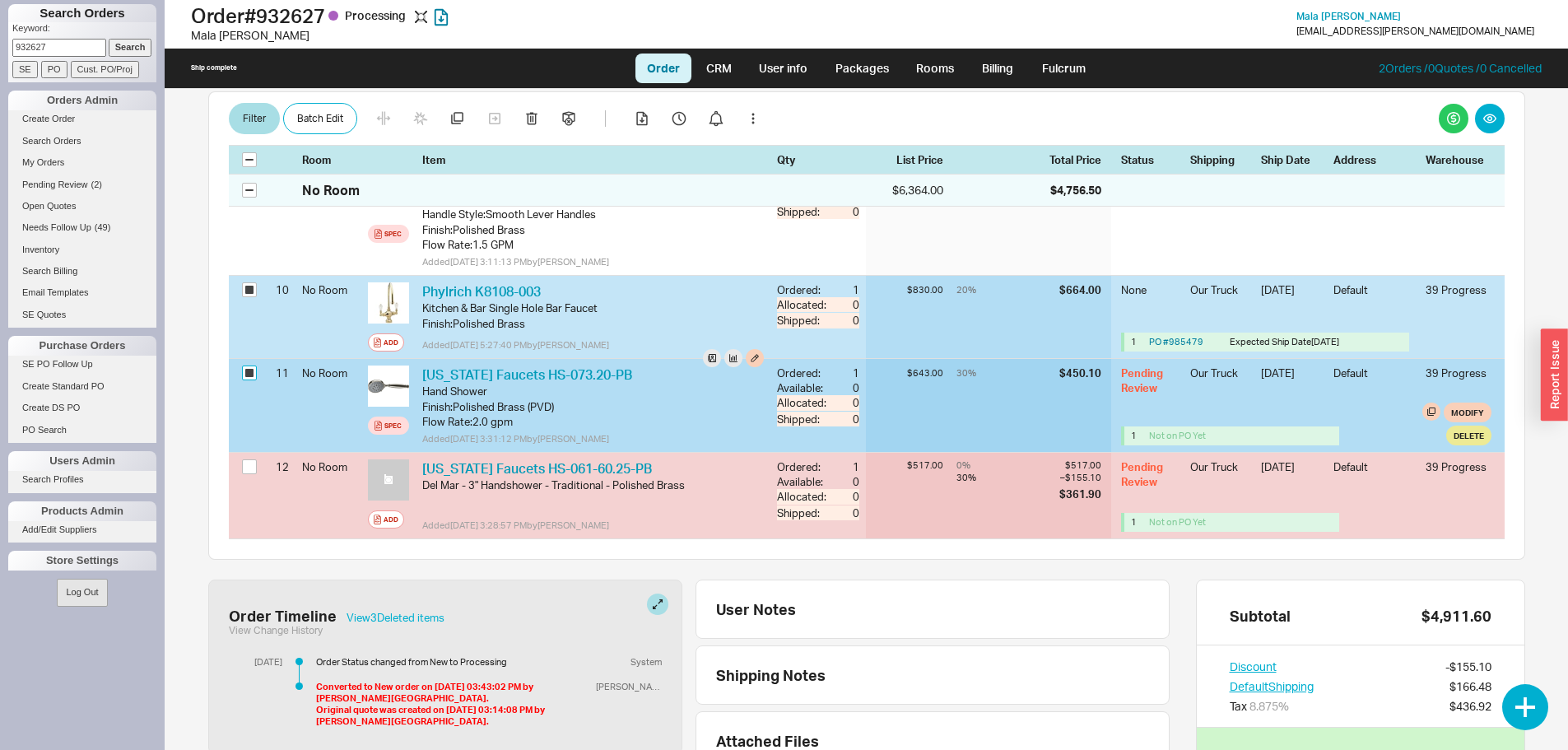
checkbox input "true"
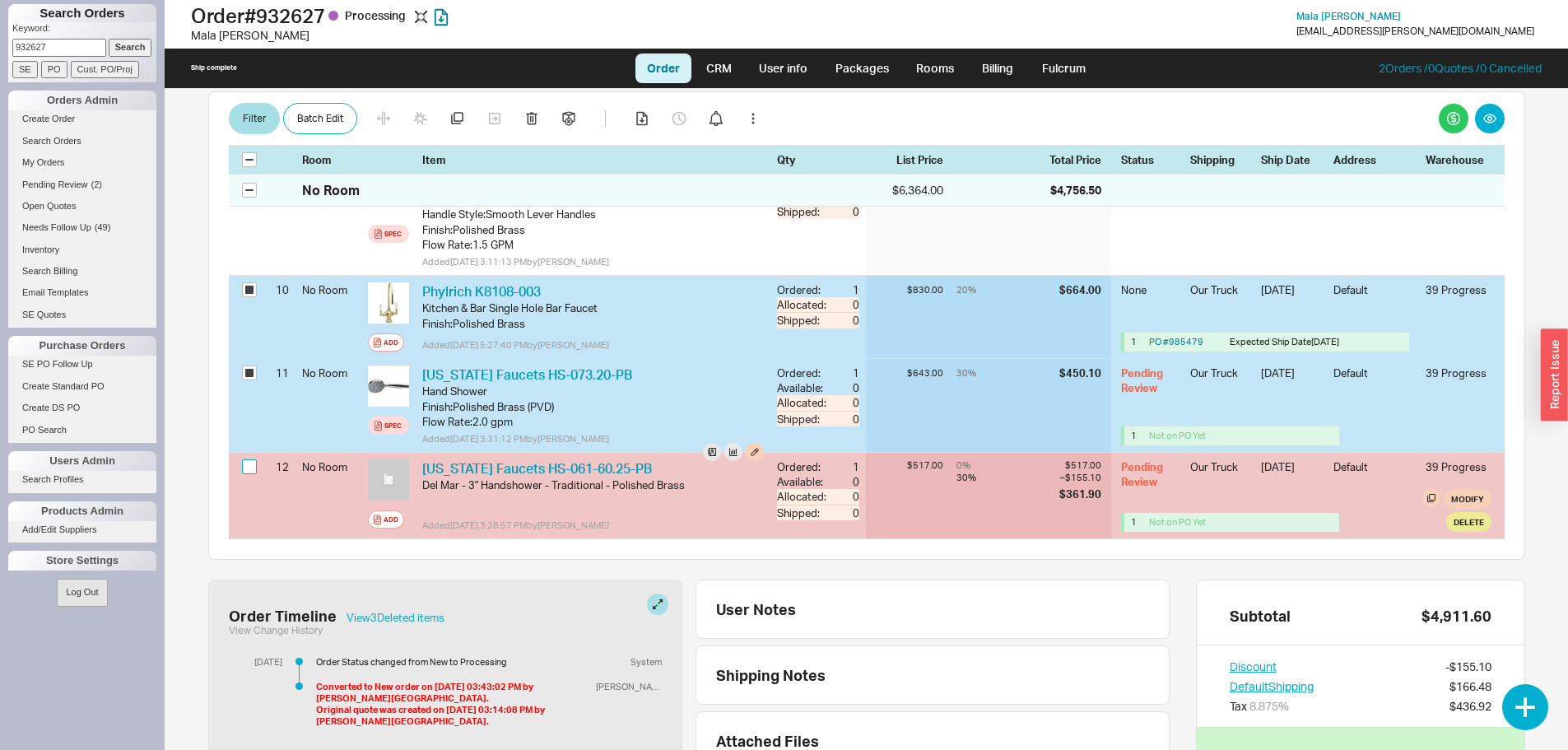
click at [247, 464] on input "checkbox" at bounding box center [249, 466] width 14 height 14
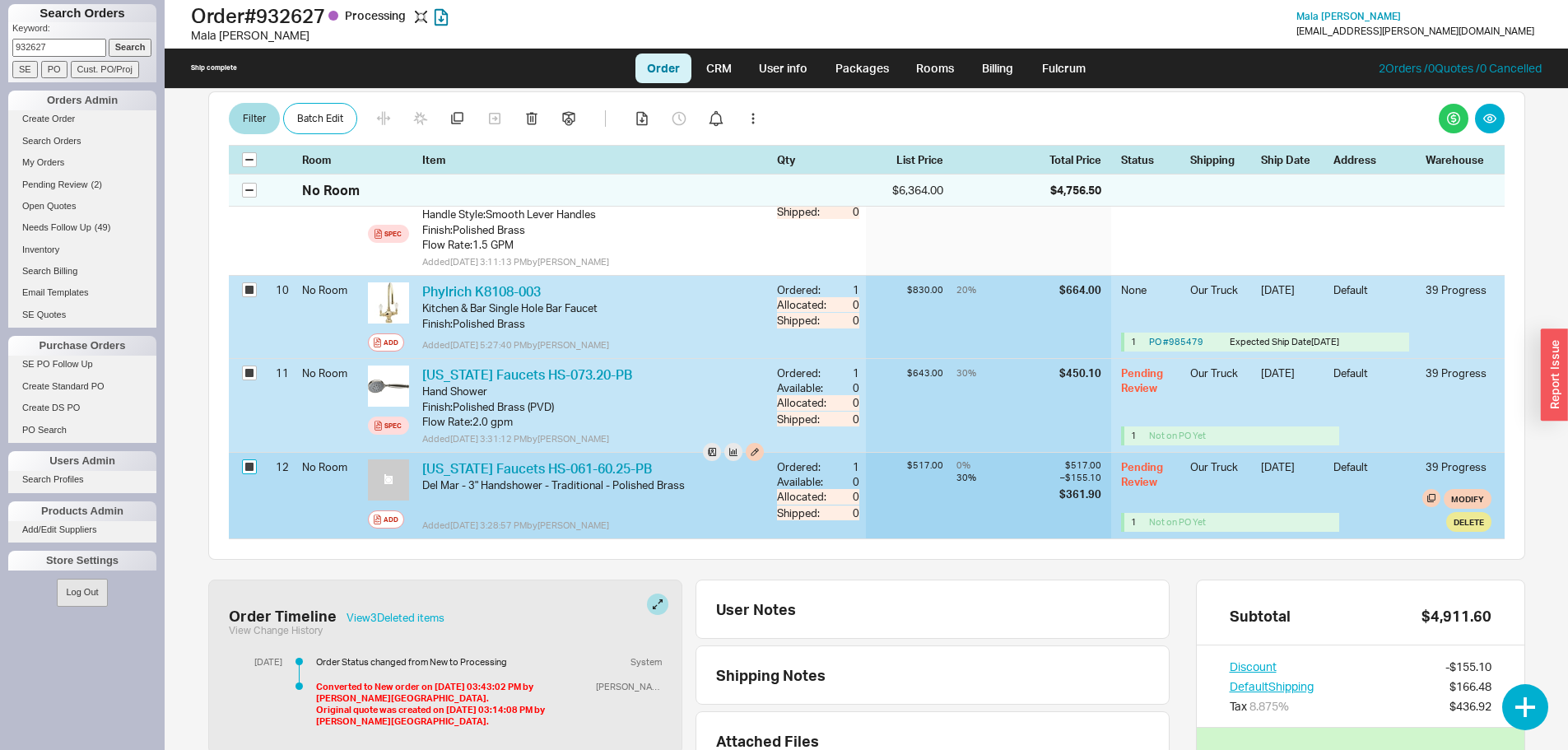
checkbox input "true"
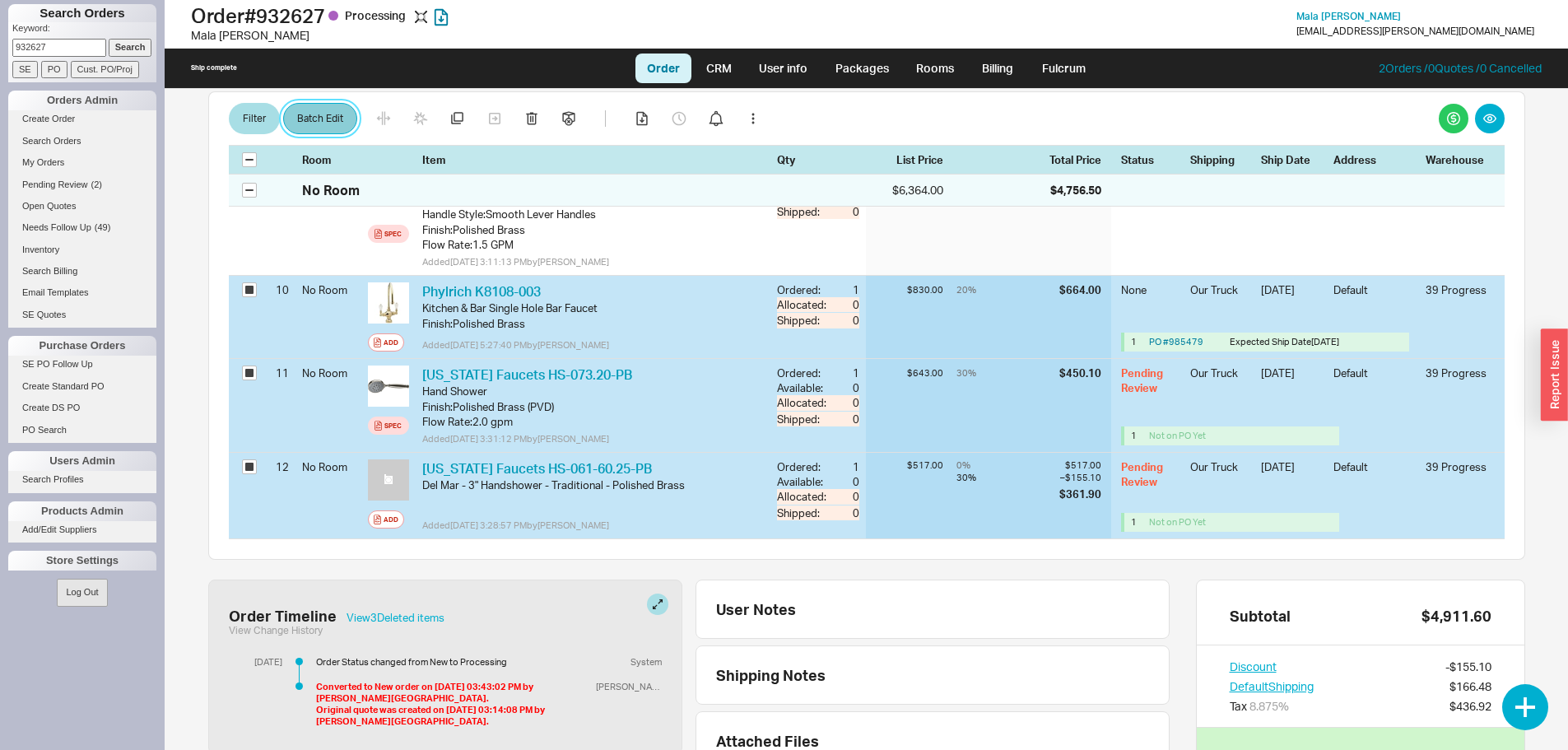
click at [316, 126] on button "Batch Edit" at bounding box center [320, 118] width 74 height 32
select select "8"
select select "3"
select select "8"
select select "3"
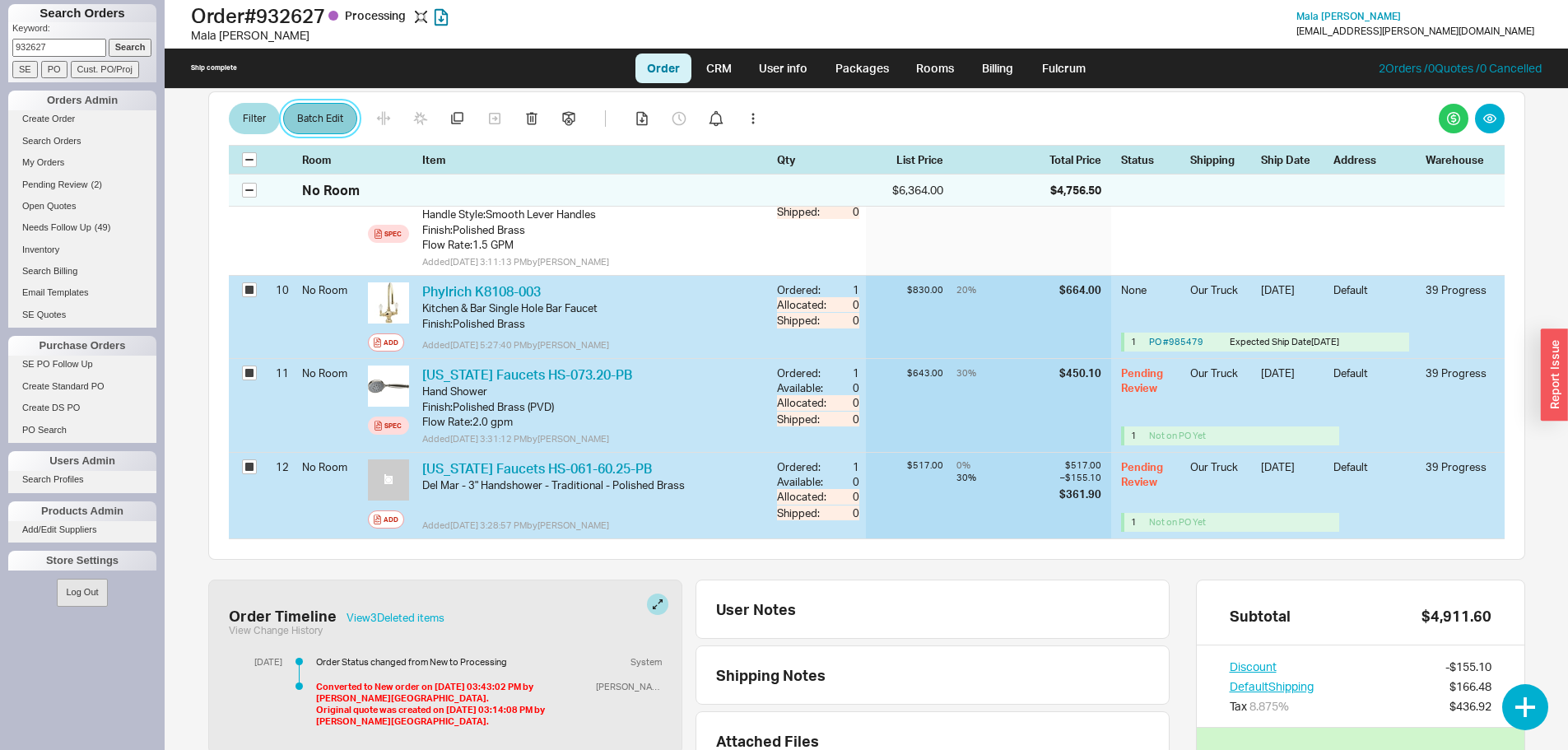
select select "8"
select select "3"
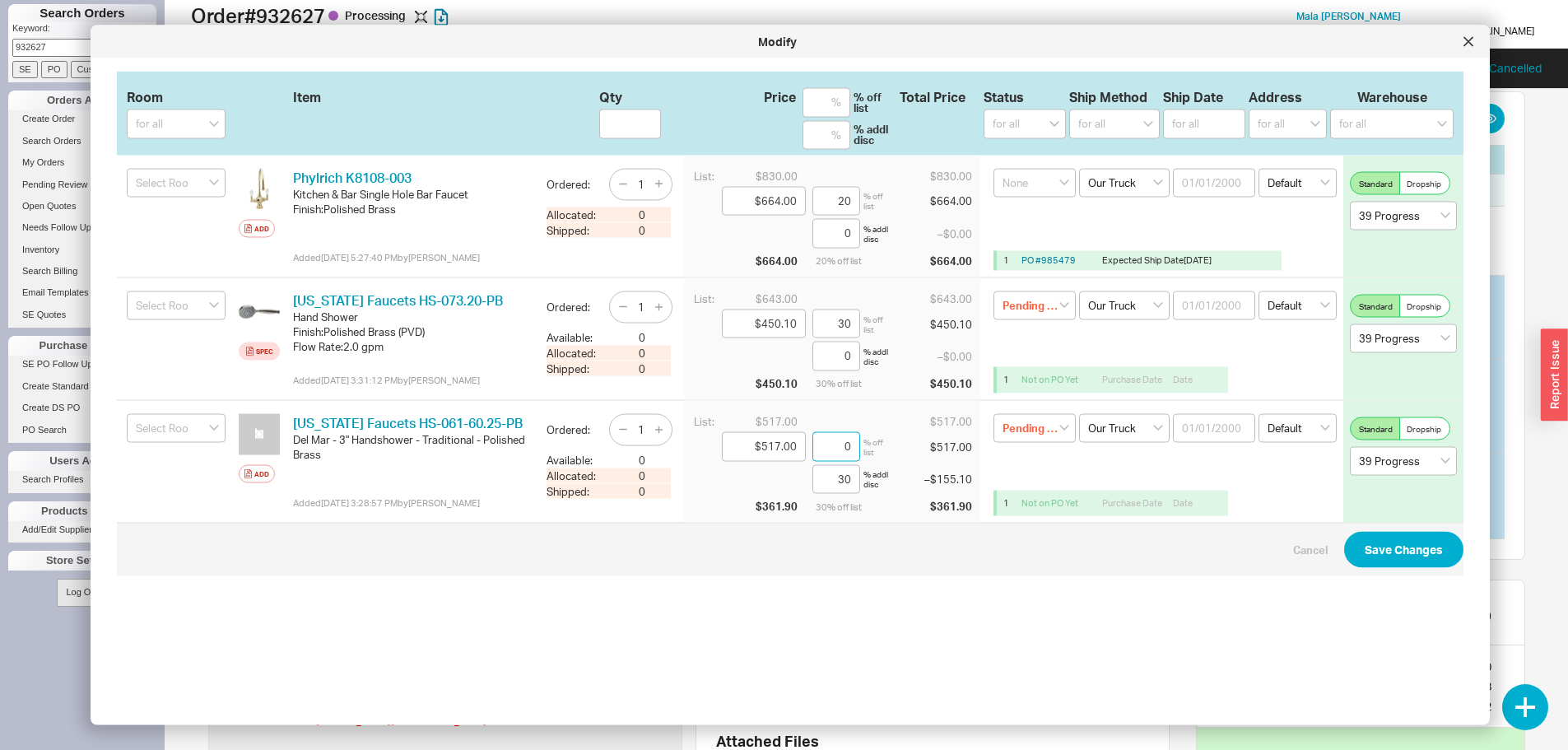
click at [813, 449] on input "0" at bounding box center [835, 446] width 48 height 30
type input "$361.90"
type input "30"
drag, startPoint x: 827, startPoint y: 483, endPoint x: 857, endPoint y: 474, distance: 31.3
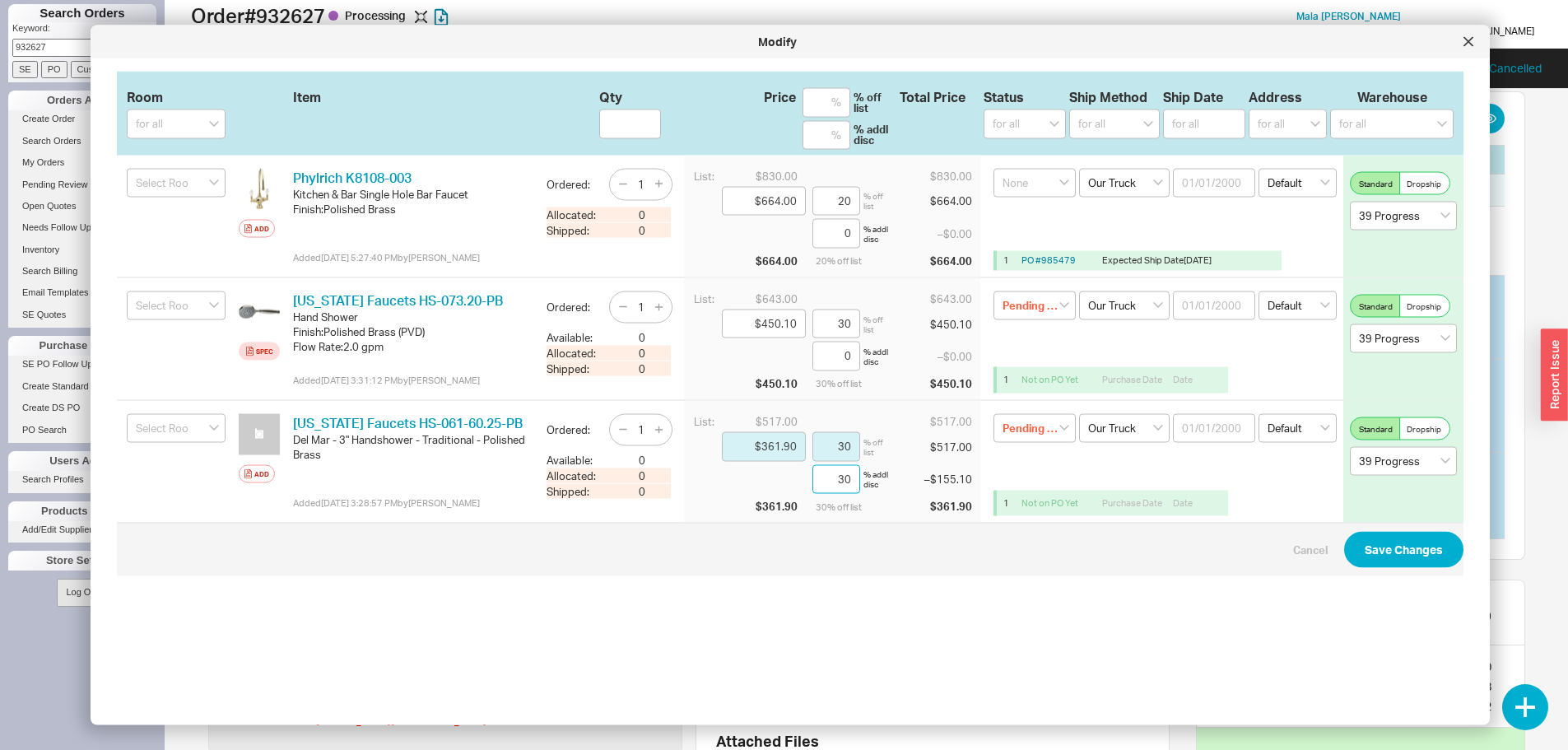
click at [856, 475] on div "30 % addl disc" at bounding box center [846, 479] width 70 height 30
type input "0"
click at [1357, 563] on button "Save Changes" at bounding box center [1404, 550] width 119 height 36
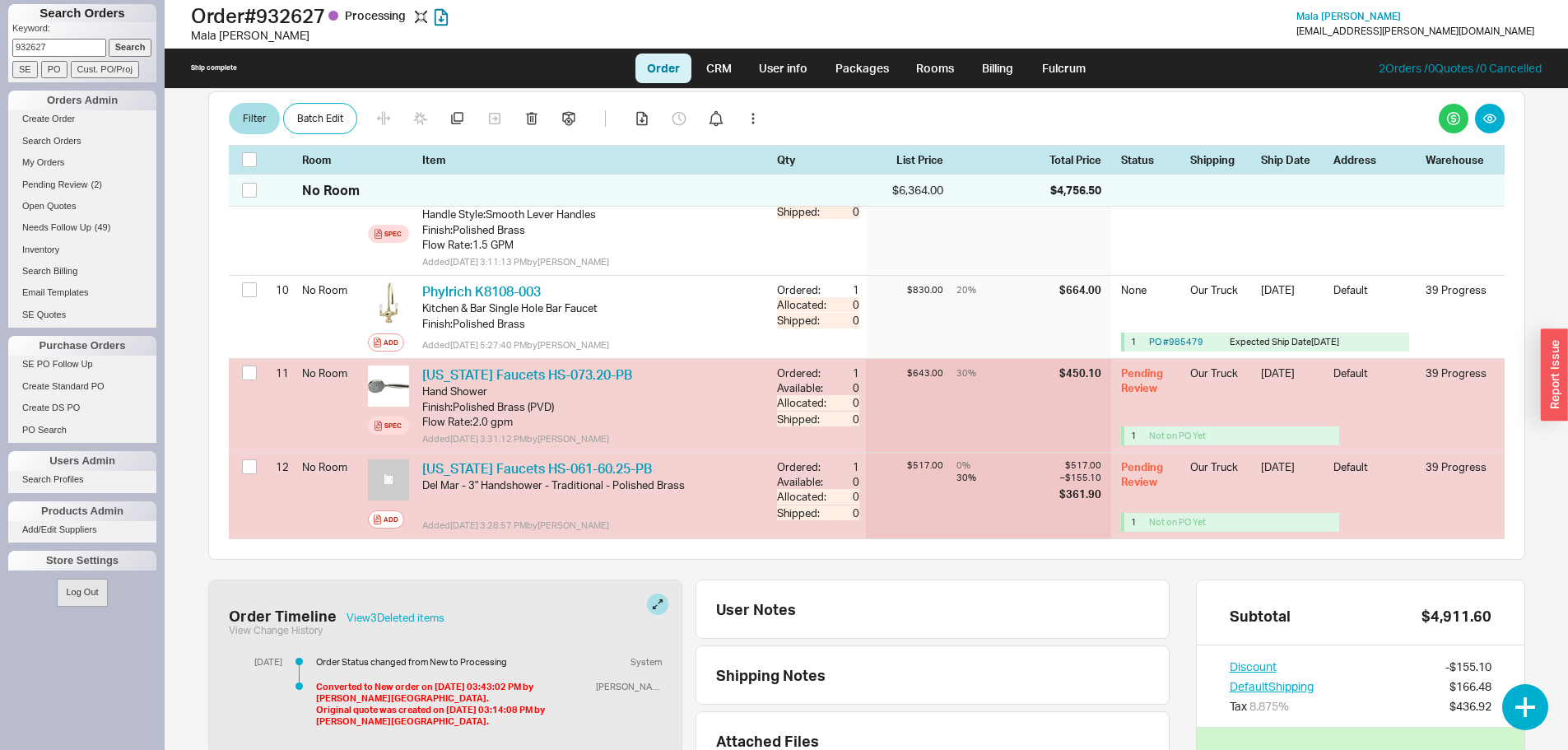
checkbox input "false"
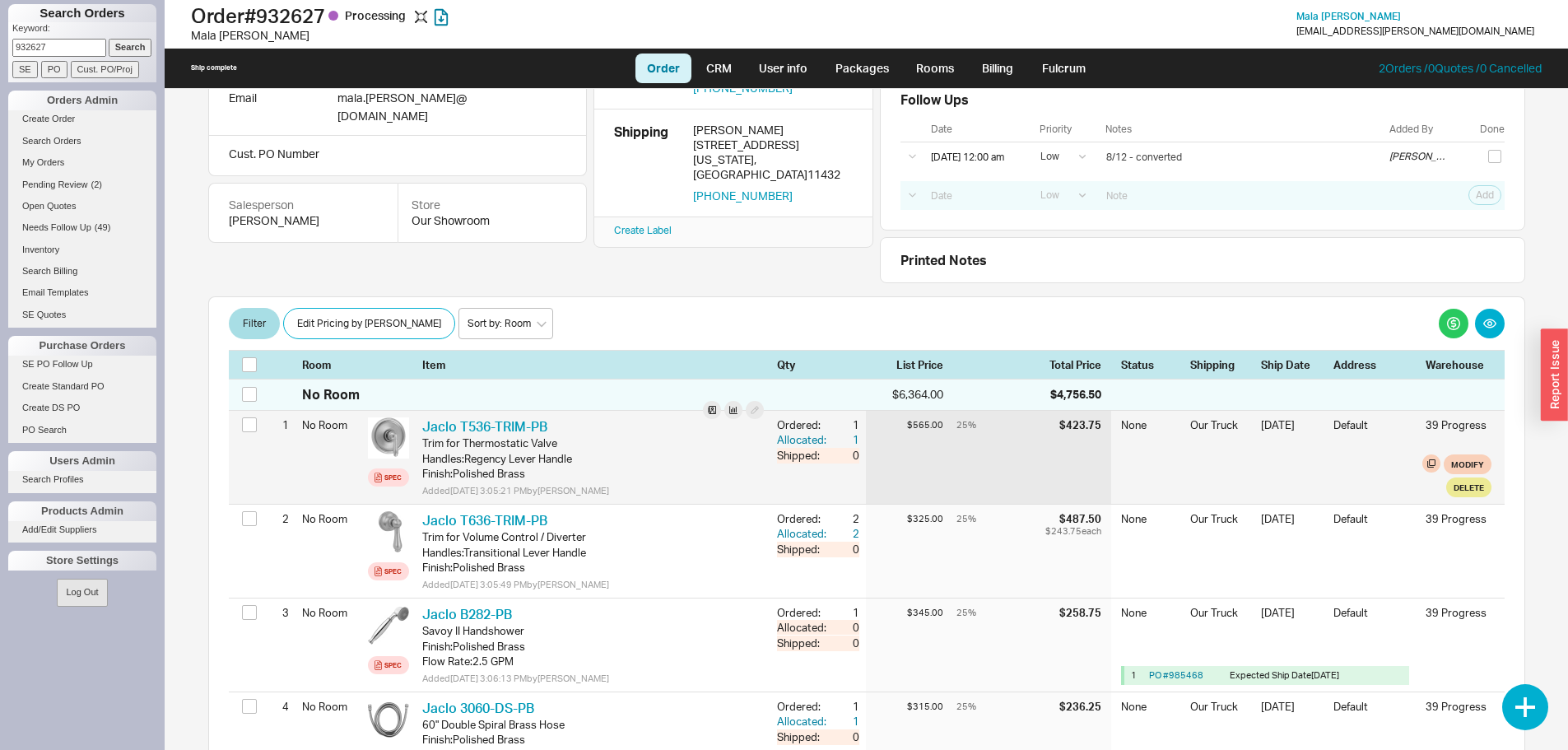
scroll to position [82, 0]
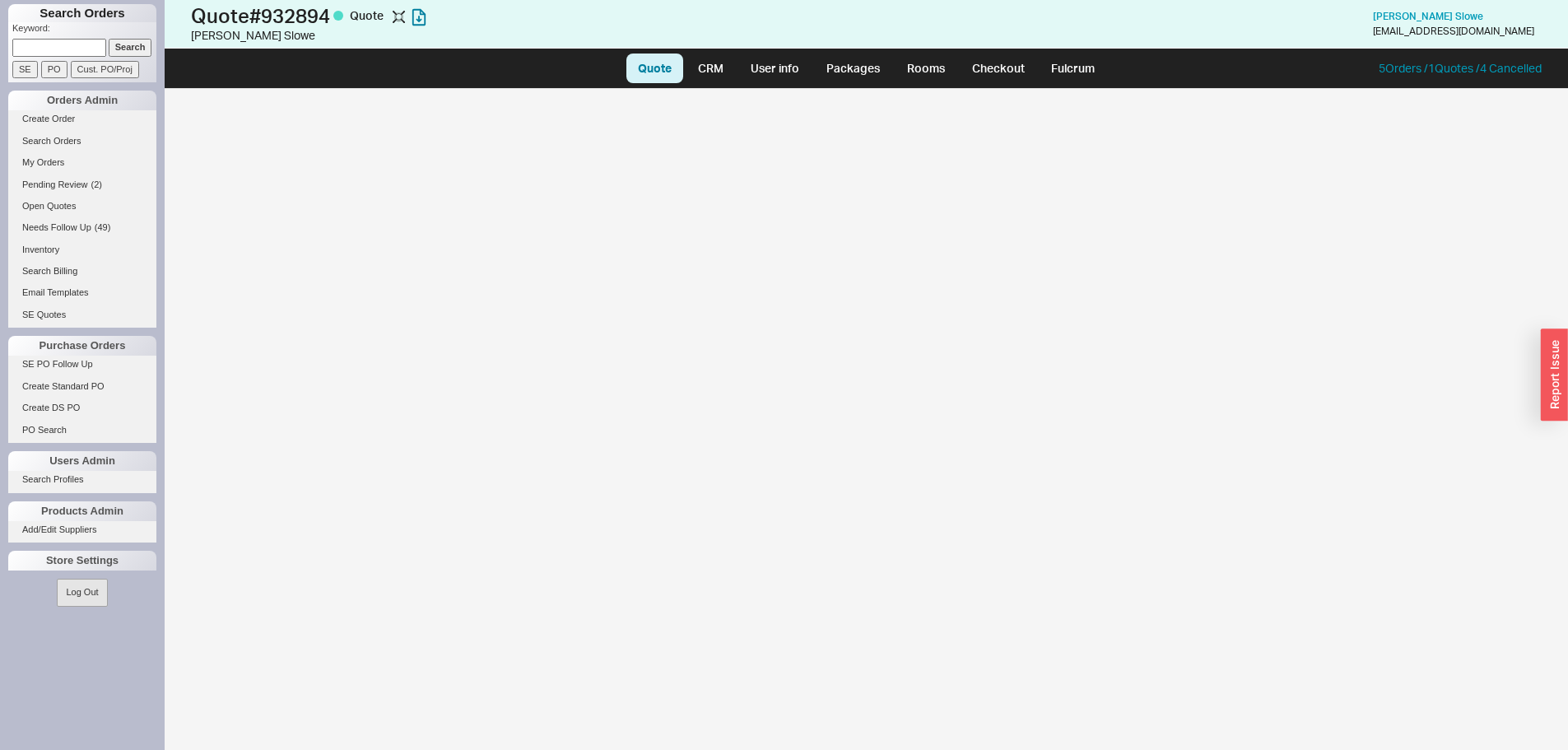
select select "LOW"
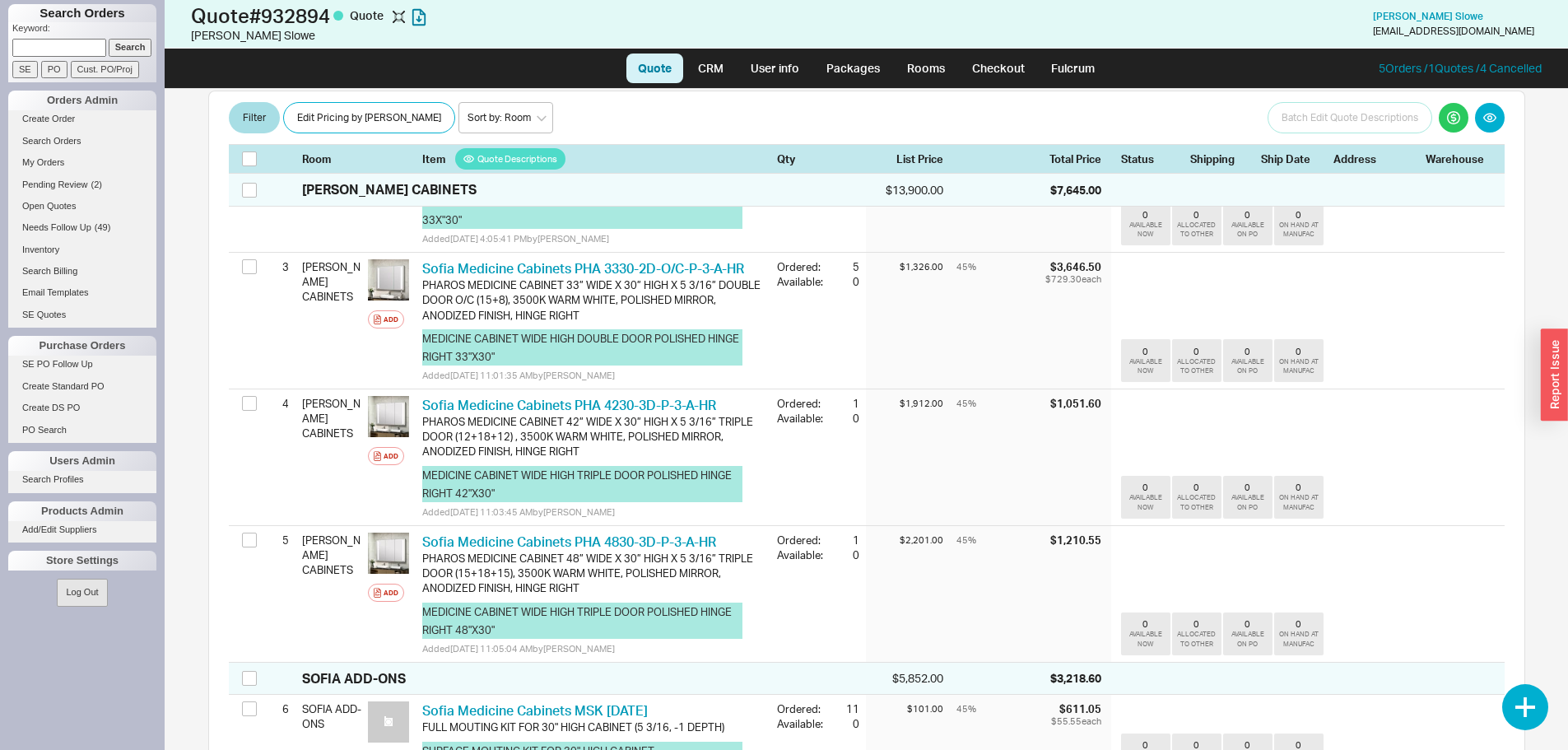
scroll to position [412, 0]
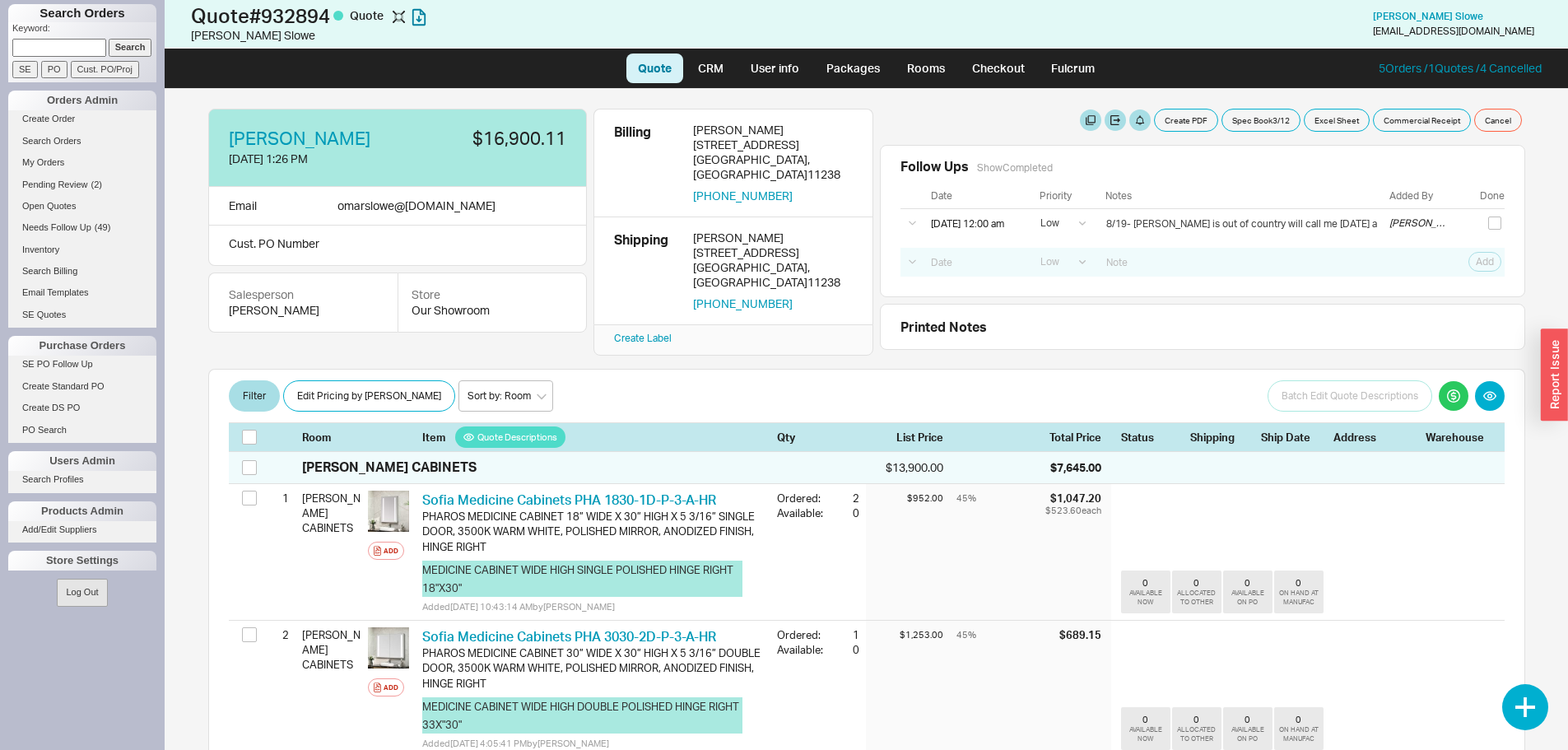
select select "LOW"
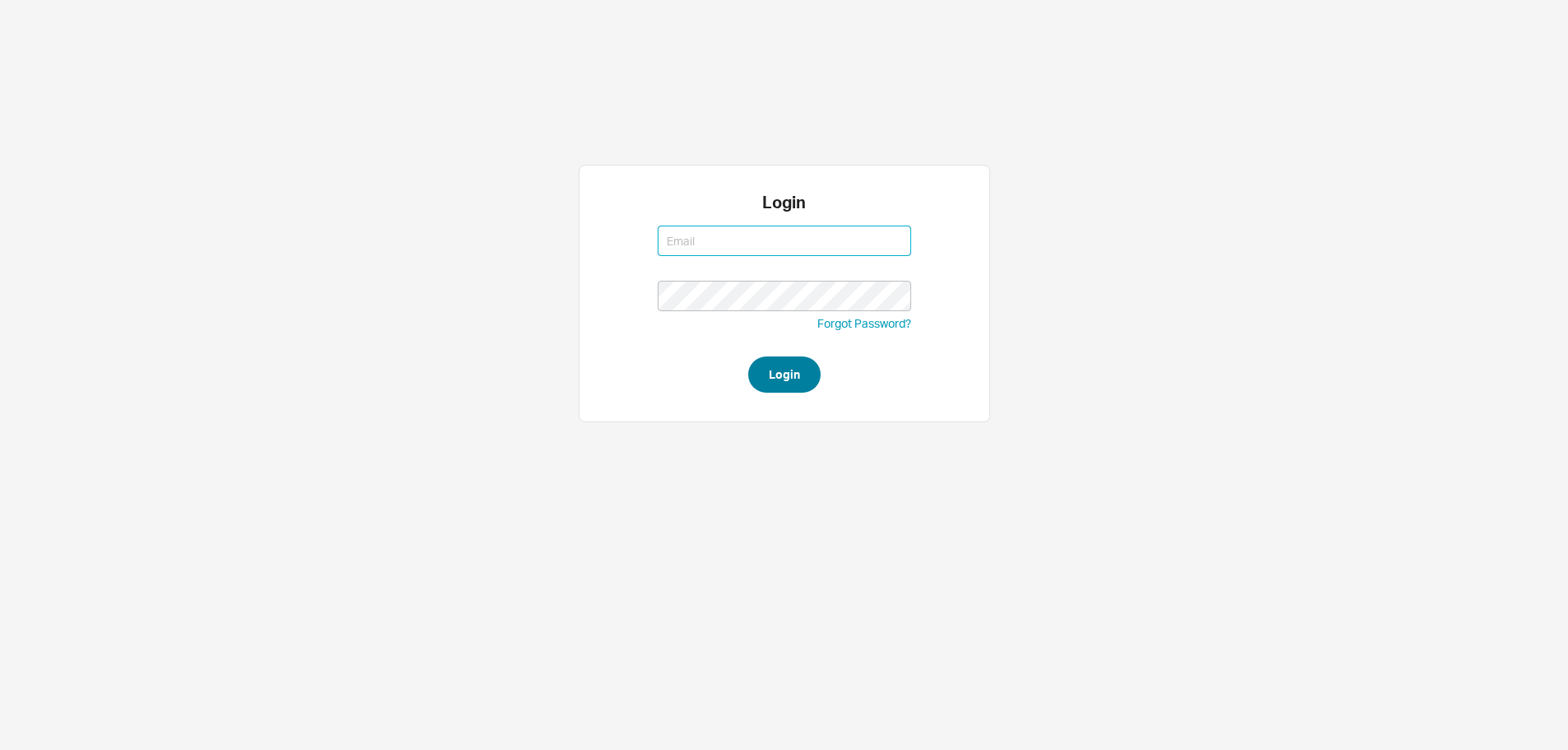
type input "[EMAIL_ADDRESS][DOMAIN_NAME]"
click at [791, 379] on button "Login" at bounding box center [784, 374] width 72 height 36
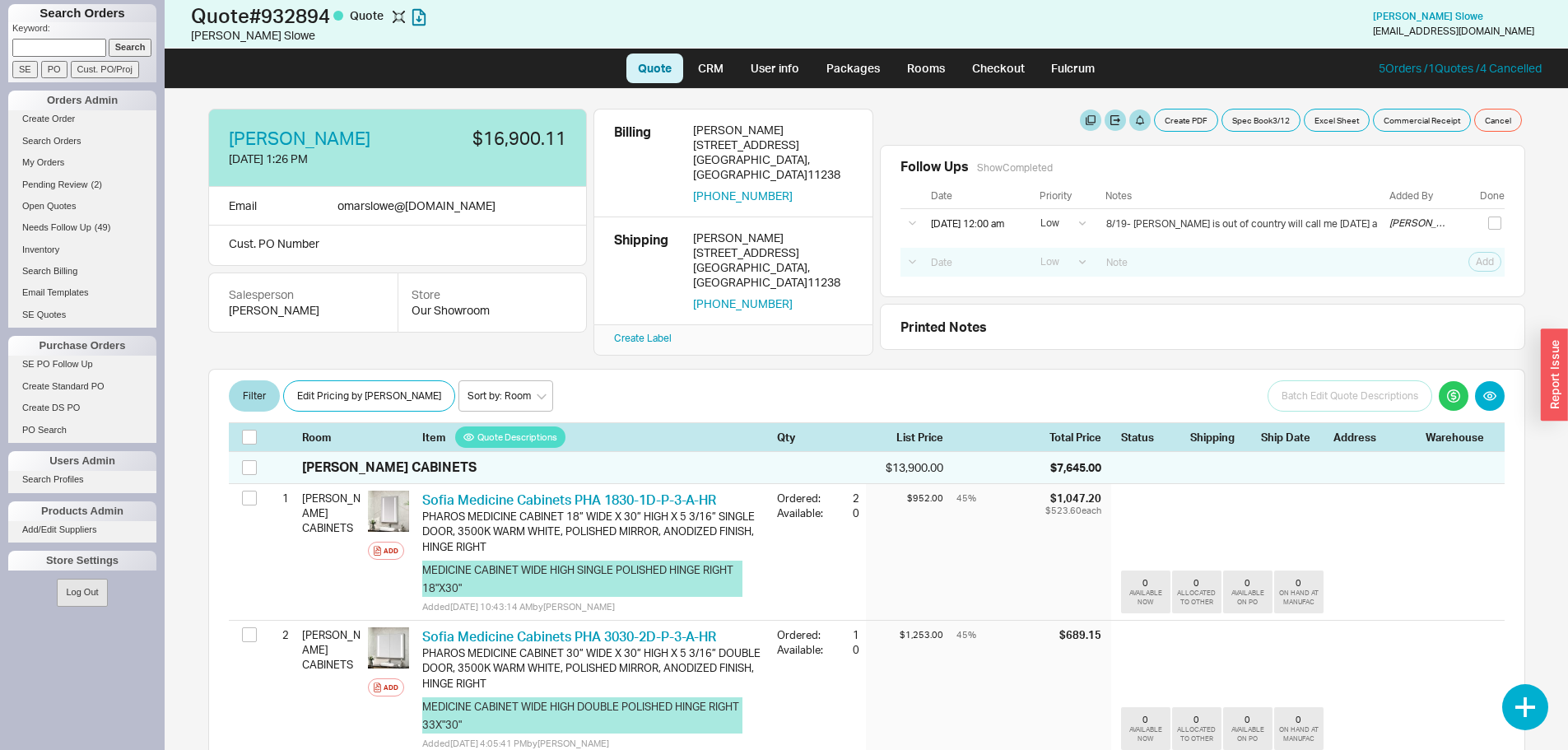
select select "LOW"
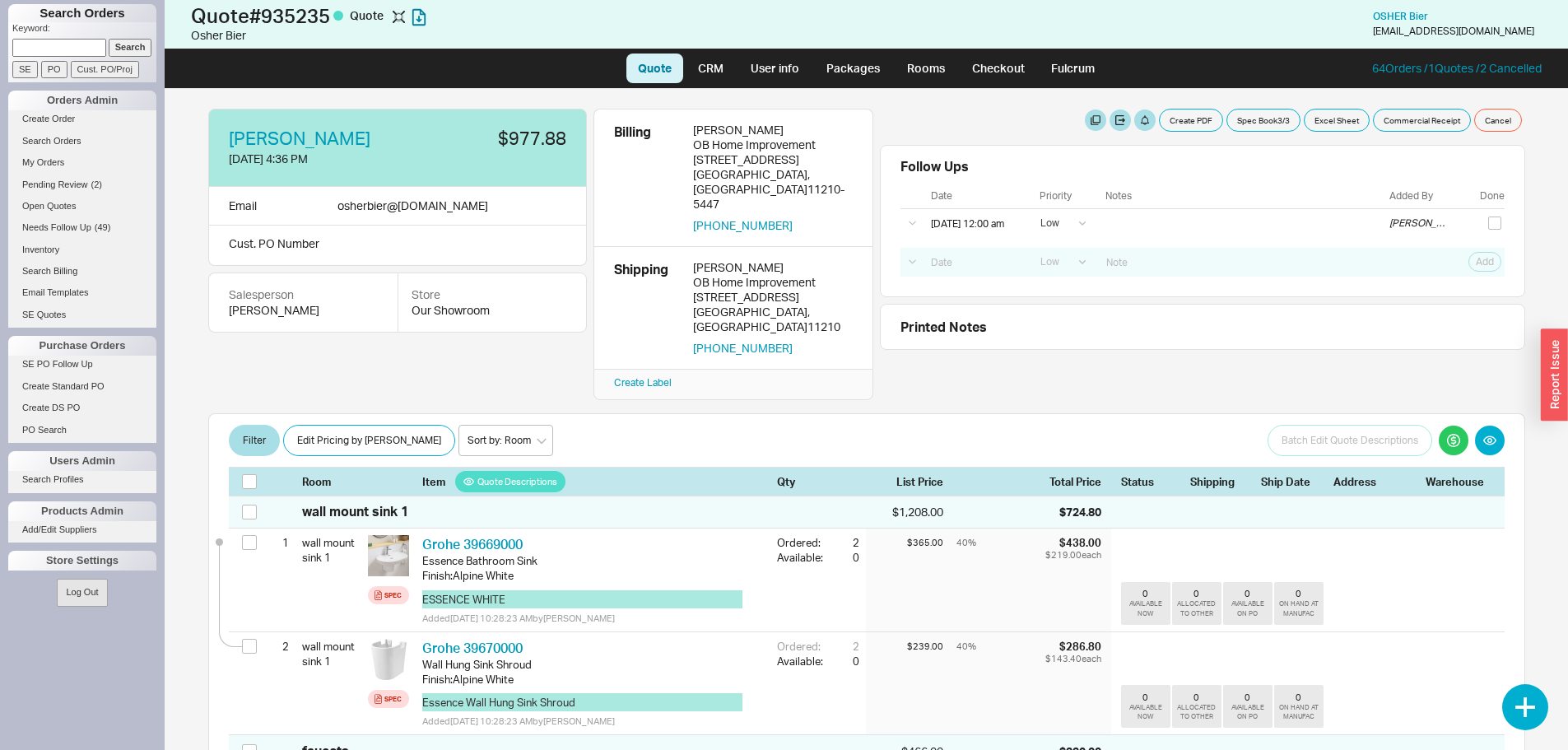
select select "LOW"
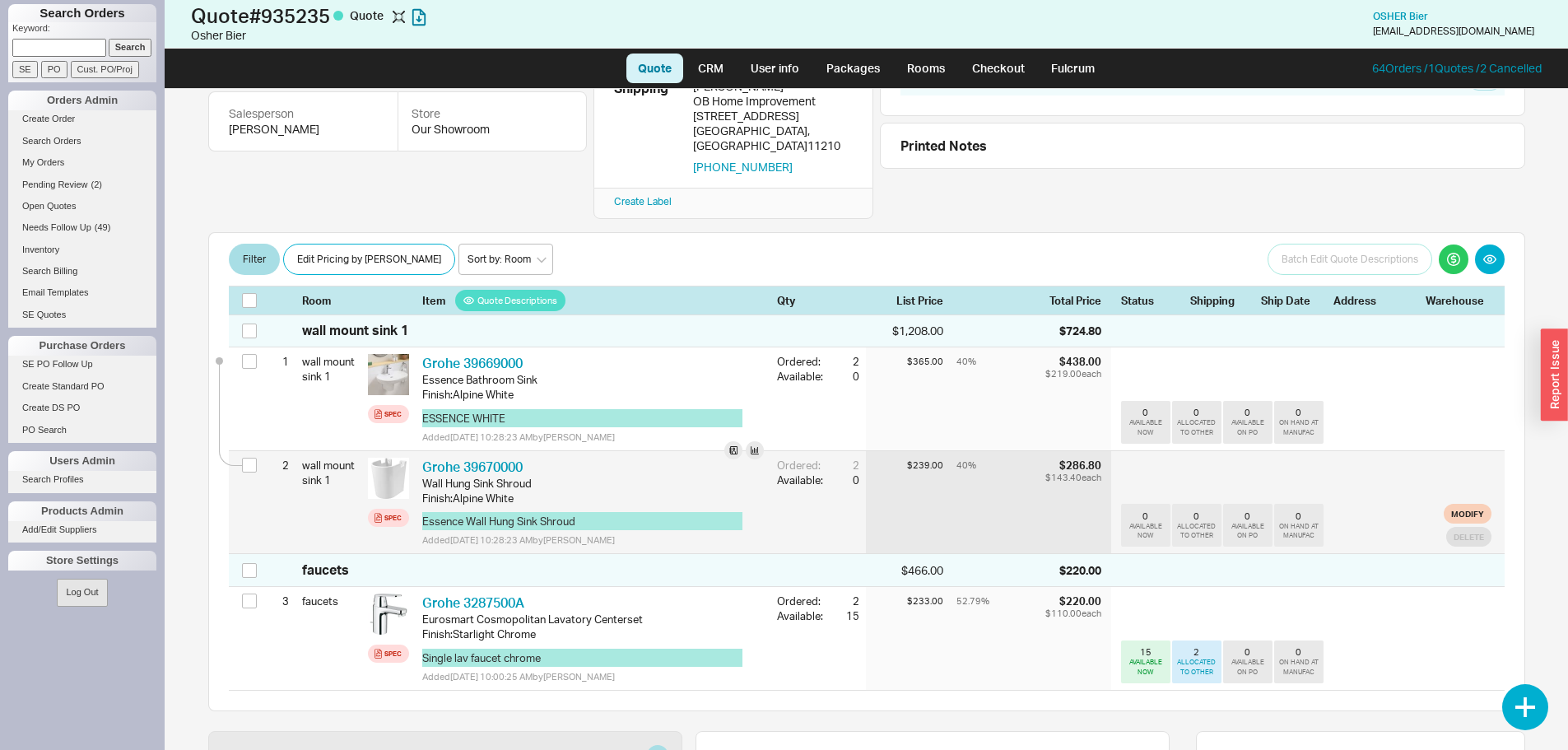
scroll to position [247, 0]
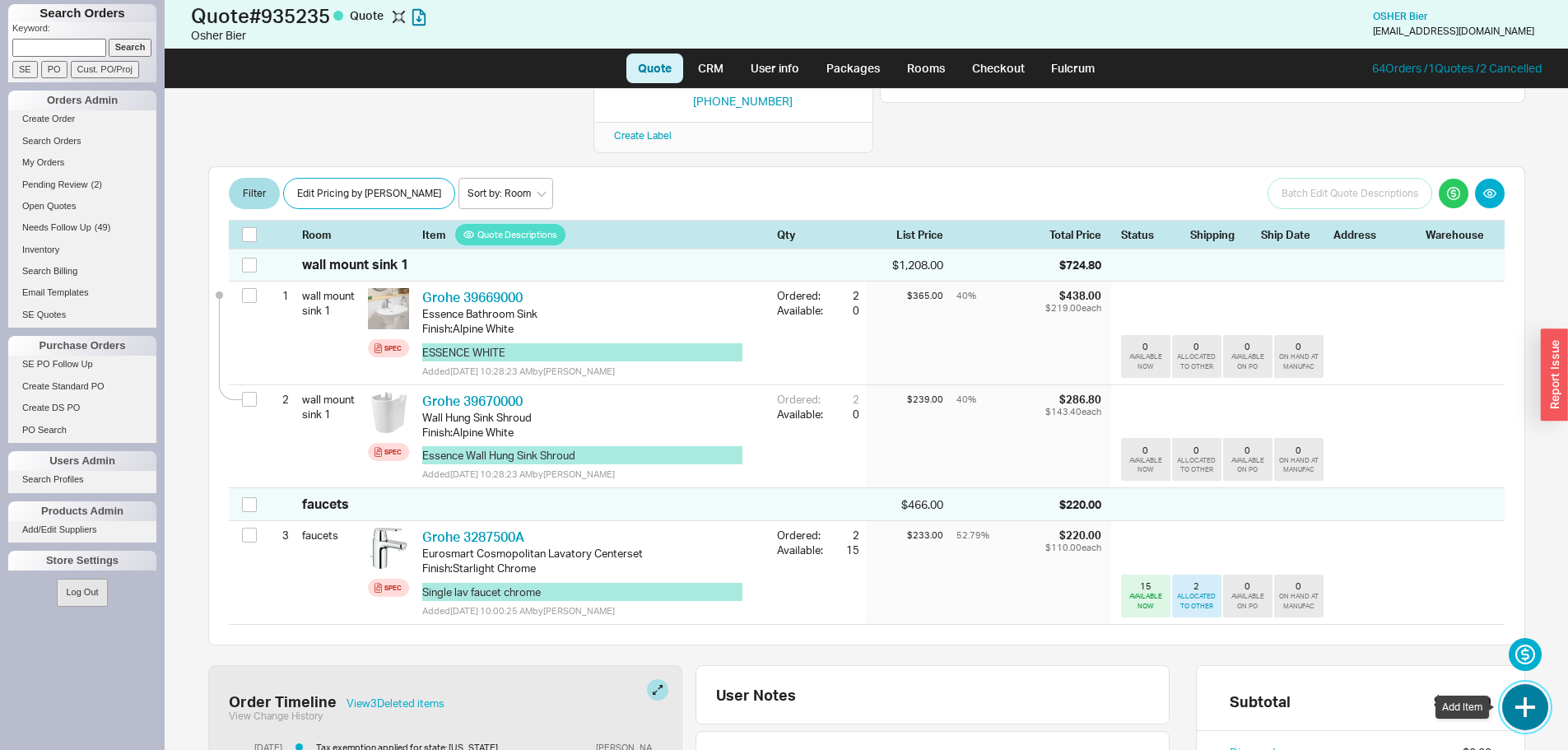
click at [1517, 717] on button "button" at bounding box center [1525, 707] width 46 height 46
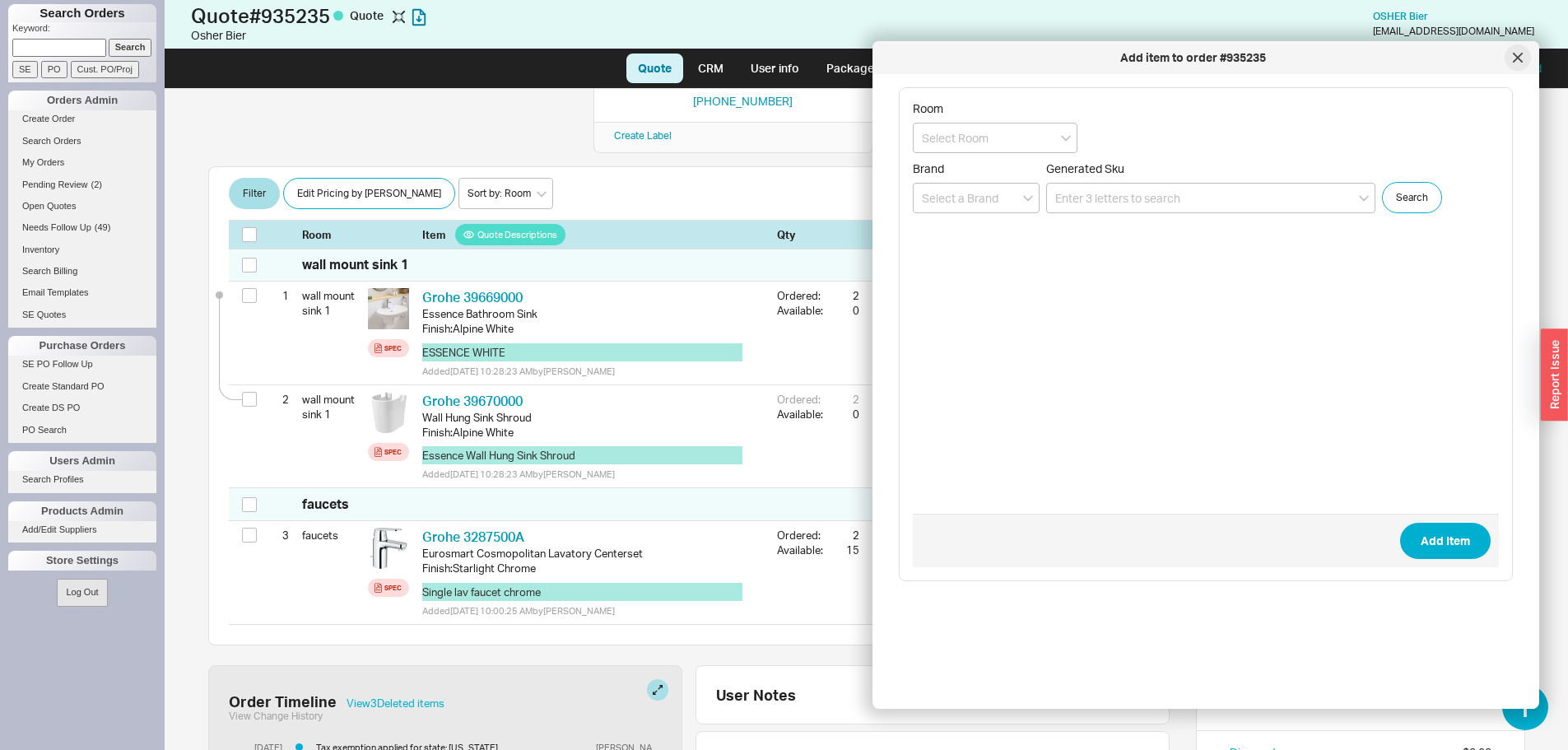
click at [1517, 61] on icon at bounding box center [1517, 57] width 10 height 10
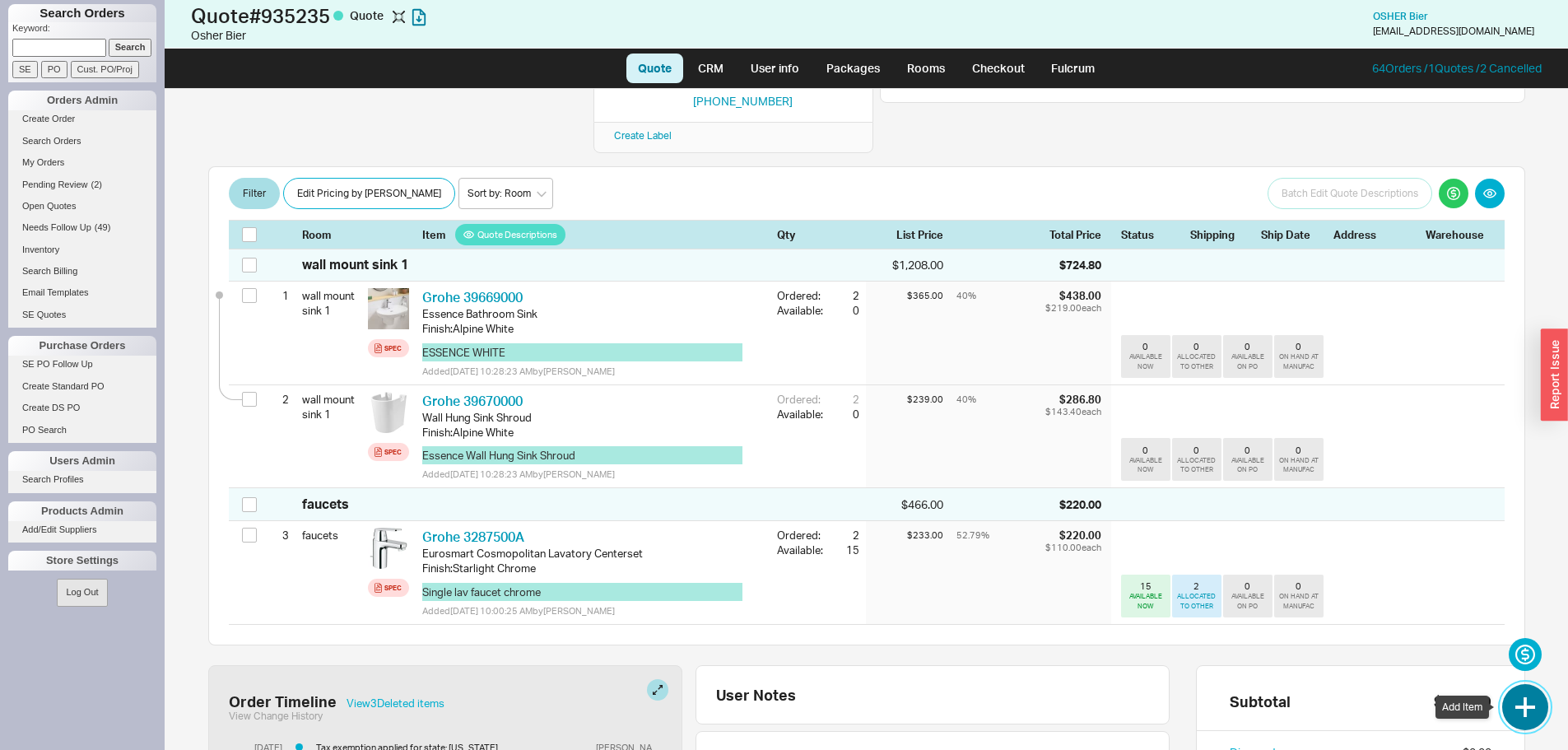
click at [1521, 703] on button "button" at bounding box center [1525, 707] width 46 height 46
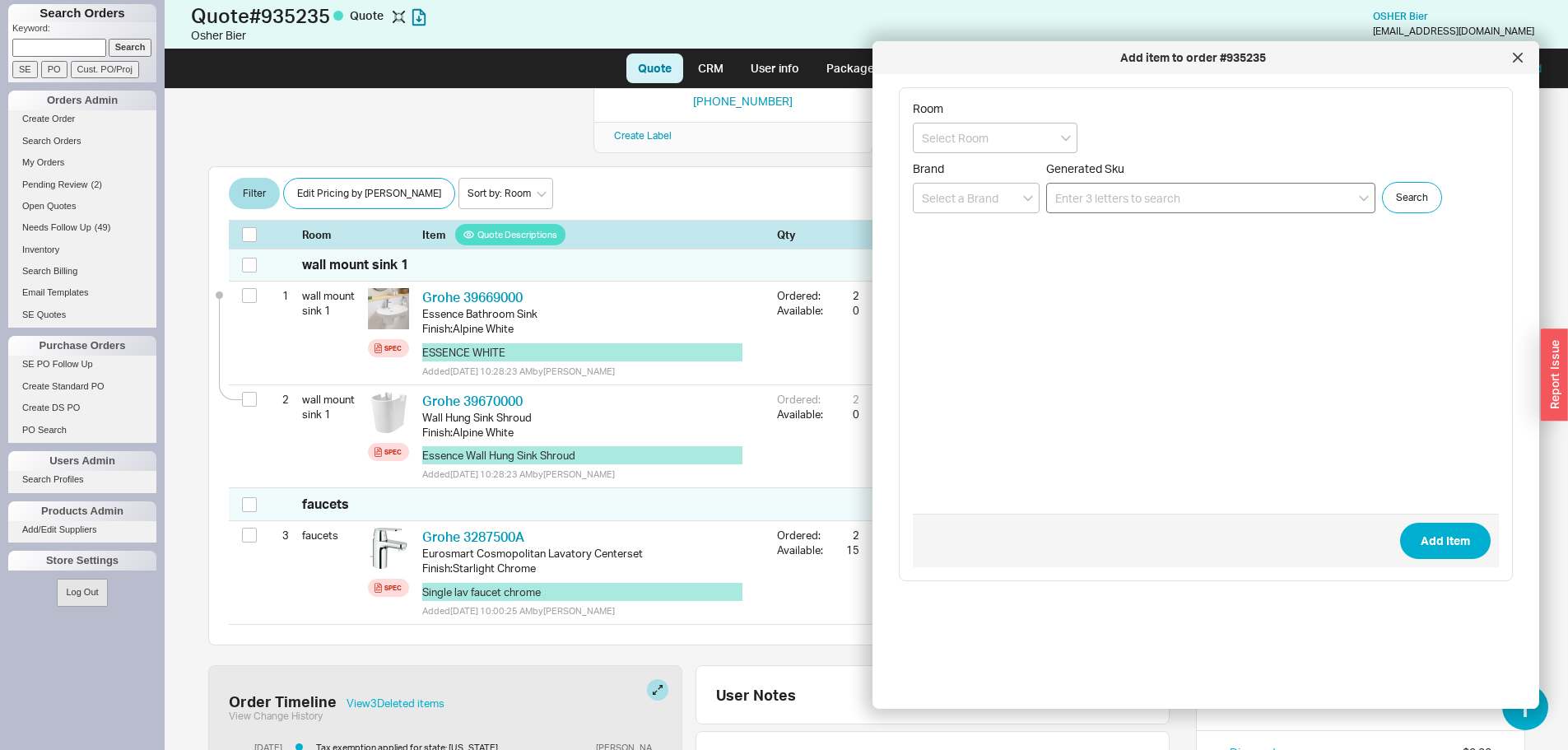
drag, startPoint x: 1084, startPoint y: 220, endPoint x: 1071, endPoint y: 203, distance: 21.4
click at [1079, 217] on form "Room Brand Generated Sku Search Add Item" at bounding box center [1205, 334] width 586 height 466
click at [1071, 202] on input at bounding box center [1210, 198] width 329 height 31
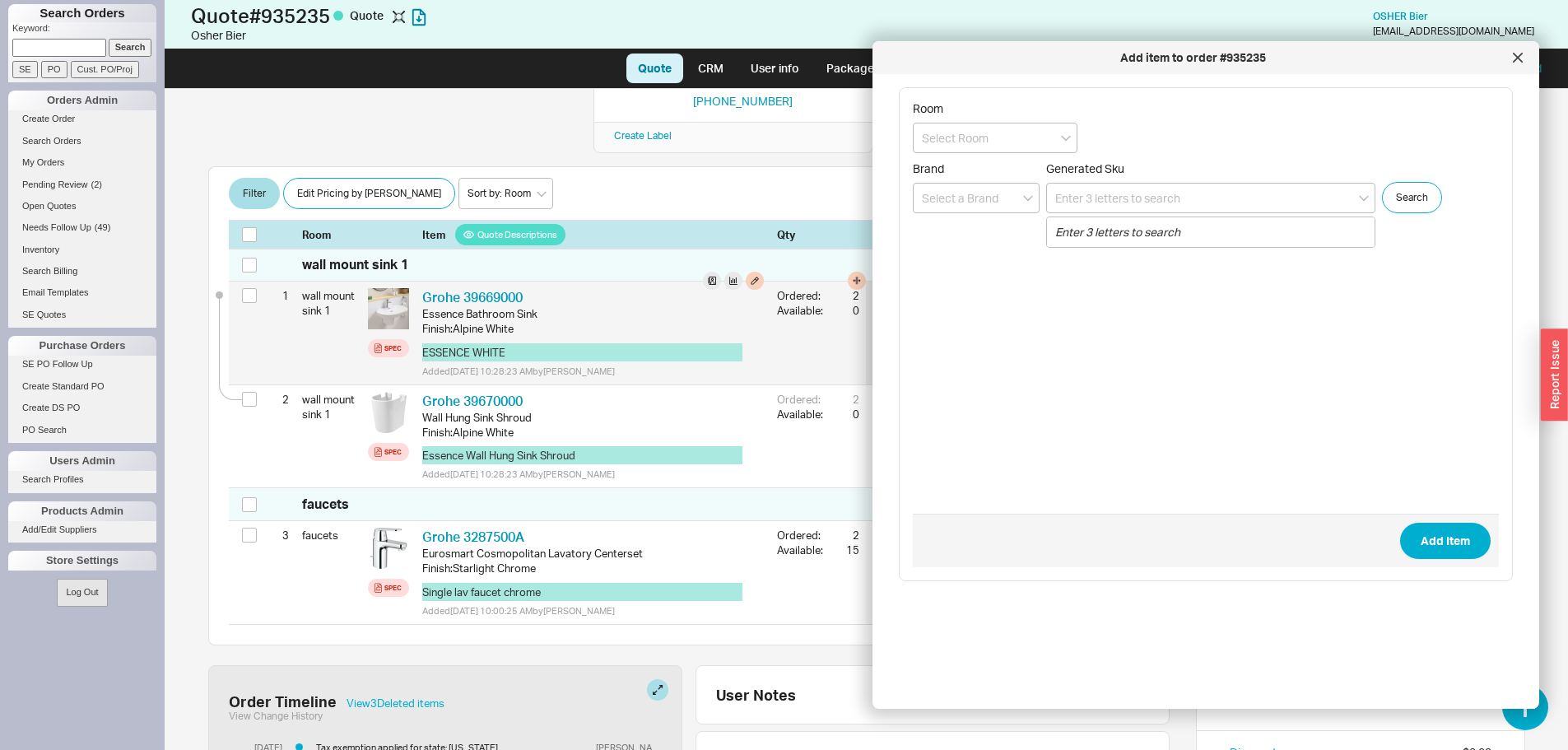
drag, startPoint x: 668, startPoint y: 267, endPoint x: 716, endPoint y: 253, distance: 50.0
click at [668, 306] on div "Essence Bathroom Sink" at bounding box center [593, 314] width 341 height 14
click at [507, 289] on link "Grohe 39669000" at bounding box center [471, 297] width 100 height 16
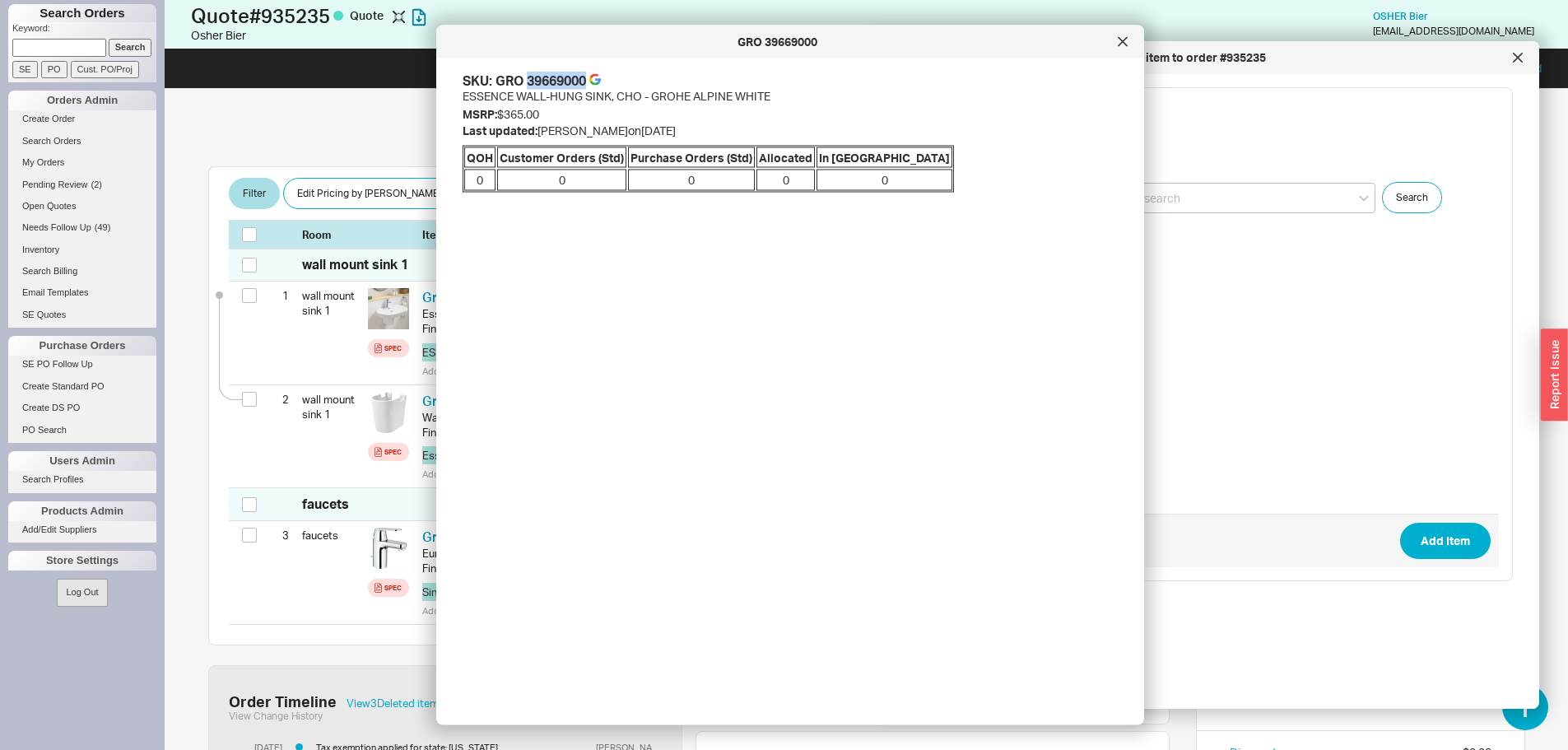
drag, startPoint x: 586, startPoint y: 76, endPoint x: 533, endPoint y: 71, distance: 53.2
click at [533, 71] on div "GRO 39669000" at bounding box center [540, 80] width 90 height 18
copy div "9669000"
click at [1115, 42] on div at bounding box center [1122, 42] width 26 height 26
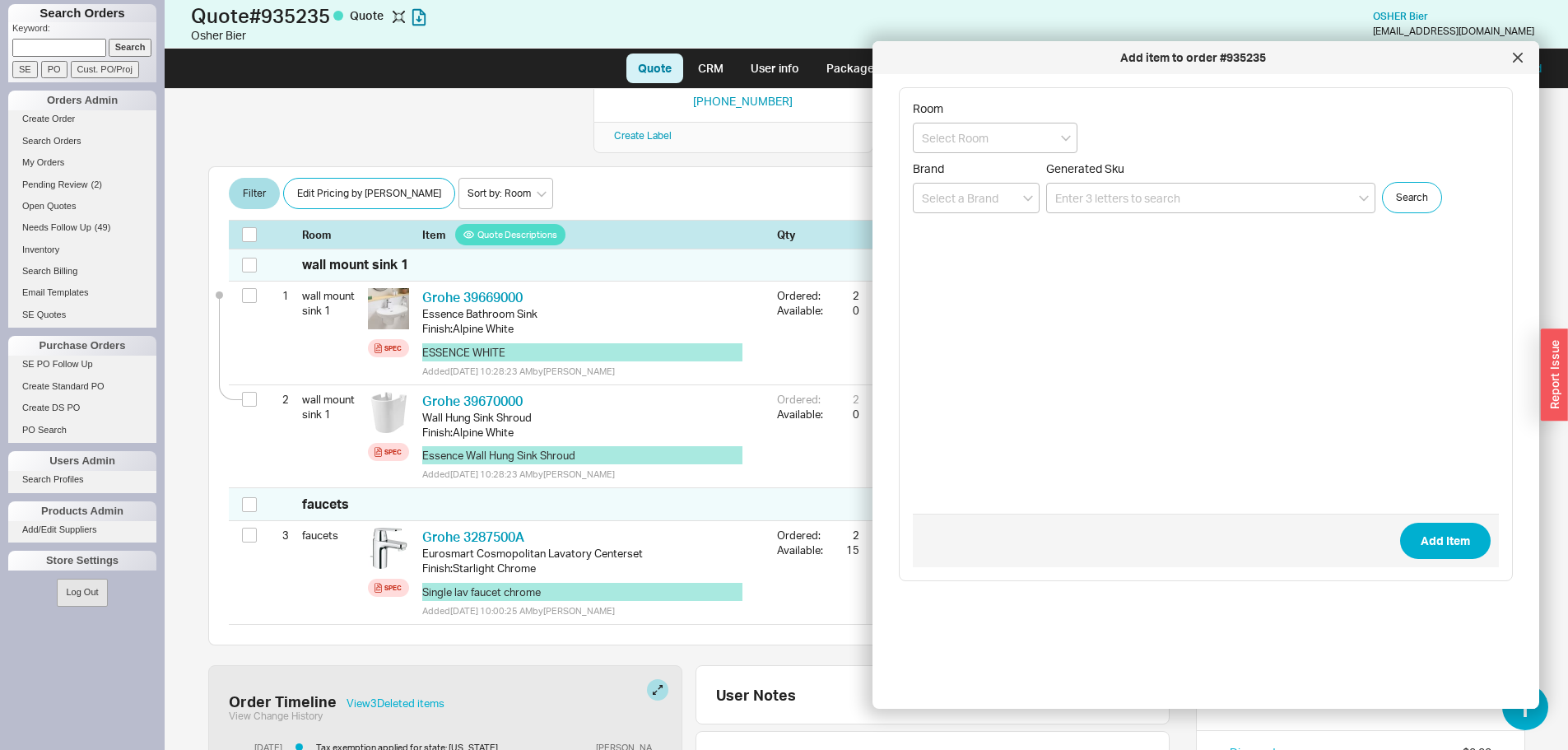
click at [1069, 182] on div "Generated Sku" at bounding box center [1210, 187] width 329 height 52
click at [1078, 192] on input at bounding box center [1210, 198] width 329 height 31
paste input "9669000"
type input "9669000"
drag, startPoint x: 1126, startPoint y: 200, endPoint x: 1012, endPoint y: 188, distance: 114.6
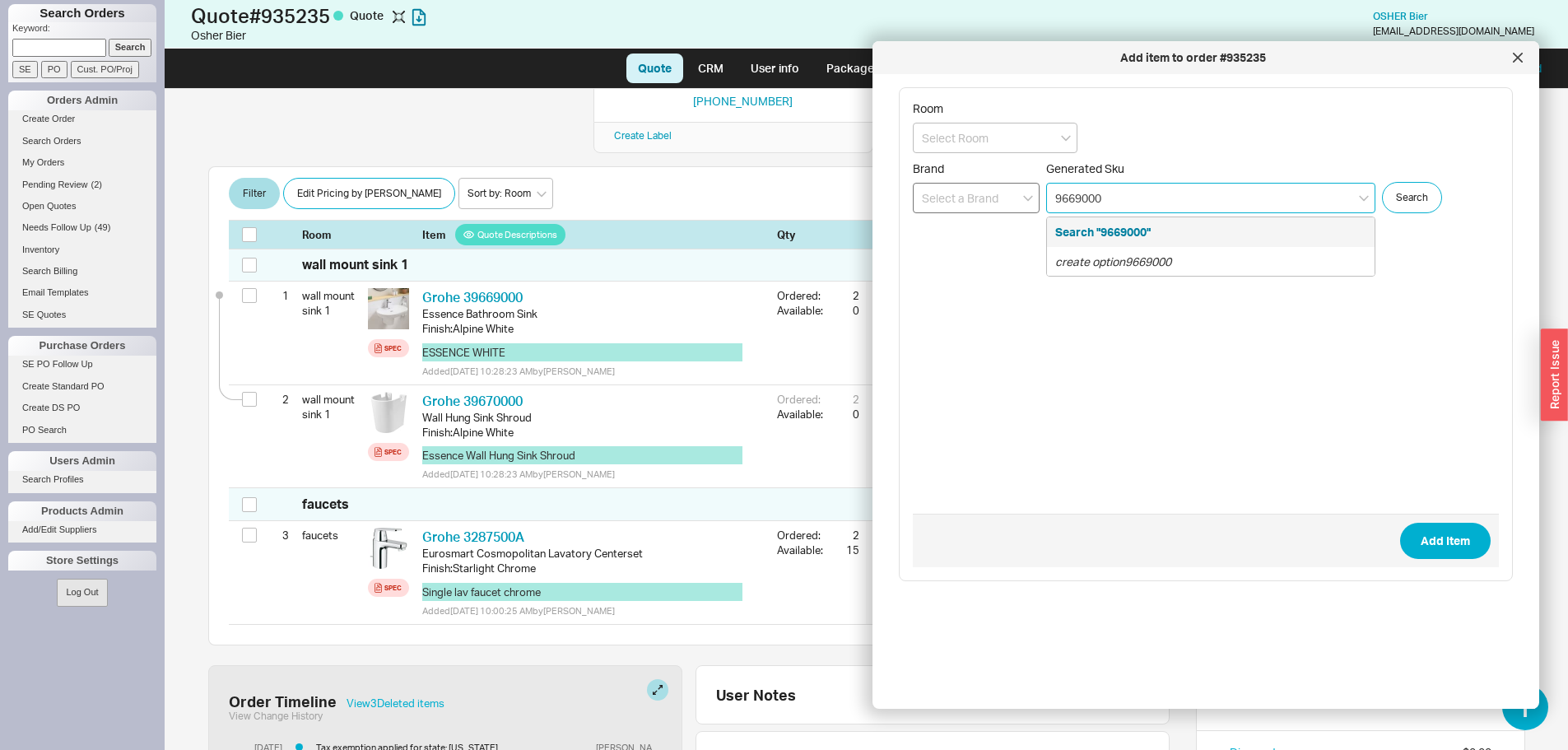
click at [1012, 188] on div "Brand Generated Sku 9669000 Search "9669000" create option 9669000 Search" at bounding box center [1205, 187] width 586 height 52
click at [1077, 203] on input at bounding box center [1210, 198] width 329 height 31
paste input "7722101.013"
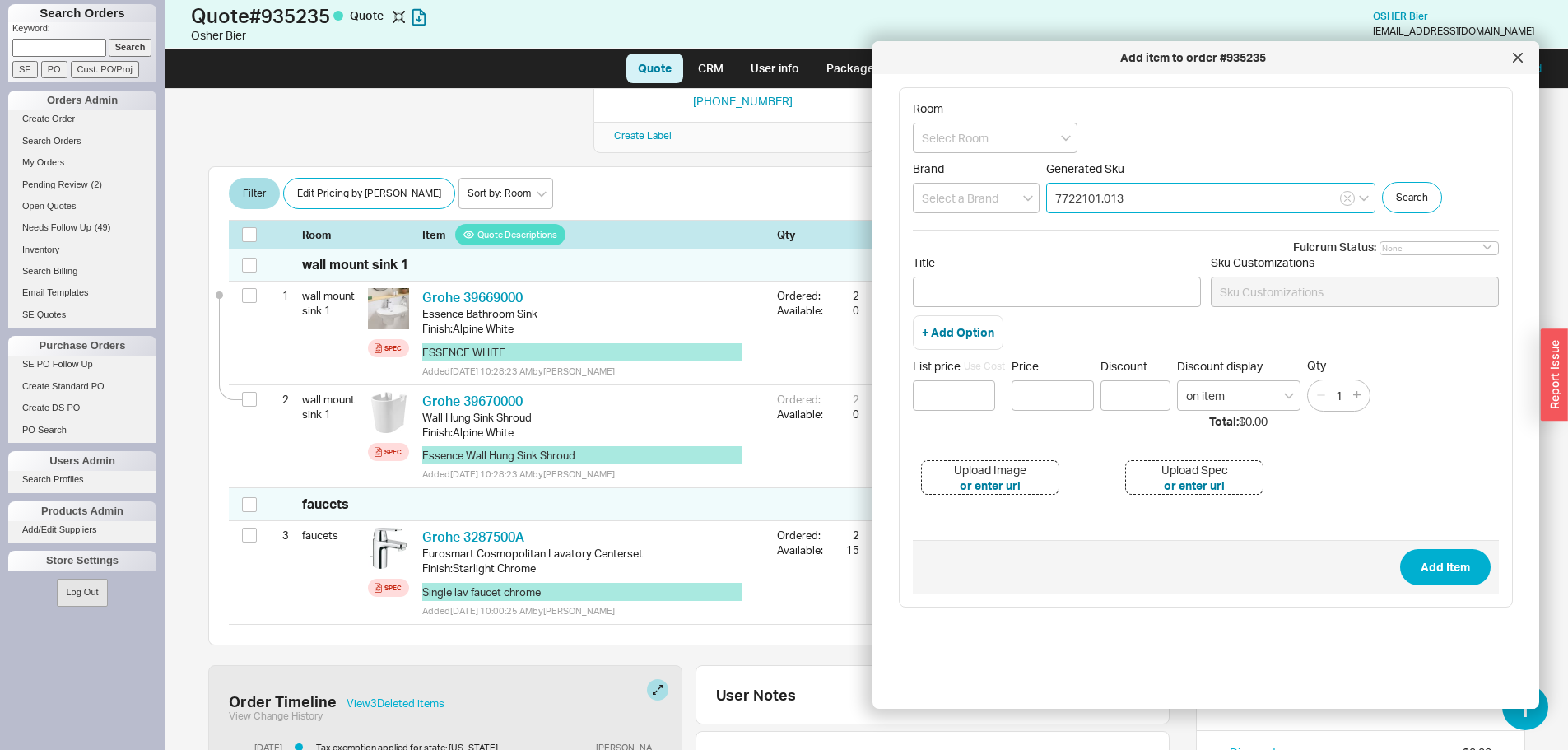
click at [1143, 198] on input "7722101.013" at bounding box center [1210, 198] width 329 height 31
paste input "04771830"
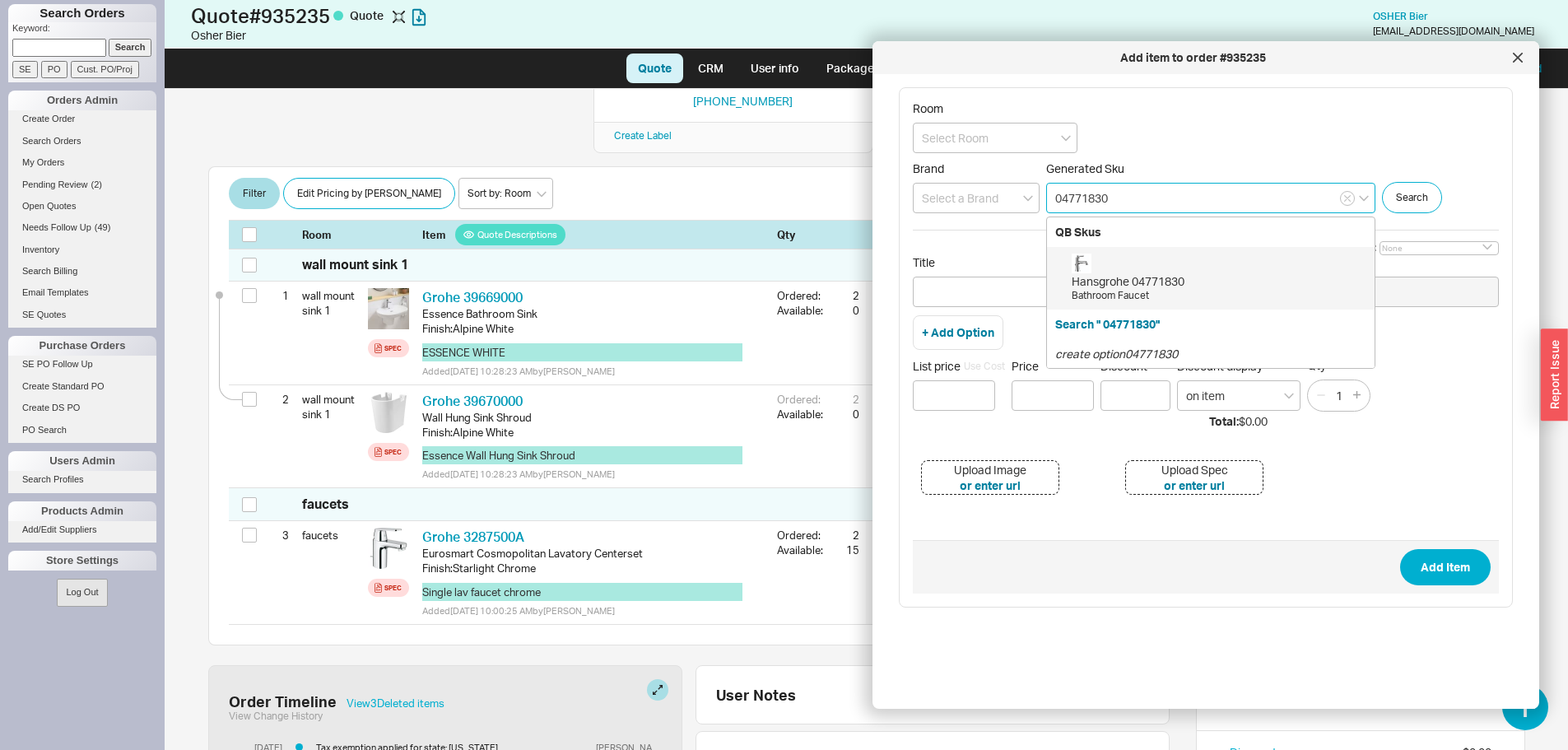
click at [1190, 269] on div "Hansgrohe 04771830 Bathroom Faucet" at bounding box center [1218, 278] width 294 height 50
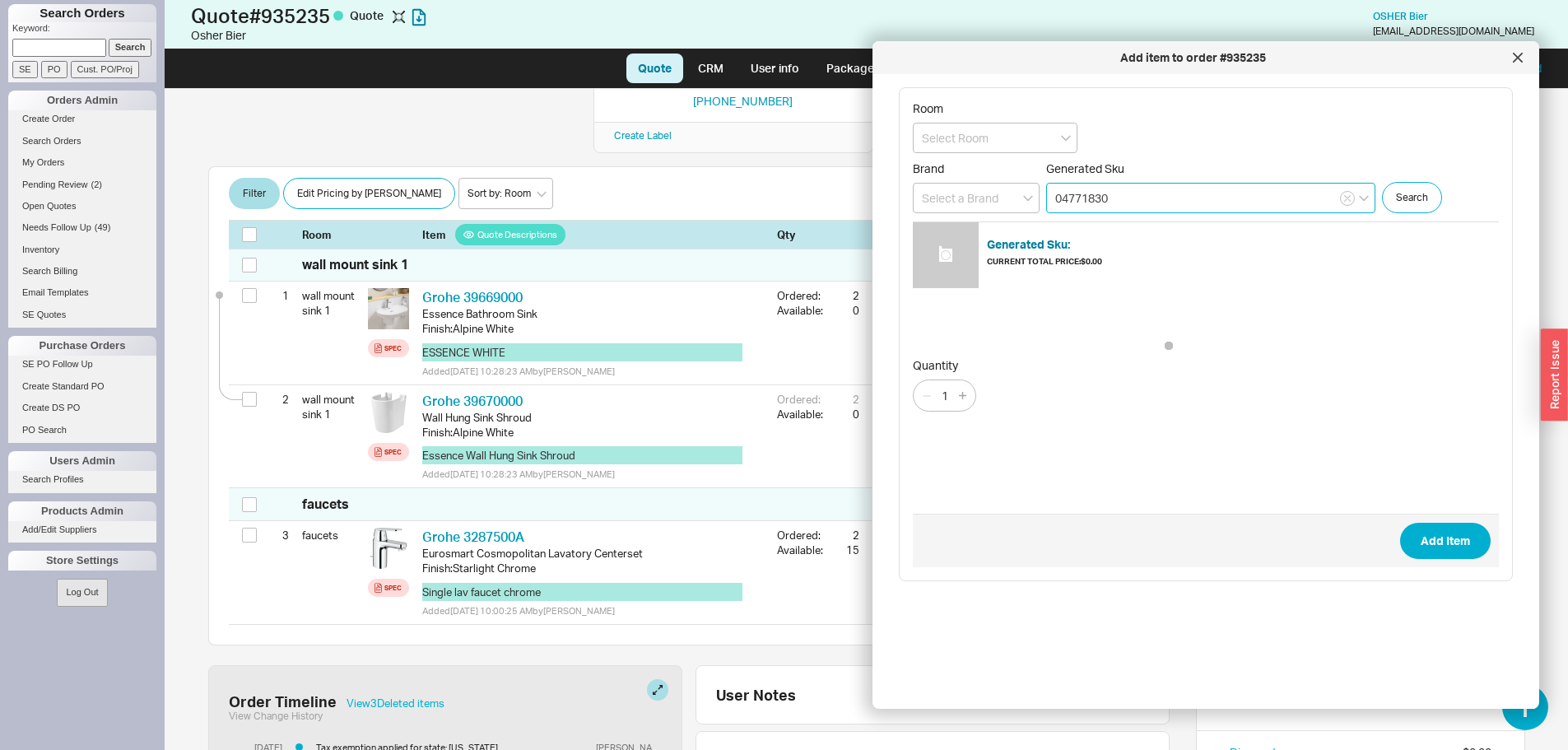
type input "04771830"
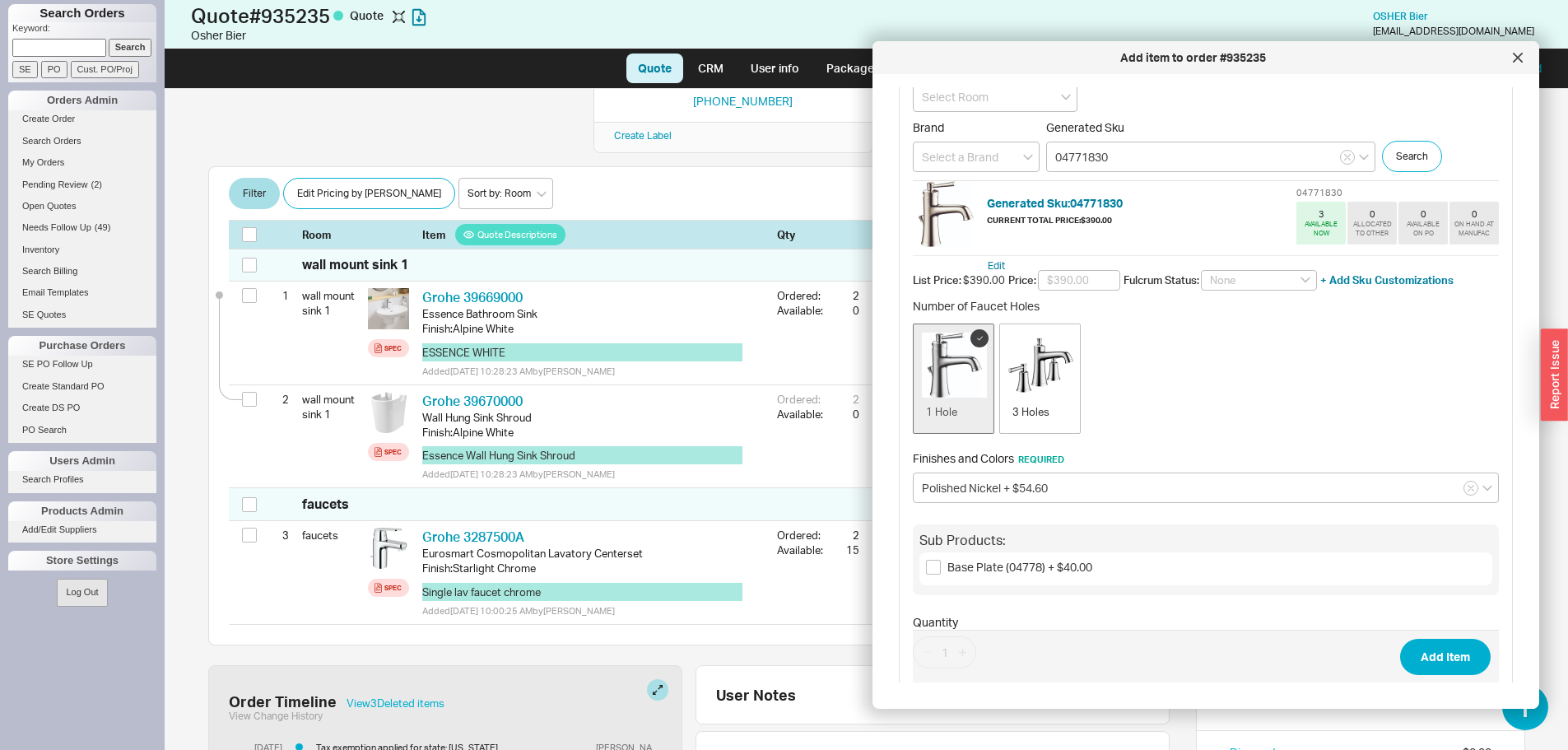
scroll to position [82, 0]
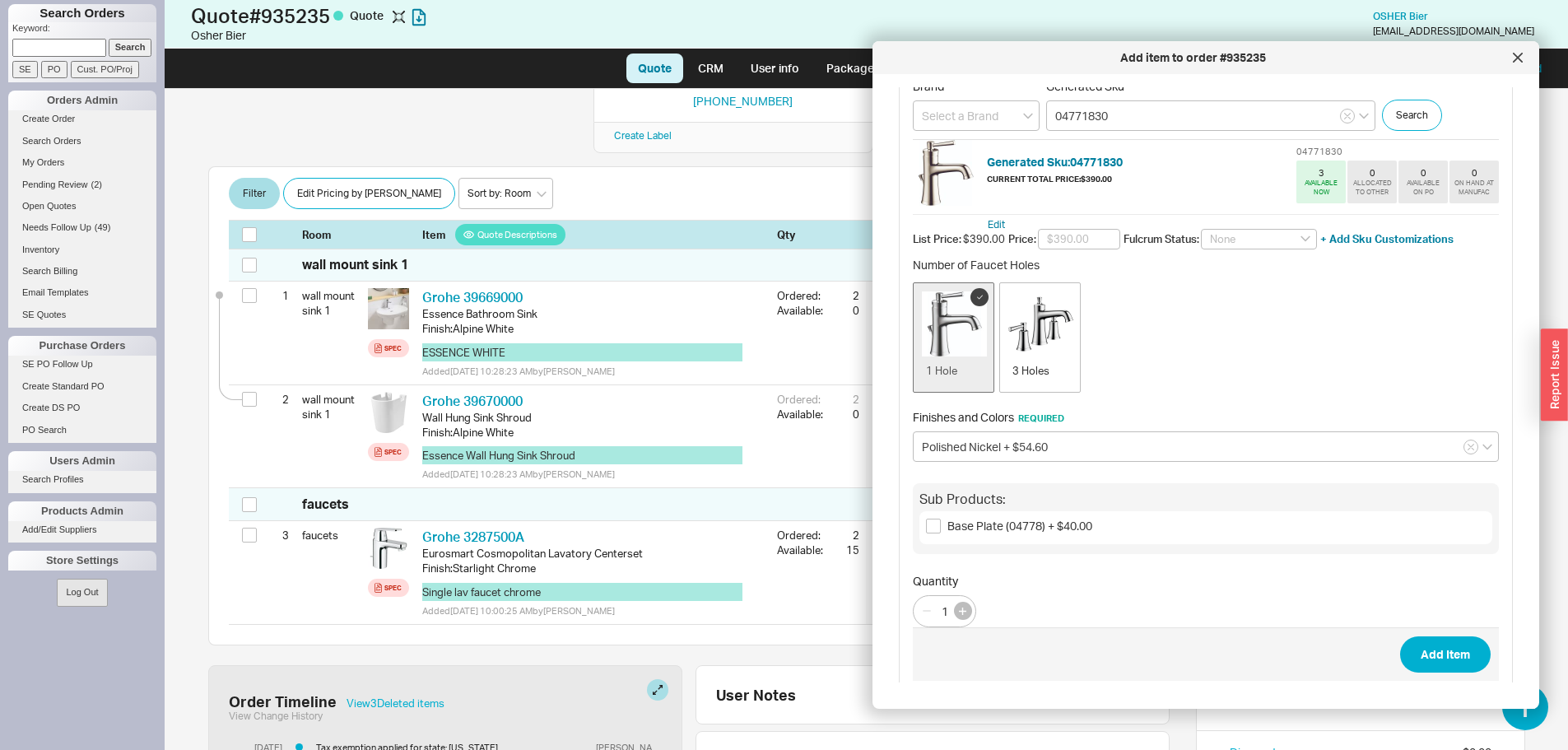
click at [968, 614] on button "button" at bounding box center [963, 611] width 18 height 18
type input "2"
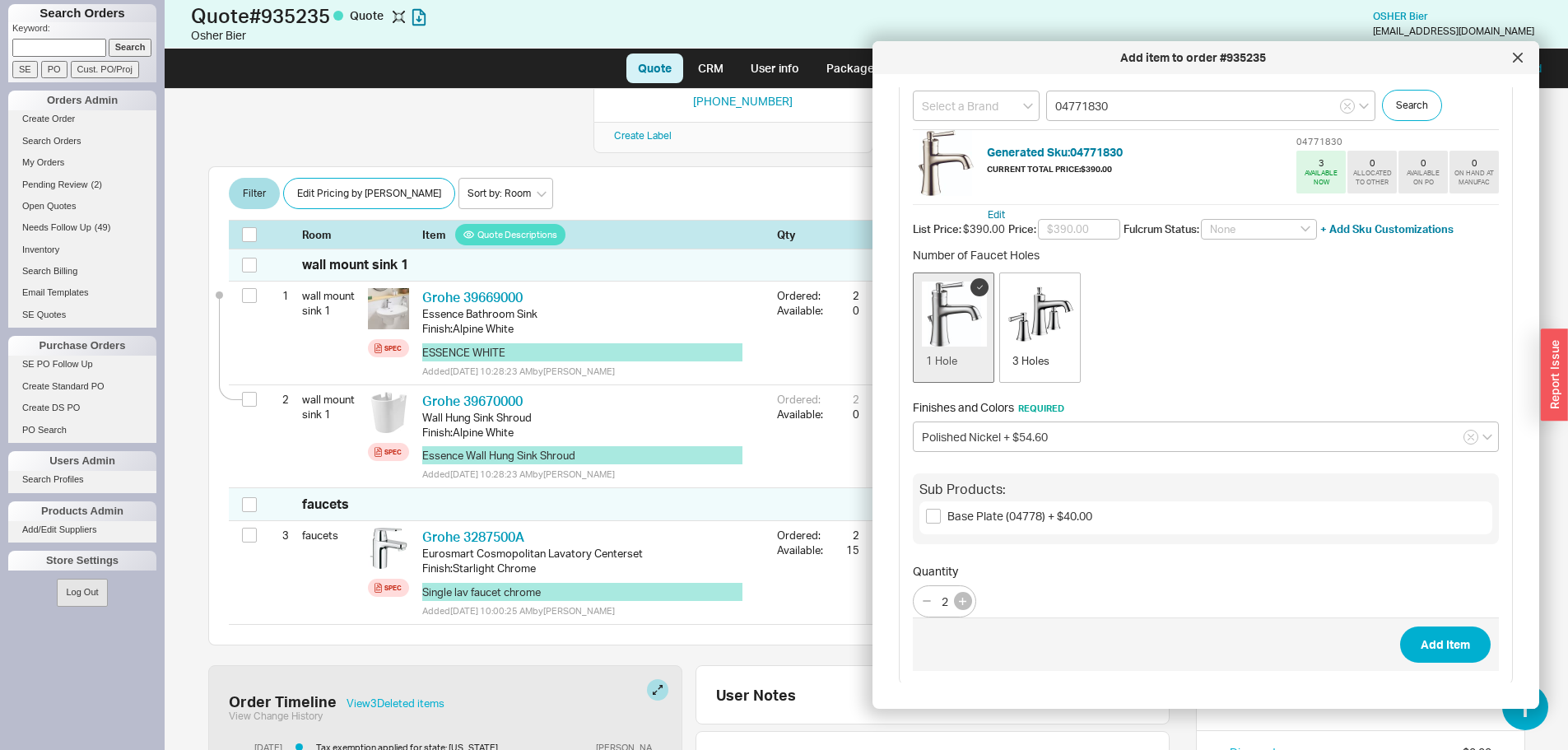
scroll to position [95, 0]
click at [1409, 653] on button "Add Item" at bounding box center [1445, 642] width 90 height 36
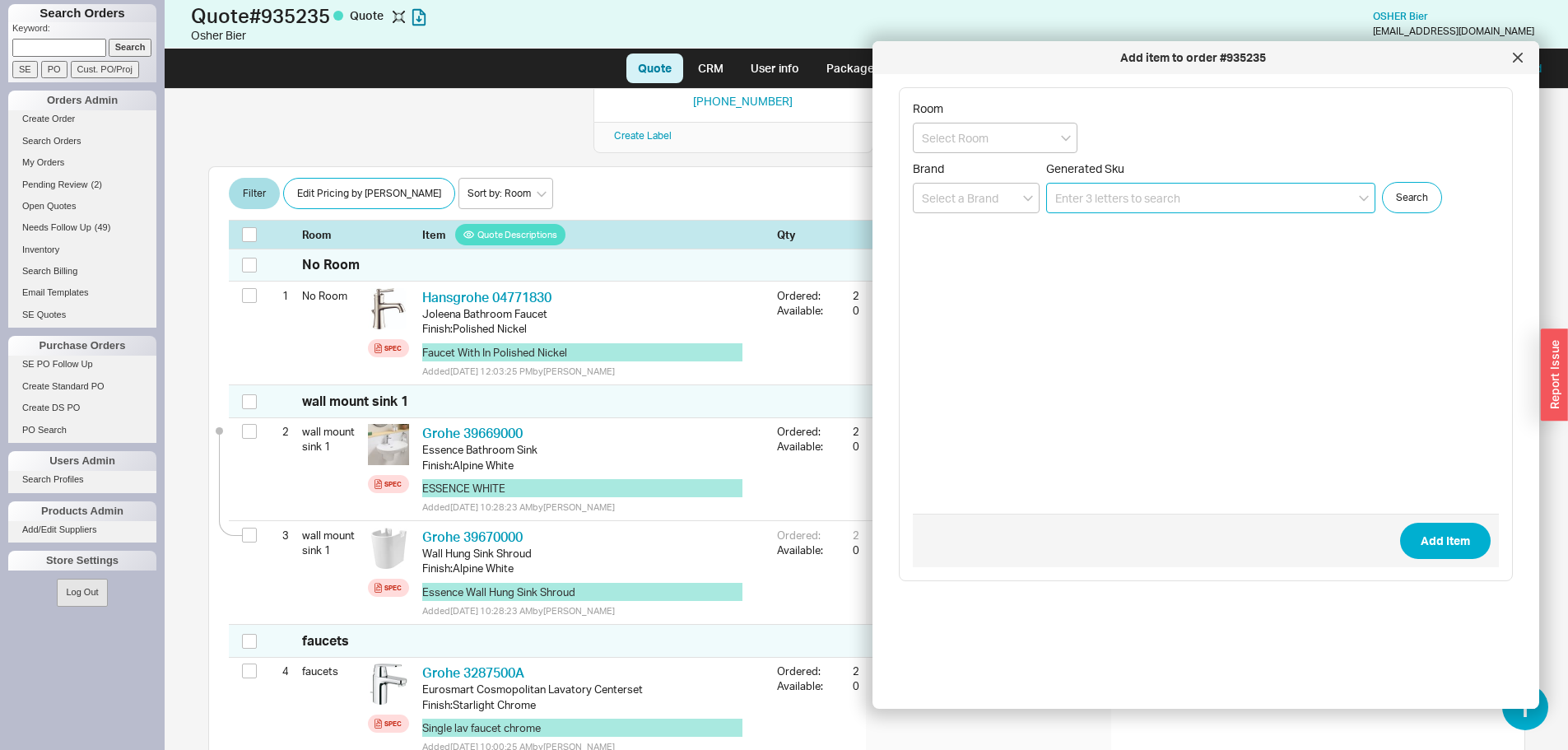
scroll to position [116, 0]
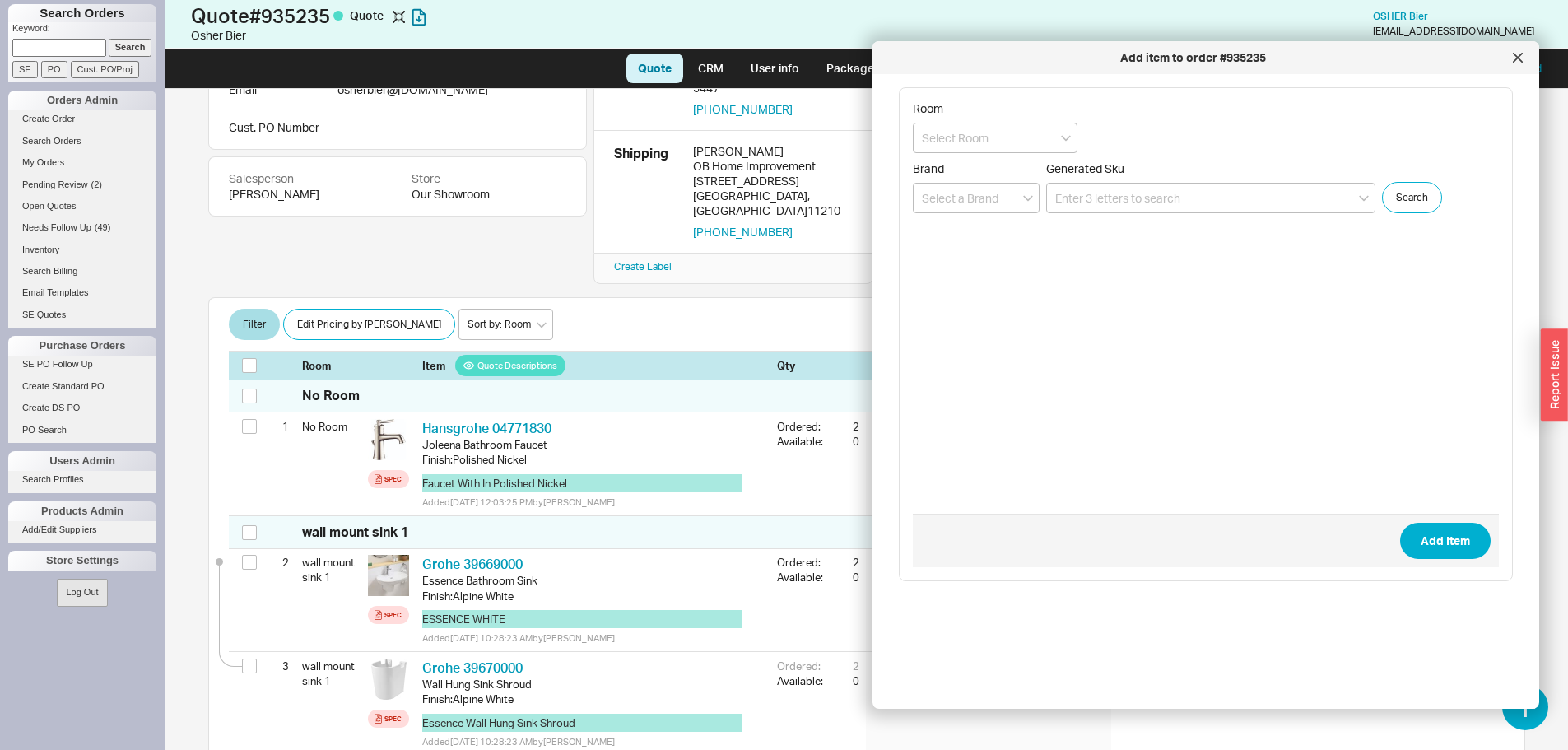
click at [1511, 70] on div "Add item to order #935235" at bounding box center [1206, 58] width 667 height 33
click at [1511, 62] on div at bounding box center [1517, 57] width 26 height 26
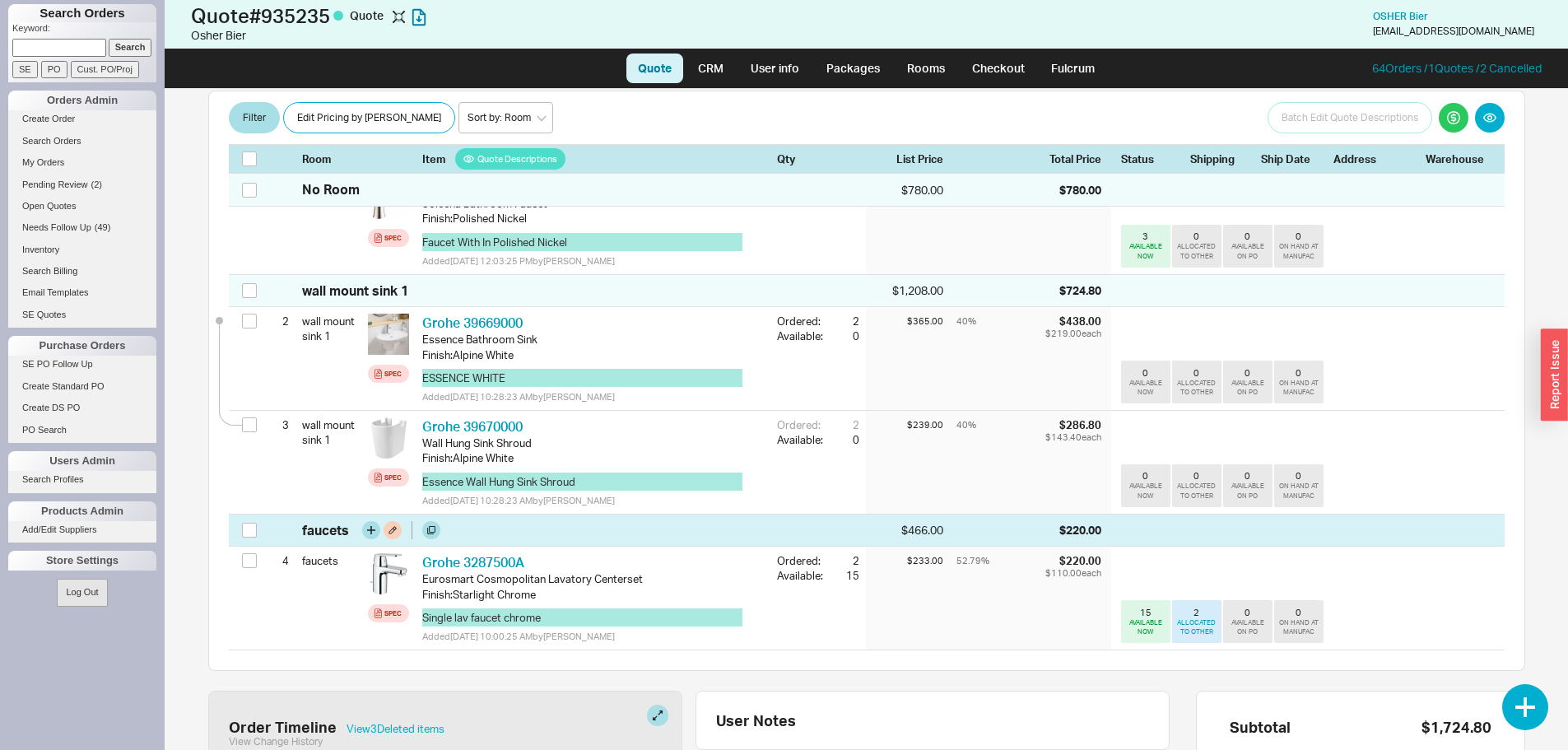
scroll to position [363, 0]
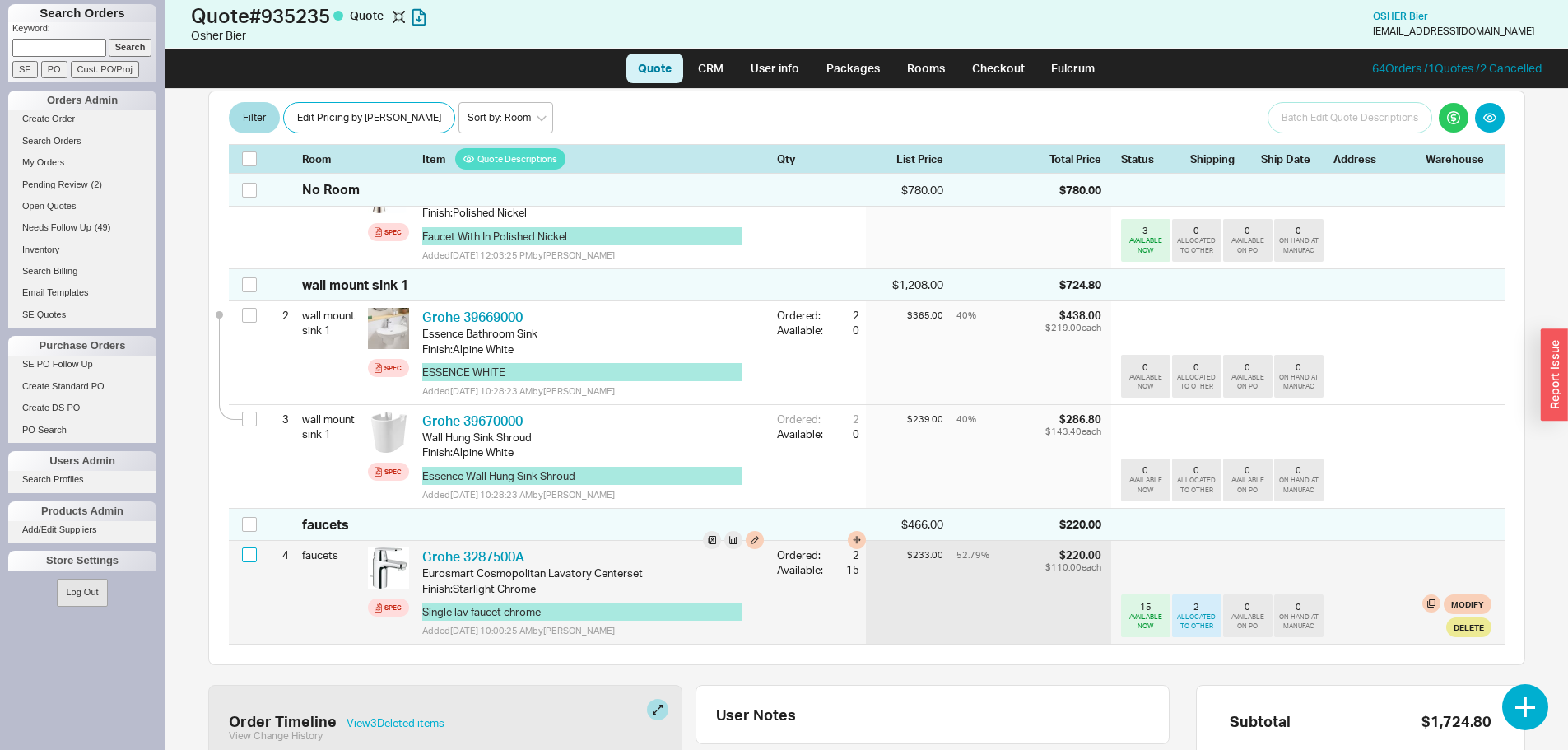
click at [254, 548] on input "checkbox" at bounding box center [249, 555] width 14 height 14
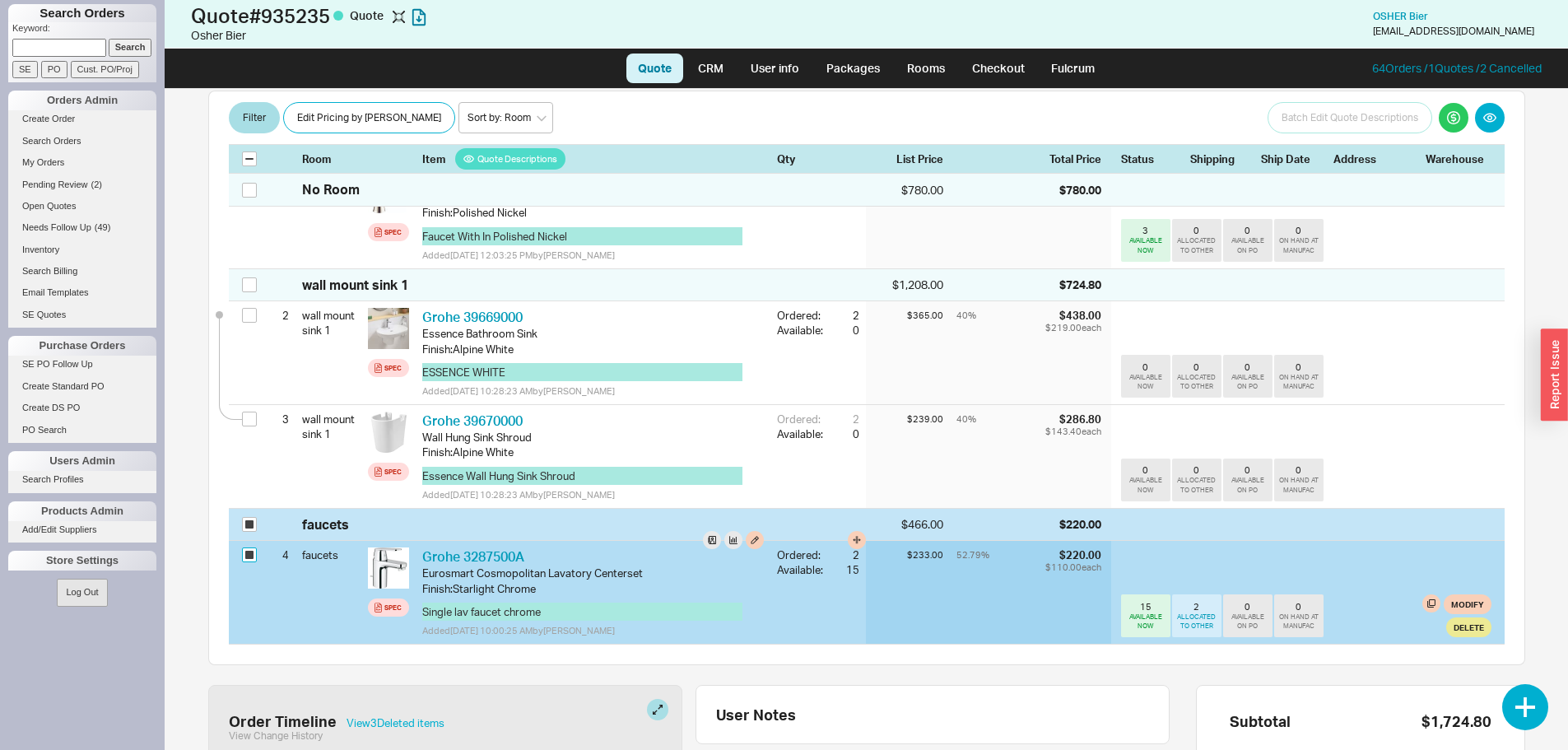
checkbox input "true"
click at [1449, 617] on button "Delete" at bounding box center [1469, 627] width 45 height 20
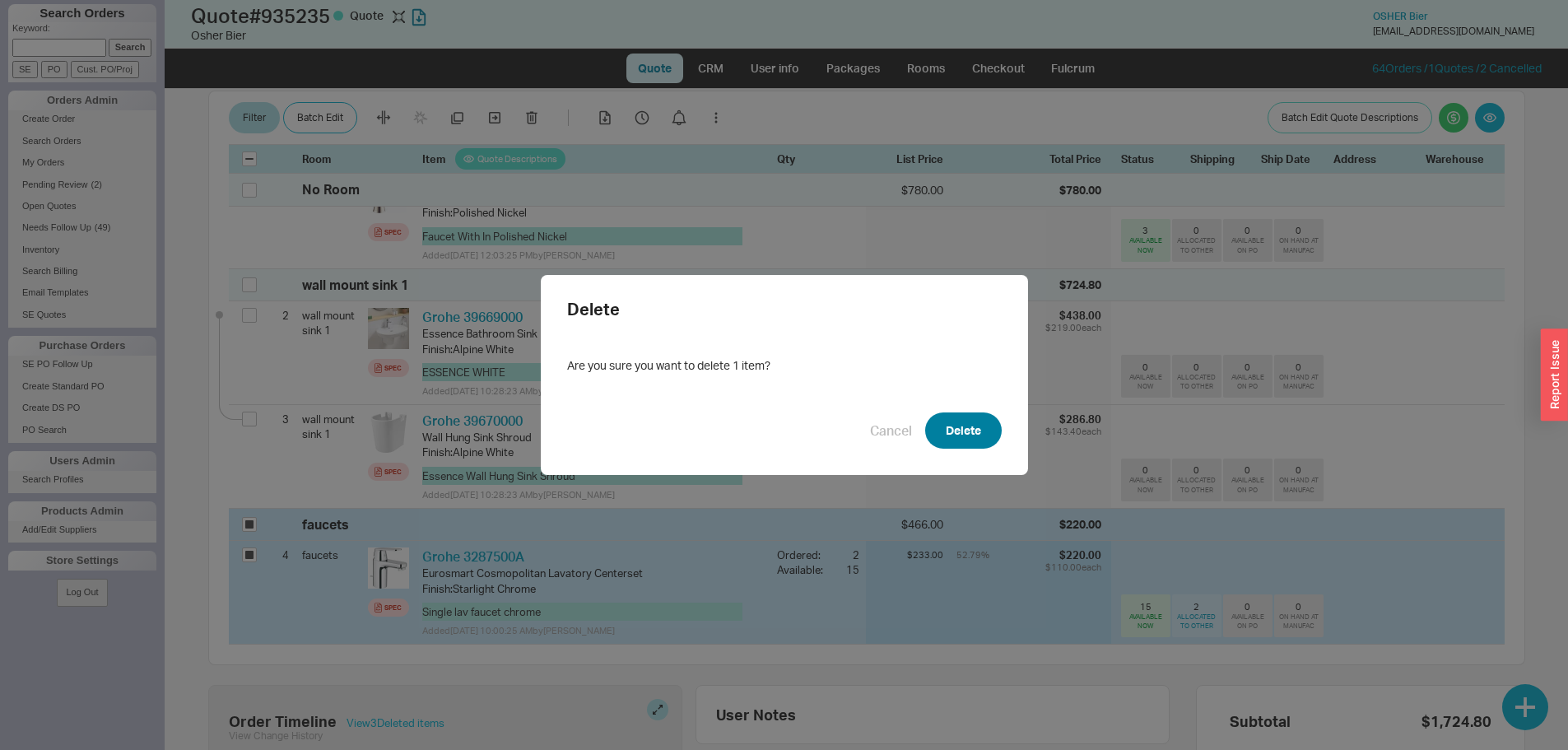
click at [959, 431] on button "Delete" at bounding box center [963, 430] width 77 height 36
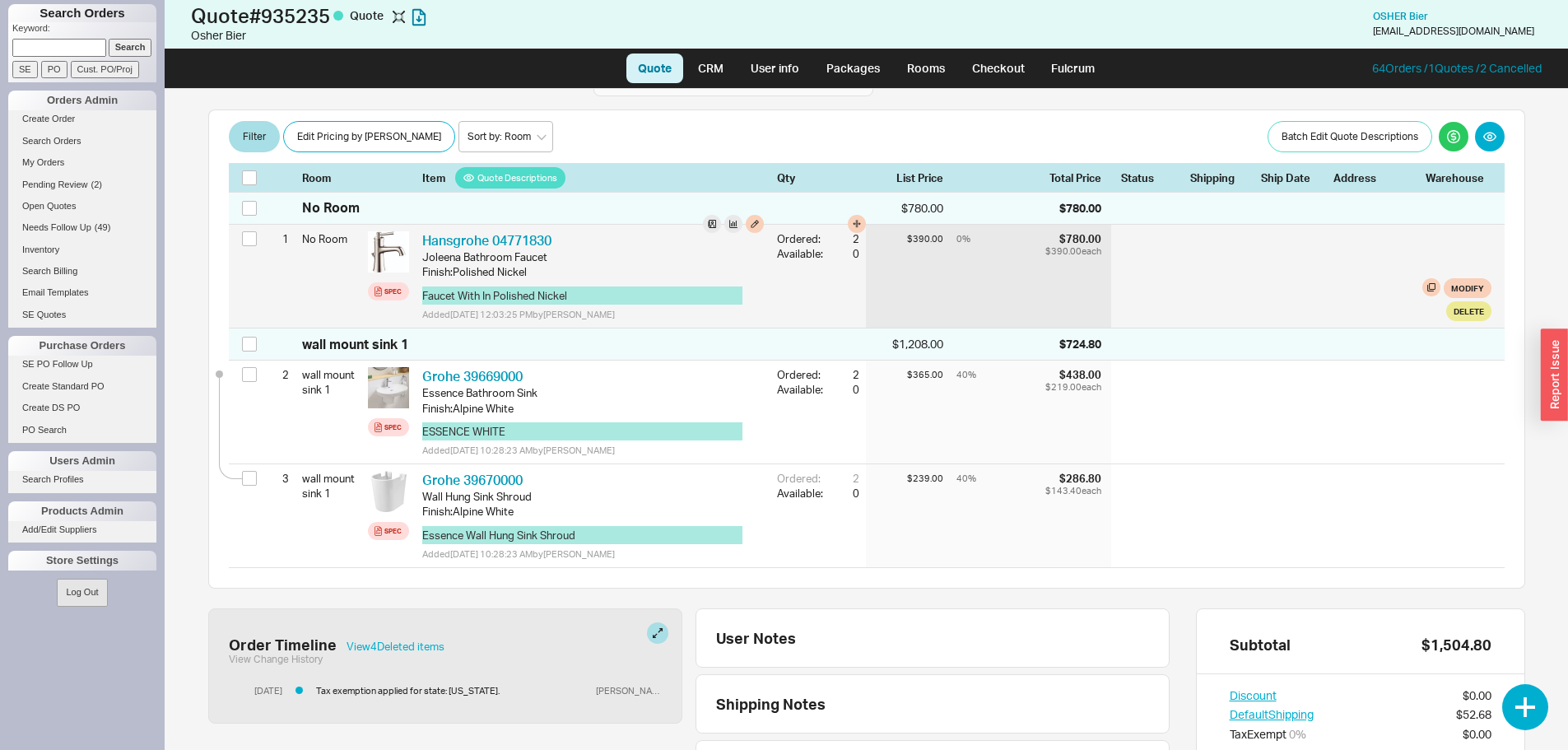
scroll to position [33, 0]
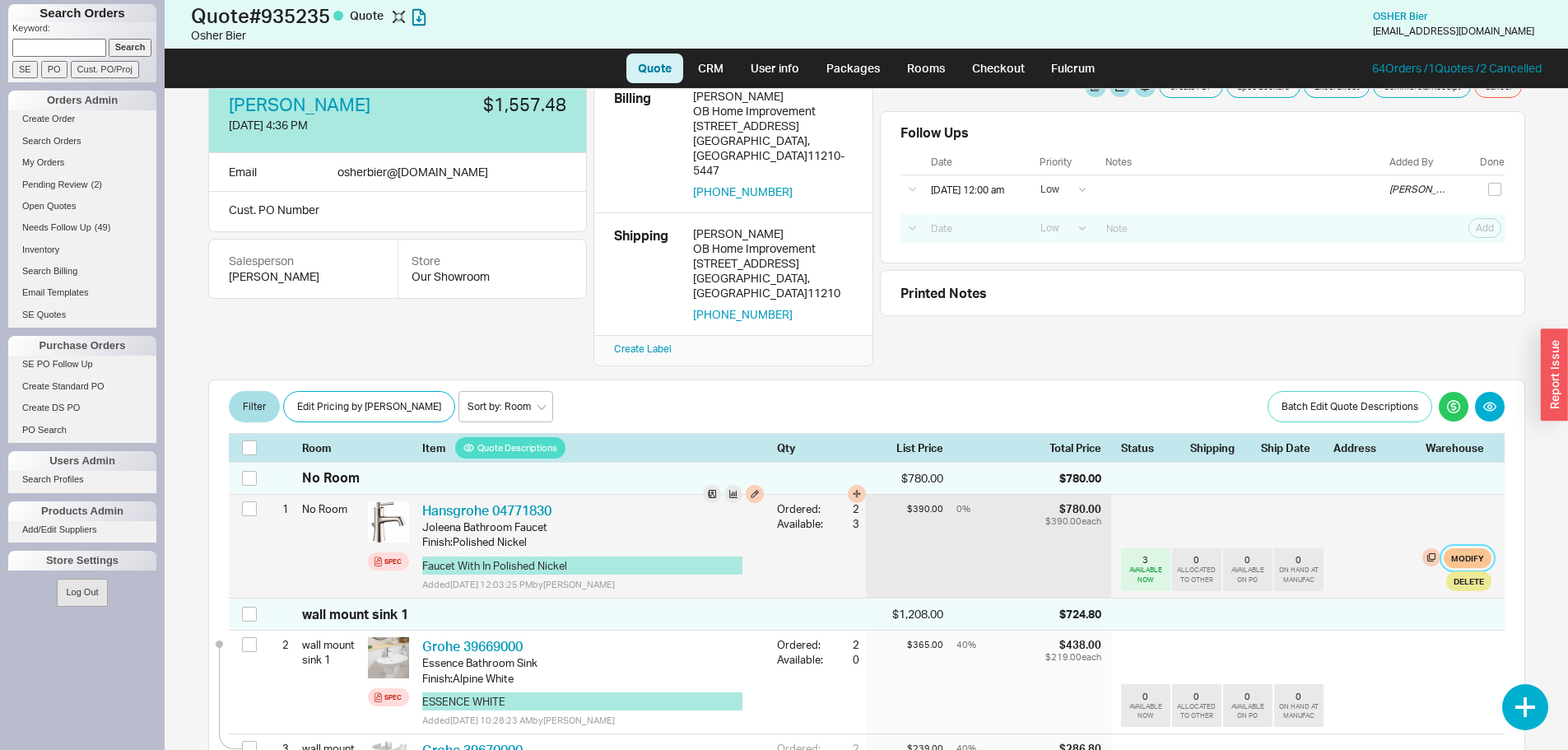
click at [1453, 548] on button "Modify" at bounding box center [1467, 558] width 48 height 20
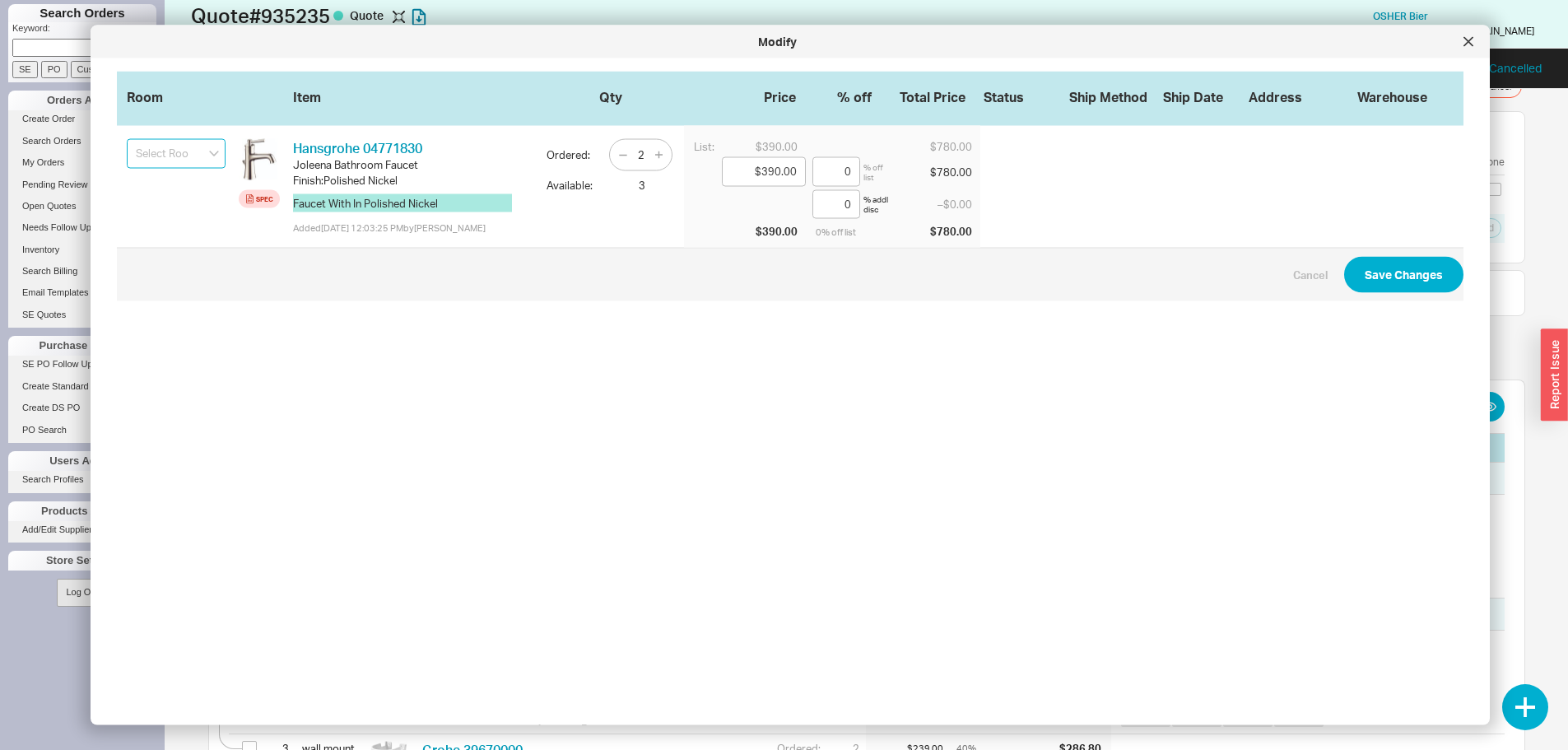
click at [167, 144] on input at bounding box center [175, 154] width 98 height 30
click at [168, 263] on div "faucets" at bounding box center [176, 258] width 98 height 28
type input "faucets"
click at [1379, 277] on button "Save Changes" at bounding box center [1404, 275] width 119 height 36
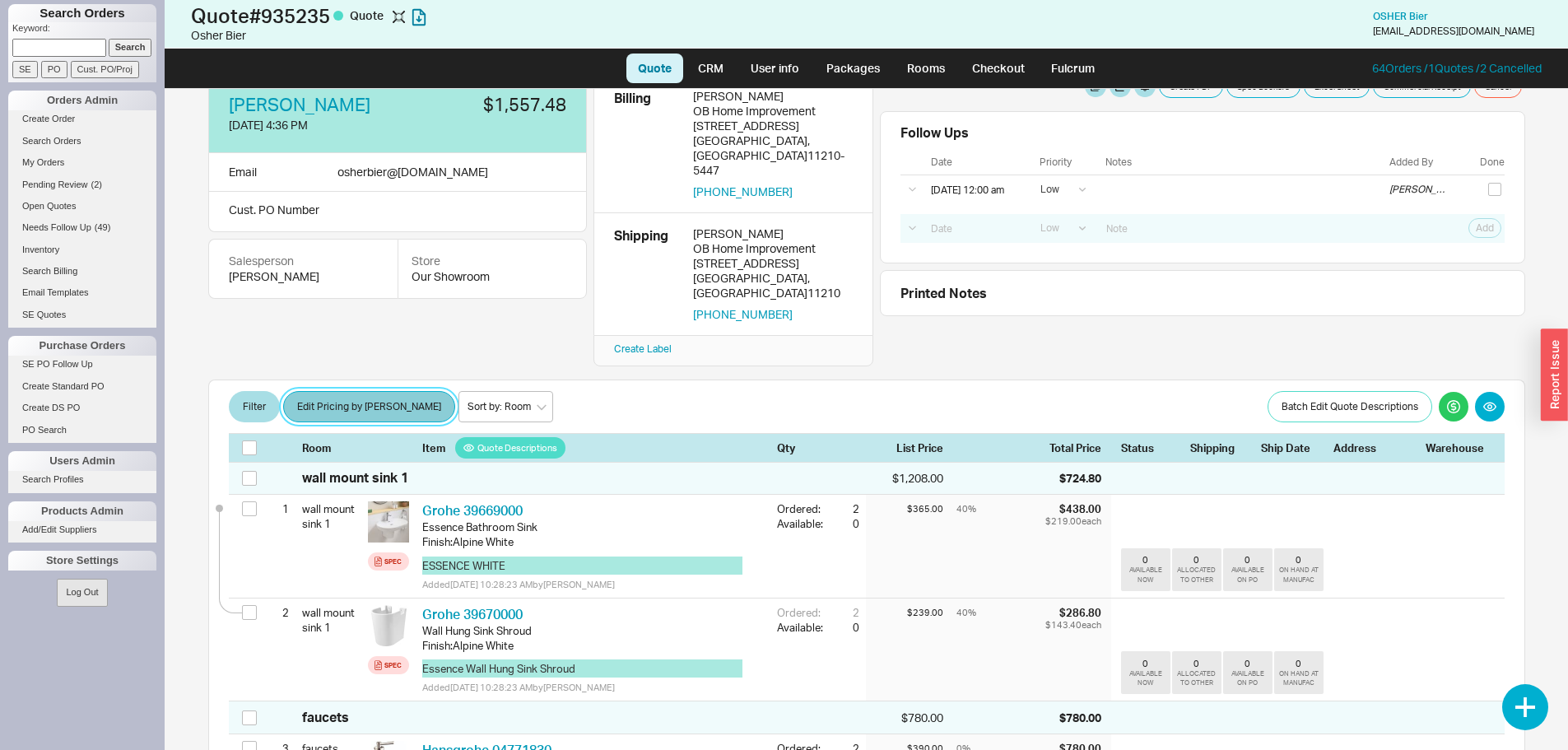
click at [338, 391] on button "Edit Pricing by Brand" at bounding box center [369, 407] width 172 height 32
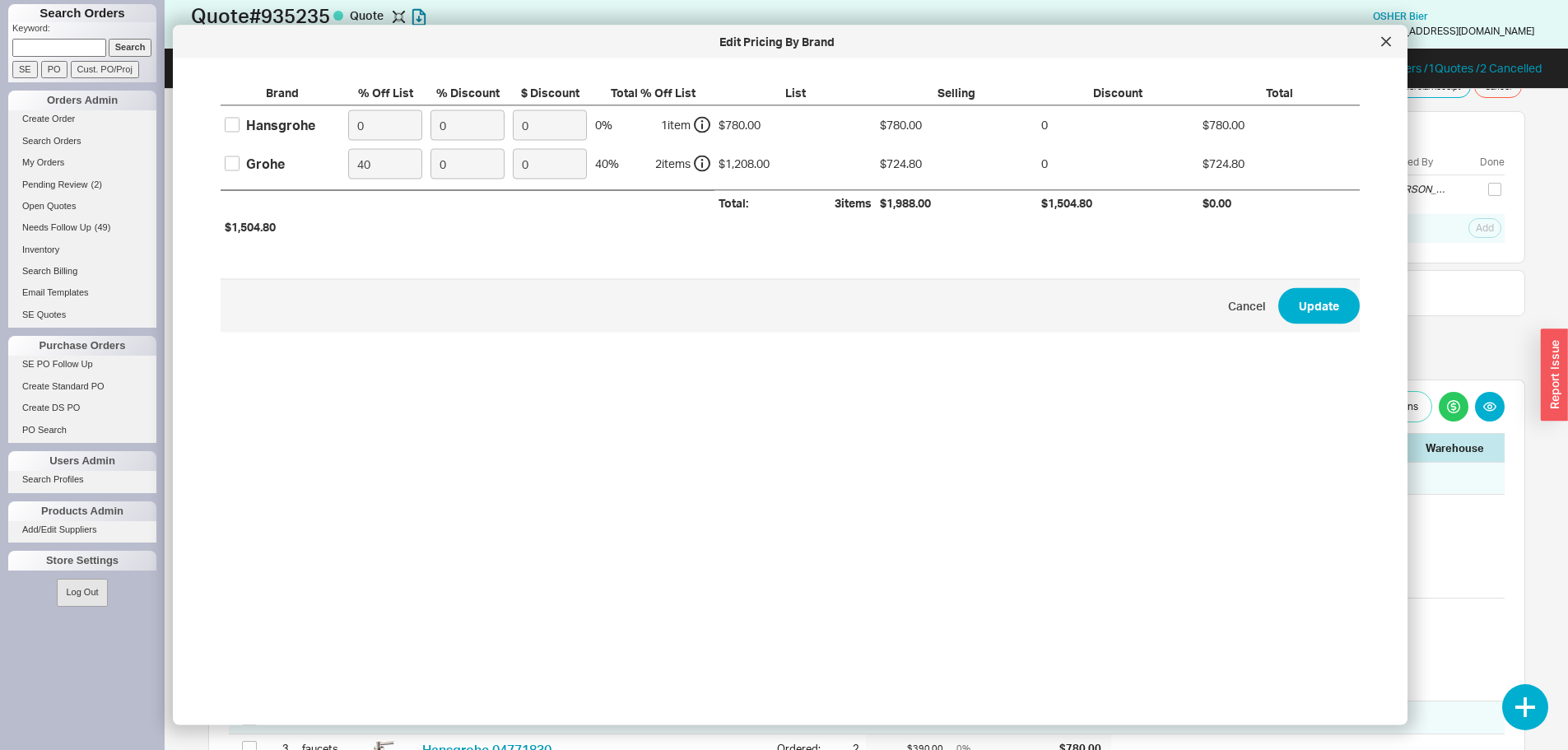
click at [285, 113] on div "Hansgrohe" at bounding box center [282, 125] width 124 height 39
drag, startPoint x: 288, startPoint y: 117, endPoint x: 331, endPoint y: 123, distance: 43.4
click at [289, 117] on div "Hansgrohe" at bounding box center [280, 125] width 70 height 18
click at [321, 123] on div "Hansgrohe" at bounding box center [282, 125] width 124 height 39
click at [310, 121] on div "Hansgrohe" at bounding box center [280, 125] width 70 height 18
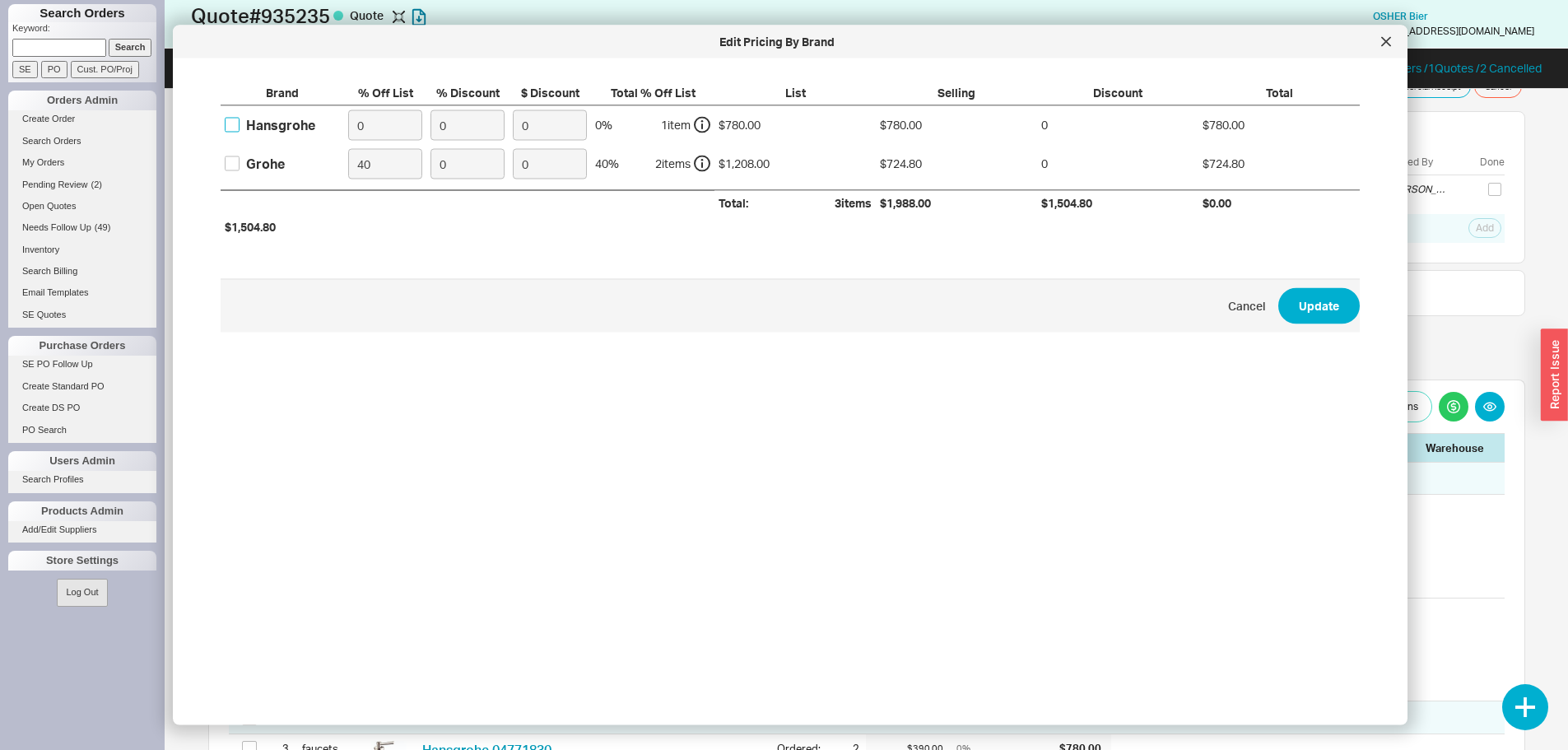
click at [239, 121] on input "Hansgrohe" at bounding box center [232, 125] width 14 height 14
checkbox input "true"
click at [353, 127] on input "0" at bounding box center [385, 125] width 74 height 31
type input "40"
click at [1283, 301] on button "Update" at bounding box center [1319, 305] width 81 height 36
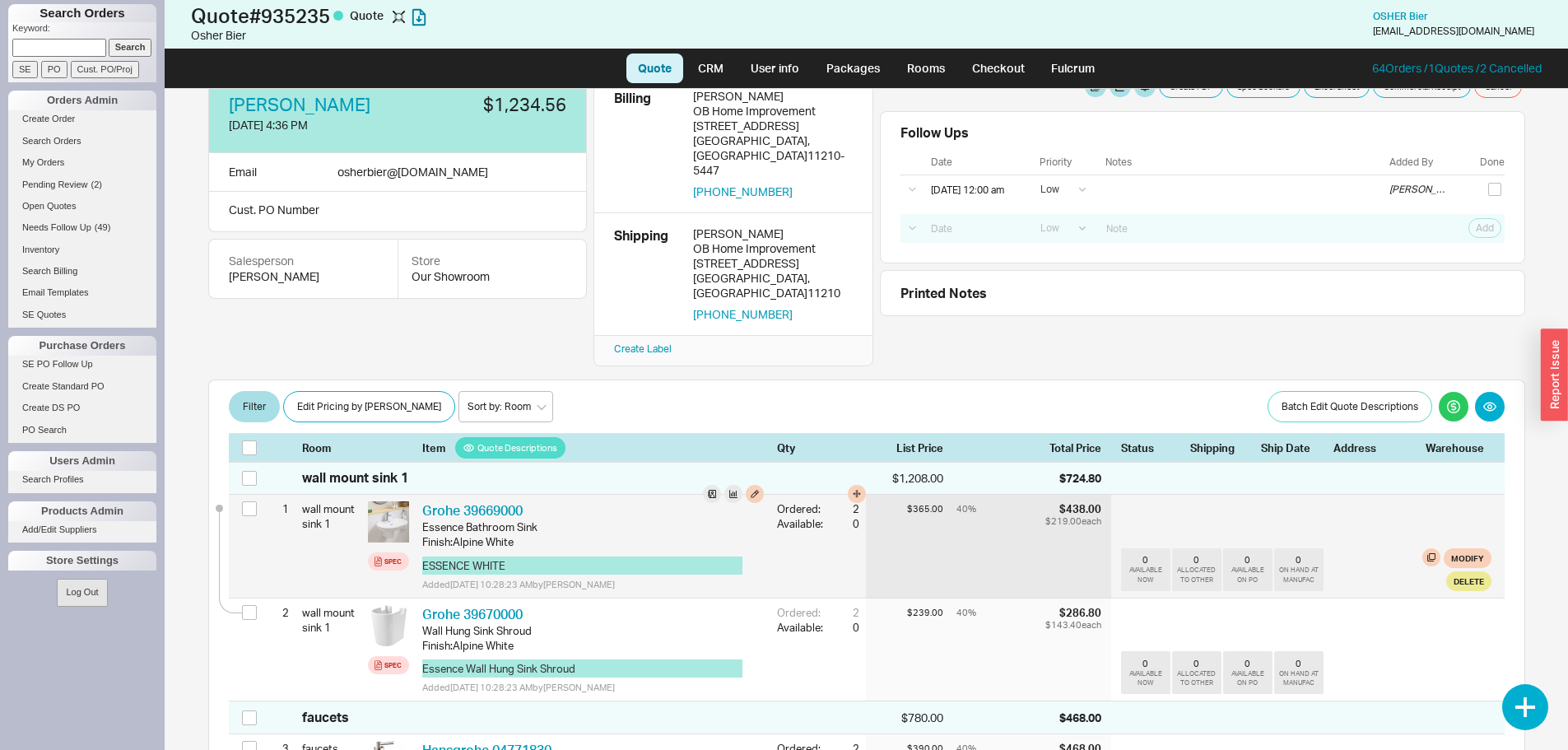
scroll to position [0, 0]
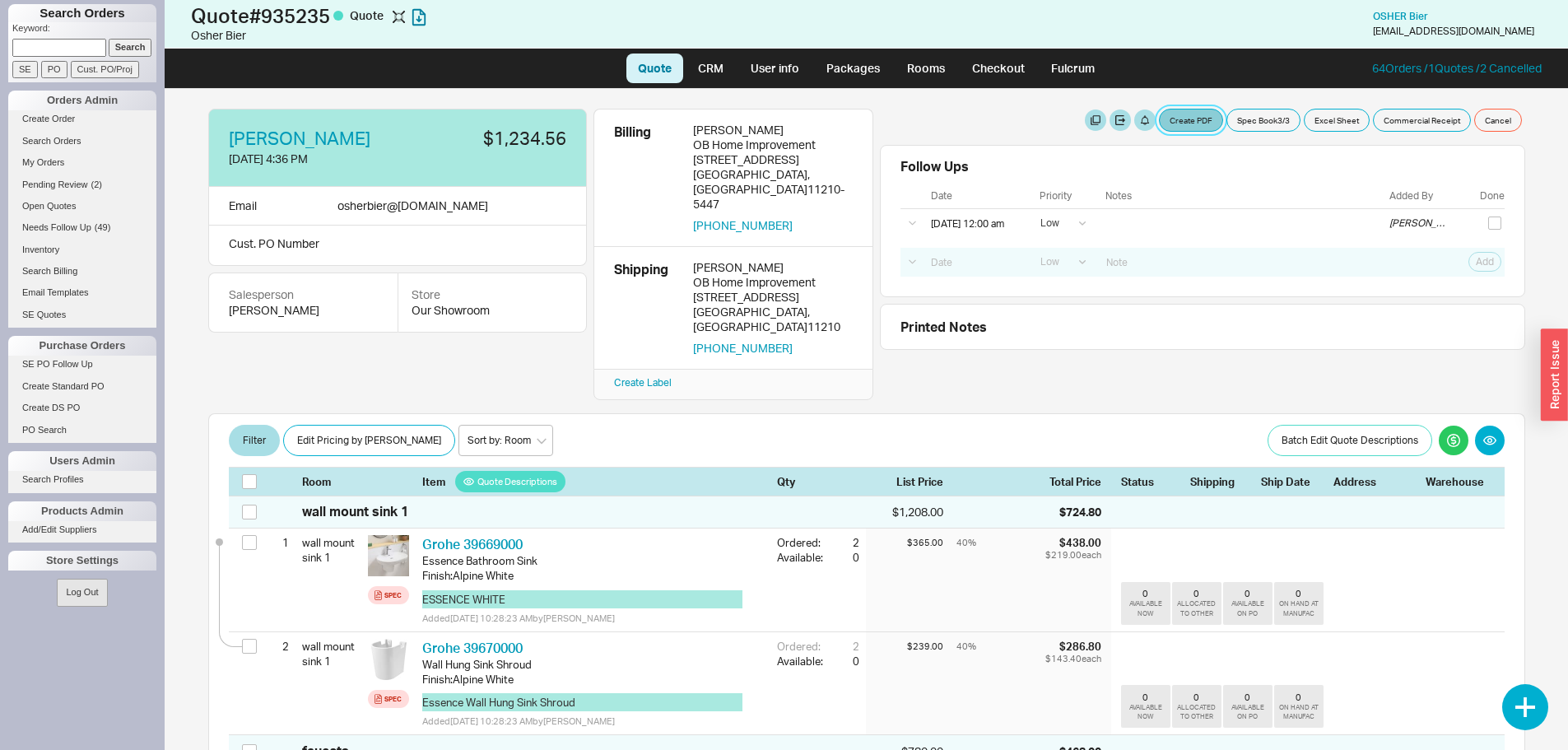
click at [1194, 118] on button "Create PDF" at bounding box center [1190, 120] width 64 height 23
select select "69473513"
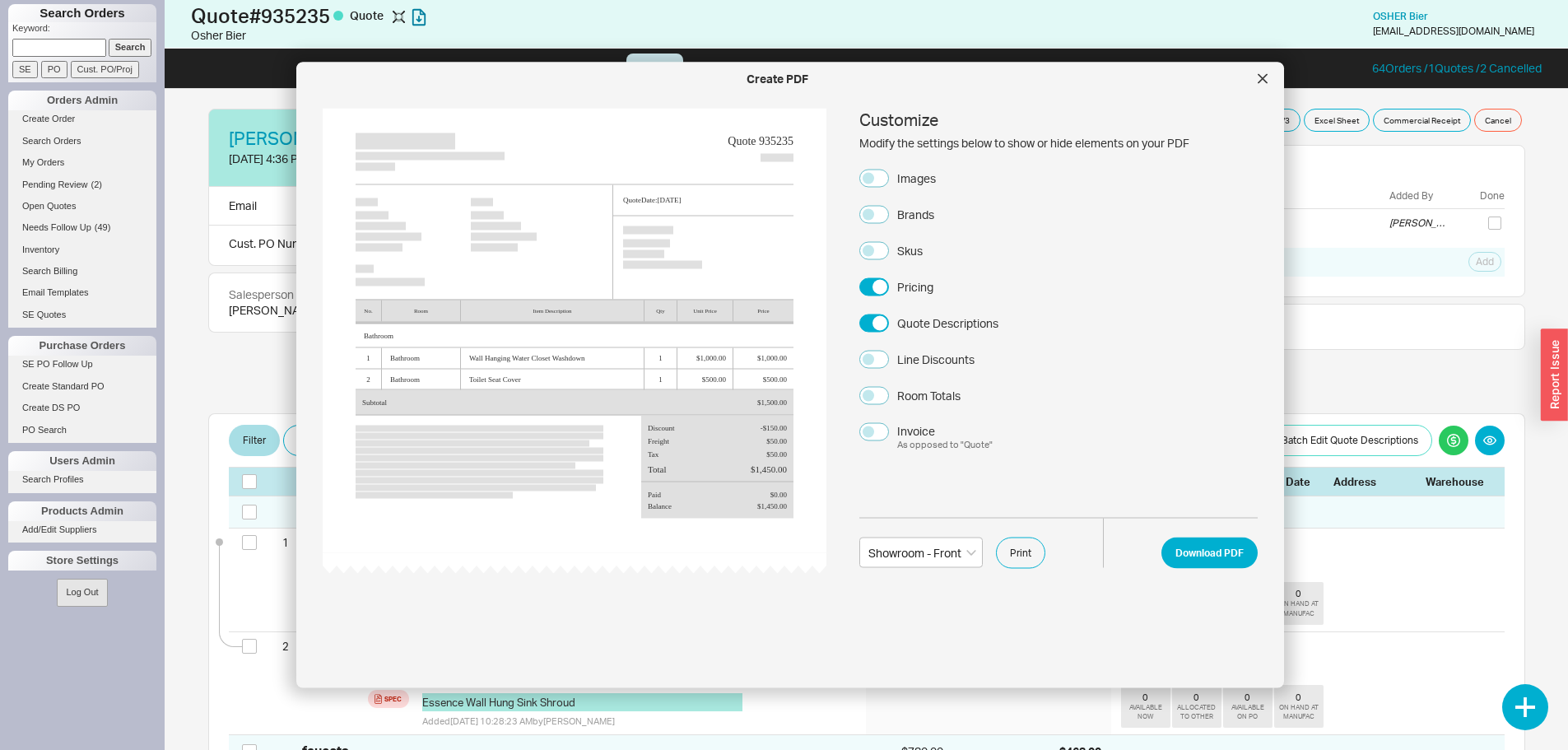
click at [907, 181] on div "Images" at bounding box center [916, 178] width 39 height 16
click at [889, 181] on button "Images" at bounding box center [873, 178] width 30 height 18
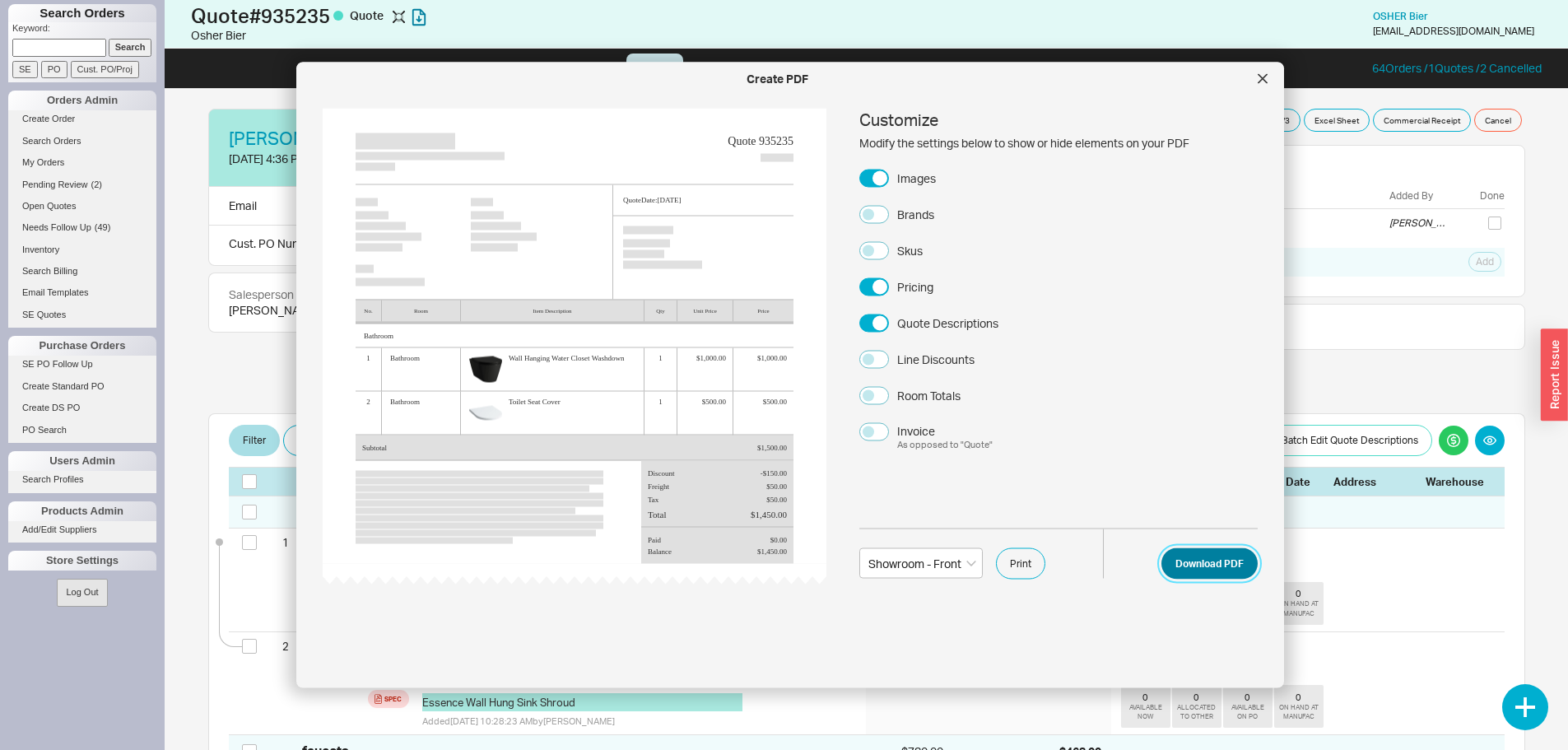
click at [1216, 559] on button "Download PDF" at bounding box center [1209, 563] width 97 height 32
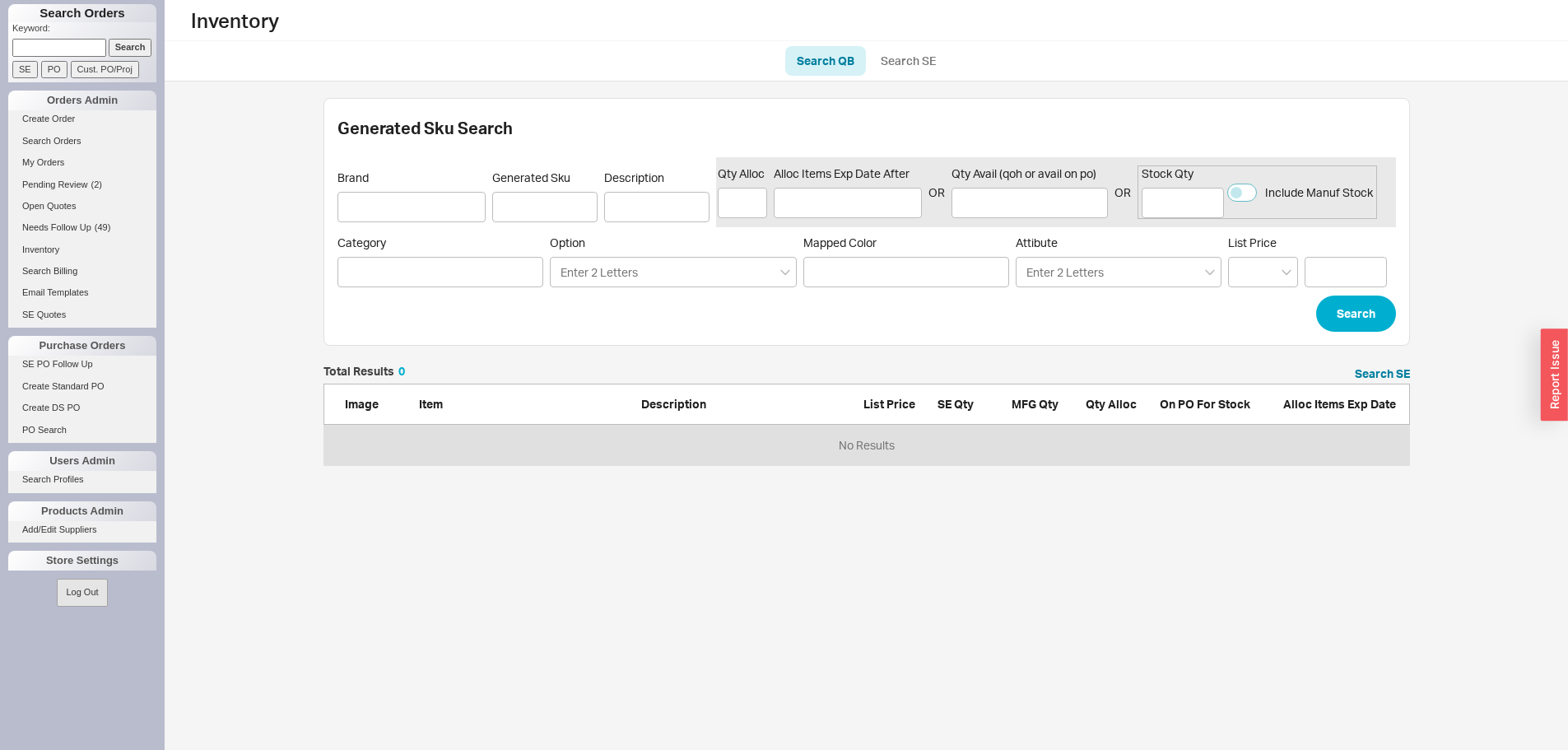
scroll to position [88, 1074]
click at [922, 267] on div "Select a Value" at bounding box center [906, 272] width 206 height 31
click at [891, 267] on input "Mapped Color Select a Value" at bounding box center [851, 272] width 79 height 19
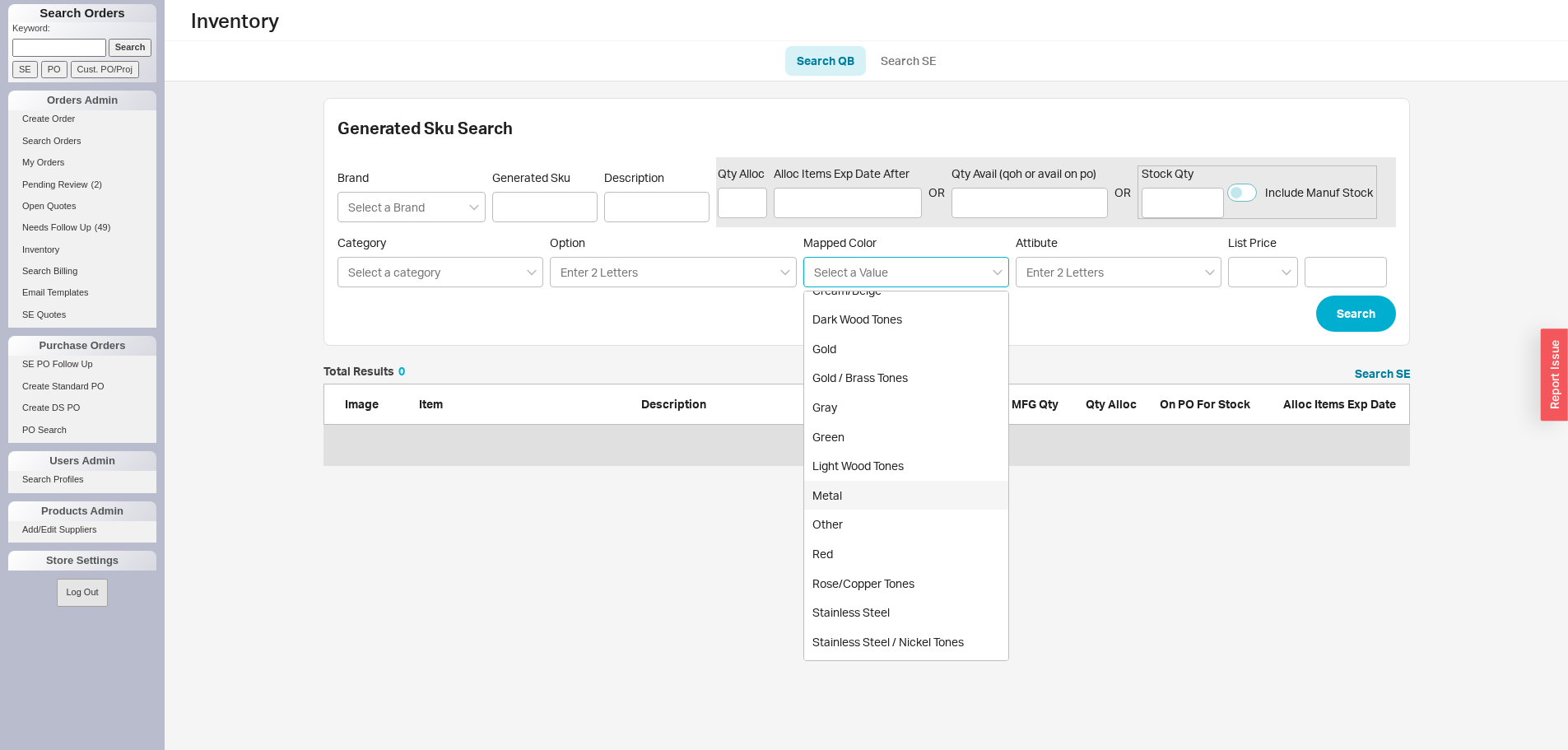
scroll to position [218, 0]
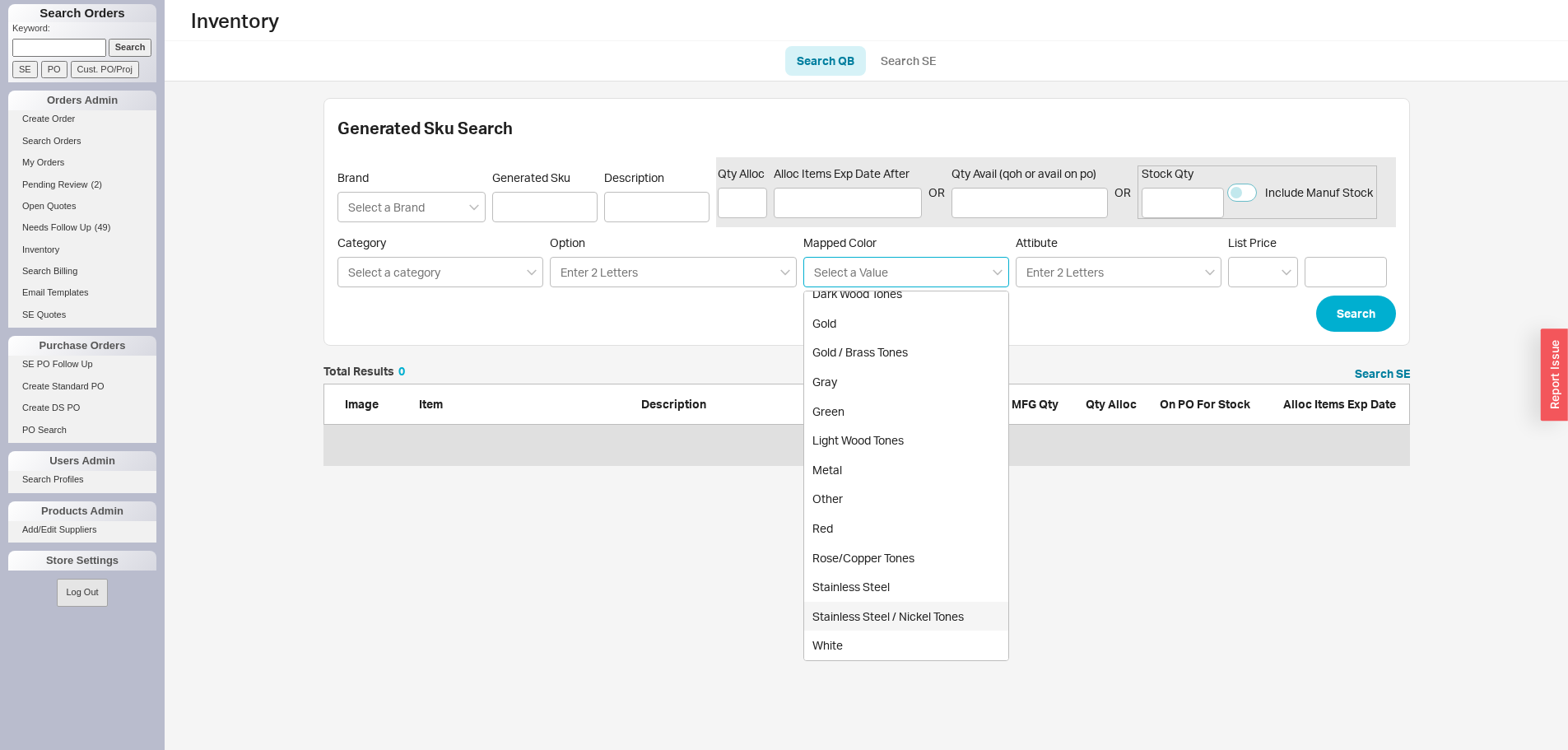
click at [941, 611] on div "Stainless Steel / Nickel Tones" at bounding box center [906, 616] width 204 height 30
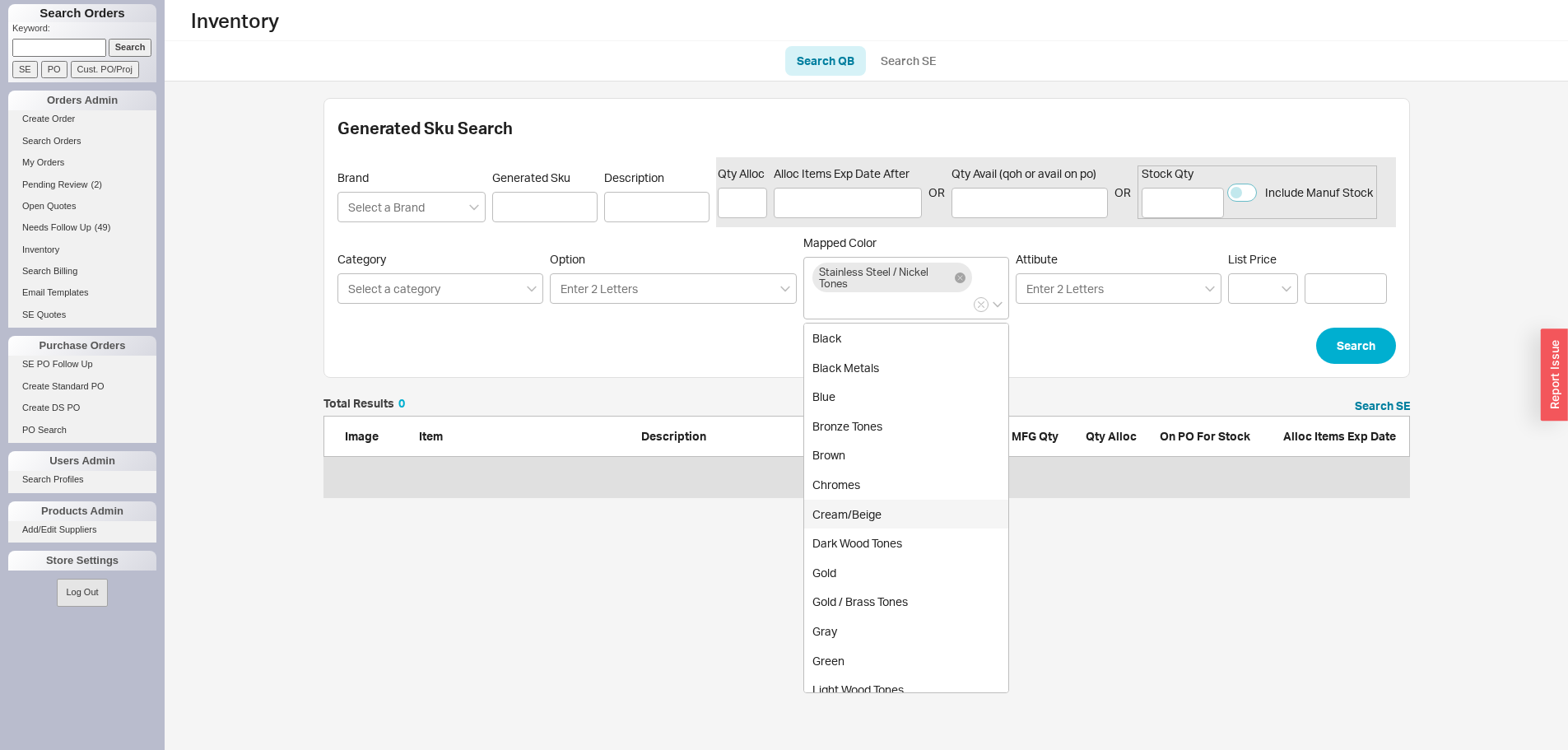
drag, startPoint x: 625, startPoint y: 587, endPoint x: 606, endPoint y: 516, distance: 73.5
click at [625, 514] on html "Search Orders Keyword: Search SE PO Cust. PO/Proj Orders Admin Create Order Sea…" at bounding box center [784, 257] width 1568 height 514
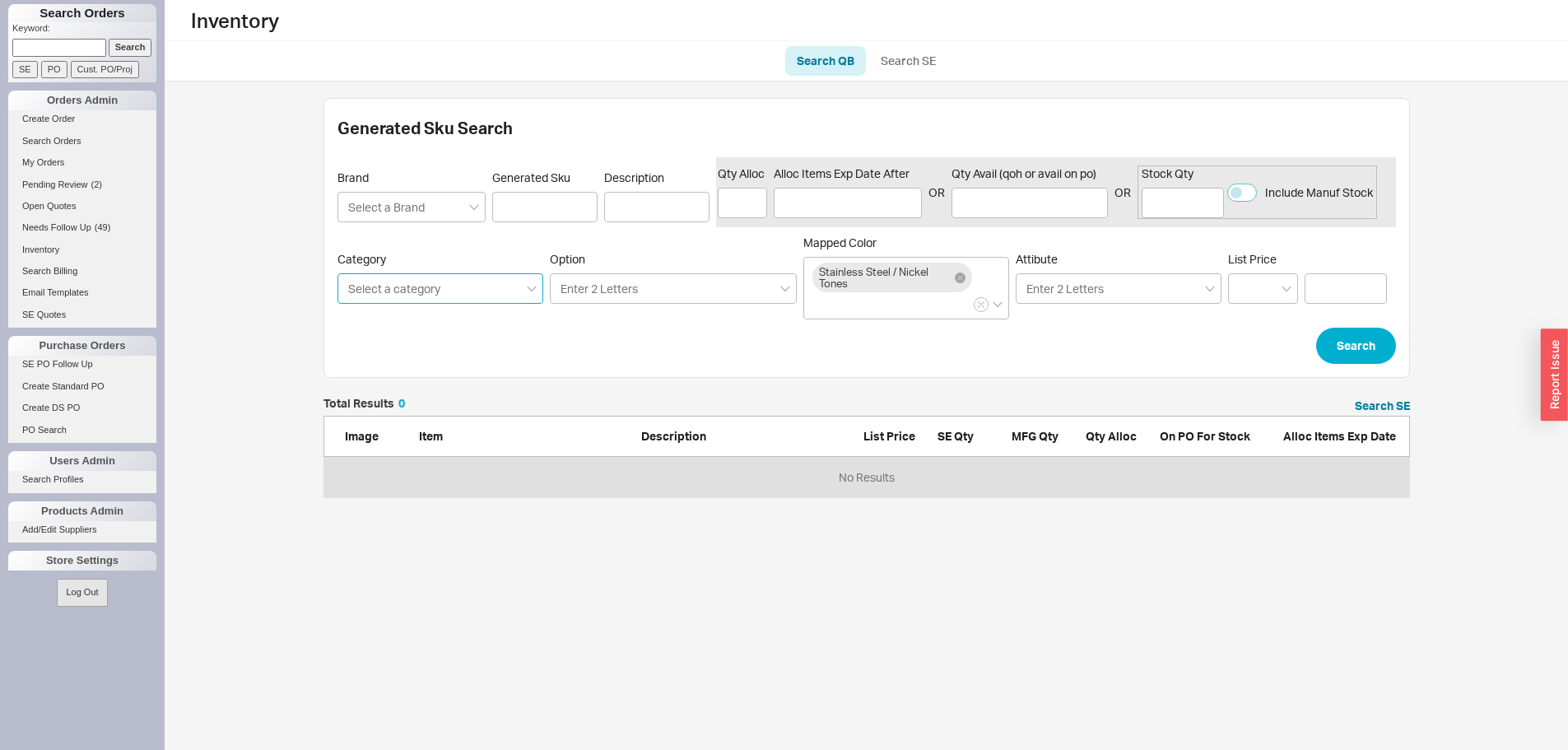
click at [431, 286] on input "Category Select a category" at bounding box center [396, 288] width 98 height 19
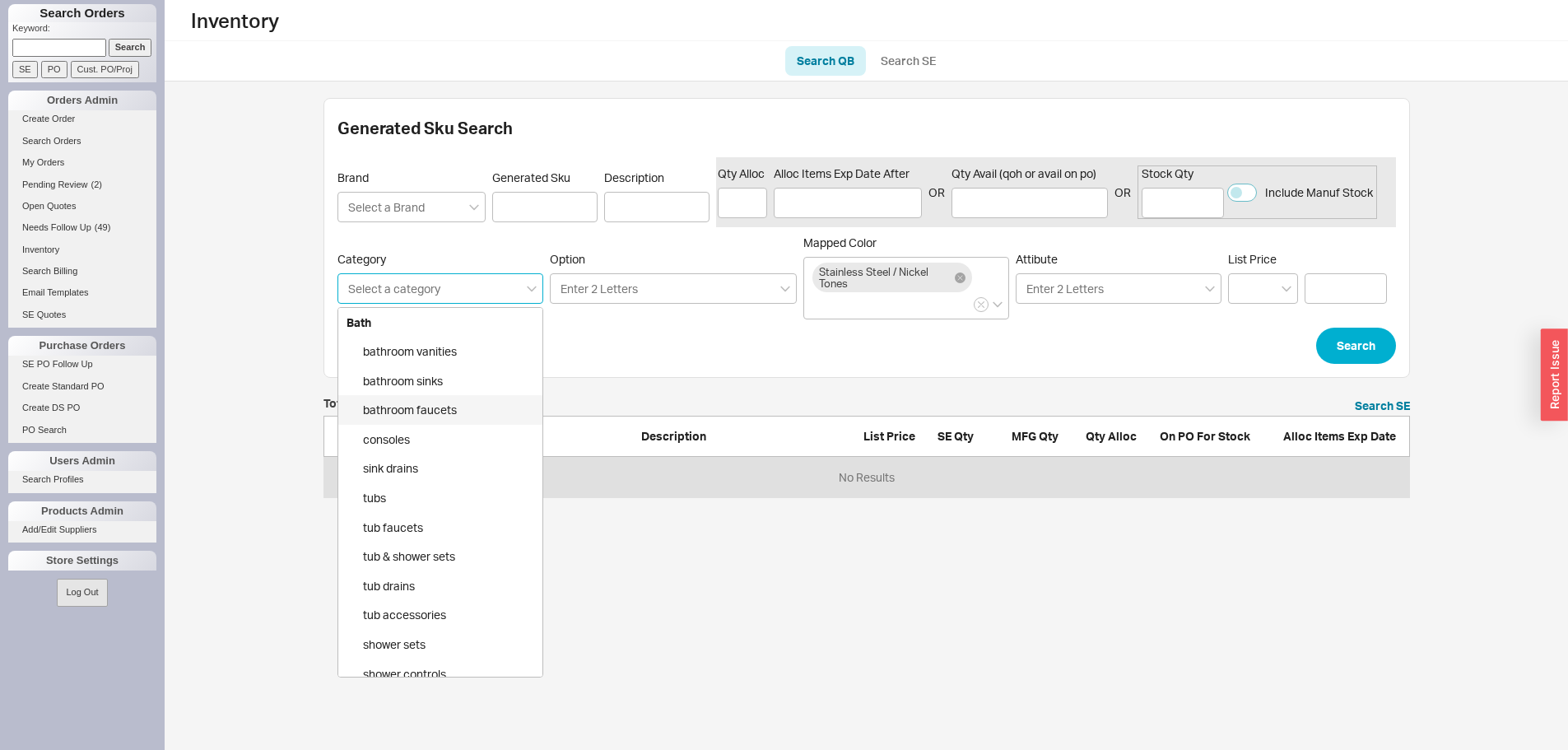
drag, startPoint x: 440, startPoint y: 400, endPoint x: 578, endPoint y: 338, distance: 151.3
click at [441, 400] on div "bathroom faucets" at bounding box center [440, 409] width 204 height 30
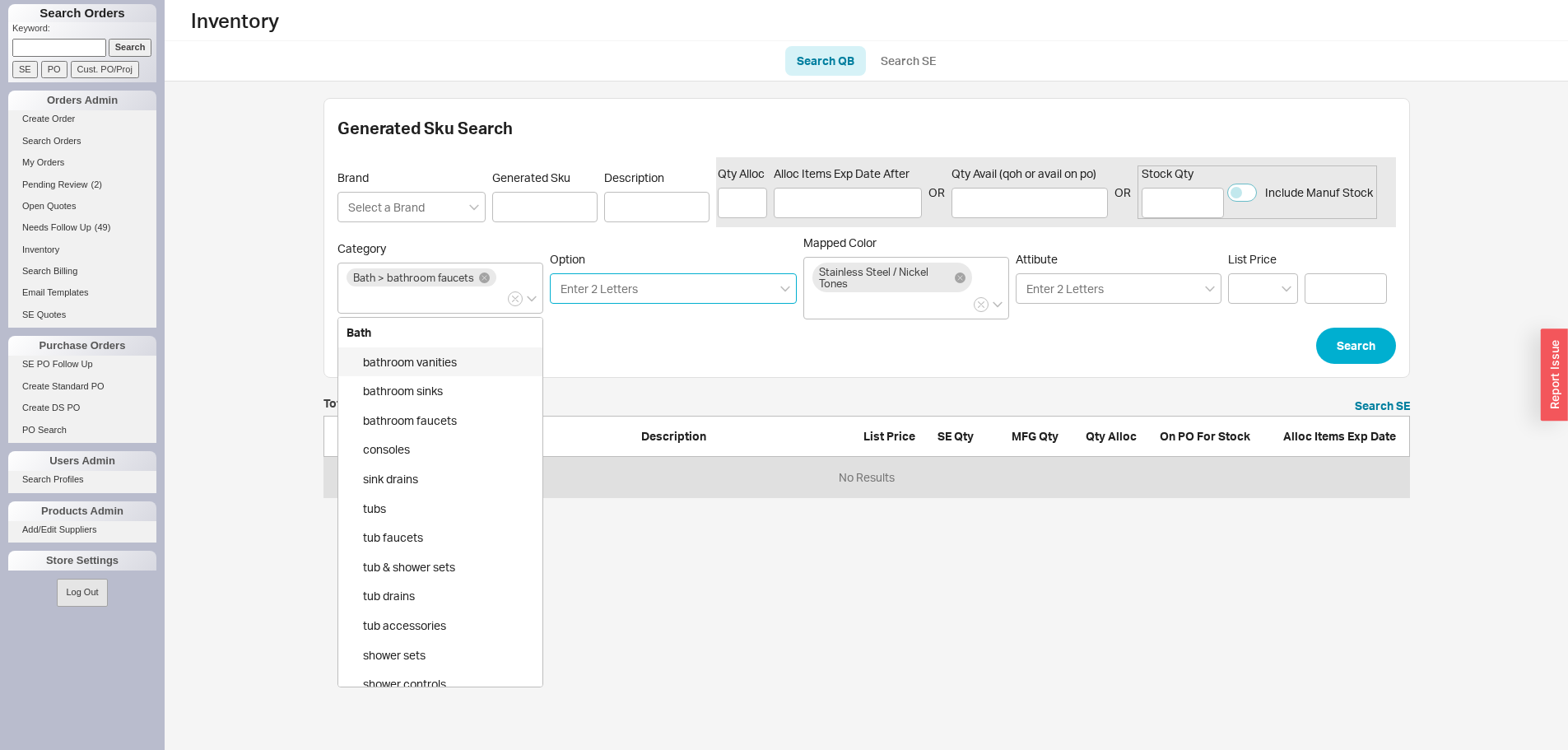
click at [636, 284] on input "Option Enter 2 Letters" at bounding box center [600, 288] width 82 height 19
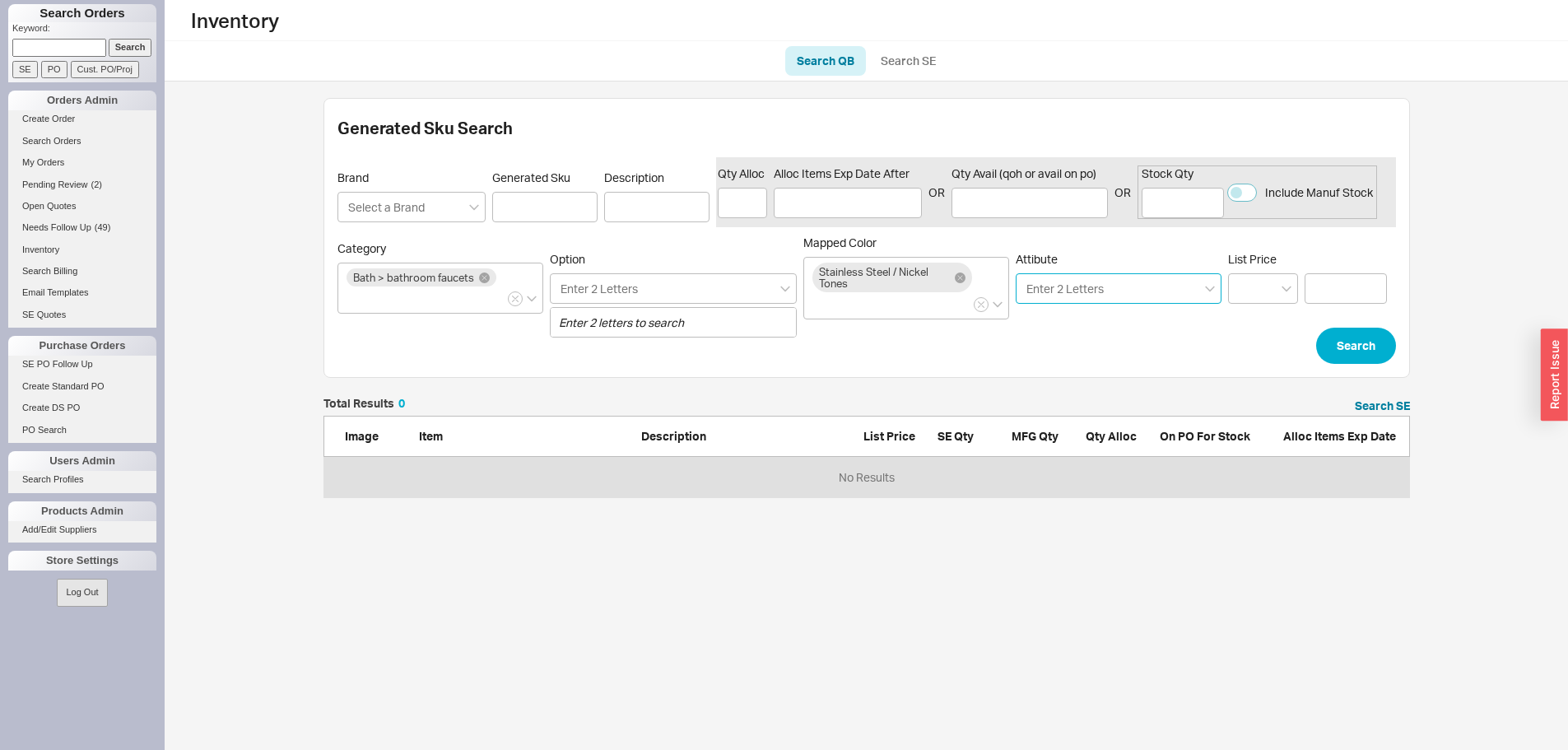
click at [1083, 293] on input "Attibute Enter 2 Letters" at bounding box center [1065, 288] width 82 height 19
drag, startPoint x: 1083, startPoint y: 293, endPoint x: 1124, endPoint y: 292, distance: 41.0
click at [1084, 293] on input "Attibute Enter 2 Letters Enter 2 letters to search" at bounding box center [1065, 288] width 82 height 19
click at [1189, 211] on input "Stock Qty" at bounding box center [1182, 203] width 82 height 31
type input "2"
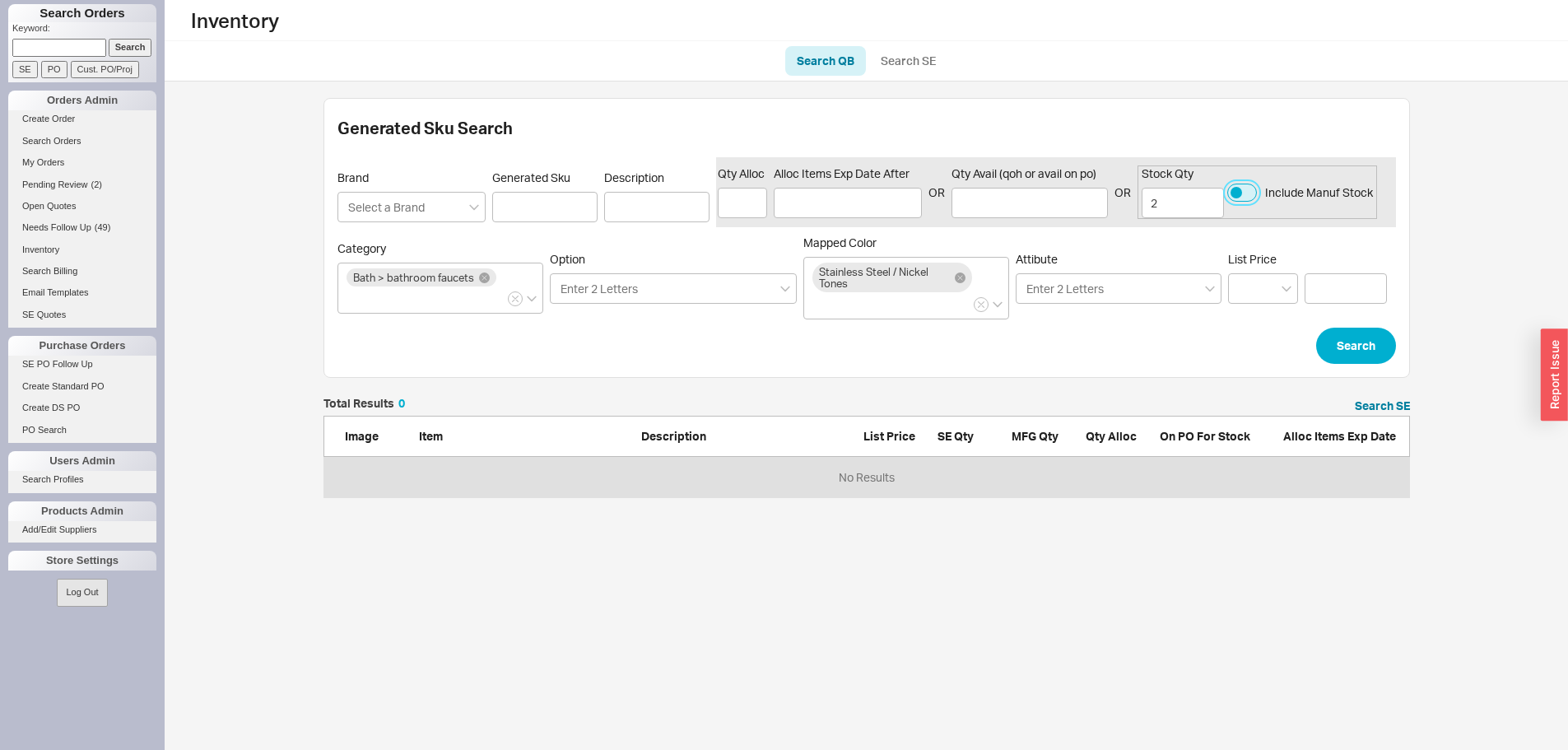
click at [1255, 190] on button "Include Manuf Stock" at bounding box center [1241, 192] width 30 height 18
click at [1365, 344] on button "Search" at bounding box center [1356, 346] width 79 height 36
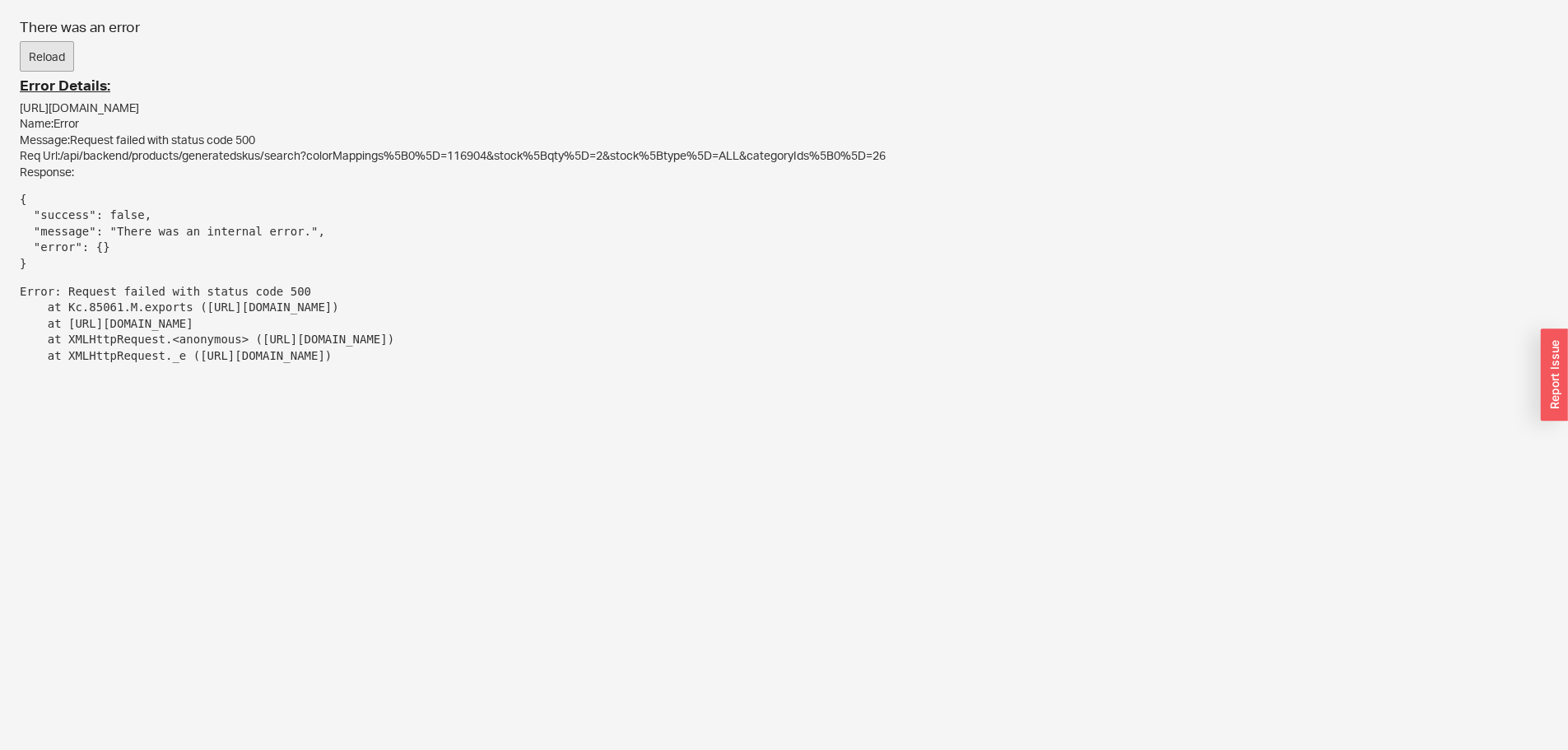
click at [52, 52] on button "Reload" at bounding box center [47, 57] width 54 height 32
